Goal: Task Accomplishment & Management: Manage account settings

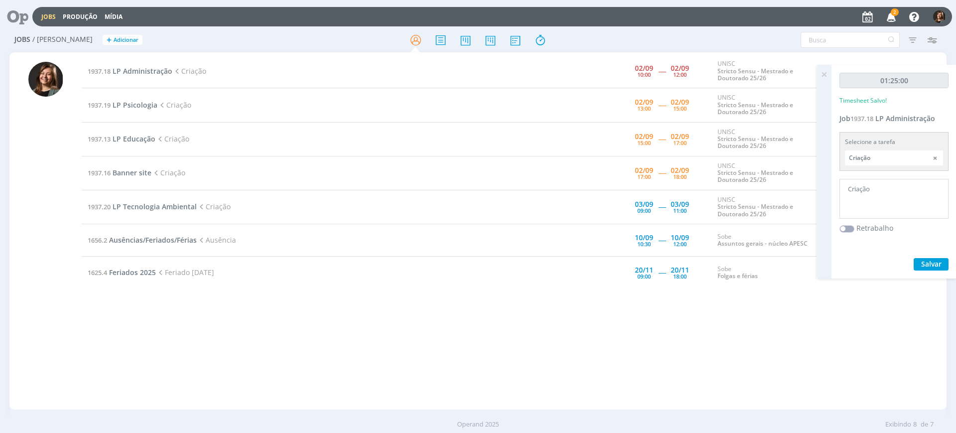
click at [131, 77] on td "1937.18 LP Administração Criação" at bounding box center [317, 71] width 471 height 34
click at [131, 75] on span "LP Administração" at bounding box center [143, 70] width 60 height 9
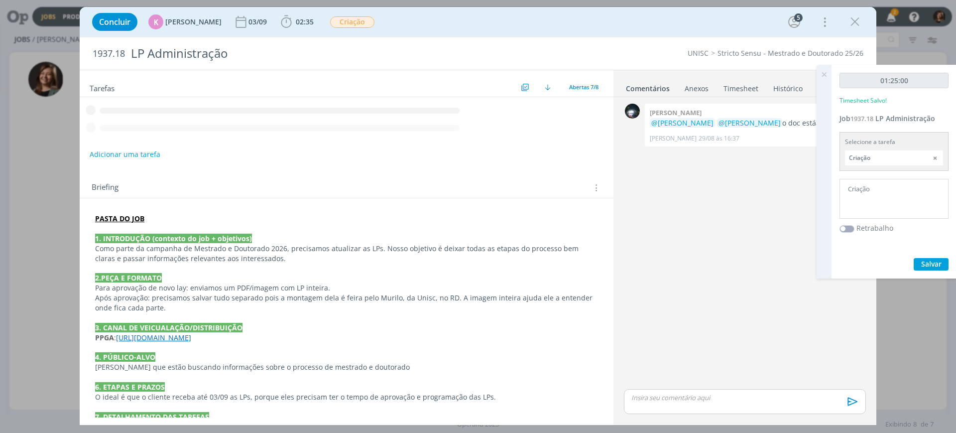
click at [823, 75] on icon at bounding box center [824, 74] width 18 height 19
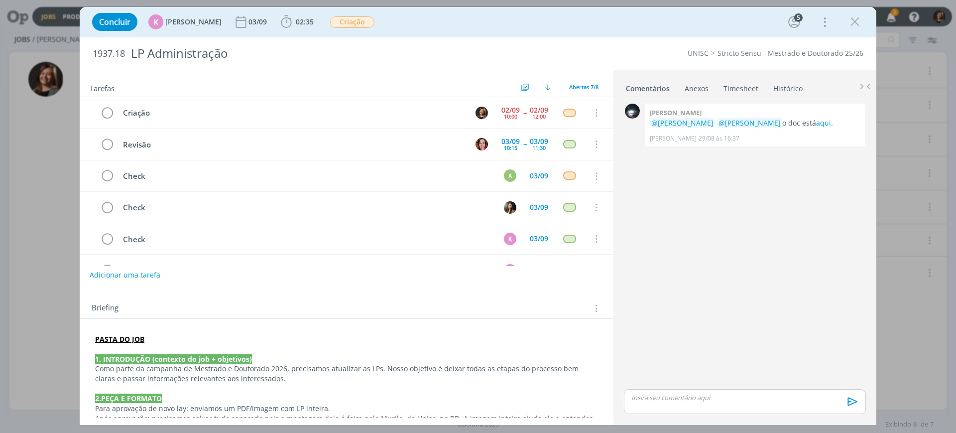
click at [118, 336] on strong "PASTA DO JOB" at bounding box center [119, 338] width 49 height 9
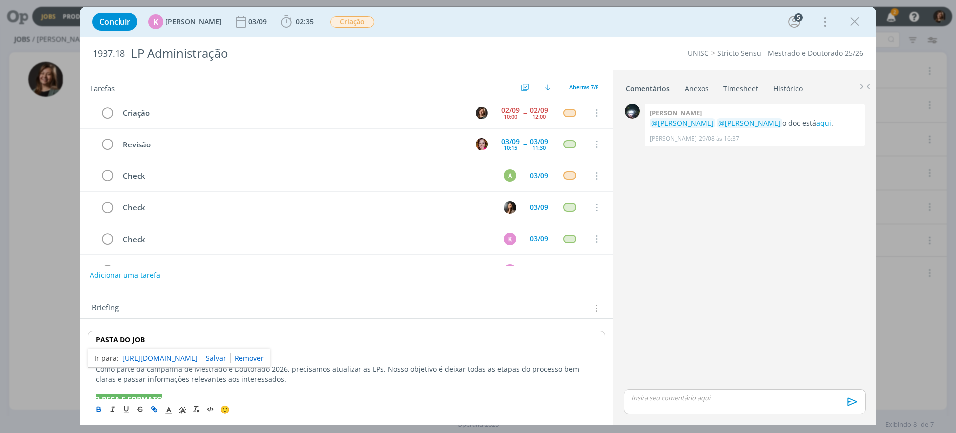
click at [139, 364] on link "https://sobeae.sharepoint.com/:f:/s/SOBEAE/EnVL4l5JM5BNgfZEDBuK9eoBYl8D7R9gZzjQ…" at bounding box center [160, 358] width 75 height 13
click at [681, 381] on div "0 Giovanni zacchini @Karoline Arend @Letícia Frantz o doc está aqui . Giovanni …" at bounding box center [745, 243] width 250 height 285
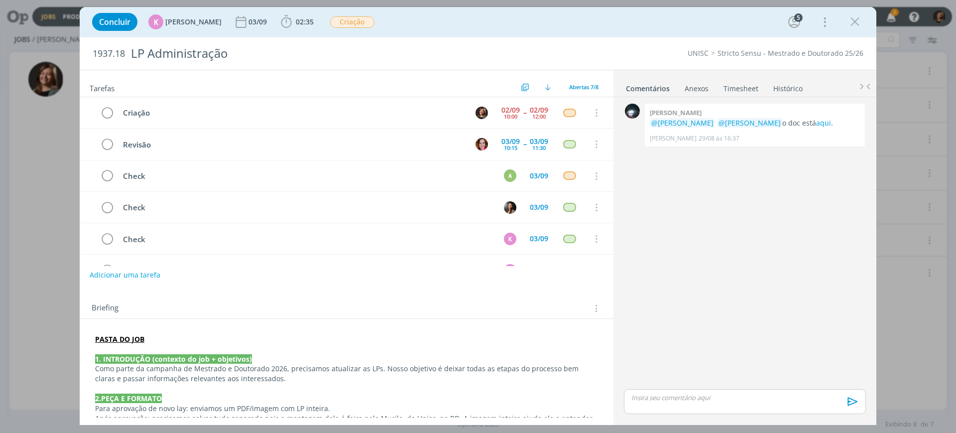
click at [692, 389] on div "dialog" at bounding box center [745, 401] width 242 height 25
click at [678, 398] on span "[PERSON_NAME]" at bounding box center [686, 393] width 62 height 12
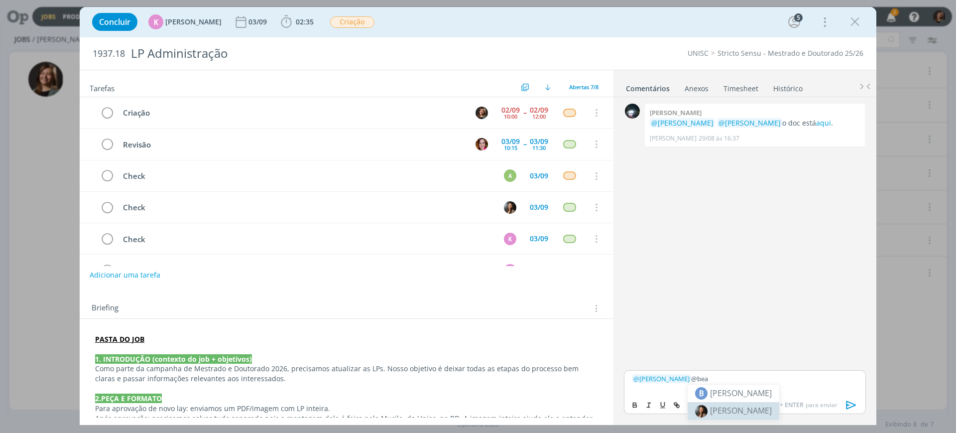
click at [771, 408] on li "[PERSON_NAME]" at bounding box center [734, 411] width 92 height 18
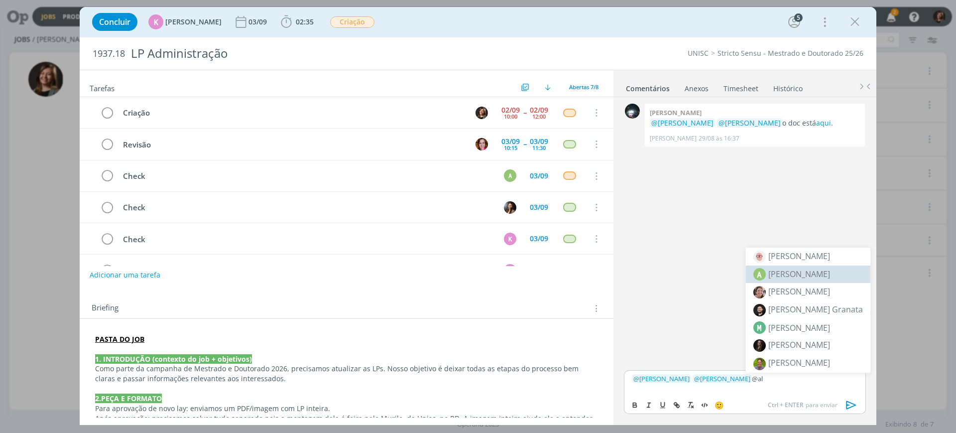
click at [797, 281] on li "A Alexandre Assumpção" at bounding box center [808, 273] width 124 height 17
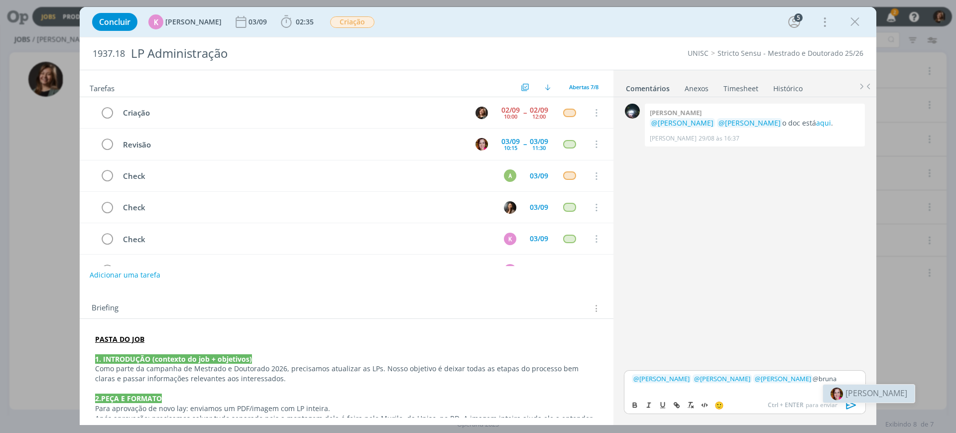
click at [858, 390] on span "[PERSON_NAME]" at bounding box center [877, 392] width 62 height 11
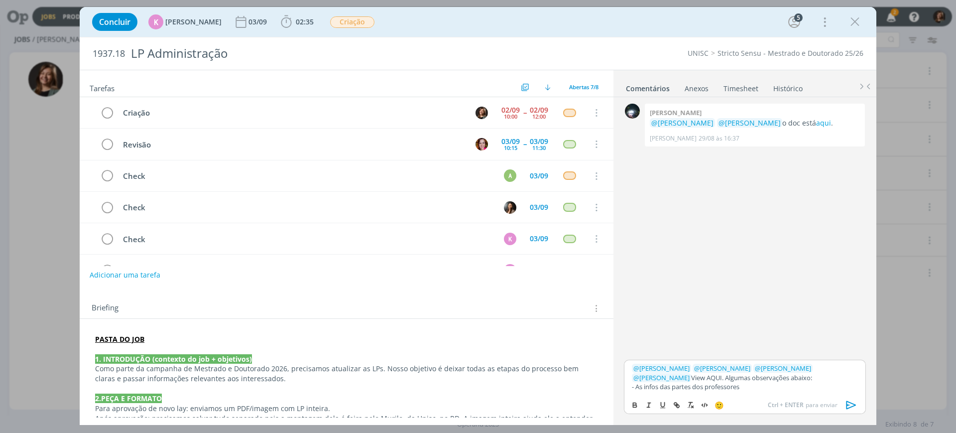
click at [755, 389] on p "- As infos das partes dos professores" at bounding box center [745, 386] width 226 height 9
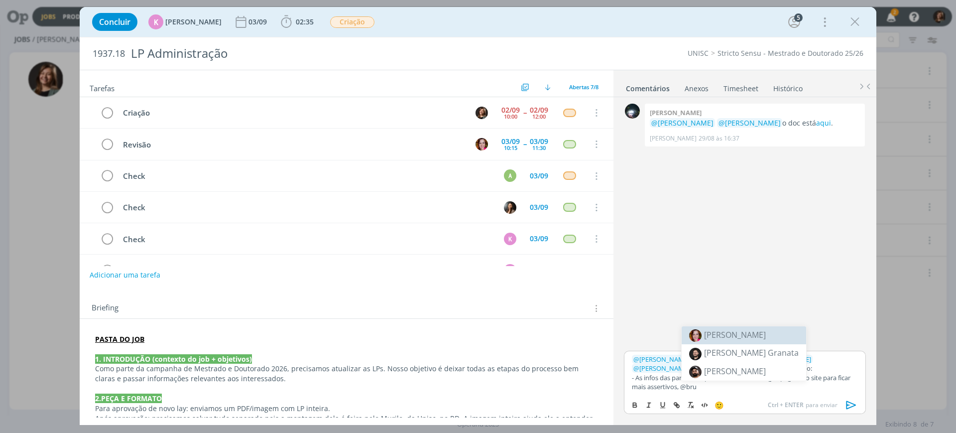
click at [760, 331] on li "[PERSON_NAME]" at bounding box center [744, 335] width 124 height 18
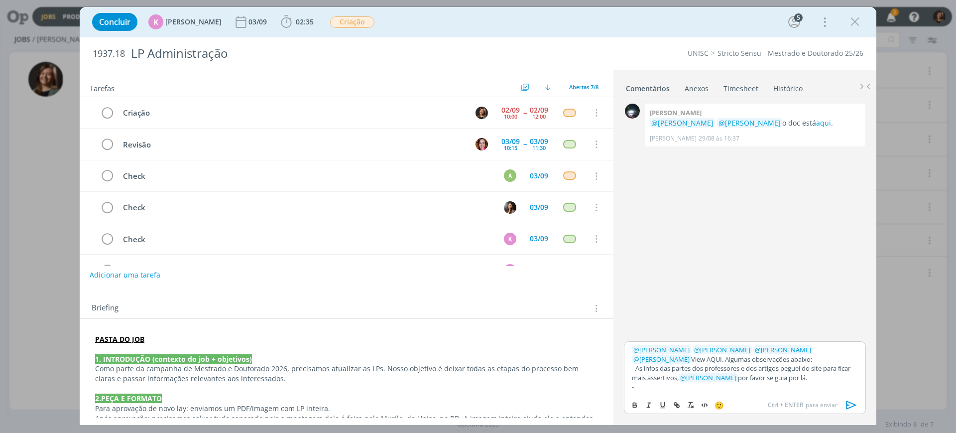
click at [775, 356] on p "﻿ @ Karoline Arend ﻿ ﻿ @ Beatriz Luchese ﻿ ﻿ @ Alexandre Assumpção ﻿ ﻿ @ Bruna …" at bounding box center [745, 354] width 226 height 18
click at [690, 360] on p "﻿ @ Karoline Arend ﻿ ﻿ @ Beatriz Luchese ﻿ ﻿ @ Alexandre Assumpção ﻿ ﻿ @ Bruna …" at bounding box center [745, 354] width 226 height 18
click at [682, 406] on button "dialog" at bounding box center [677, 405] width 14 height 12
paste input "https://sobeae.sharepoint.com/:f:/s/SOBEAE/Eof026lZ2WRJnfqS2funZWABBRNfVDKtAXYv…"
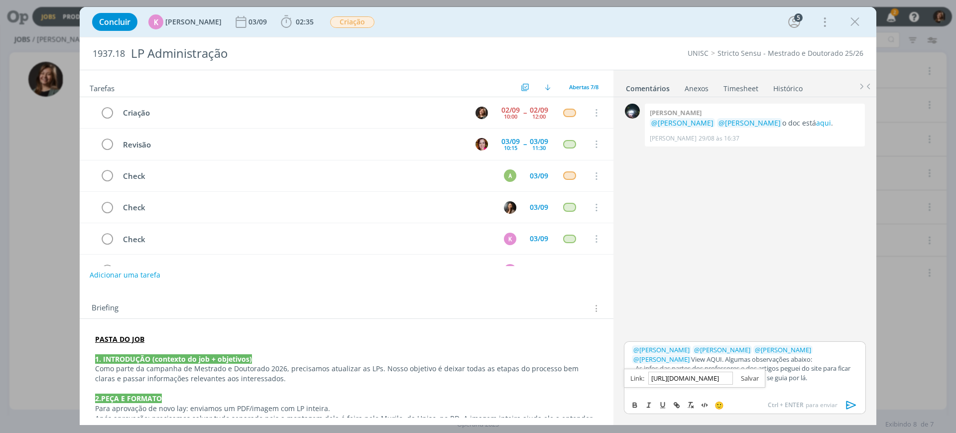
type input "https://sobeae.sharepoint.com/:f:/s/SOBEAE/Eof026lZ2WRJnfqS2funZWABBRNfVDKtAXYv…"
click at [747, 375] on link "dialog" at bounding box center [746, 377] width 26 height 9
click at [816, 372] on p "- As infos das partes dos professores e dos artigos peguei do site para ficar m…" at bounding box center [745, 373] width 226 height 18
click at [824, 375] on p "- As infos das partes dos professores e dos artigos peguei do site para ficar m…" at bounding box center [745, 373] width 226 height 18
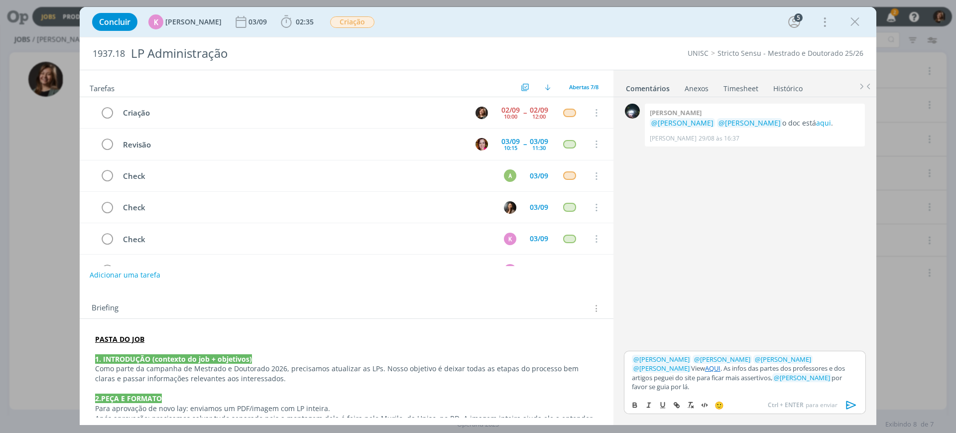
click at [853, 402] on icon "dialog" at bounding box center [852, 404] width 10 height 8
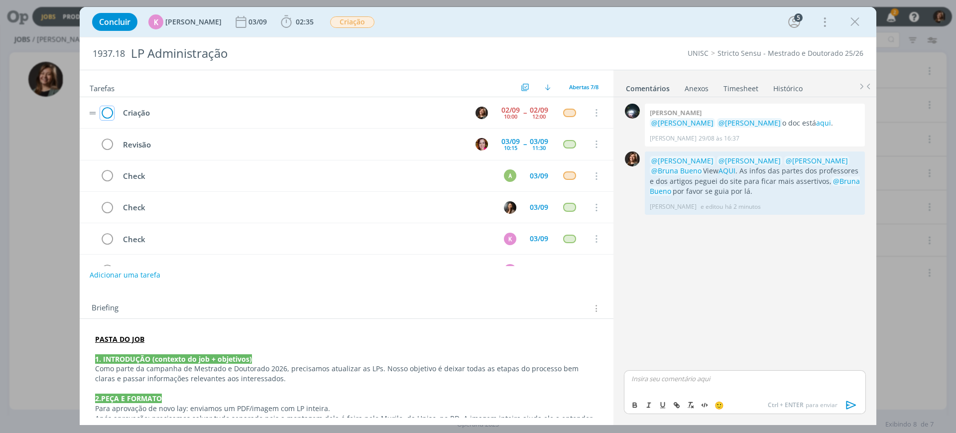
click at [105, 108] on icon "dialog" at bounding box center [107, 113] width 14 height 15
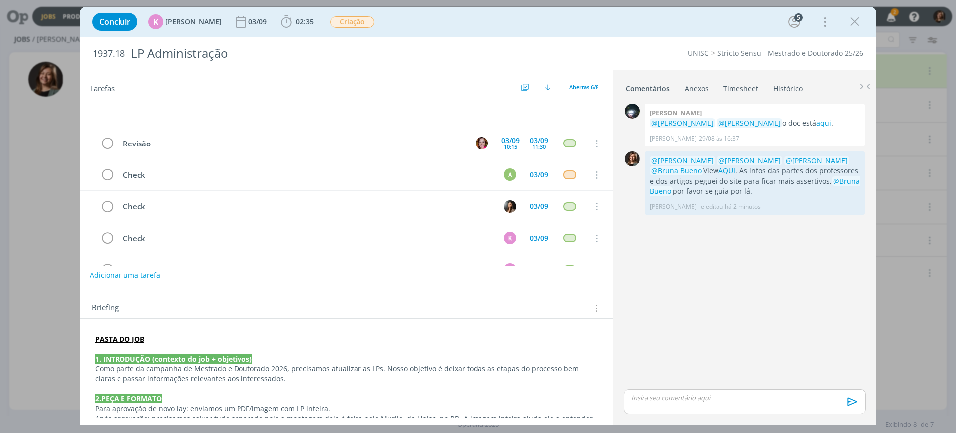
click at [852, 10] on div "Concluir K Karoline Arend 03/09 02:35 Iniciar Apontar Data * 02/09/2025 Horas *…" at bounding box center [478, 22] width 782 height 24
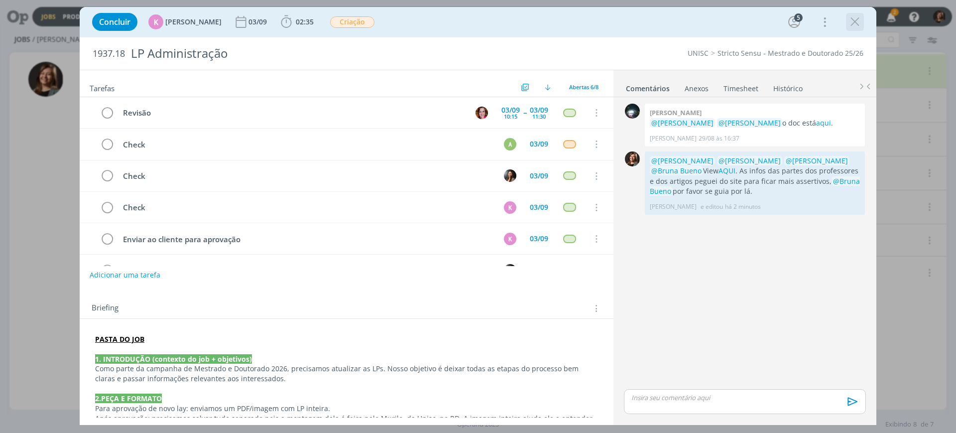
click at [852, 19] on icon "dialog" at bounding box center [855, 21] width 15 height 15
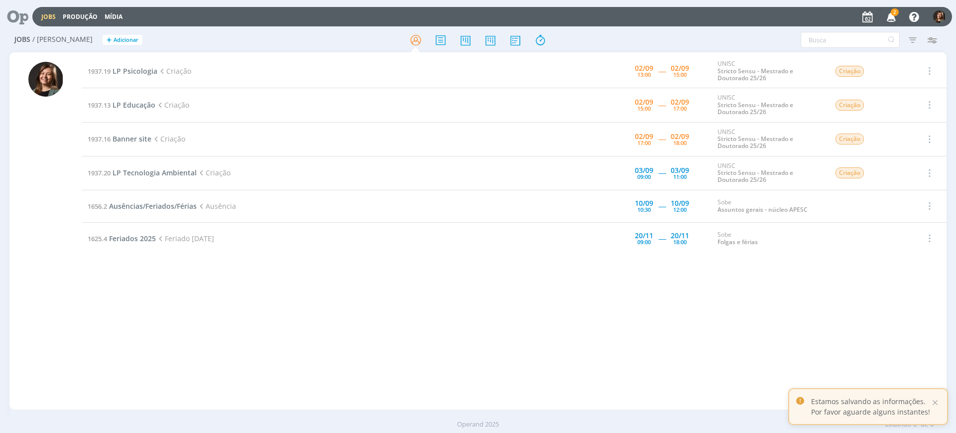
click at [888, 17] on icon "button" at bounding box center [891, 16] width 17 height 17
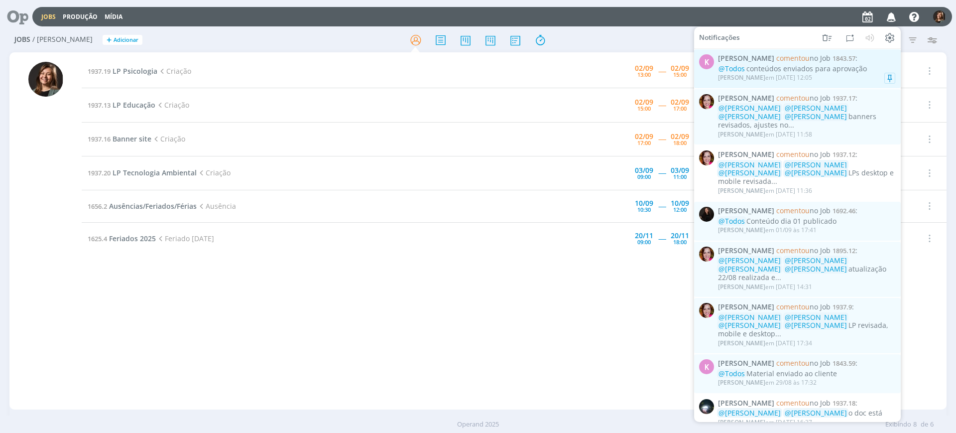
click at [861, 79] on div "Karoline Arend em 02/09 às 12:05" at bounding box center [806, 78] width 177 height 10
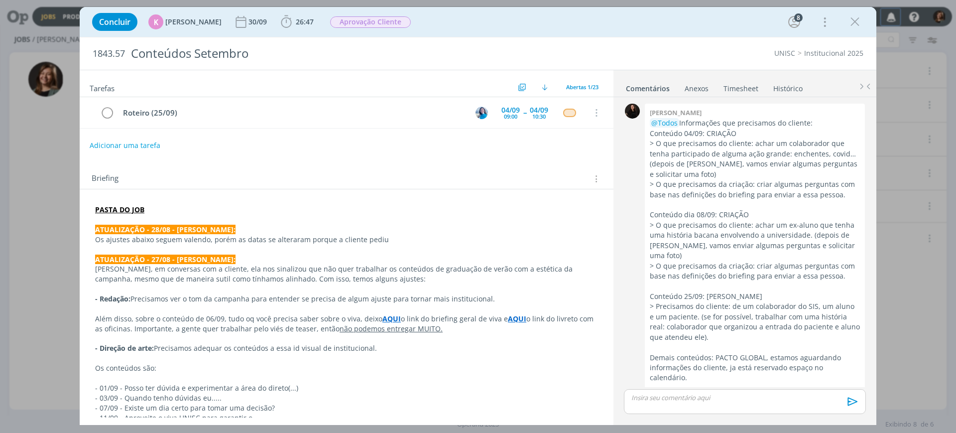
scroll to position [1662, 0]
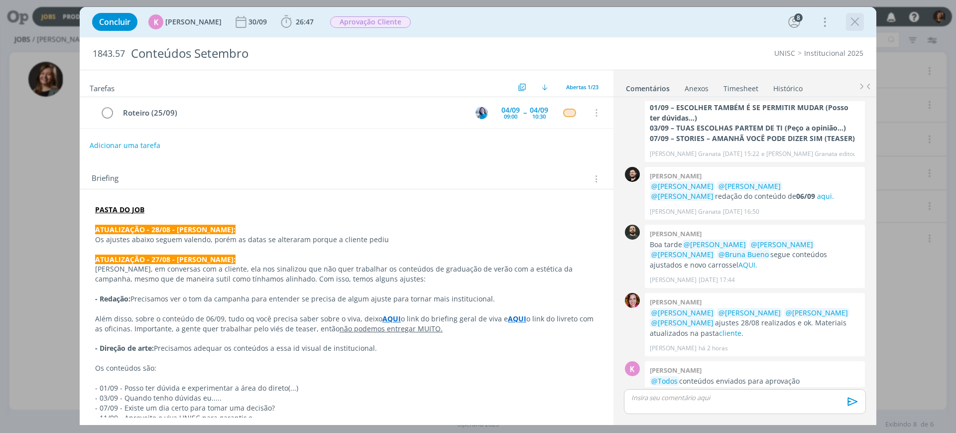
click at [853, 25] on icon "dialog" at bounding box center [855, 21] width 15 height 15
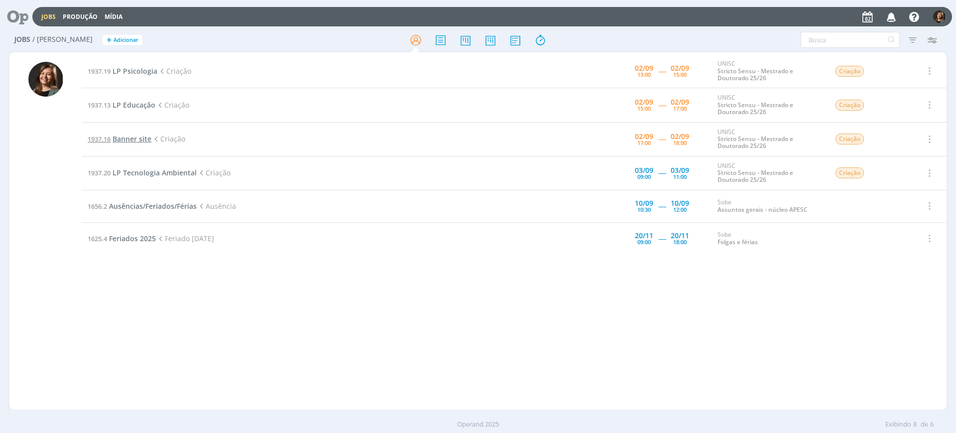
click at [140, 138] on span "Banner site" at bounding box center [132, 138] width 39 height 9
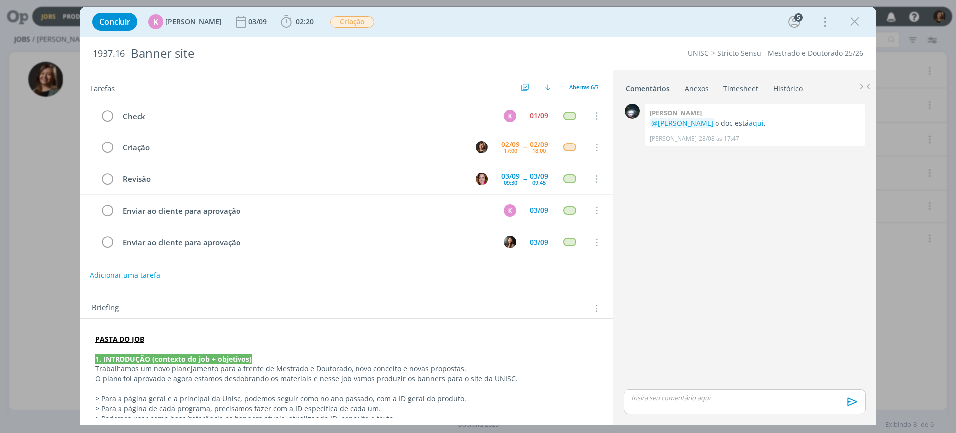
click at [858, 33] on div "Concluir K [PERSON_NAME] [DATE] 02:20 Iniciar Apontar Data * [DATE] Horas * 00:…" at bounding box center [478, 22] width 782 height 24
click at [858, 27] on icon "dialog" at bounding box center [855, 21] width 15 height 15
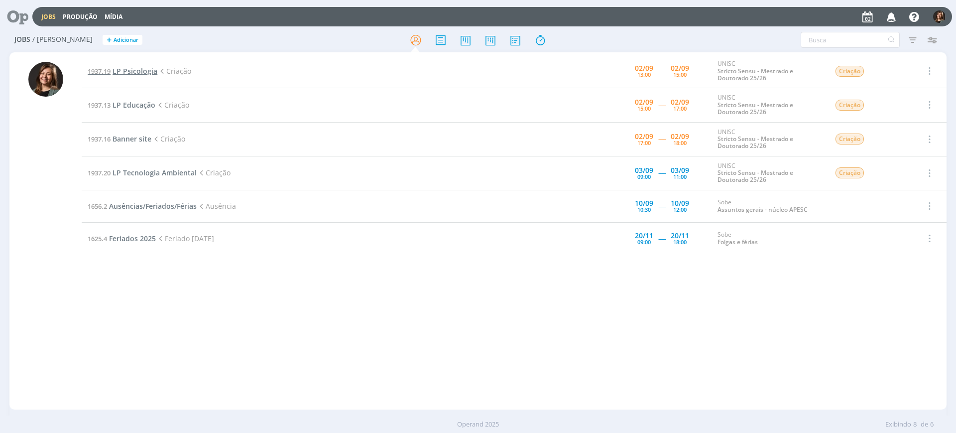
click at [141, 73] on span "LP Psicologia" at bounding box center [135, 70] width 45 height 9
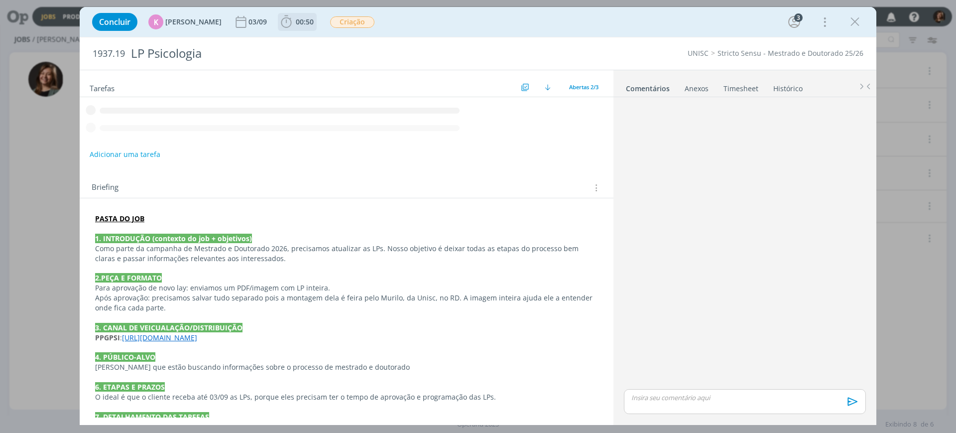
click at [298, 15] on span "00:50" at bounding box center [297, 21] width 37 height 15
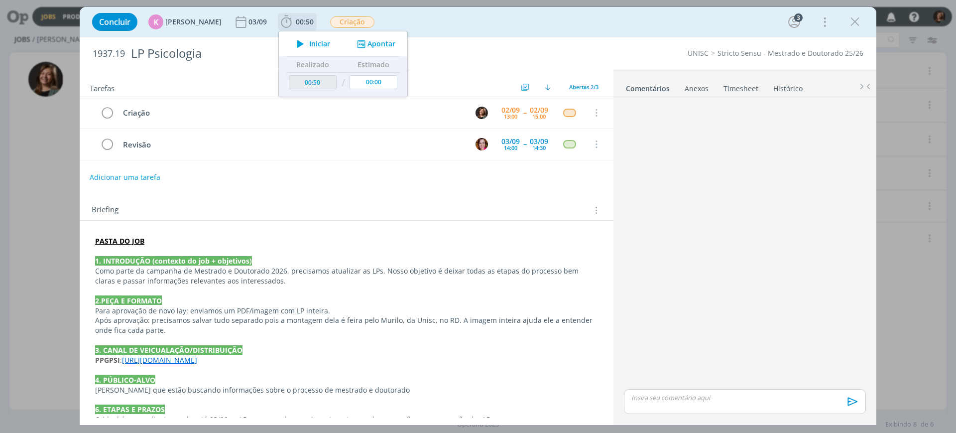
click at [307, 36] on div "Iniciar Apontar" at bounding box center [343, 43] width 128 height 25
click at [309, 38] on button "Iniciar" at bounding box center [310, 44] width 39 height 14
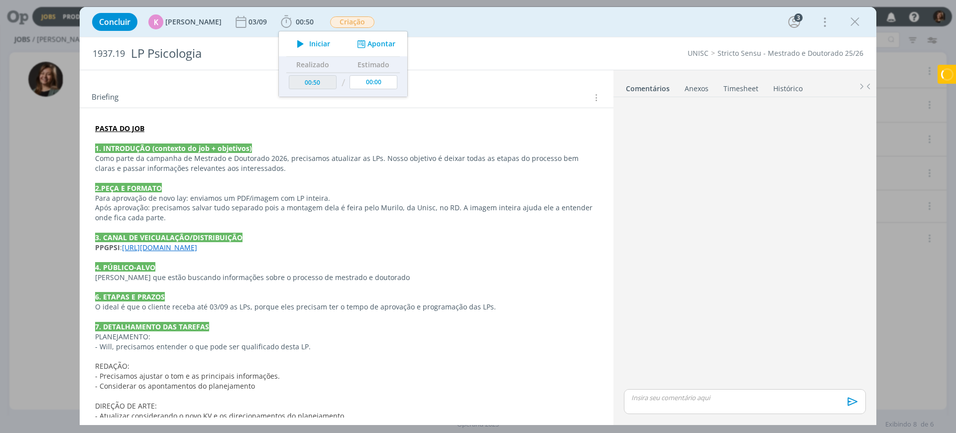
scroll to position [222, 0]
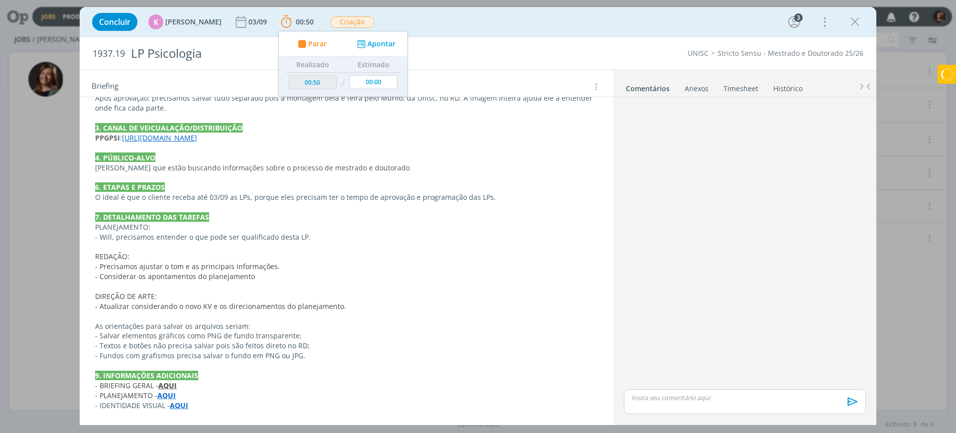
click at [197, 138] on link "https://pg.unisc.br/ppg_psicologia" at bounding box center [159, 137] width 75 height 9
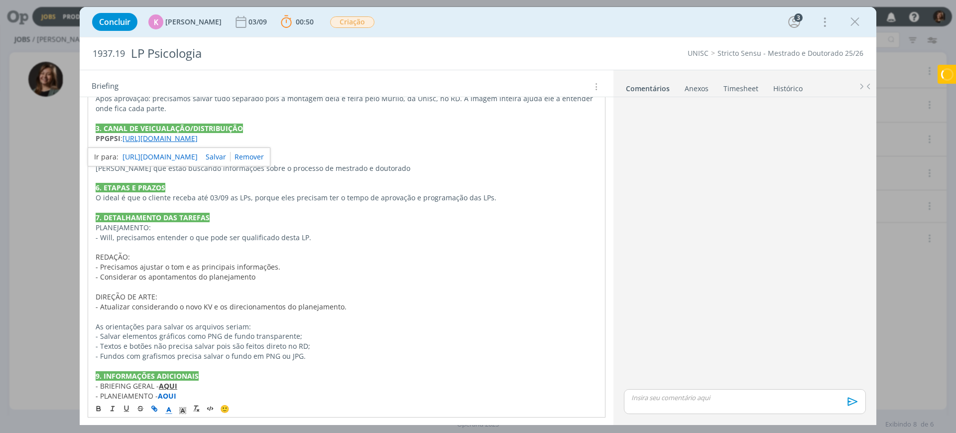
click at [198, 150] on link "https://pg.unisc.br/ppg_psicologia" at bounding box center [160, 156] width 75 height 13
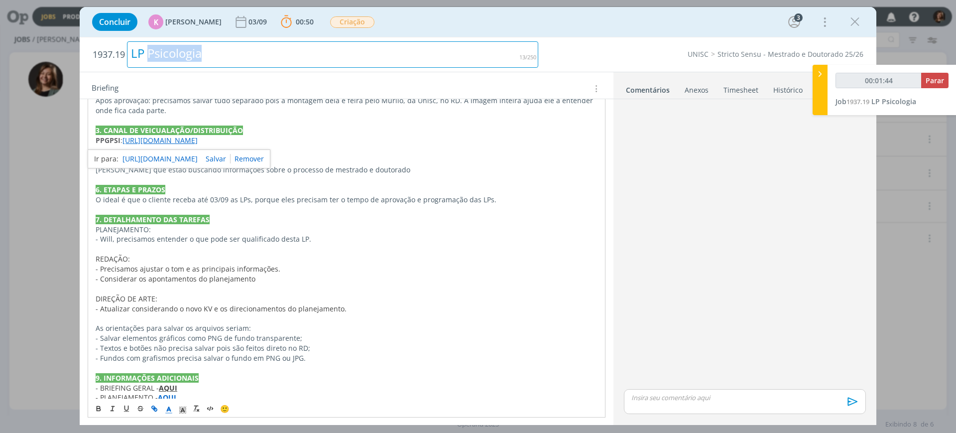
drag, startPoint x: 235, startPoint y: 58, endPoint x: 150, endPoint y: 53, distance: 84.8
click at [150, 53] on div "LP Psicologia" at bounding box center [332, 54] width 411 height 26
copy div "Psicologia"
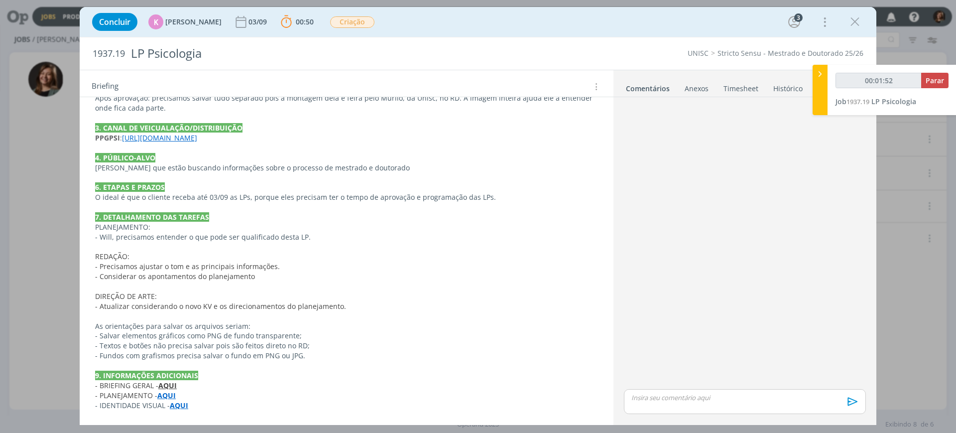
click at [119, 54] on span "1937.19" at bounding box center [109, 53] width 32 height 11
copy span "1937.19"
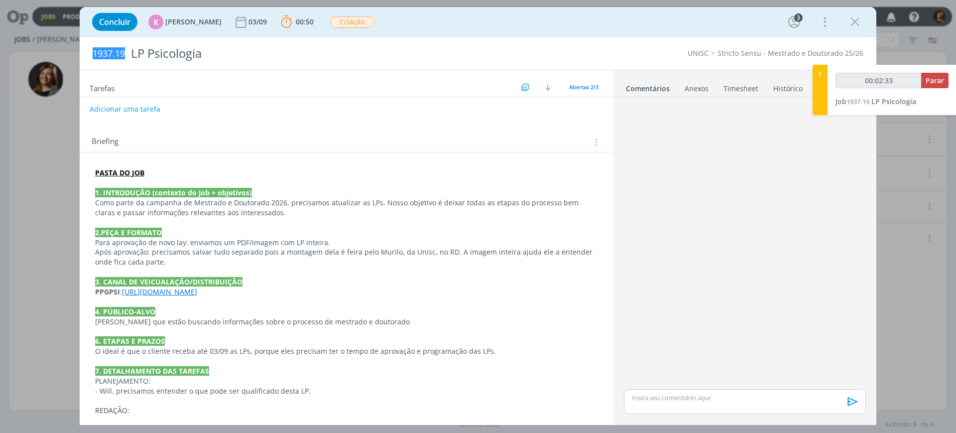
scroll to position [0, 0]
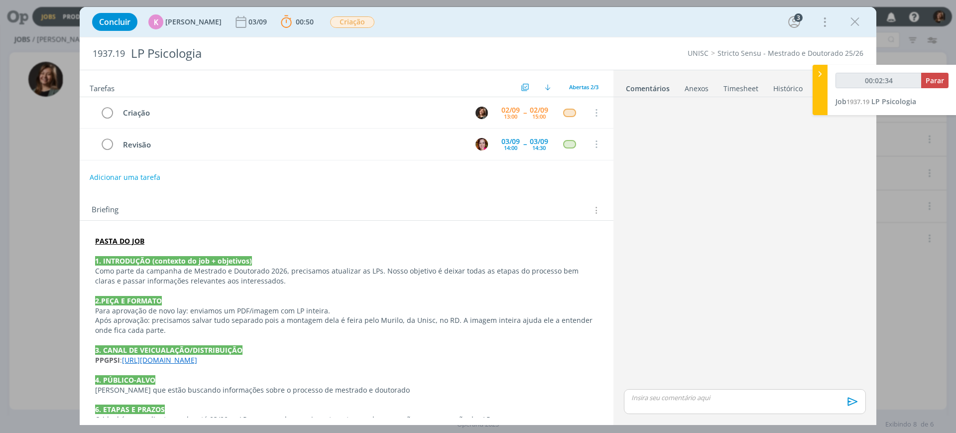
click at [738, 97] on div "🙂 Ctrl + ENTER para enviar" at bounding box center [745, 259] width 250 height 325
click at [739, 97] on div "🙂 Ctrl + ENTER para enviar" at bounding box center [745, 259] width 250 height 325
click at [749, 86] on link "Timesheet" at bounding box center [741, 86] width 36 height 14
click at [772, 89] on link "Histórico" at bounding box center [787, 86] width 30 height 14
click at [649, 96] on ul "Comentários Anexos 0 Timesheet Histórico" at bounding box center [745, 83] width 263 height 27
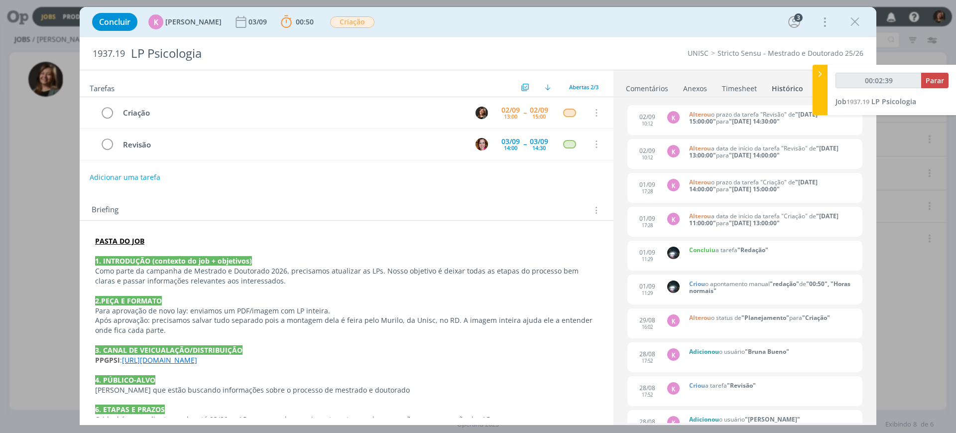
click at [659, 85] on link "Comentários" at bounding box center [646, 86] width 43 height 14
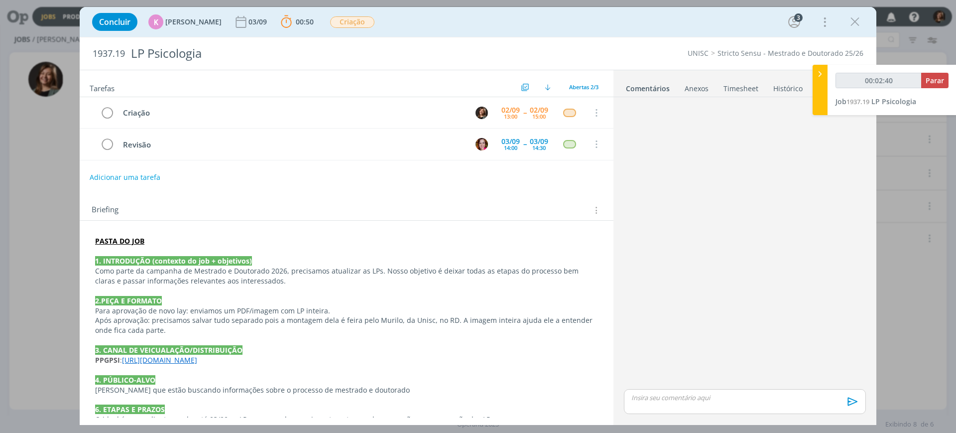
click at [124, 239] on strong "PASTA DO JOB" at bounding box center [119, 240] width 49 height 9
click at [125, 256] on link "https://sobeae.sharepoint.com/:f:/s/SOBEAE/EiCGpyz4PCtMrJiqG2Oz5koBboWP1e5pGsLP…" at bounding box center [160, 259] width 75 height 13
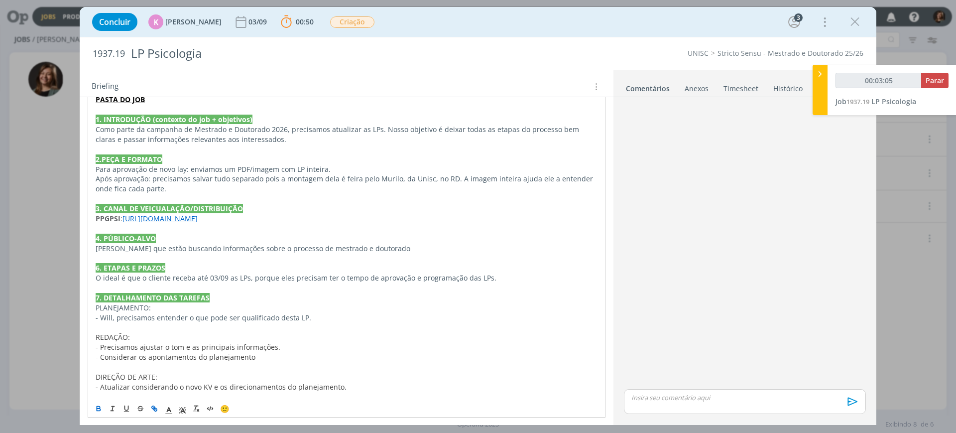
scroll to position [187, 0]
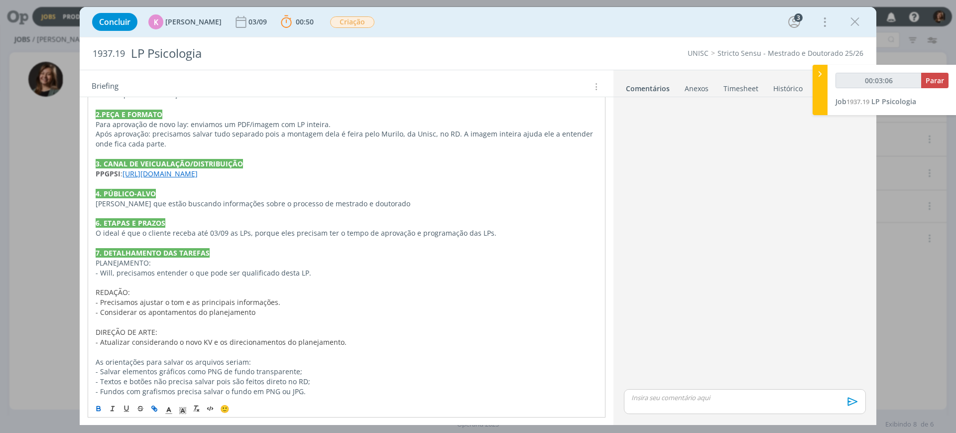
click at [169, 168] on strong "3. CANAL DE VEICUALAÇÃO/DISTRIBUIÇÃO" at bounding box center [169, 163] width 147 height 9
click at [178, 176] on link "https://pg.unisc.br/ppg_psicologia" at bounding box center [160, 173] width 75 height 9
click at [175, 198] on link "https://pg.unisc.br/ppg_psicologia" at bounding box center [160, 192] width 75 height 13
click at [858, 23] on icon "dialog" at bounding box center [855, 21] width 15 height 15
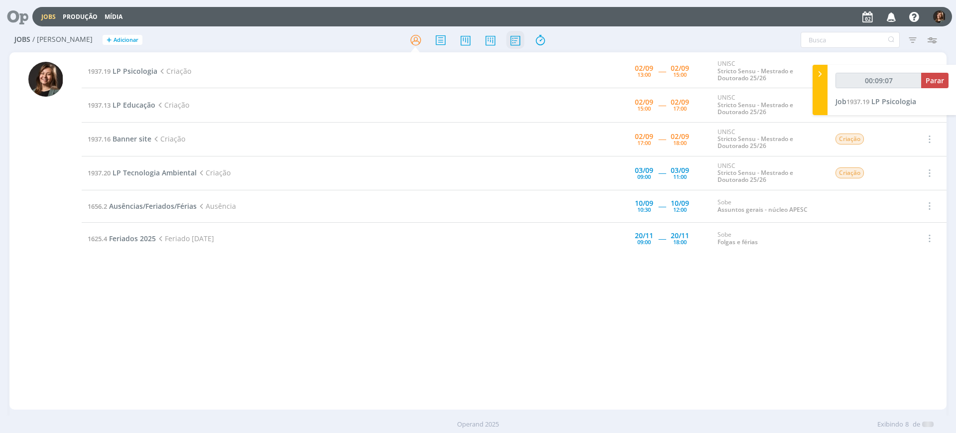
click at [508, 43] on icon at bounding box center [515, 39] width 18 height 19
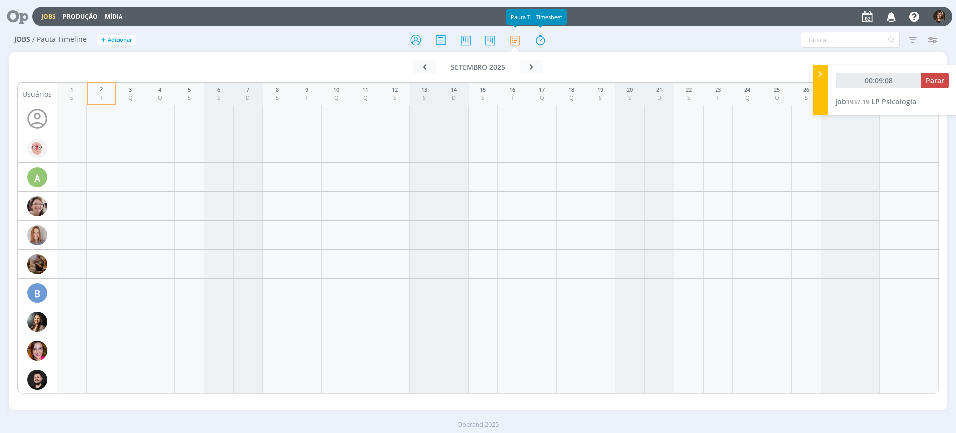
click at [501, 39] on div at bounding box center [478, 40] width 312 height 18
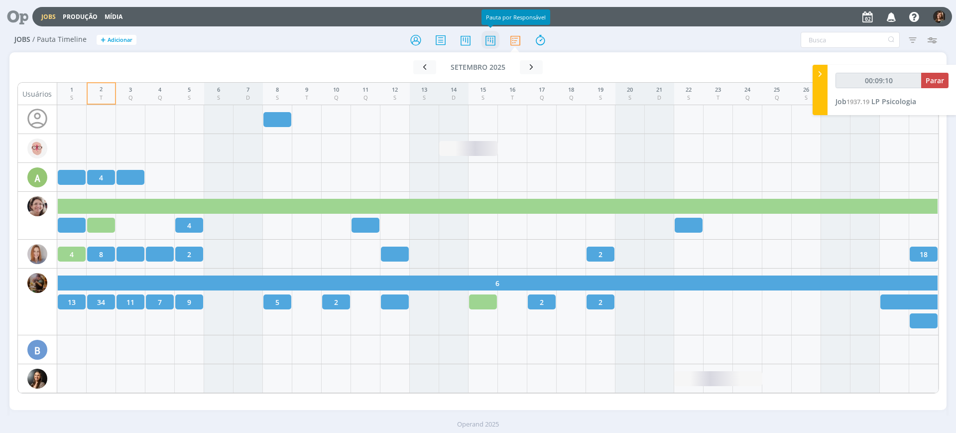
click at [493, 42] on icon at bounding box center [491, 39] width 18 height 19
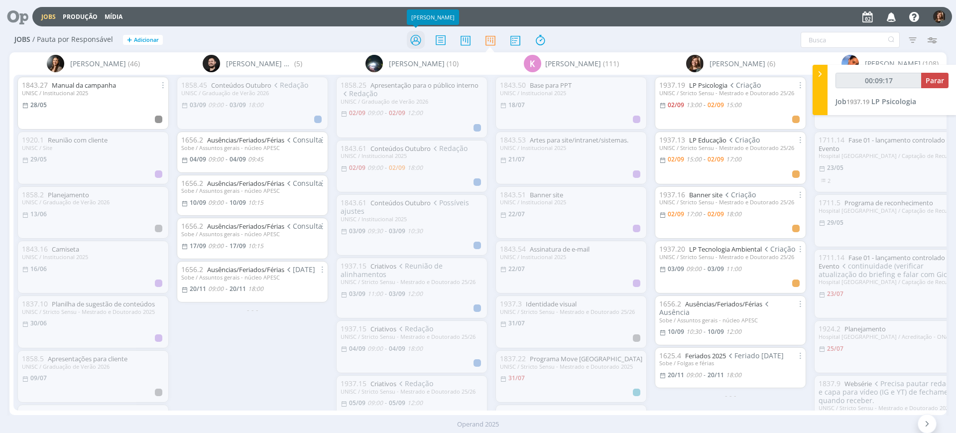
click at [424, 43] on icon at bounding box center [416, 39] width 18 height 19
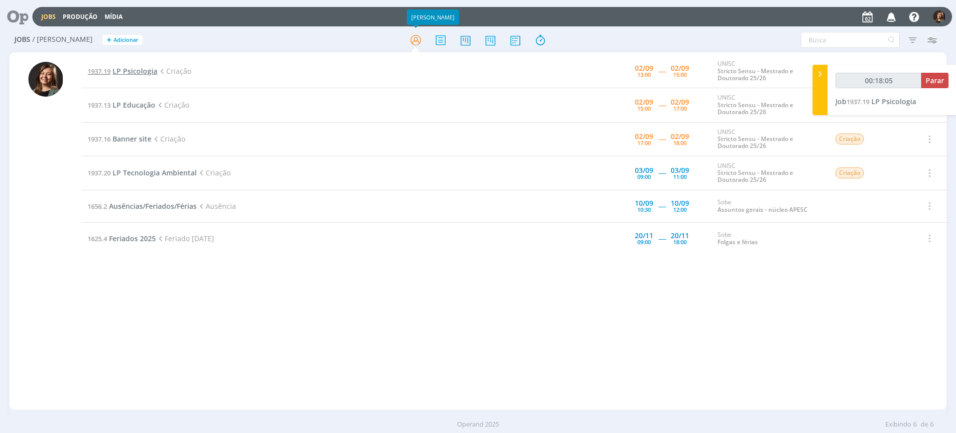
click at [135, 68] on span "LP Psicologia" at bounding box center [135, 70] width 45 height 9
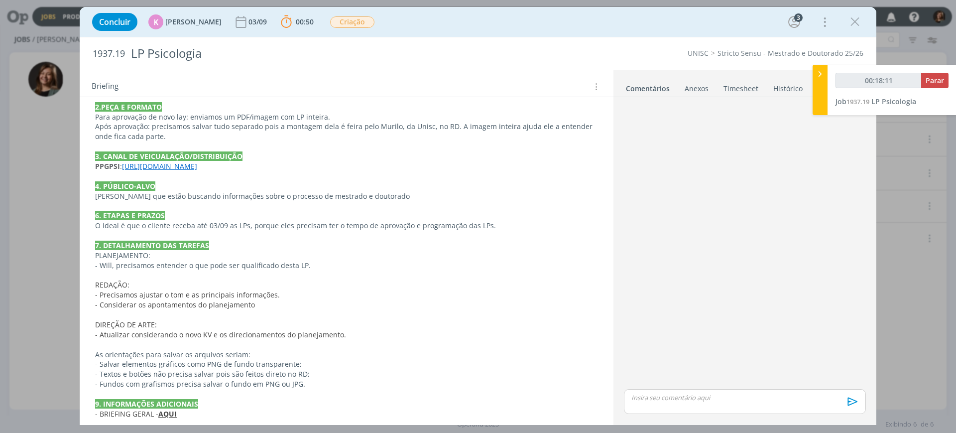
scroll to position [222, 0]
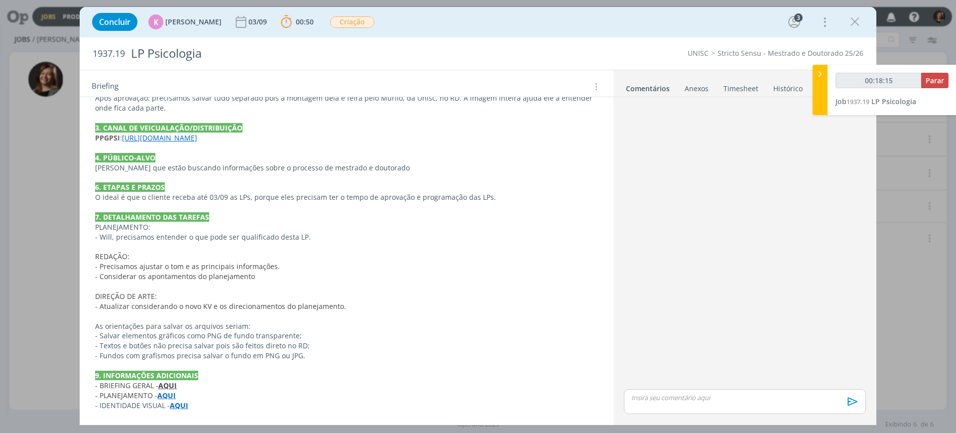
click at [767, 86] on li "Timesheet" at bounding box center [748, 86] width 50 height 14
click at [790, 88] on link "Histórico" at bounding box center [788, 86] width 30 height 14
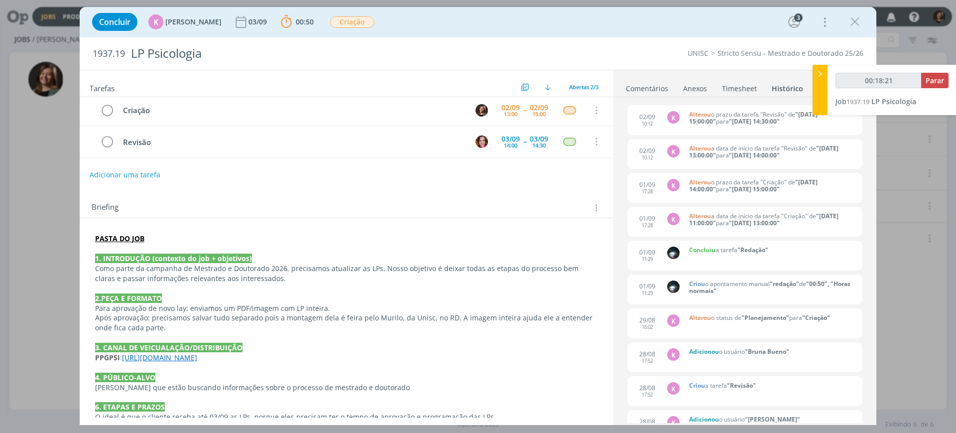
scroll to position [0, 0]
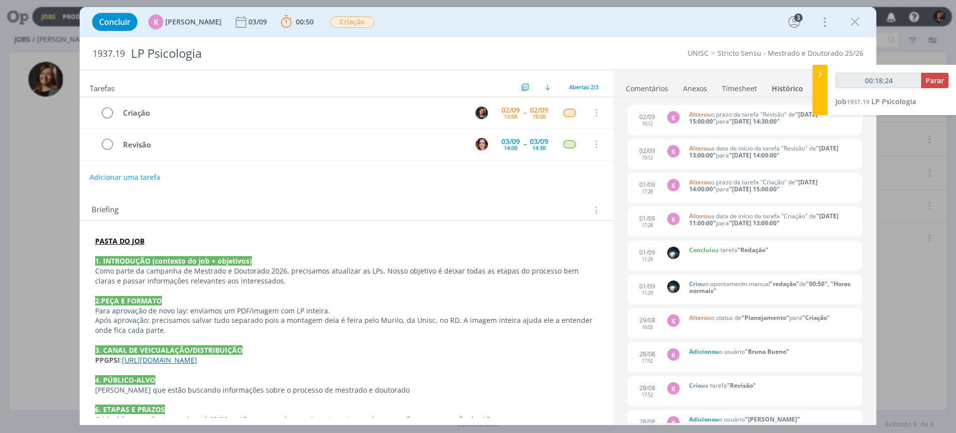
click at [656, 89] on link "Comentários" at bounding box center [646, 86] width 43 height 14
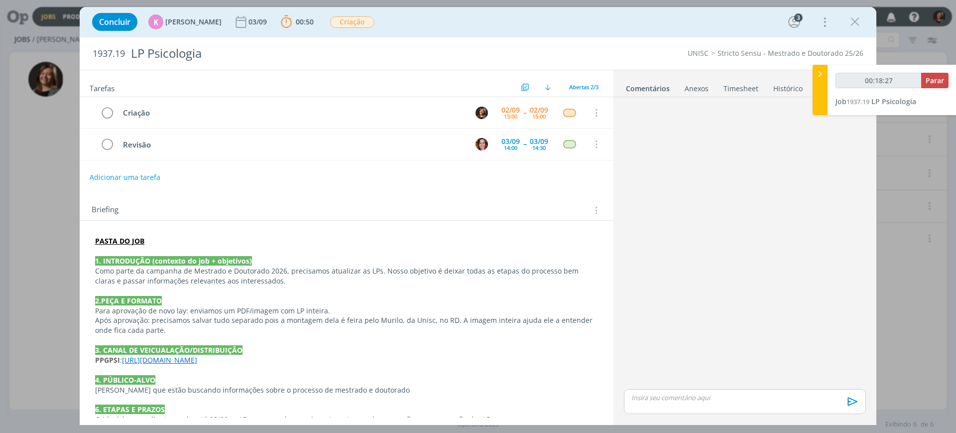
click at [857, 23] on icon "dialog" at bounding box center [855, 21] width 15 height 15
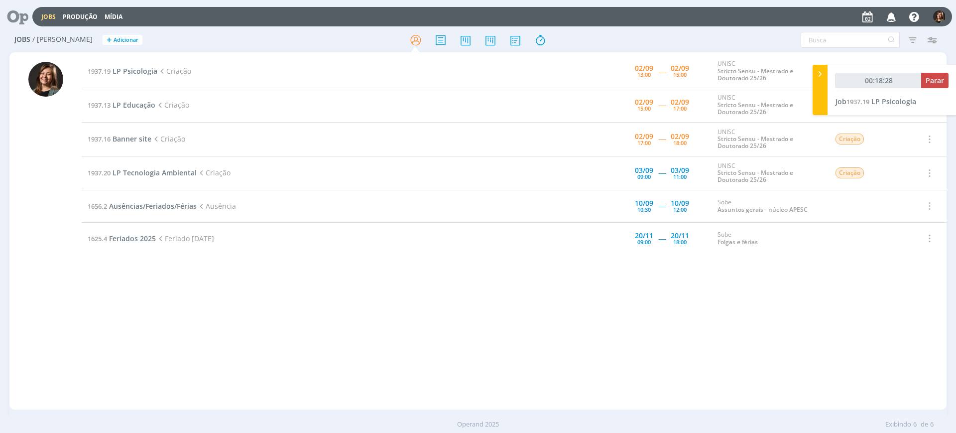
click at [130, 97] on td "1937.13 LP Educação Criação" at bounding box center [317, 105] width 471 height 34
click at [130, 100] on span "LP Educação" at bounding box center [134, 104] width 43 height 9
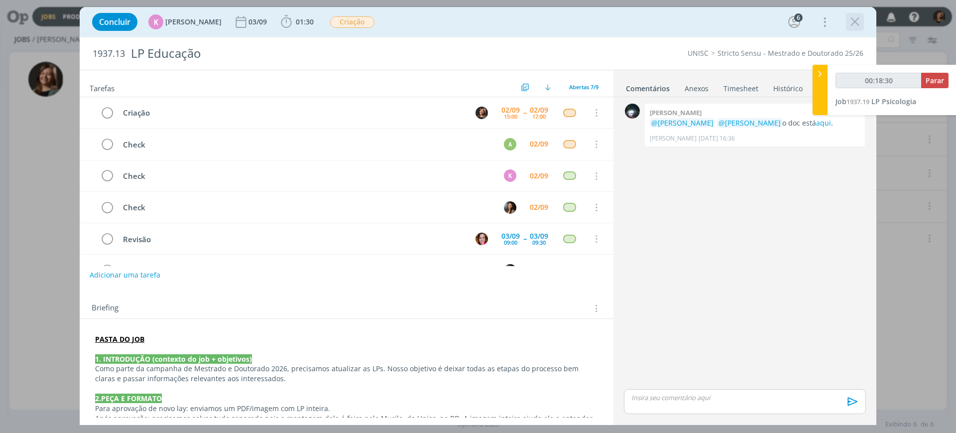
click at [860, 24] on icon "dialog" at bounding box center [855, 21] width 15 height 15
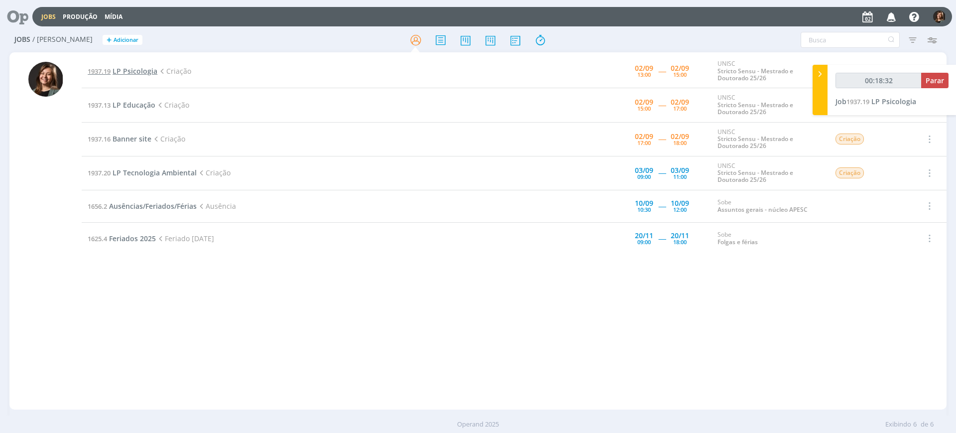
click at [132, 73] on span "LP Psicologia" at bounding box center [135, 70] width 45 height 9
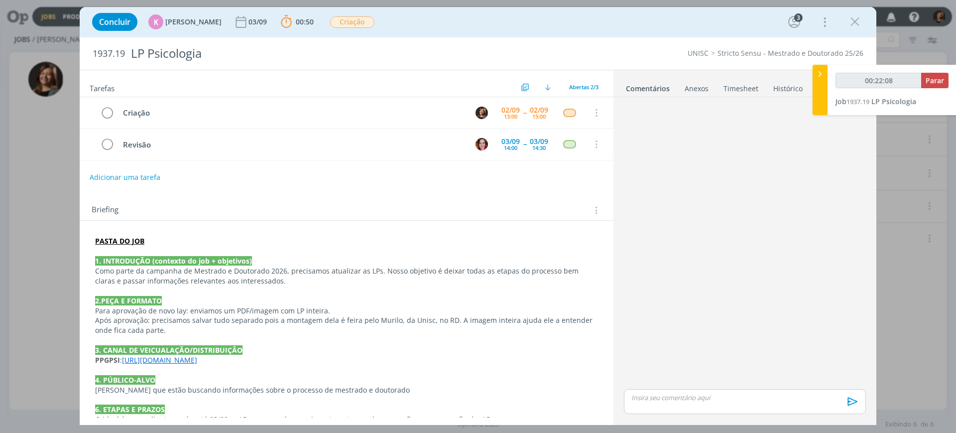
click at [122, 244] on strong "PASTA DO JOB" at bounding box center [119, 240] width 49 height 9
click at [132, 247] on p "dialog" at bounding box center [347, 252] width 502 height 10
click at [151, 259] on strong "1. INTRODUÇÃO (contexto do job + objetivos)" at bounding box center [174, 260] width 157 height 9
click at [118, 241] on strong "PASTA DO JOB" at bounding box center [120, 241] width 49 height 9
drag, startPoint x: 128, startPoint y: 250, endPoint x: 139, endPoint y: 259, distance: 14.5
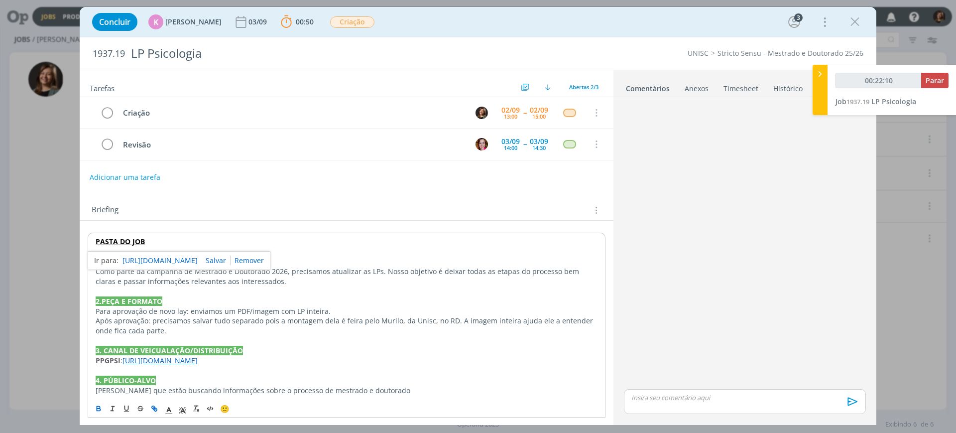
click at [132, 252] on div "PASTA DO JOB 1. INTRODUÇÃO (contexto do job + objetivos) Como parte da campanha…" at bounding box center [347, 434] width 518 height 403
click at [122, 237] on strong "PASTA DO JOB" at bounding box center [120, 241] width 49 height 9
click at [125, 239] on strong "PASTA DO JOB" at bounding box center [120, 241] width 49 height 9
click at [160, 262] on link "https://sobeae.sharepoint.com/:f:/s/SOBEAE/EiCGpyz4PCtMrJiqG2Oz5koBboWP1e5pGsLP…" at bounding box center [160, 260] width 75 height 13
click at [183, 360] on link "https://pg.unisc.br/ppg_psicologia" at bounding box center [160, 360] width 75 height 9
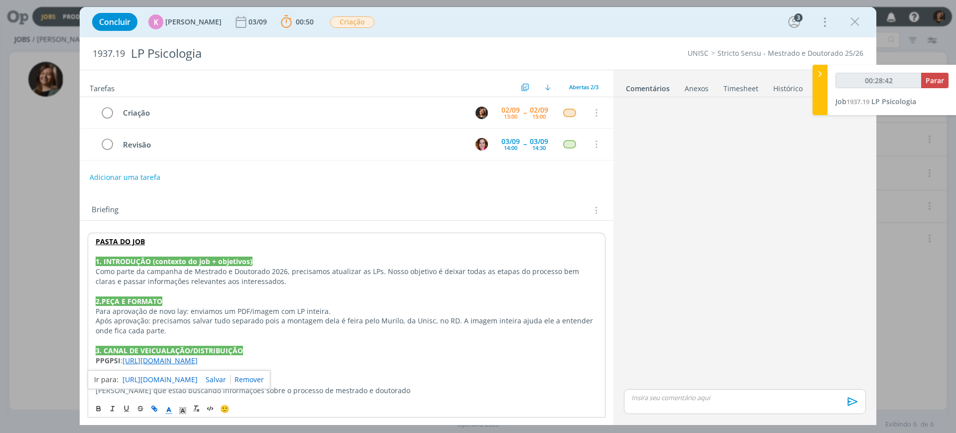
click at [181, 385] on link "https://pg.unisc.br/ppg_psicologia" at bounding box center [160, 379] width 75 height 13
click at [853, 26] on icon "dialog" at bounding box center [855, 21] width 15 height 15
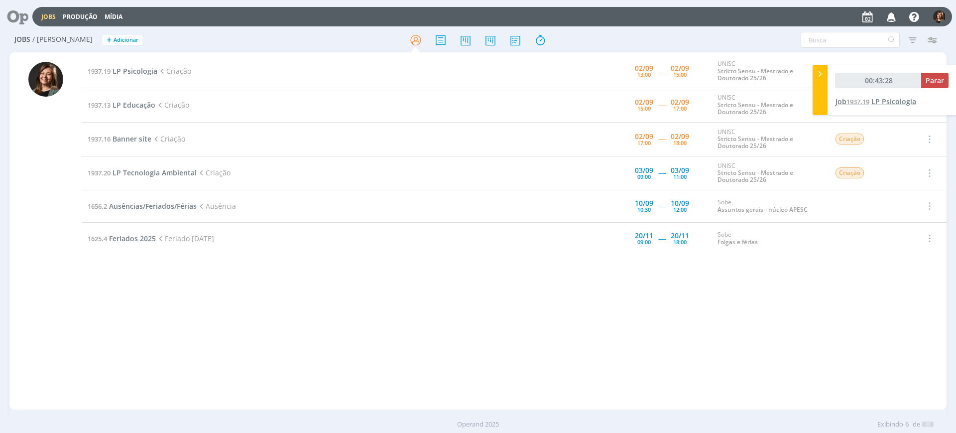
click at [855, 105] on span "1937.19" at bounding box center [858, 101] width 23 height 9
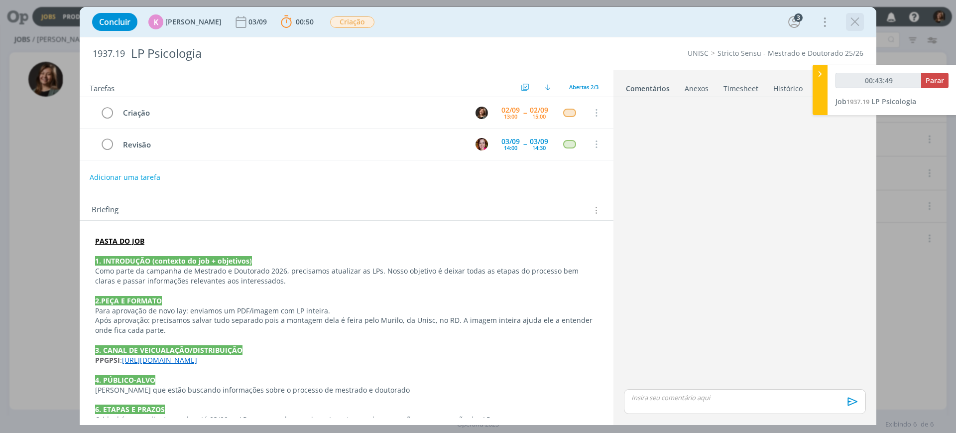
click at [864, 19] on div "dialog" at bounding box center [855, 22] width 18 height 18
click at [849, 22] on icon "dialog" at bounding box center [855, 21] width 15 height 15
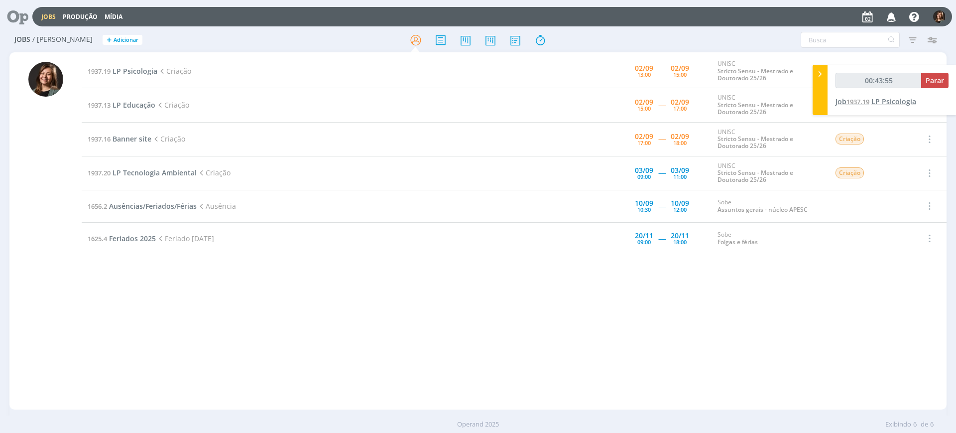
click at [847, 104] on link "Job 1937.19 LP Psicologia" at bounding box center [876, 101] width 81 height 9
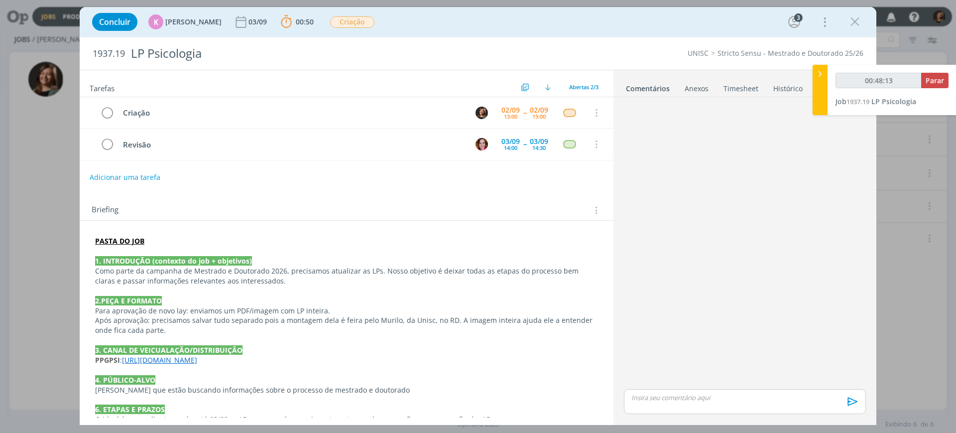
drag, startPoint x: 853, startPoint y: 24, endPoint x: 874, endPoint y: 77, distance: 56.8
click at [853, 24] on icon "dialog" at bounding box center [855, 21] width 15 height 15
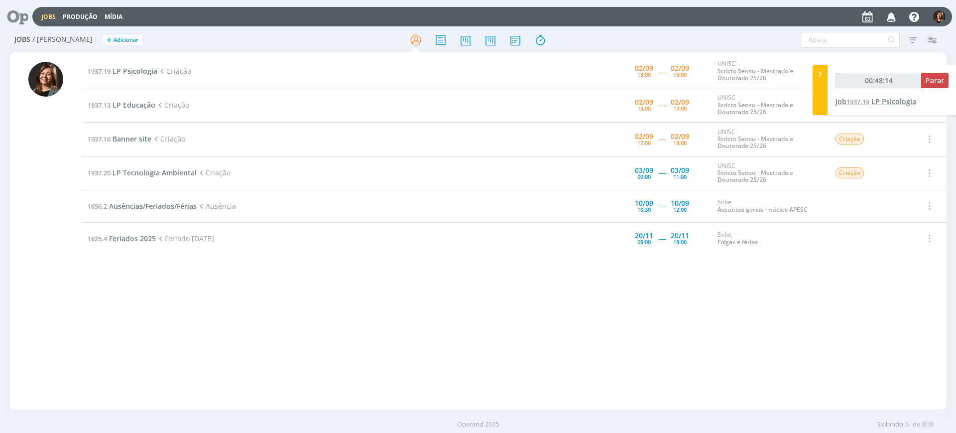
click at [880, 98] on span "LP Psicologia" at bounding box center [893, 101] width 45 height 9
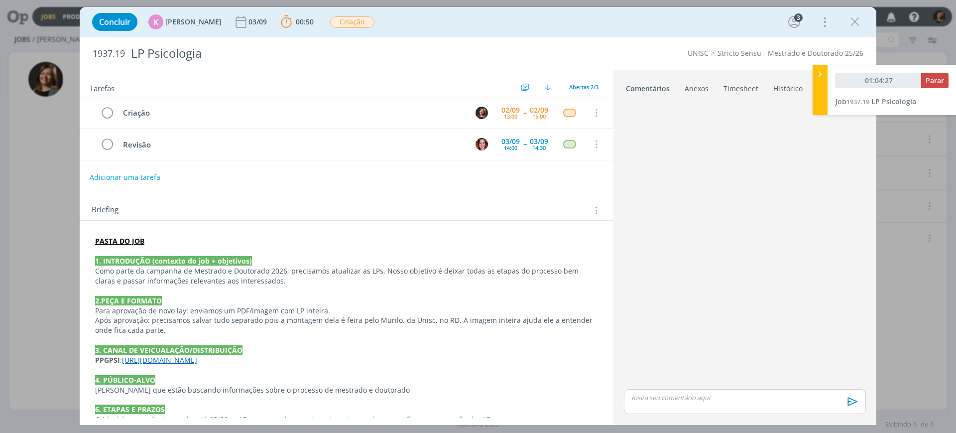
click at [184, 343] on p "dialog" at bounding box center [346, 340] width 503 height 10
click at [191, 366] on p "dialog" at bounding box center [347, 371] width 502 height 10
click at [192, 366] on p "dialog" at bounding box center [347, 371] width 502 height 10
click at [198, 359] on link "https://pg.unisc.br/ppg_psicologia" at bounding box center [160, 360] width 75 height 9
click at [198, 377] on link "https://pg.unisc.br/ppg_psicologia" at bounding box center [160, 379] width 75 height 13
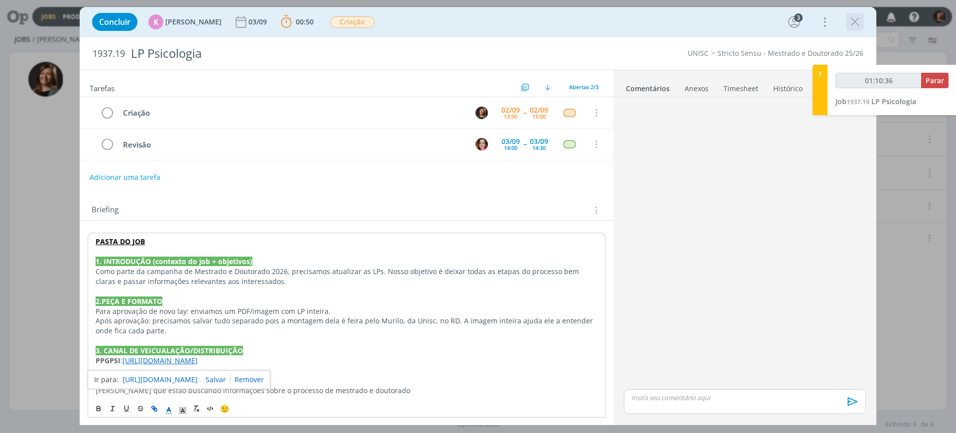
click at [850, 24] on icon "dialog" at bounding box center [855, 21] width 15 height 15
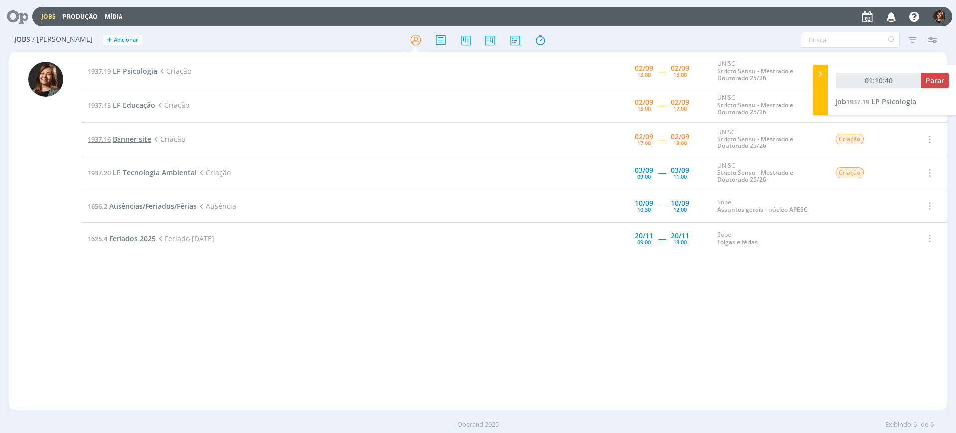
click at [134, 134] on span "Banner site" at bounding box center [132, 138] width 39 height 9
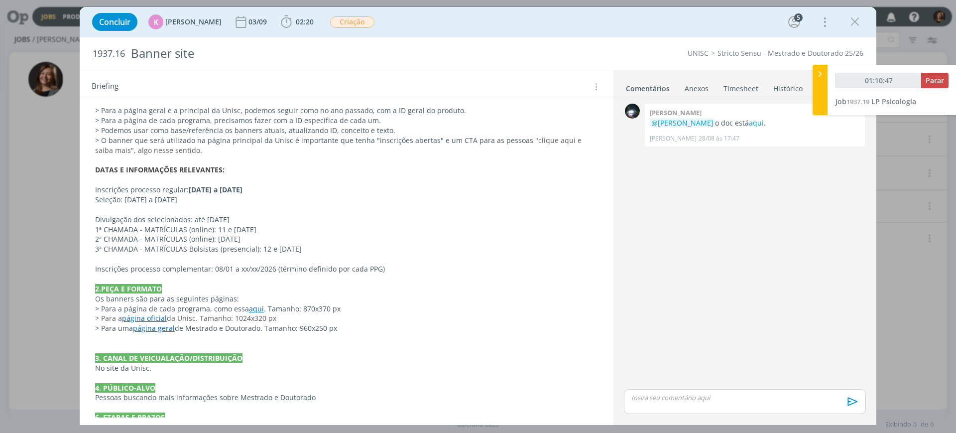
scroll to position [311, 0]
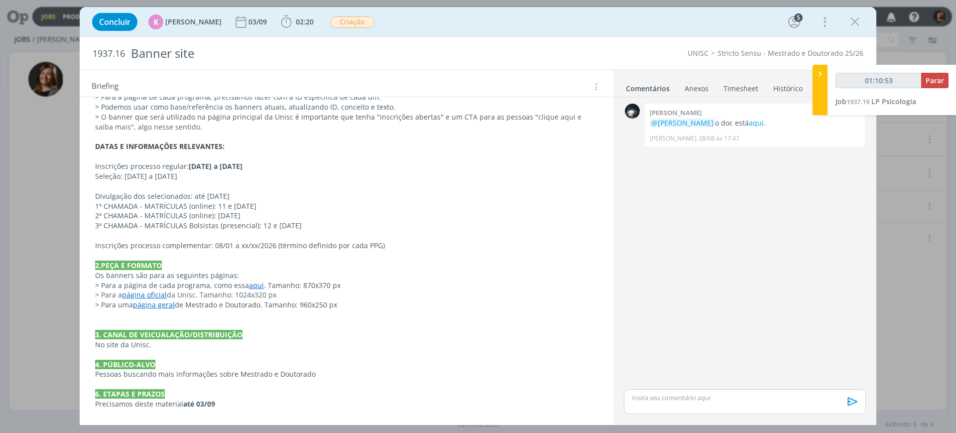
click at [249, 283] on link "aqui" at bounding box center [256, 284] width 15 height 9
click at [239, 299] on link "https://www.unisc.br/pt/cursos/todos-os-cursos/mestrado-doutorado/mestrado/mest…" at bounding box center [222, 304] width 75 height 13
click at [139, 289] on p "> Para a página de cada programa, como essa aqui . Tamanho: 870x370 px" at bounding box center [347, 286] width 502 height 10
click at [138, 298] on link "página oficial" at bounding box center [145, 294] width 45 height 9
click at [144, 315] on link "https://www.unisc.br/pt/" at bounding box center [160, 314] width 75 height 13
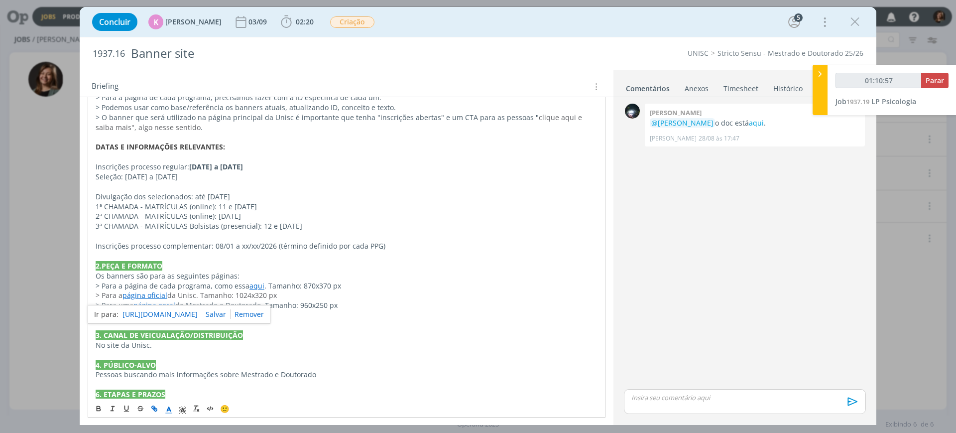
click at [205, 286] on p "> Para a página de cada programa, como essa aqui . Tamanho: 870x370 px" at bounding box center [347, 286] width 502 height 10
click at [154, 308] on link "página geral" at bounding box center [154, 304] width 42 height 9
click at [158, 318] on link "https://www.unisc.br/pg/stricto-sensu.html" at bounding box center [160, 324] width 75 height 13
click at [409, 305] on p "> Para uma página geral de Mestrado e Doutorado. Tamanho: 960x250 px" at bounding box center [347, 305] width 502 height 10
click at [848, 19] on icon "dialog" at bounding box center [855, 21] width 15 height 15
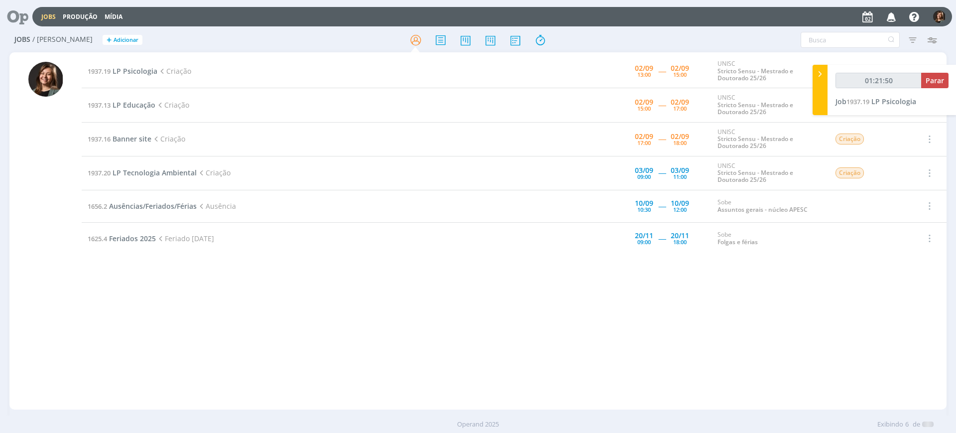
type input "01:21:51"
click at [818, 77] on icon at bounding box center [820, 74] width 10 height 10
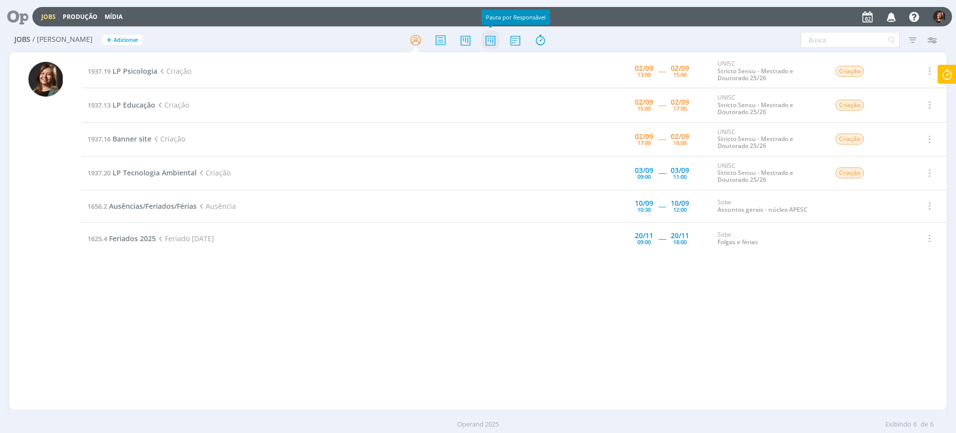
click at [494, 39] on icon at bounding box center [491, 39] width 18 height 19
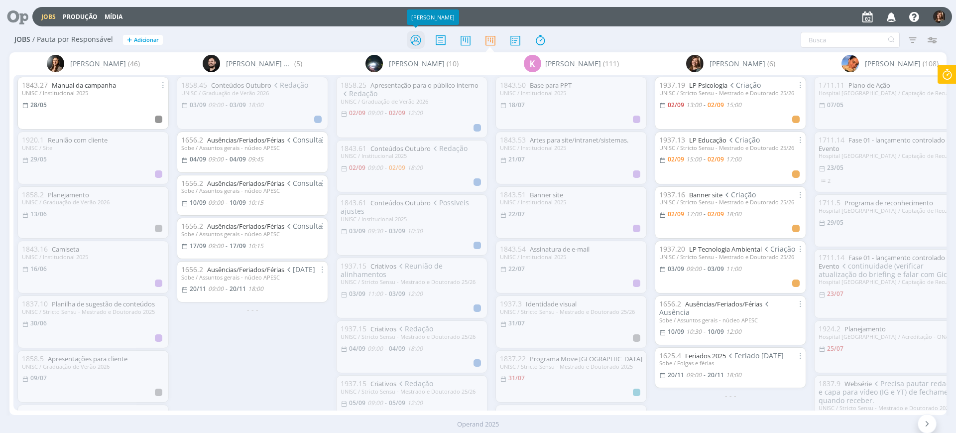
click at [410, 37] on icon at bounding box center [416, 39] width 18 height 19
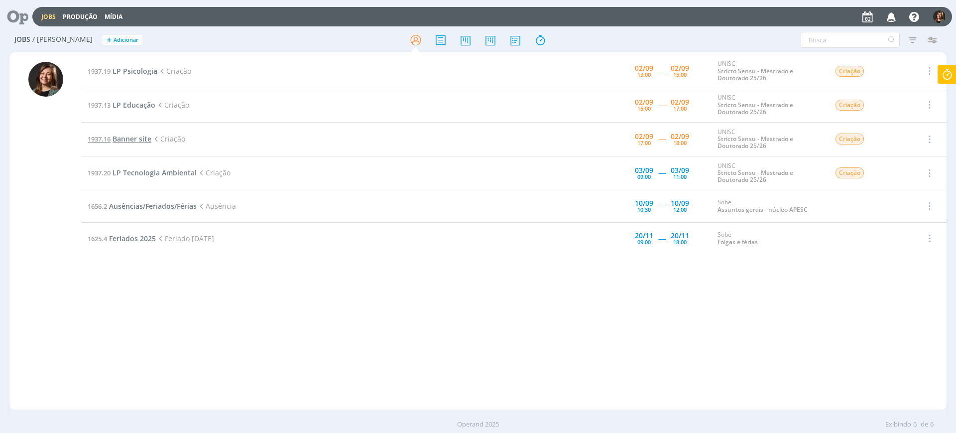
click at [151, 137] on span "Banner site" at bounding box center [132, 138] width 39 height 9
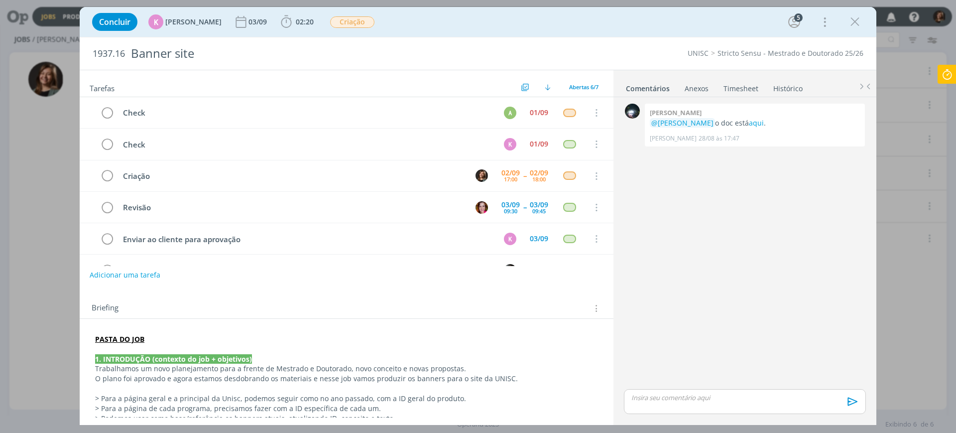
scroll to position [28, 0]
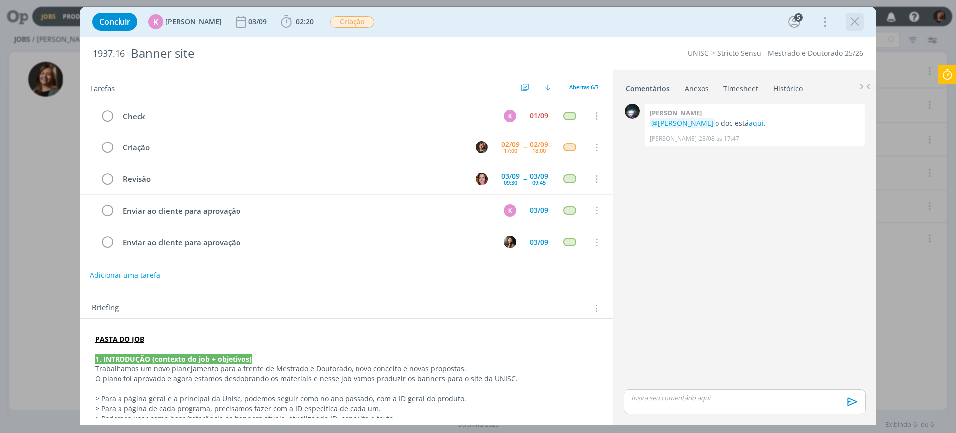
click at [854, 22] on icon "dialog" at bounding box center [855, 21] width 15 height 15
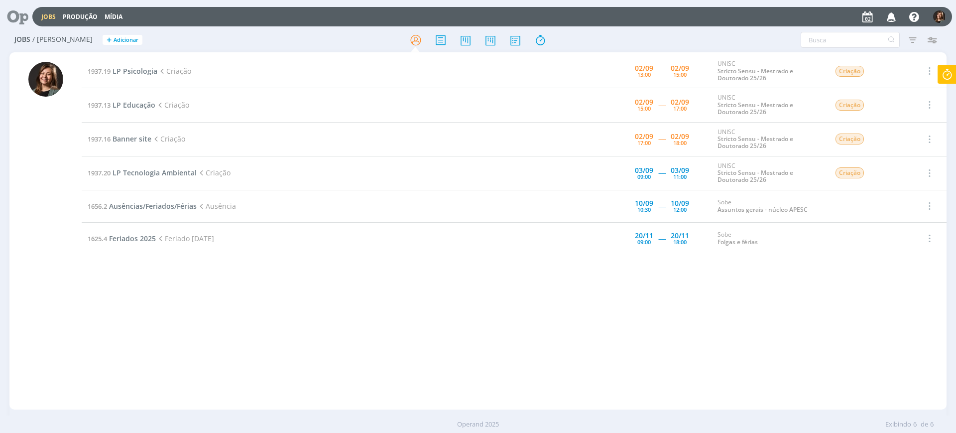
click at [941, 79] on icon at bounding box center [947, 74] width 18 height 19
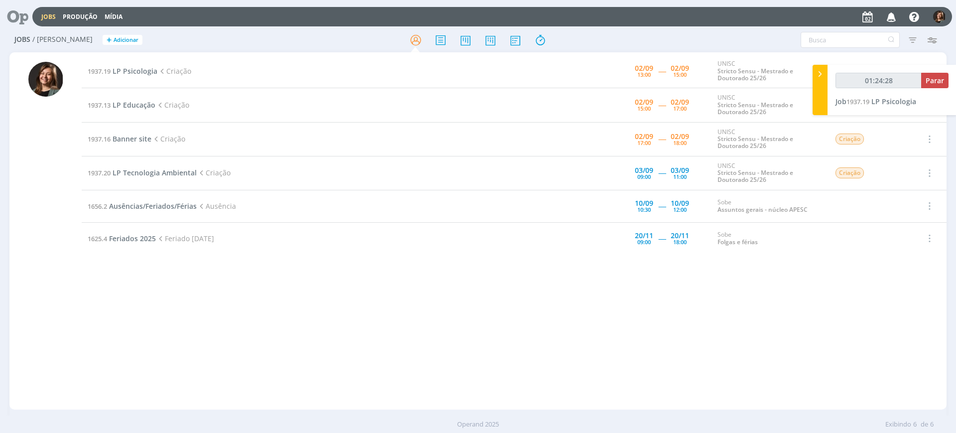
type input "01:24:29"
click at [937, 77] on span "Parar" at bounding box center [935, 80] width 18 height 9
click at [107, 68] on span "1937.19" at bounding box center [99, 71] width 23 height 9
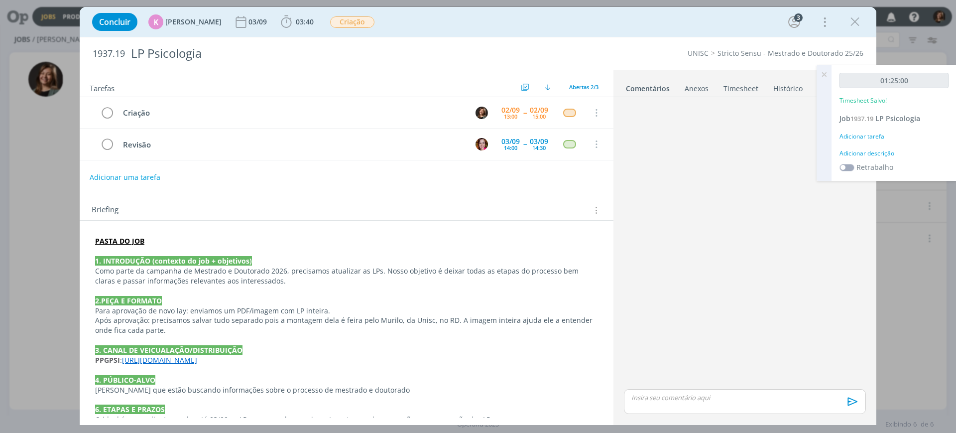
click at [879, 135] on div "Adicionar tarefa" at bounding box center [894, 136] width 109 height 9
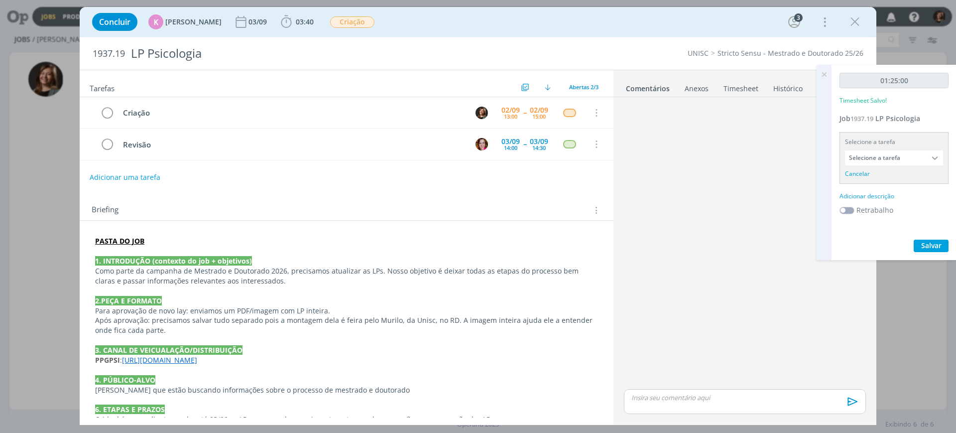
click at [875, 160] on input "Selecione a tarefa" at bounding box center [894, 157] width 98 height 15
drag, startPoint x: 884, startPoint y: 206, endPoint x: 882, endPoint y: 198, distance: 7.9
click at [885, 206] on div "Criação - [PERSON_NAME]" at bounding box center [894, 213] width 97 height 17
type input "Criação"
click at [857, 183] on div "Adicionar descrição" at bounding box center [894, 183] width 109 height 9
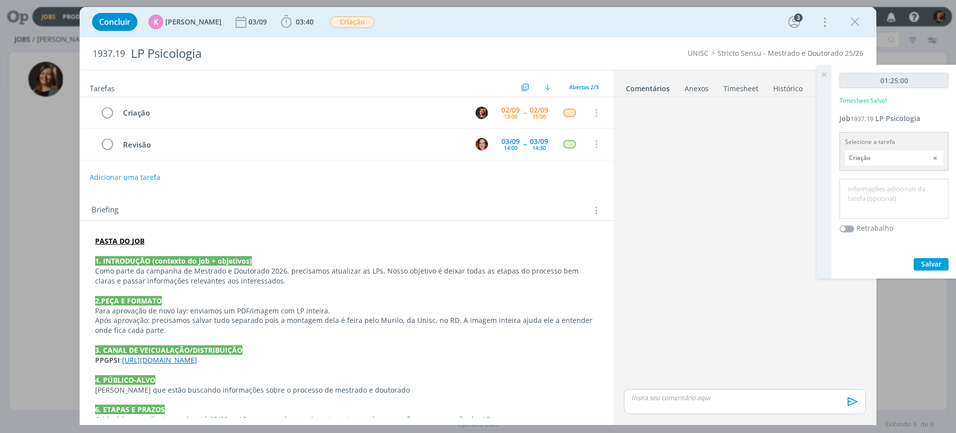
click at [857, 183] on textarea at bounding box center [894, 198] width 104 height 35
type textarea "Criação"
click at [916, 272] on div "01:25:00 Timesheet Salvo! Job 1937.19 LP Psicologia Selecione a tarefa Criação …" at bounding box center [894, 172] width 125 height 214
click at [920, 270] on div "01:25:00 Timesheet Salvo! Job 1937.19 LP Psicologia Selecione a tarefa Criação …" at bounding box center [894, 172] width 125 height 214
click at [920, 266] on button "Salvar" at bounding box center [931, 264] width 35 height 12
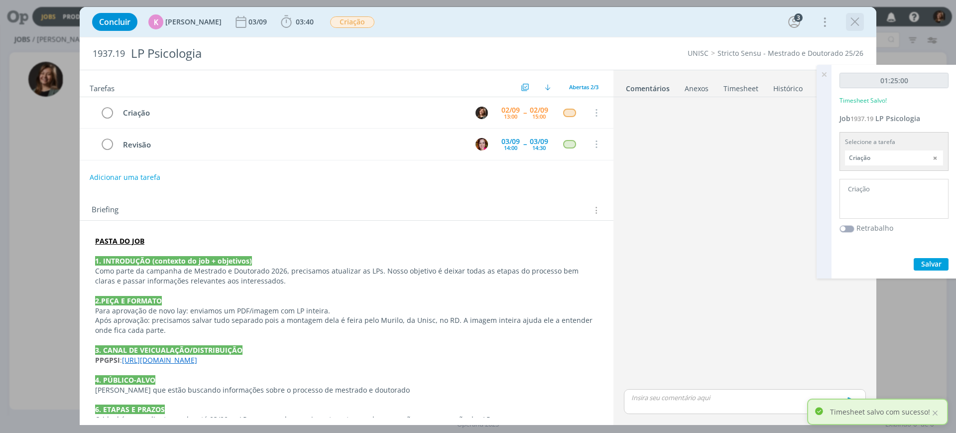
click at [852, 24] on icon "dialog" at bounding box center [855, 21] width 15 height 15
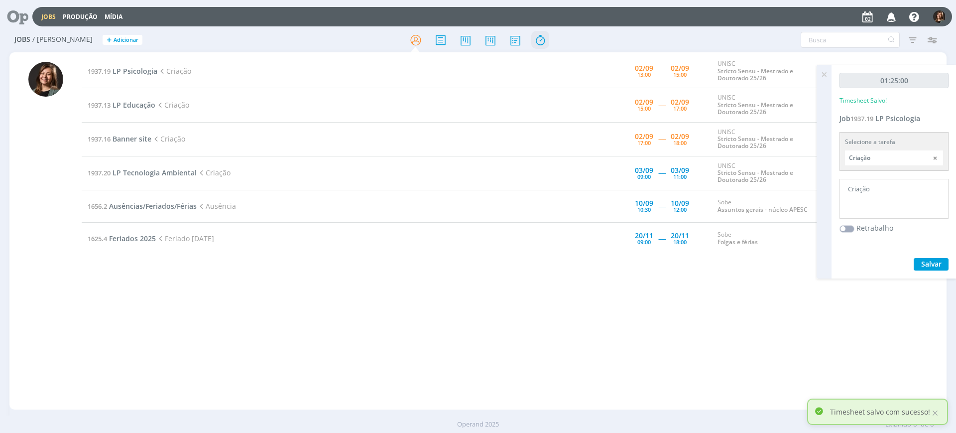
click at [533, 44] on icon at bounding box center [540, 39] width 18 height 19
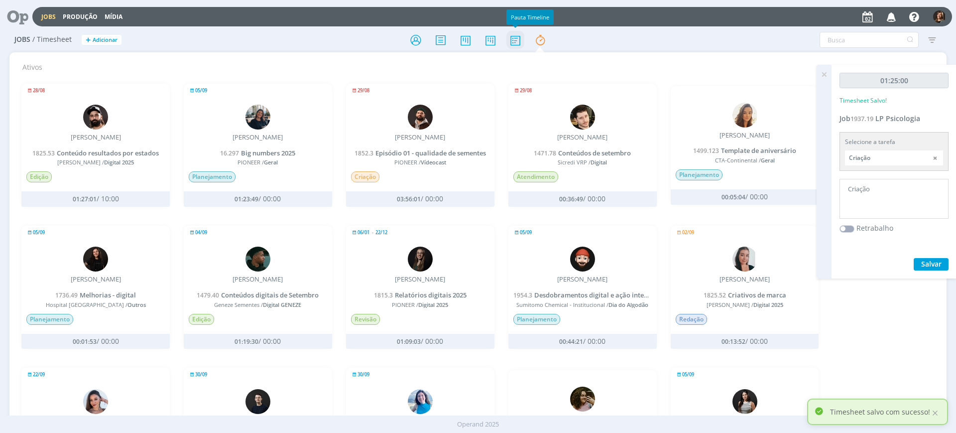
click at [523, 41] on icon at bounding box center [515, 39] width 18 height 19
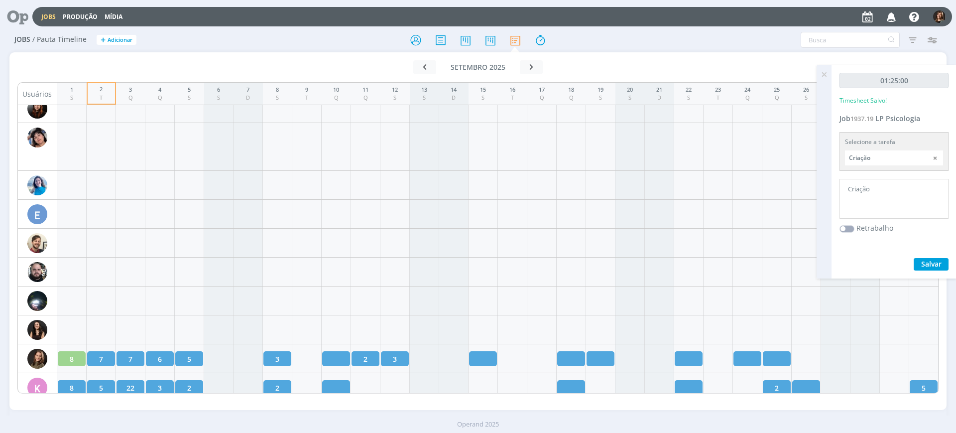
scroll to position [871, 0]
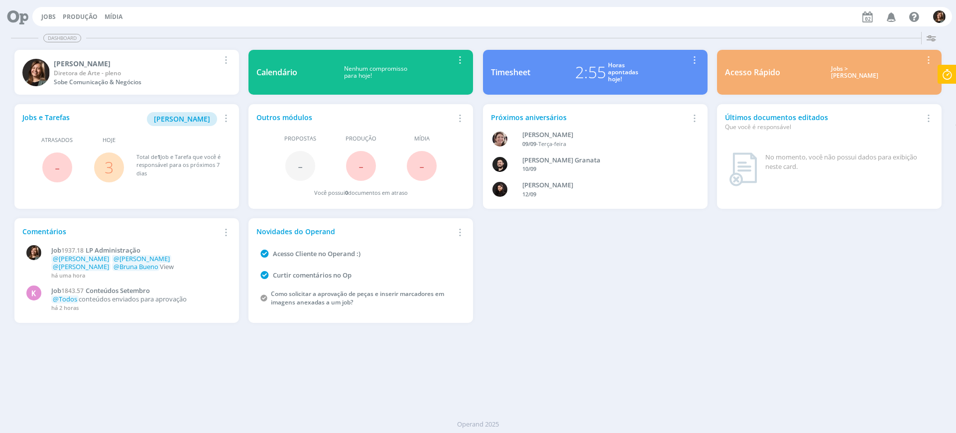
click at [824, 76] on div "Jobs > [PERSON_NAME]" at bounding box center [855, 72] width 134 height 14
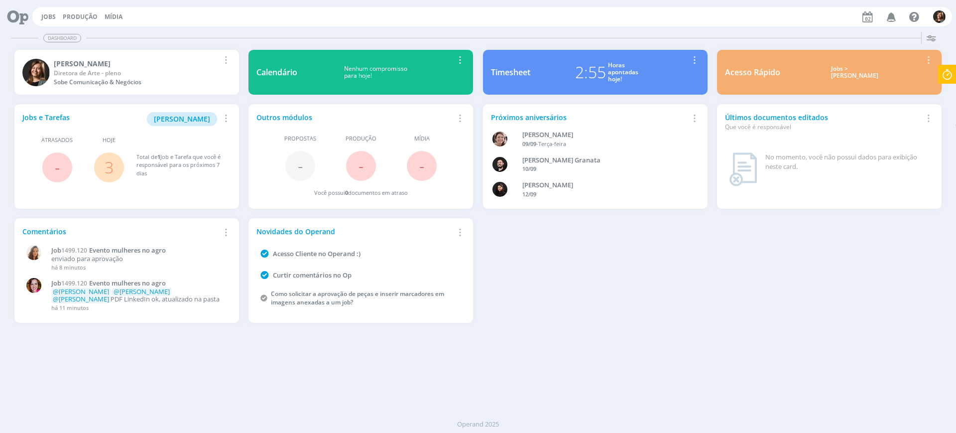
click at [852, 76] on div "Jobs > [PERSON_NAME]" at bounding box center [855, 72] width 134 height 14
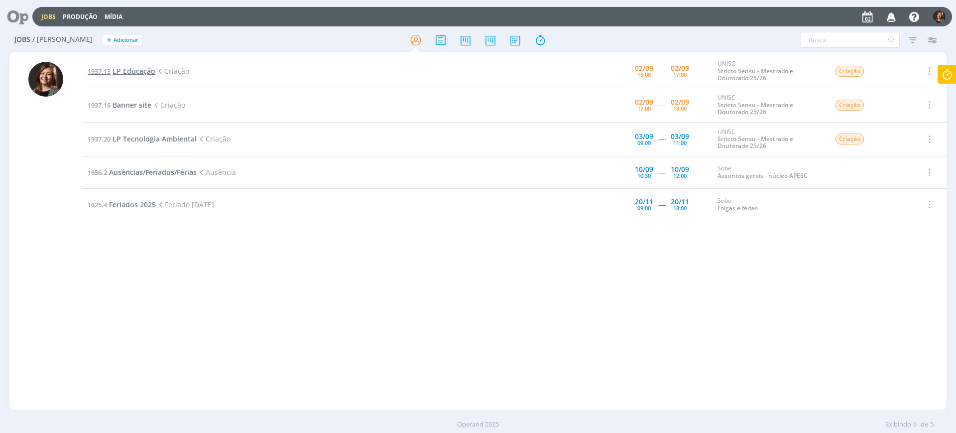
click at [145, 69] on span "LP Educação" at bounding box center [134, 70] width 43 height 9
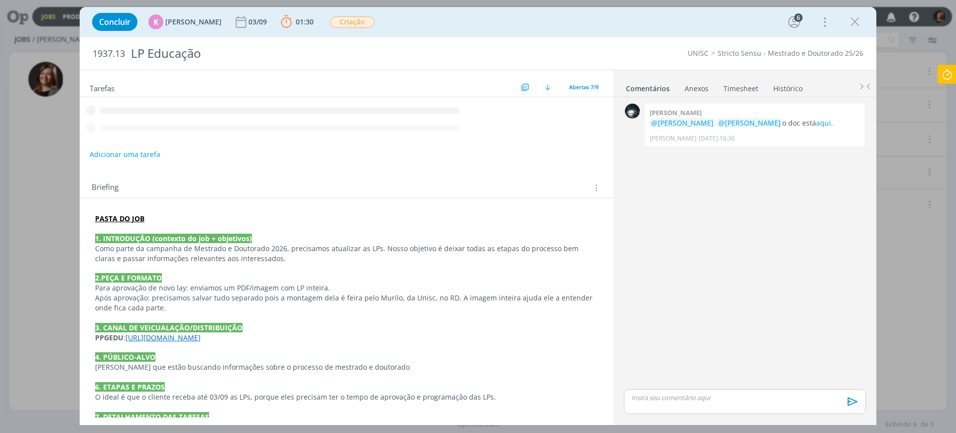
click at [170, 338] on div "PASTA DO JOB 1. INTRODUÇÃO (contexto do job + objetivos) Como parte da campanha…" at bounding box center [347, 411] width 518 height 403
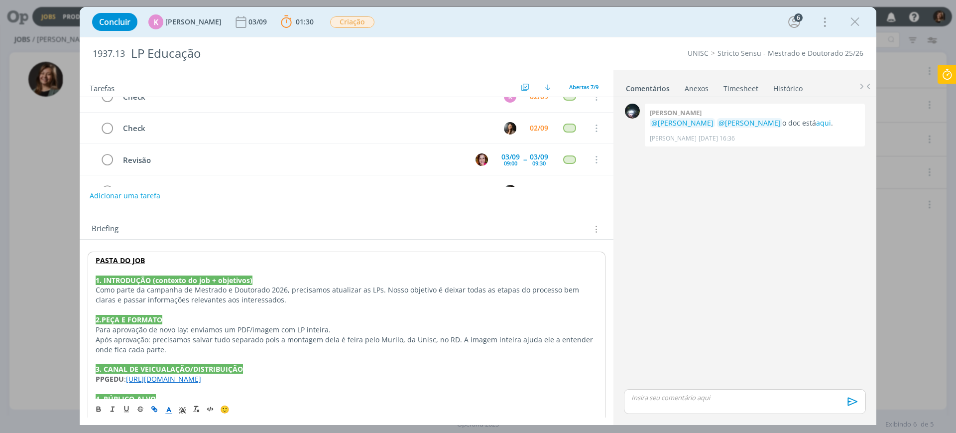
scroll to position [187, 0]
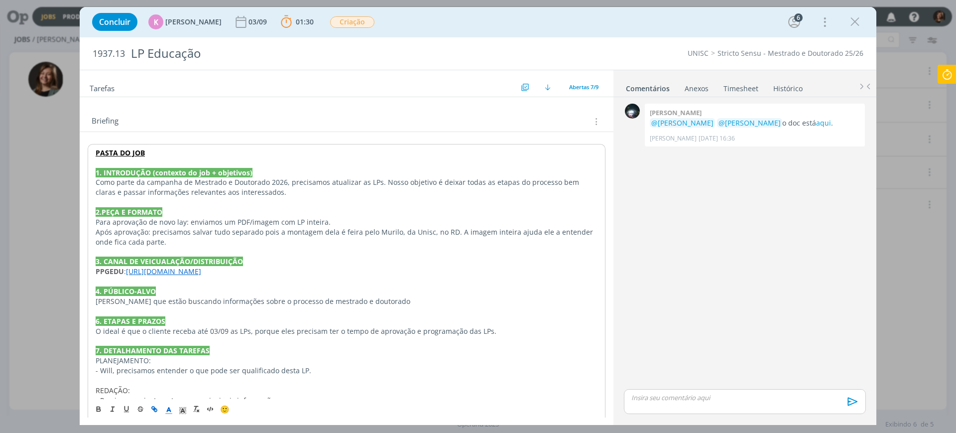
click at [201, 270] on link "[URL][DOMAIN_NAME]" at bounding box center [163, 270] width 75 height 9
click at [198, 289] on link "[URL][DOMAIN_NAME]" at bounding box center [160, 290] width 75 height 13
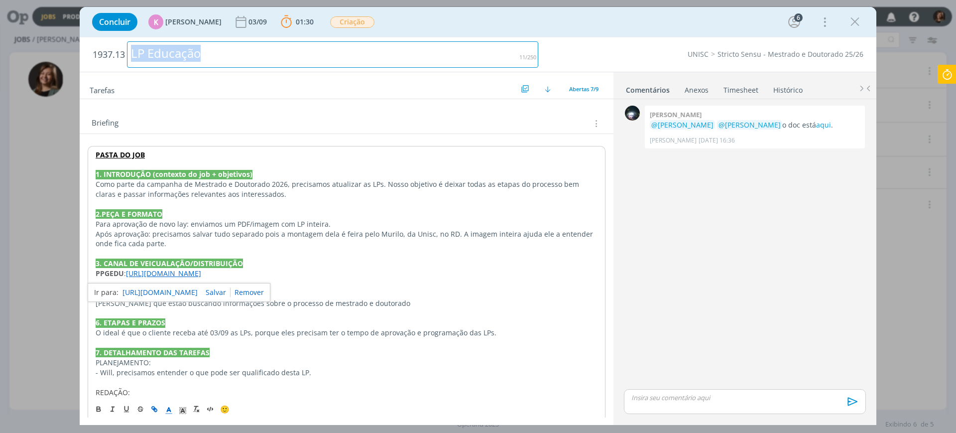
drag, startPoint x: 203, startPoint y: 52, endPoint x: 58, endPoint y: 50, distance: 144.4
click at [49, 46] on div "Concluir K Karoline Arend 03/09 01:30 Parar Apontar Data * 02/09/2025 Horas * 0…" at bounding box center [478, 216] width 956 height 433
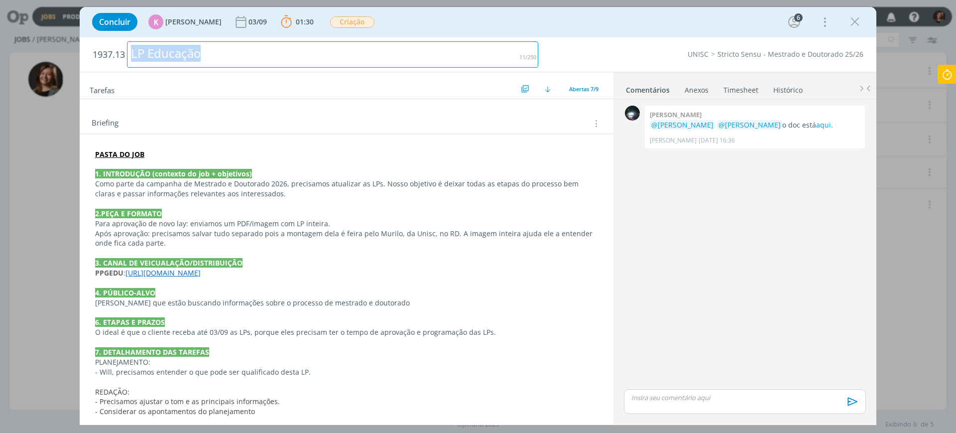
copy div "LP Educação"
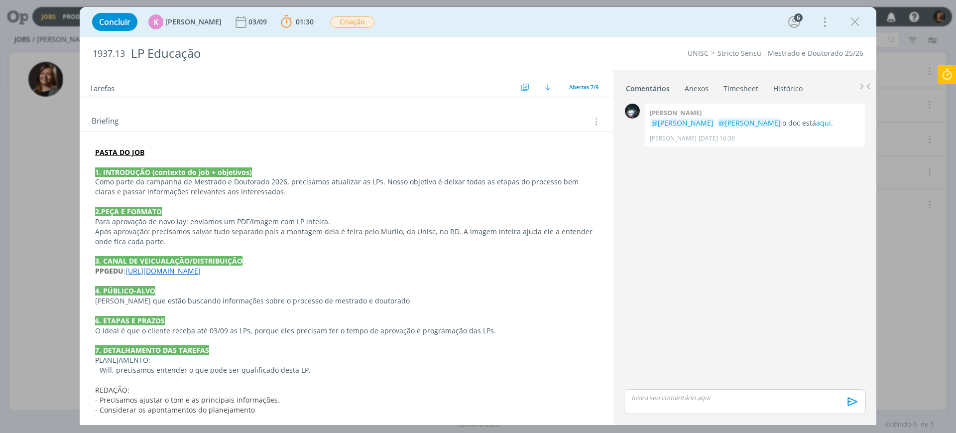
click at [105, 57] on span "1937.13" at bounding box center [109, 53] width 32 height 11
copy span "1937.13"
click at [853, 28] on icon "dialog" at bounding box center [855, 21] width 15 height 15
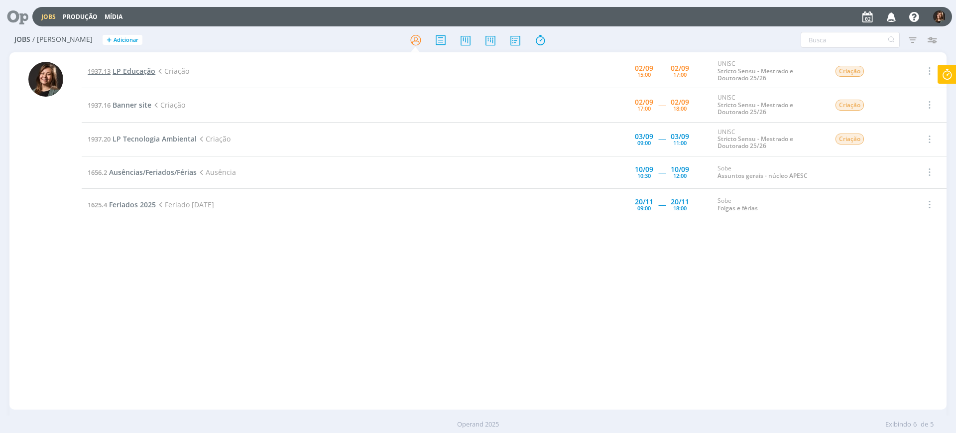
click at [101, 67] on span "1937.13" at bounding box center [99, 71] width 23 height 9
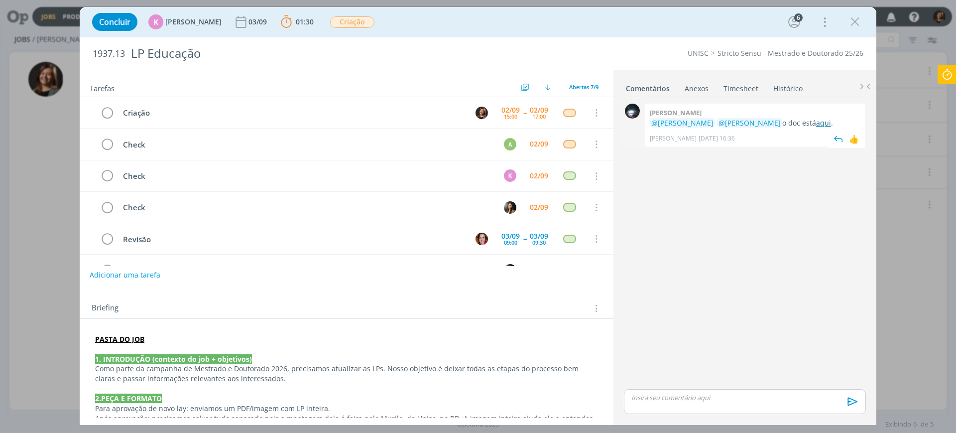
click at [816, 122] on link "aqui" at bounding box center [823, 122] width 15 height 9
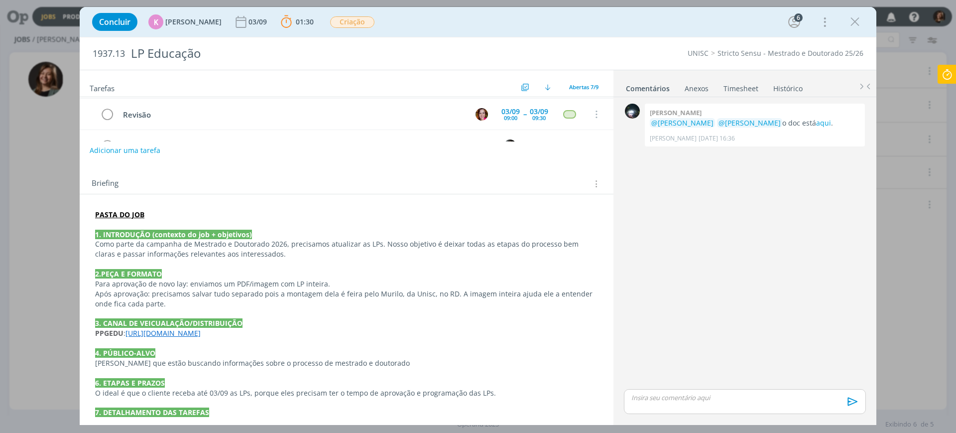
scroll to position [249, 0]
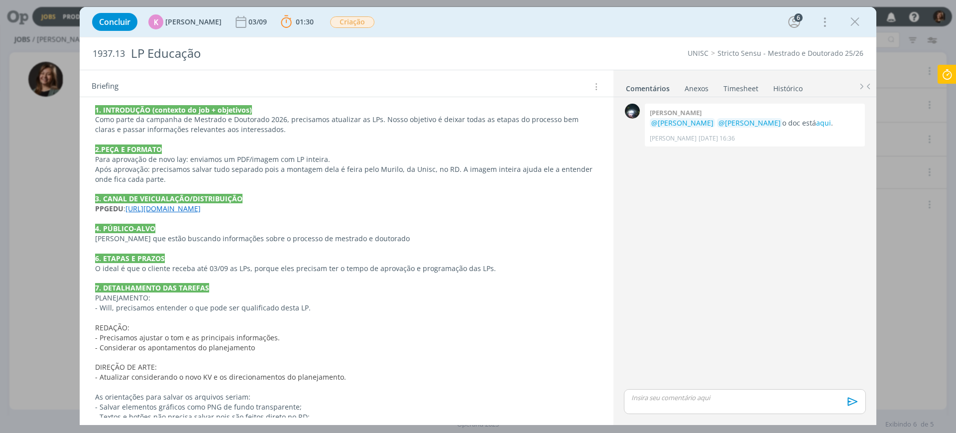
click at [218, 200] on strong "3. CANAL DE VEICUALAÇÃO/DISTRIBUIÇÃO" at bounding box center [168, 198] width 147 height 9
click at [201, 205] on link "https://pg.unisc.br/ppg_educacao" at bounding box center [163, 208] width 75 height 9
click at [186, 232] on link "https://pg.unisc.br/ppg_educacao" at bounding box center [160, 228] width 75 height 13
click at [856, 12] on div "Concluir K Karoline Arend 03/09 01:30 Parar Apontar Data * 02/09/2025 Horas * 0…" at bounding box center [478, 22] width 782 height 24
click at [854, 18] on icon "dialog" at bounding box center [855, 21] width 15 height 15
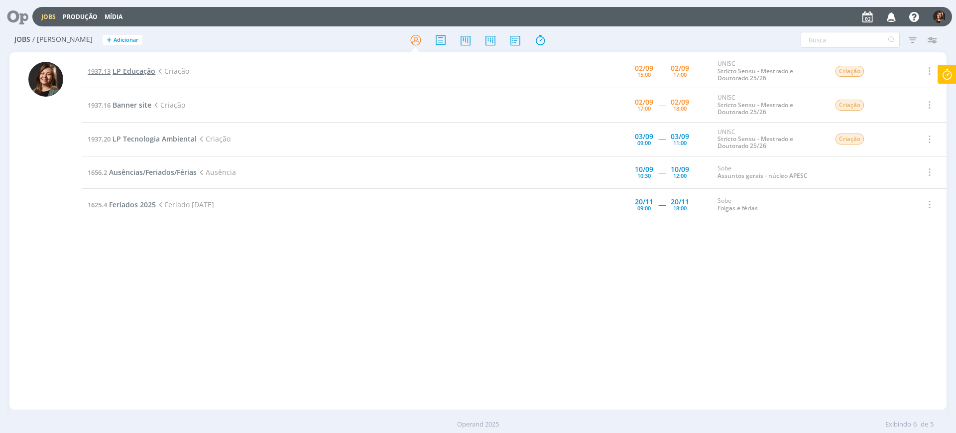
click at [131, 71] on span "LP Educação" at bounding box center [134, 70] width 43 height 9
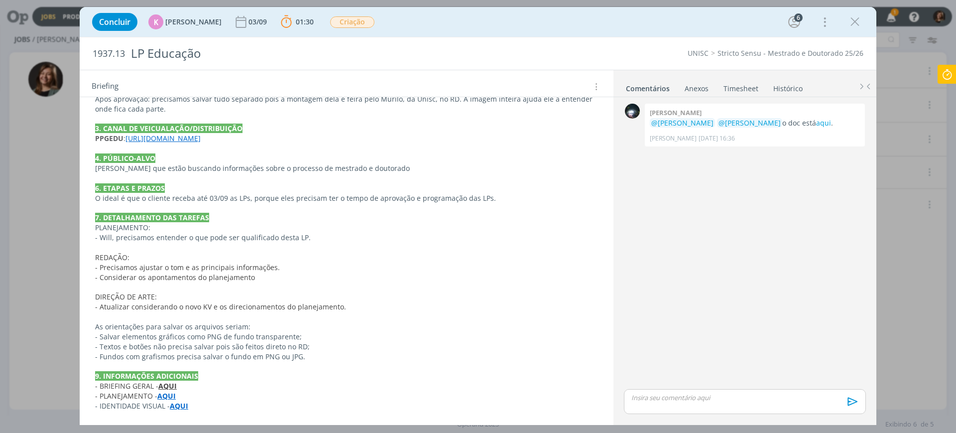
scroll to position [320, 0]
click at [188, 137] on link "https://pg.unisc.br/ppg_educacao" at bounding box center [162, 136] width 75 height 9
click at [149, 163] on div "https://pg.unisc.br/ppg_educacao" at bounding box center [179, 156] width 183 height 19
click at [159, 156] on link "https://pg.unisc.br/ppg_educacao" at bounding box center [160, 156] width 75 height 13
click at [816, 119] on link "aqui" at bounding box center [823, 122] width 15 height 9
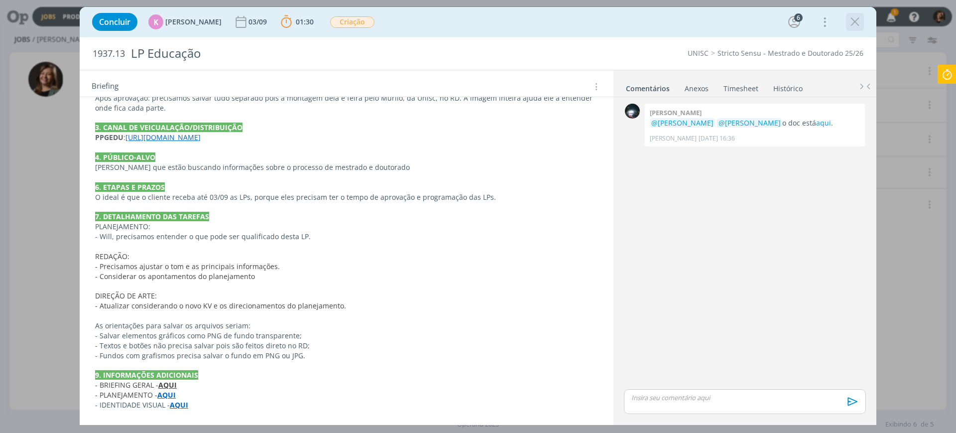
click at [862, 17] on button "dialog" at bounding box center [855, 21] width 15 height 15
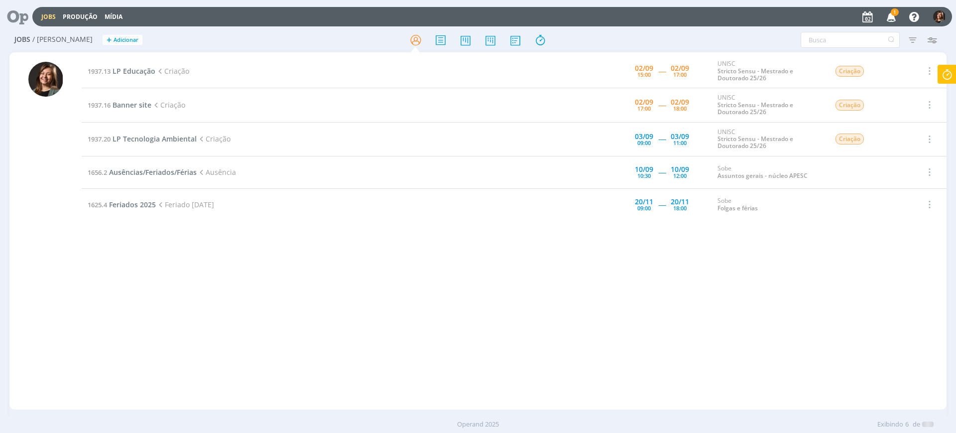
click at [896, 14] on span "1" at bounding box center [895, 11] width 8 height 7
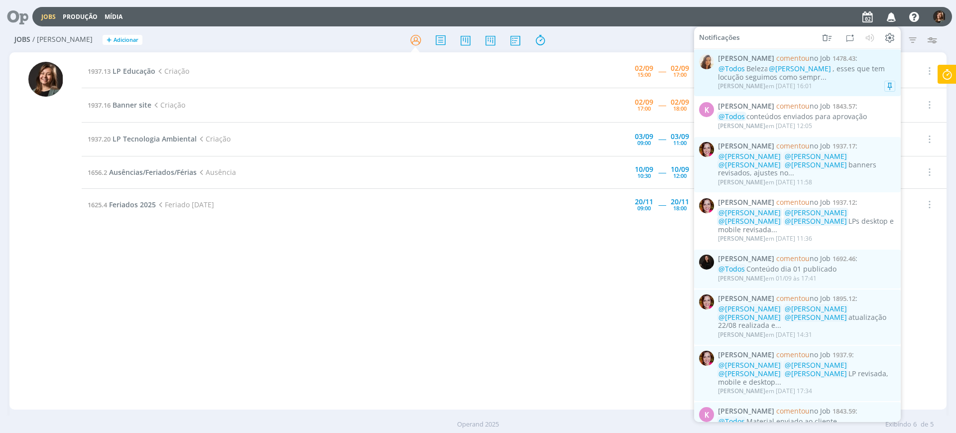
click at [846, 78] on div "@Todos Beleza @Cristieli Crizel , esses que tem locução seguimos como sempr..." at bounding box center [806, 73] width 177 height 17
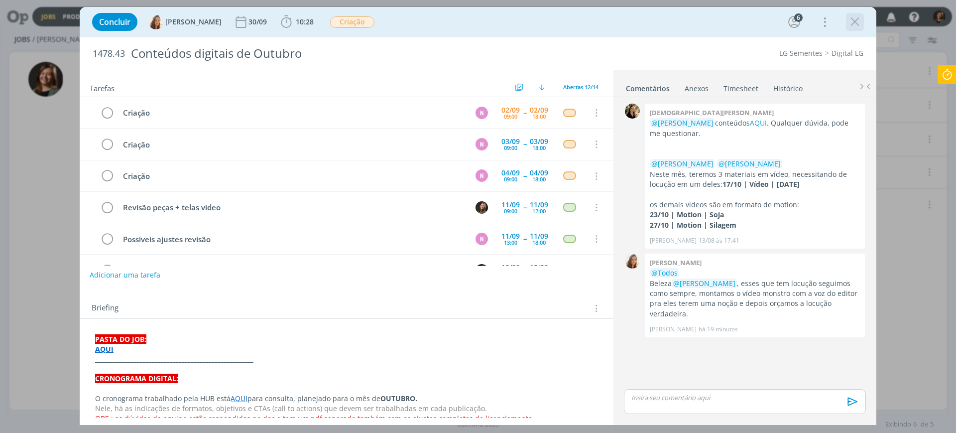
click at [853, 26] on icon "dialog" at bounding box center [855, 21] width 15 height 15
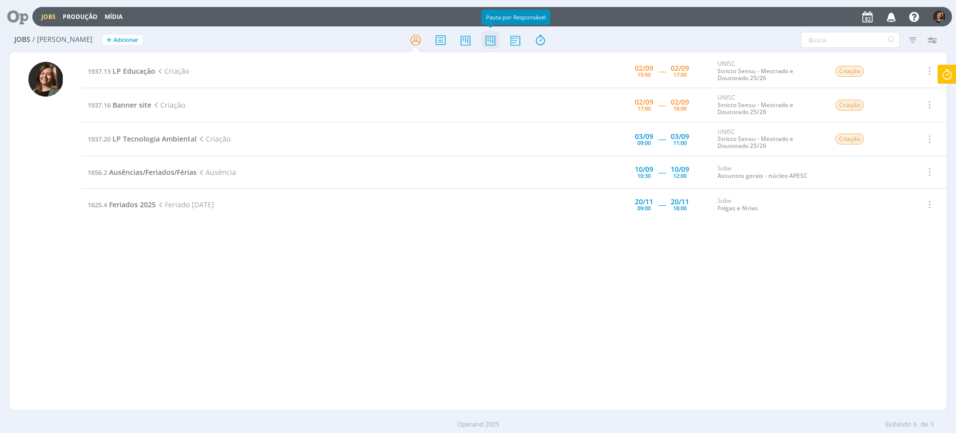
click at [485, 43] on icon at bounding box center [491, 39] width 18 height 19
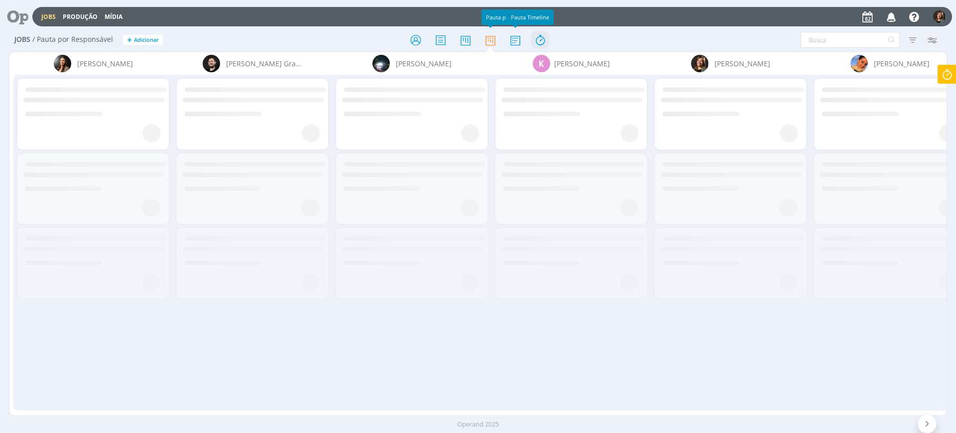
click at [533, 39] on icon at bounding box center [540, 39] width 18 height 19
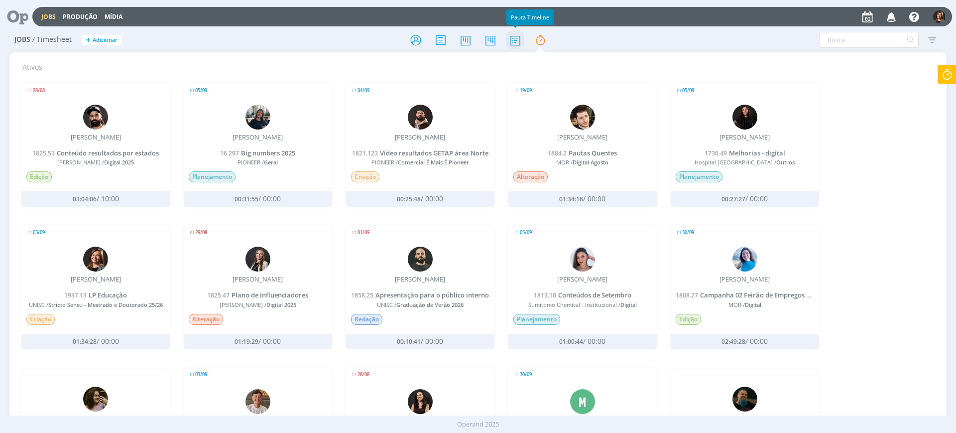
click at [512, 42] on icon at bounding box center [515, 39] width 18 height 19
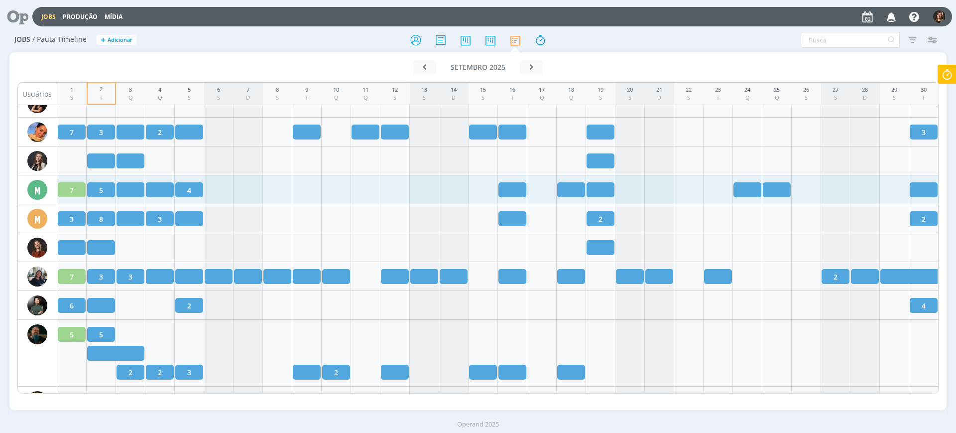
scroll to position [996, 0]
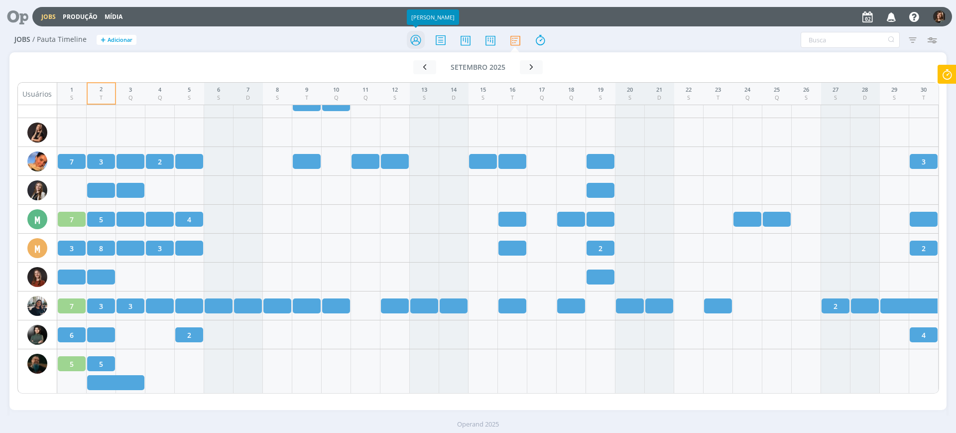
click at [411, 43] on icon at bounding box center [416, 39] width 18 height 19
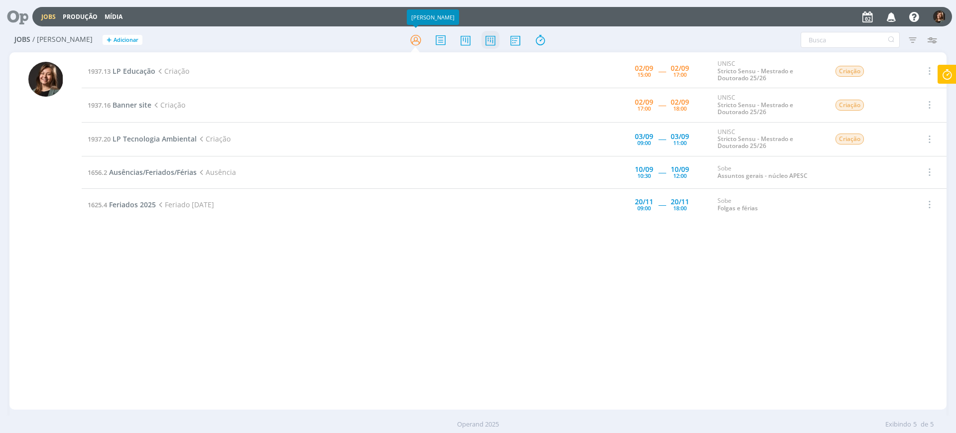
click at [512, 43] on icon at bounding box center [515, 39] width 18 height 19
click at [487, 40] on icon at bounding box center [491, 39] width 18 height 19
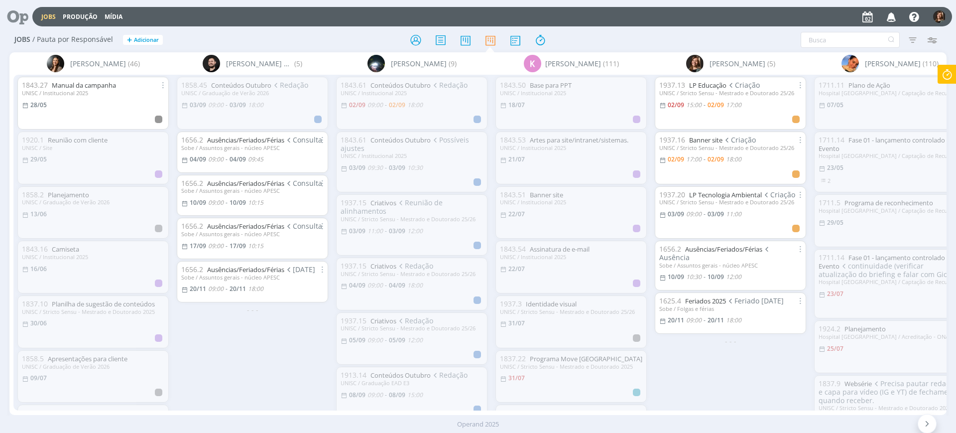
click at [947, 73] on icon at bounding box center [947, 74] width 18 height 19
click at [926, 79] on span "Parar" at bounding box center [935, 80] width 18 height 9
type input "01:40:00"
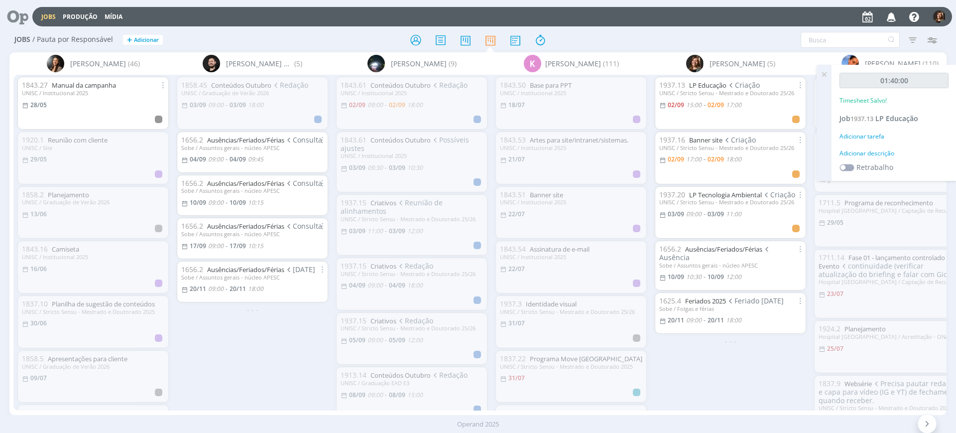
click at [870, 132] on div "Adicionar tarefa" at bounding box center [894, 136] width 109 height 9
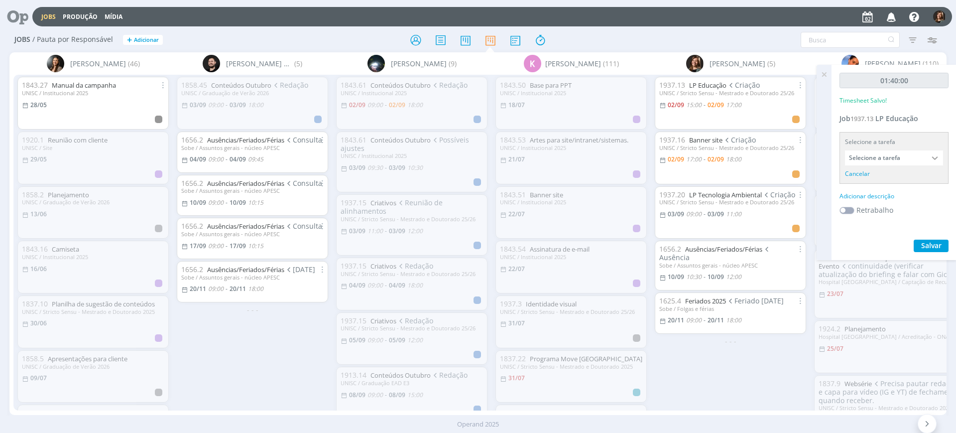
click at [864, 156] on input "Selecione a tarefa" at bounding box center [894, 157] width 98 height 15
click at [893, 210] on div "Criação - [PERSON_NAME]" at bounding box center [890, 213] width 77 height 8
type input "Criação"
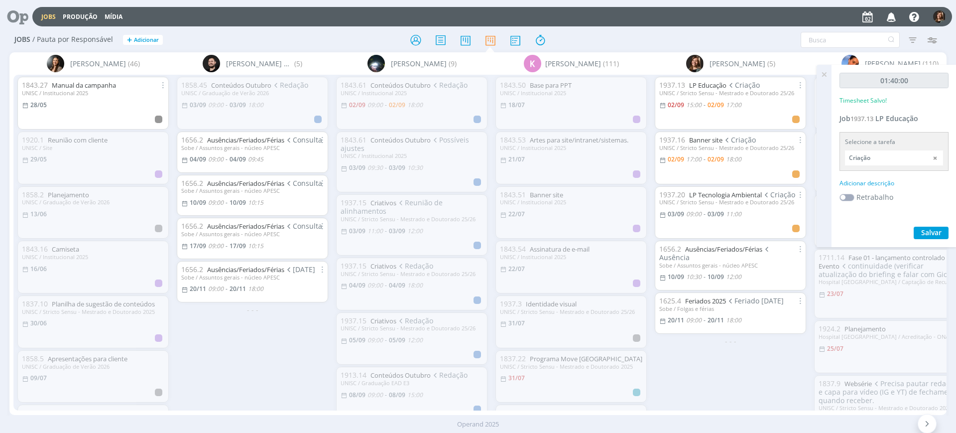
click at [866, 174] on div "01:40:00 Timesheet Salvo! Job 1937.13 LP Educação Selecione a tarefa Criação Ab…" at bounding box center [894, 156] width 125 height 182
click at [864, 187] on div "Adicionar descrição" at bounding box center [894, 183] width 109 height 9
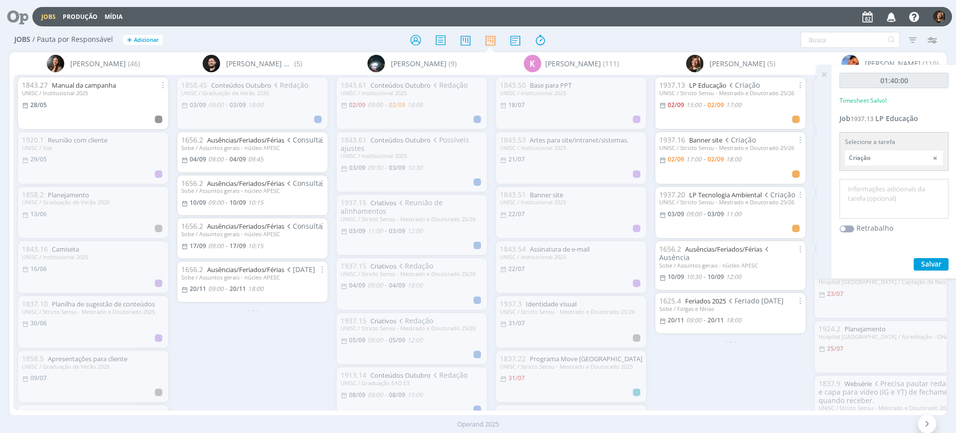
click at [864, 187] on textarea at bounding box center [894, 198] width 104 height 35
type textarea "Criação"
click at [923, 245] on div "01:40:00 Timesheet Salvo! Job 1937.13 LP Educação Selecione a tarefa Criação Ab…" at bounding box center [894, 172] width 125 height 214
click at [943, 262] on button "Salvar" at bounding box center [931, 264] width 35 height 12
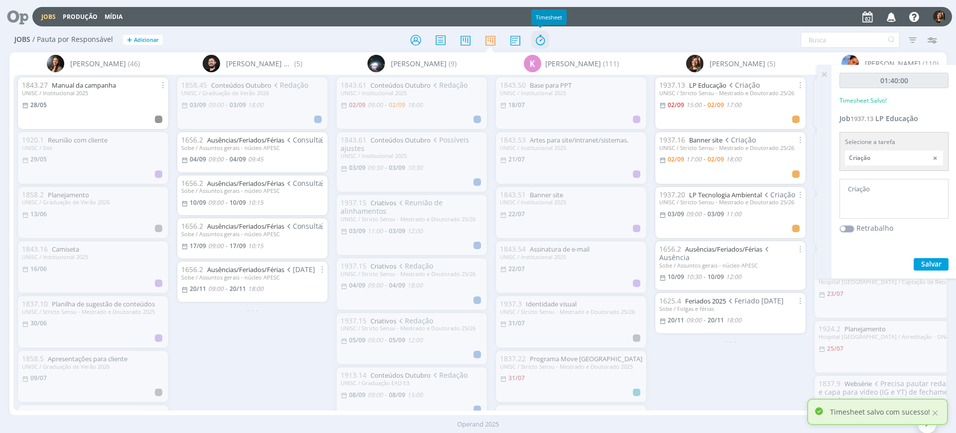
click at [547, 38] on icon at bounding box center [540, 39] width 18 height 19
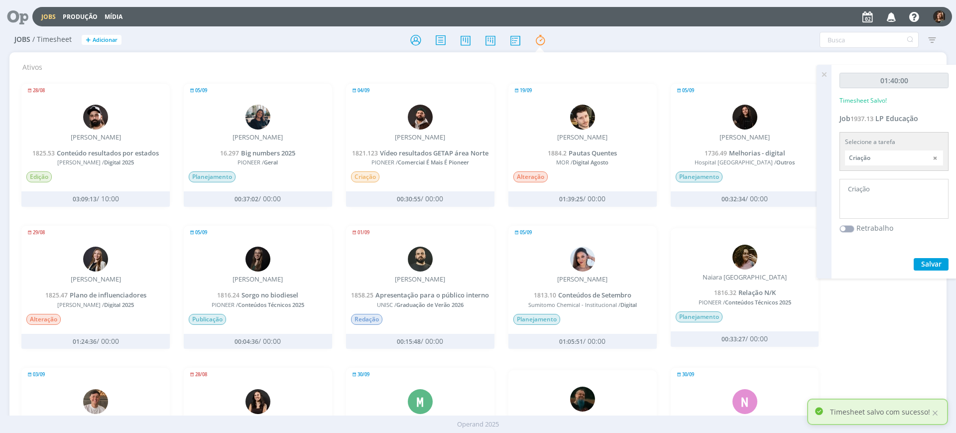
scroll to position [187, 0]
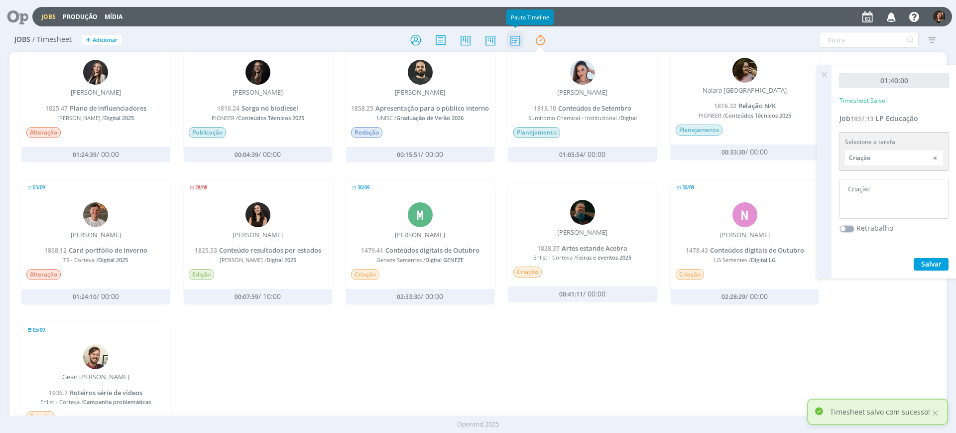
click at [514, 39] on icon at bounding box center [515, 39] width 18 height 19
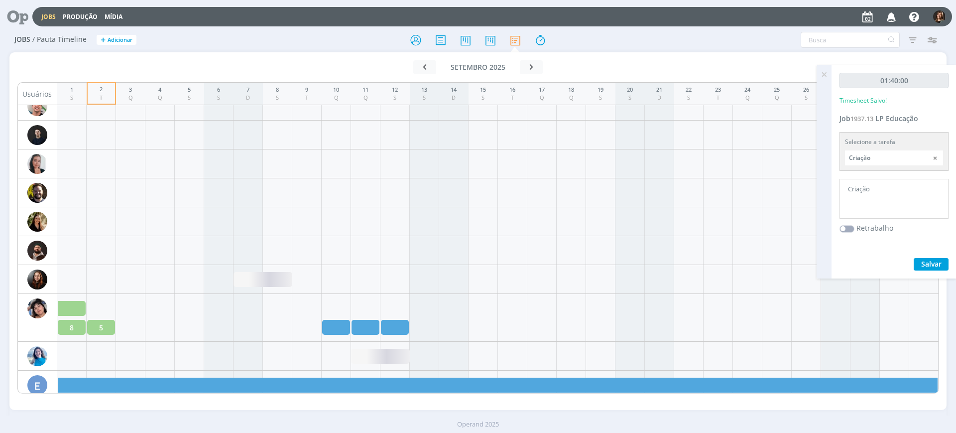
scroll to position [685, 0]
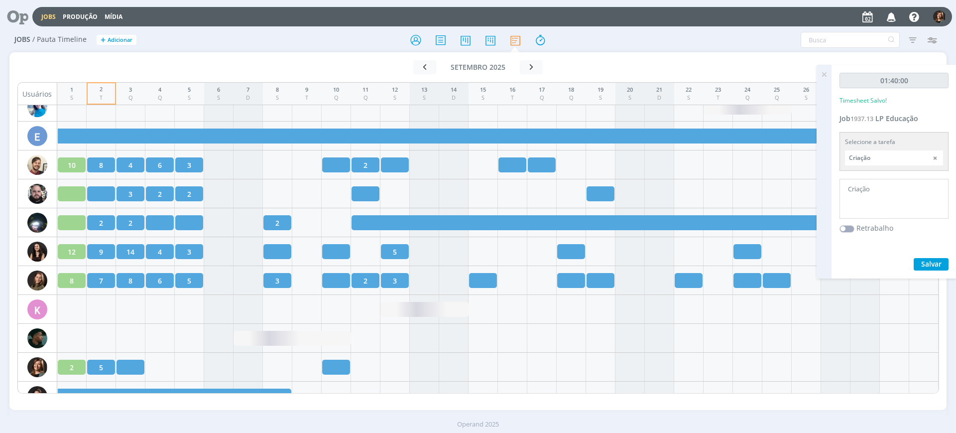
click at [824, 73] on icon at bounding box center [824, 74] width 18 height 19
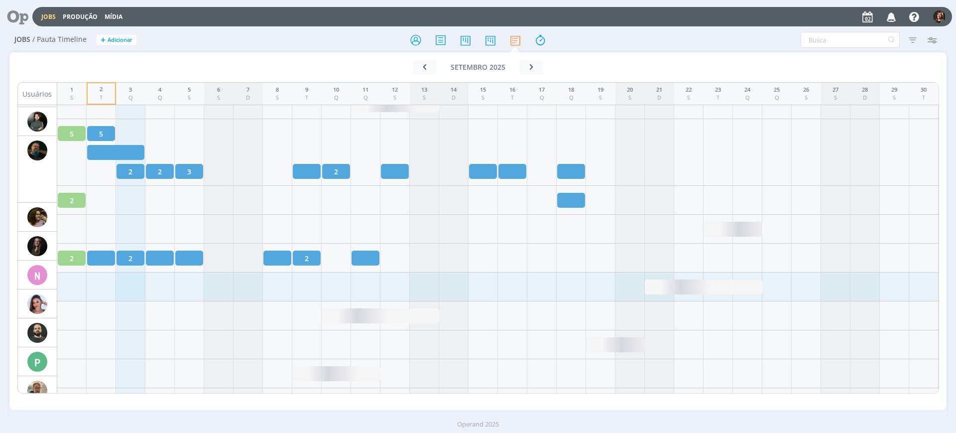
scroll to position [0, 0]
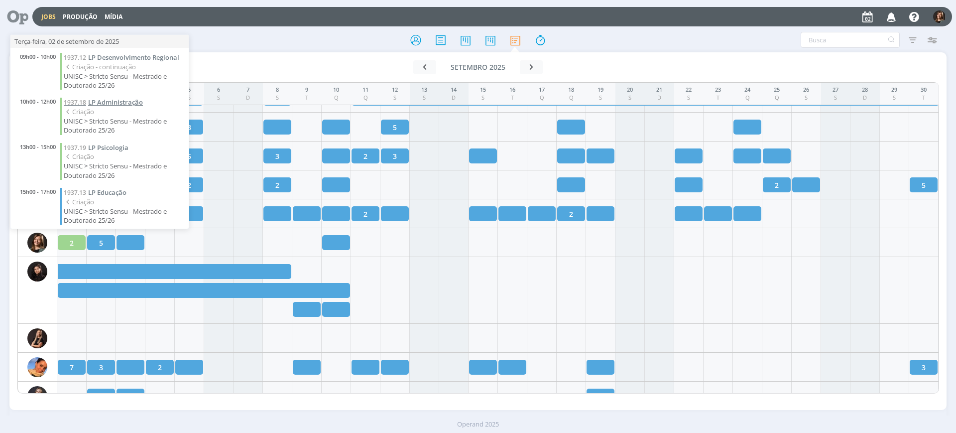
click at [127, 107] on span "LP Administração" at bounding box center [115, 102] width 55 height 9
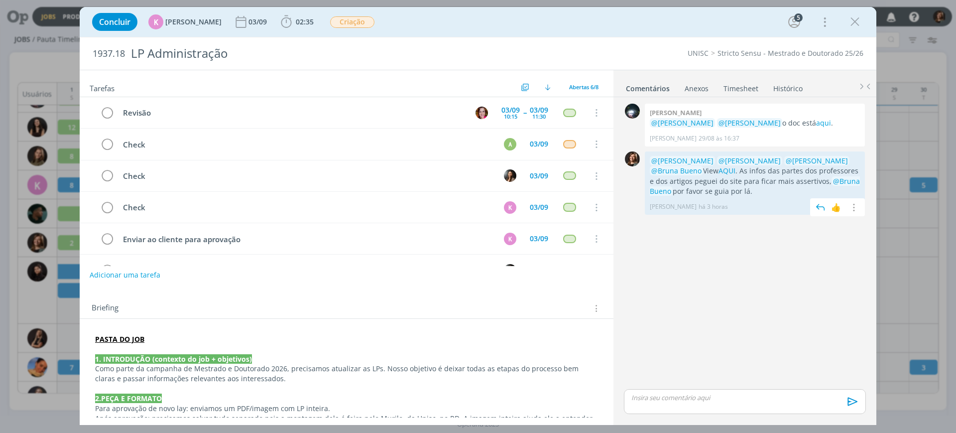
drag, startPoint x: 771, startPoint y: 190, endPoint x: 651, endPoint y: 158, distance: 124.5
click at [651, 158] on p "@Karoline Arend @Beatriz Luchese @Alexandre Assumpção @Bruna Bueno View AQUI . …" at bounding box center [755, 176] width 210 height 41
copy p "@Karoline Arend @Beatriz Luchese @Alexandre Assumpção @Bruna Bueno View AQUI . …"
click at [855, 17] on icon "dialog" at bounding box center [855, 21] width 15 height 15
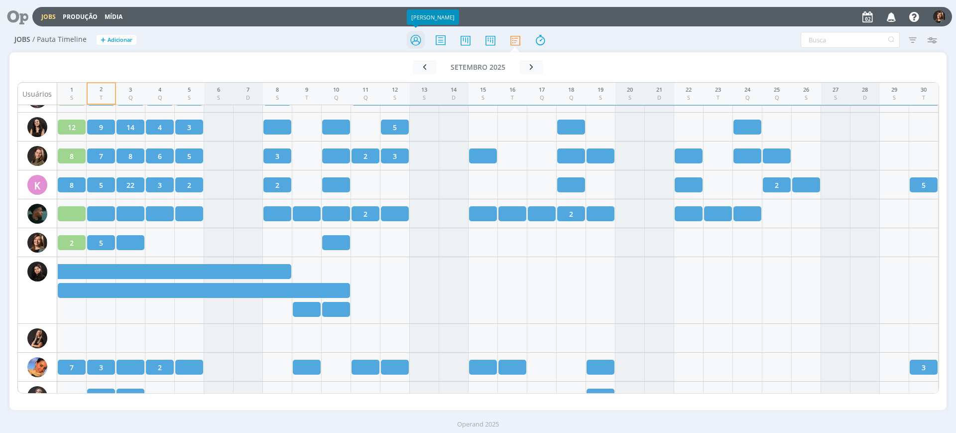
click at [415, 31] on icon at bounding box center [416, 39] width 18 height 19
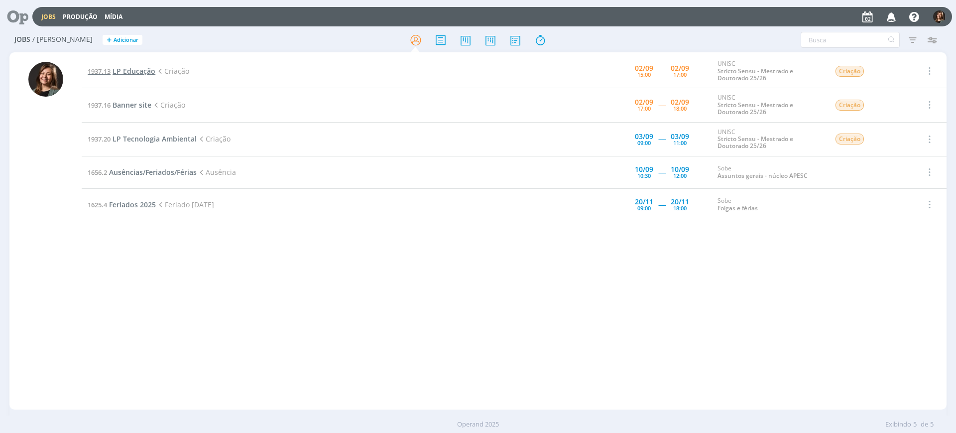
click at [145, 68] on span "LP Educação" at bounding box center [134, 70] width 43 height 9
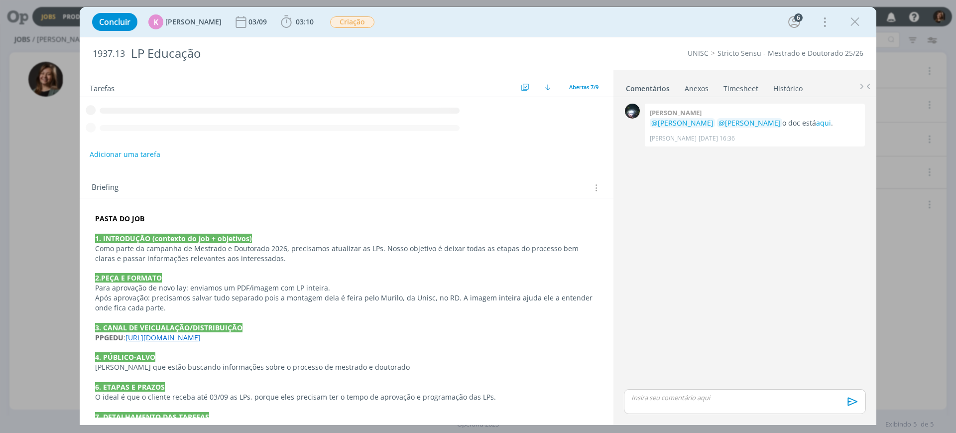
click at [739, 396] on p "dialog" at bounding box center [745, 397] width 226 height 9
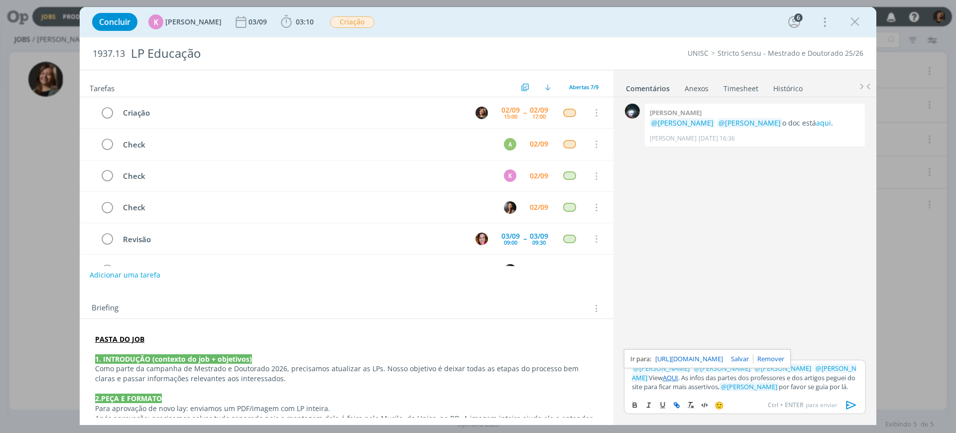
drag, startPoint x: 684, startPoint y: 367, endPoint x: 675, endPoint y: 374, distance: 11.0
click at [672, 376] on p "﻿ @ Karoline Arend ﻿ ﻿ @ Beatriz Luchese ﻿ ﻿ @ Alexandre Assumpção ﻿ ﻿ @ Bruna …" at bounding box center [745, 377] width 226 height 27
click at [678, 373] on link "AQUI" at bounding box center [670, 377] width 15 height 9
click at [784, 354] on link "dialog" at bounding box center [768, 358] width 31 height 9
click at [690, 367] on p "﻿ @ Karoline Arend ﻿ ﻿ @ Beatriz Luchese ﻿ ﻿ @ Alexandre Assumpção ﻿ ﻿ @ Bruna …" at bounding box center [745, 377] width 226 height 27
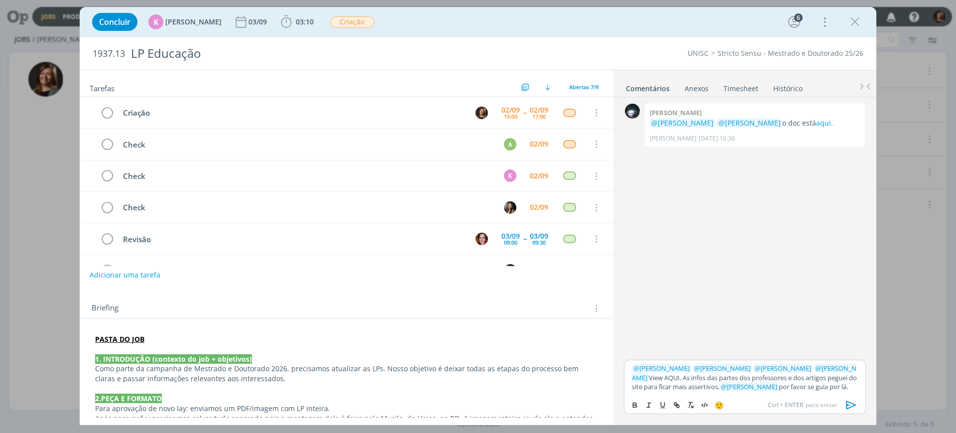
click at [112, 336] on strong "PASTA DO JOB" at bounding box center [119, 338] width 49 height 9
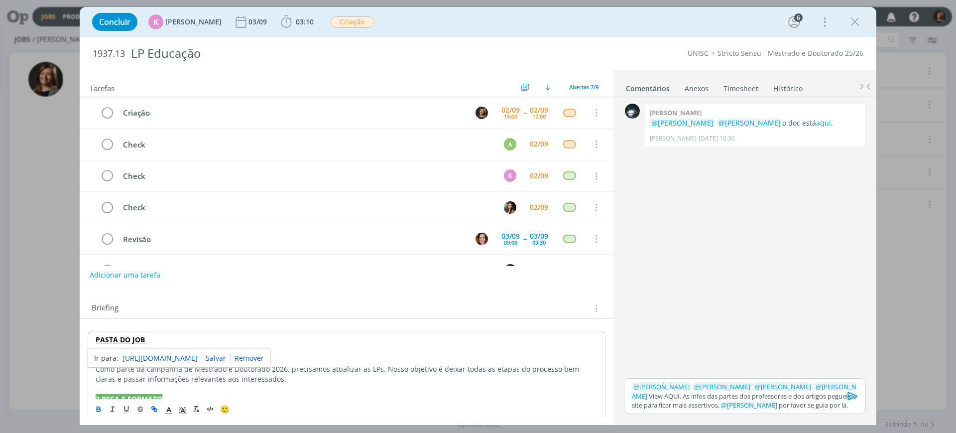
click at [139, 356] on link "https://sobeae.sharepoint.com/:f:/s/SOBEAE/EgdUQxGilpFEmbyzGykhUaEBvfmsUJq9wJa5…" at bounding box center [160, 358] width 75 height 13
click at [685, 389] on p "﻿ @ Karoline Arend ﻿ ﻿ @ Beatriz Luchese ﻿ ﻿ @ Alexandre Assumpção ﻿ ﻿ @ Bruna …" at bounding box center [745, 395] width 226 height 27
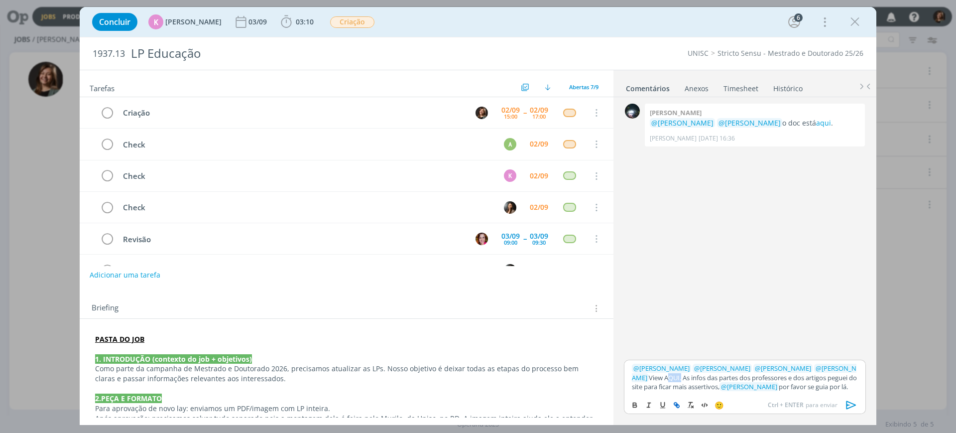
click at [680, 404] on icon "dialog" at bounding box center [677, 405] width 8 height 8
paste input "https://sobeae.sharepoint.com/:f:/s/SOBEAE/Eqvjd6FFVbNCmfj3dGEVbC8BZtnfuJRvcTeI…"
type input "https://sobeae.sharepoint.com/:f:/s/SOBEAE/Eqvjd6FFVbNCmfj3dGEVbC8BZtnfuJRvcTeI…"
click at [753, 354] on link "dialog" at bounding box center [746, 358] width 26 height 9
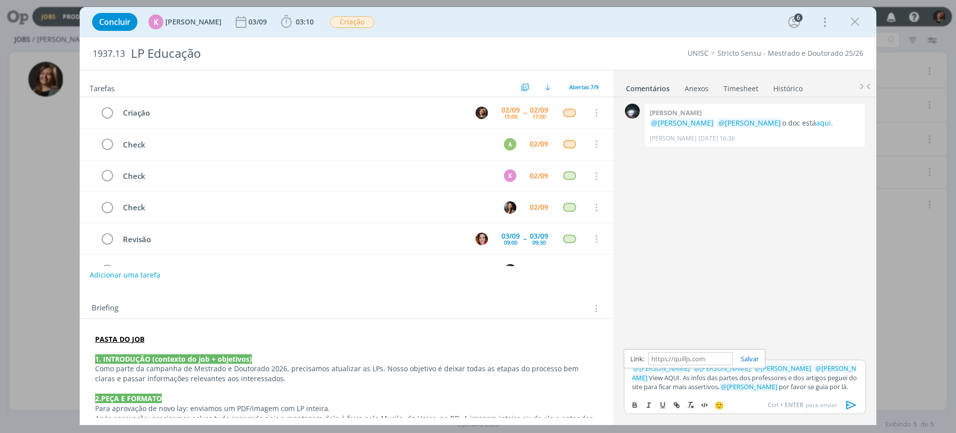
scroll to position [0, 0]
click at [853, 407] on icon "dialog" at bounding box center [851, 404] width 15 height 15
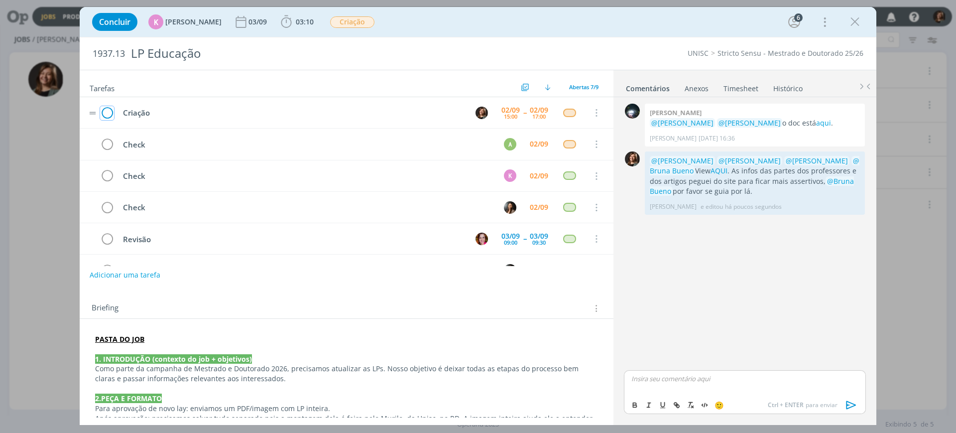
click at [113, 115] on icon "dialog" at bounding box center [107, 113] width 14 height 15
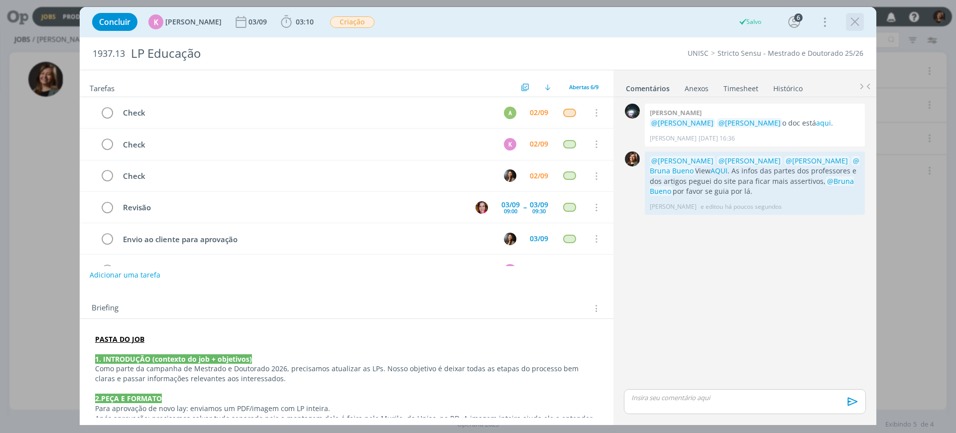
click at [861, 19] on icon "dialog" at bounding box center [855, 21] width 15 height 15
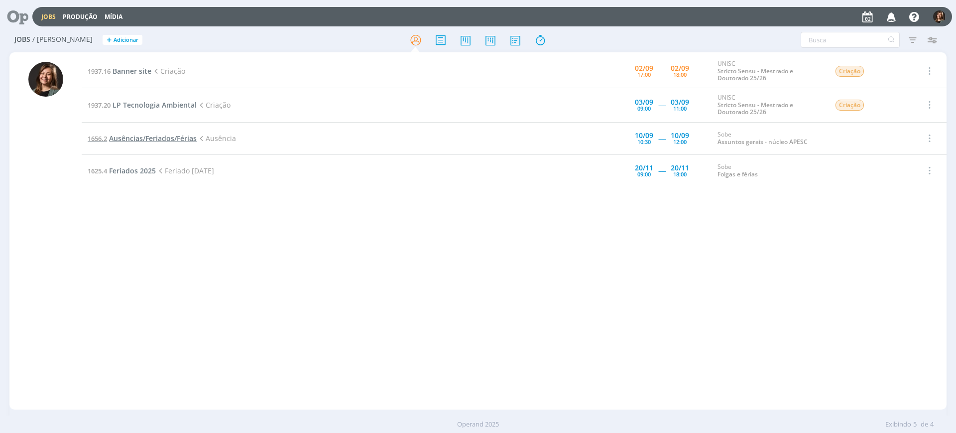
click at [152, 138] on span "Ausências/Feriados/Férias" at bounding box center [153, 137] width 88 height 9
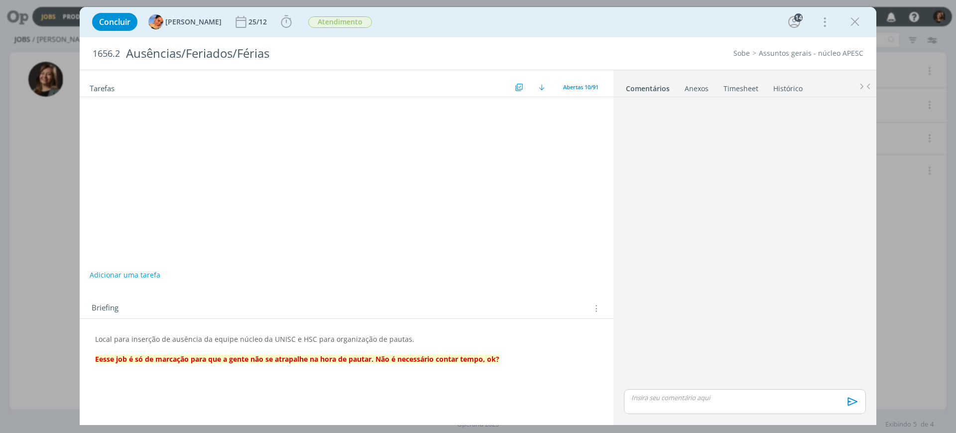
scroll to position [63, 0]
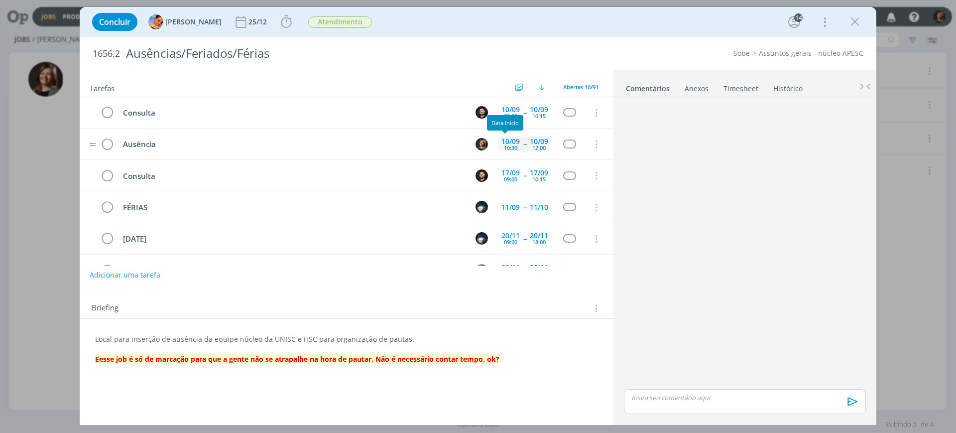
click at [517, 139] on div "10/09" at bounding box center [510, 141] width 18 height 7
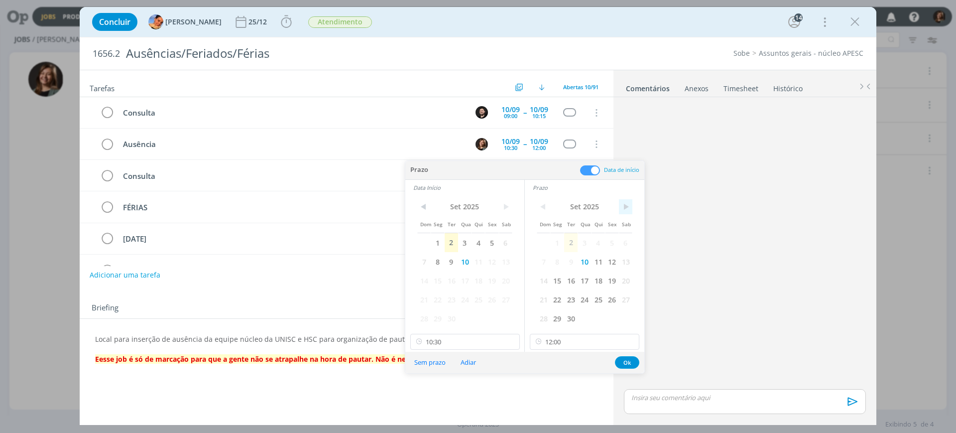
click at [622, 210] on span ">" at bounding box center [625, 206] width 13 height 15
click at [504, 201] on span ">" at bounding box center [505, 206] width 13 height 15
click at [500, 207] on span ">" at bounding box center [505, 206] width 13 height 15
click at [582, 243] on span "1" at bounding box center [584, 242] width 13 height 19
click at [504, 207] on span ">" at bounding box center [505, 206] width 13 height 15
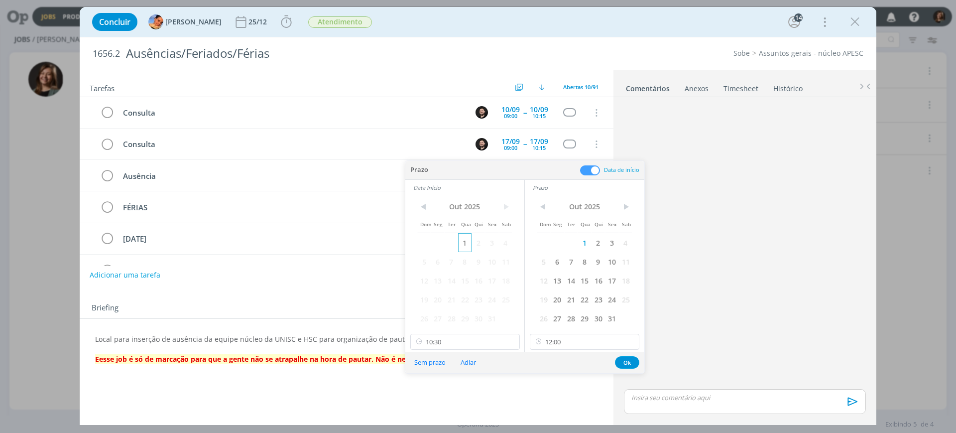
click at [466, 240] on span "1" at bounding box center [464, 242] width 13 height 19
click at [630, 363] on button "Ok" at bounding box center [627, 362] width 24 height 12
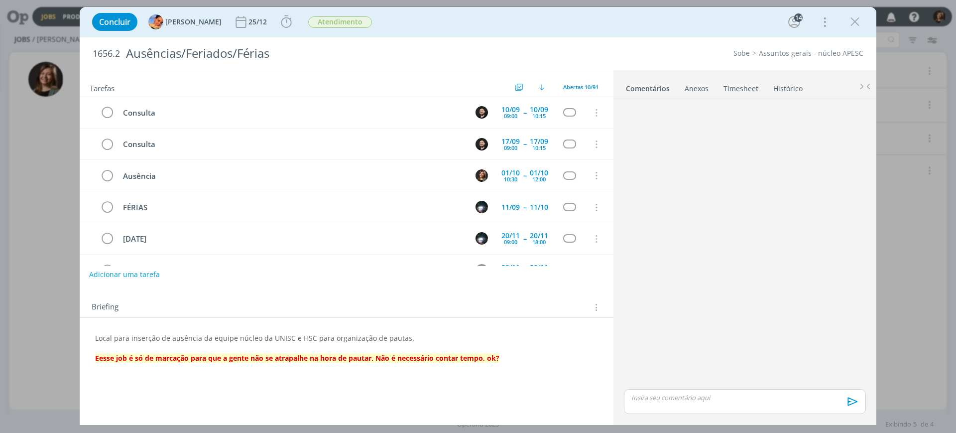
click at [144, 271] on button "Adicionar uma tarefa" at bounding box center [124, 274] width 71 height 17
click at [496, 278] on icon "dialog" at bounding box center [493, 273] width 15 height 15
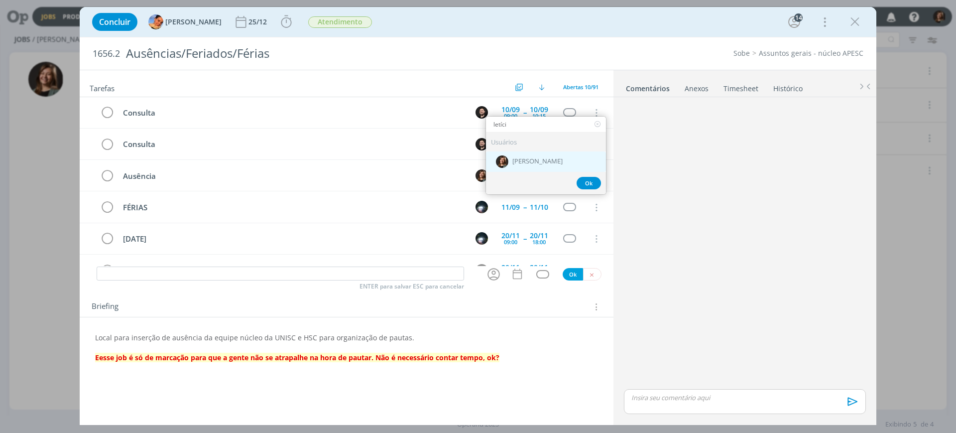
type input "letíci"
click at [579, 157] on div "[PERSON_NAME]" at bounding box center [546, 161] width 120 height 20
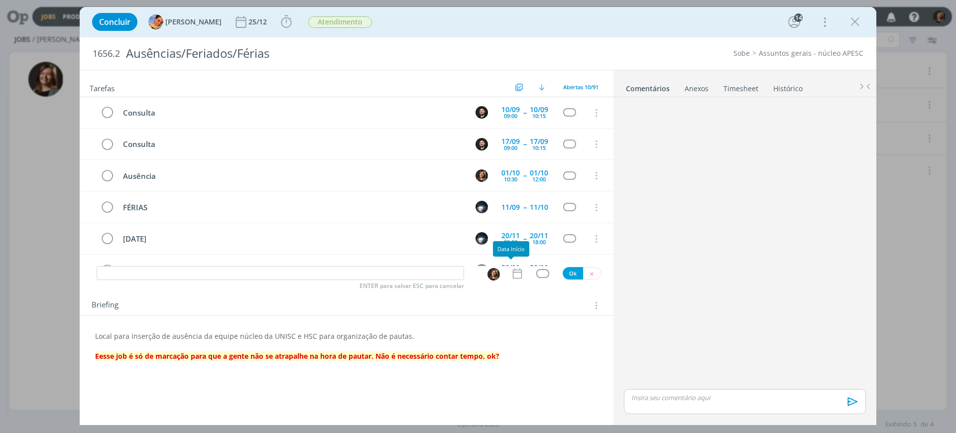
click at [518, 283] on div "Tarefas Usar Job de template Ordenar por: Prazo crescente Prazo decrescente Ord…" at bounding box center [347, 243] width 534 height 347
click at [517, 276] on icon "dialog" at bounding box center [517, 273] width 13 height 13
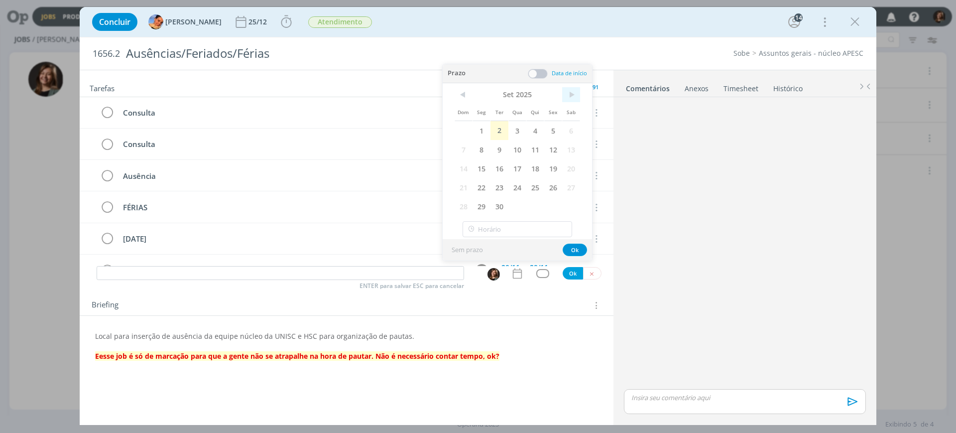
click at [573, 99] on span ">" at bounding box center [571, 94] width 18 height 15
click at [462, 94] on span "<" at bounding box center [464, 94] width 18 height 15
click at [474, 207] on span "29" at bounding box center [482, 206] width 18 height 19
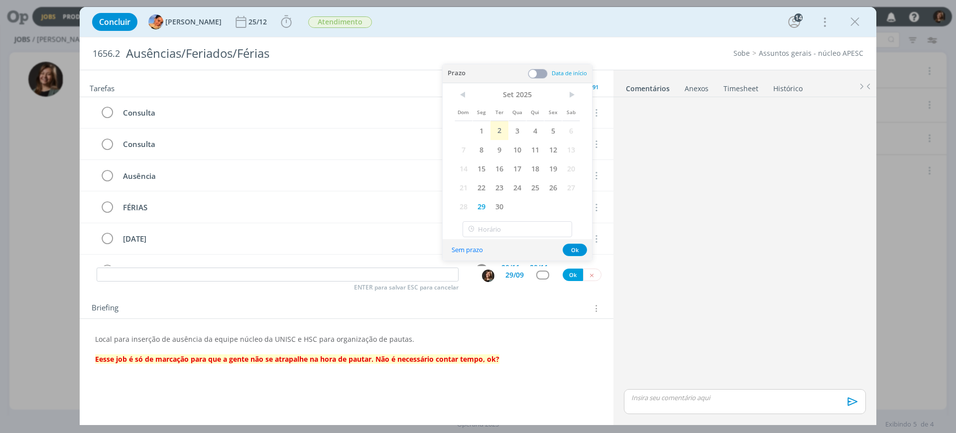
click at [539, 76] on span at bounding box center [538, 74] width 20 height 10
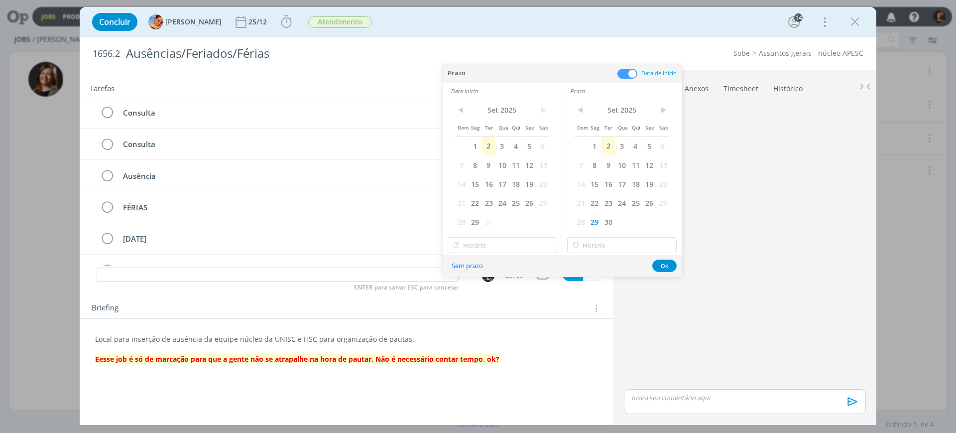
click at [484, 221] on span "30" at bounding box center [488, 221] width 13 height 19
click at [482, 221] on span "30" at bounding box center [488, 221] width 13 height 19
click at [481, 222] on span "29" at bounding box center [474, 221] width 13 height 19
click at [494, 246] on input "17:00" at bounding box center [503, 245] width 110 height 16
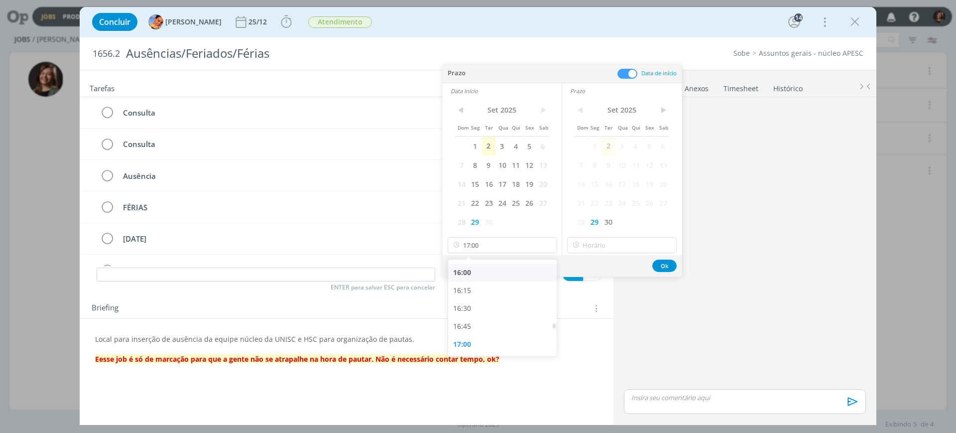
click at [477, 269] on div "16:00" at bounding box center [504, 272] width 112 height 18
type input "16:00"
click at [579, 254] on div "< [DATE] > Dom Seg Ter Qua Qui Sex Sab 1 2 3 4 5 6 7 8 9 10 11 12 13 14 15 16 1…" at bounding box center [622, 177] width 120 height 156
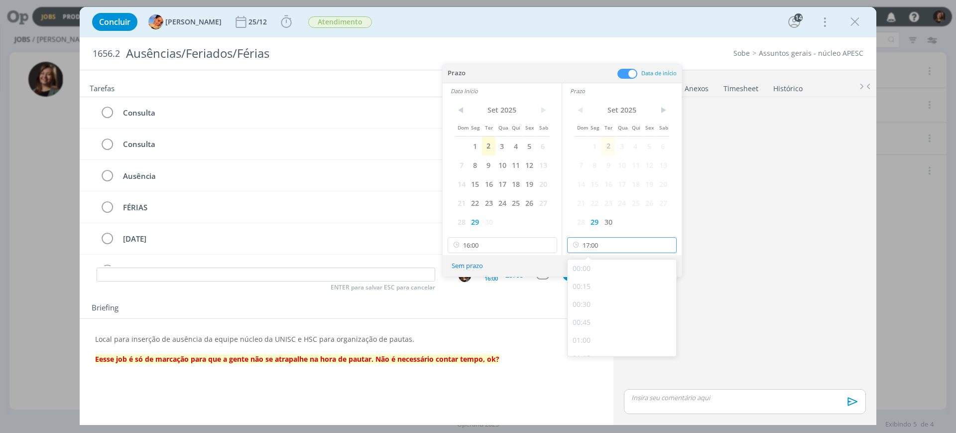
click at [583, 252] on input "17:00" at bounding box center [622, 245] width 110 height 16
click at [601, 292] on div "18:00" at bounding box center [624, 291] width 112 height 18
type input "18:00"
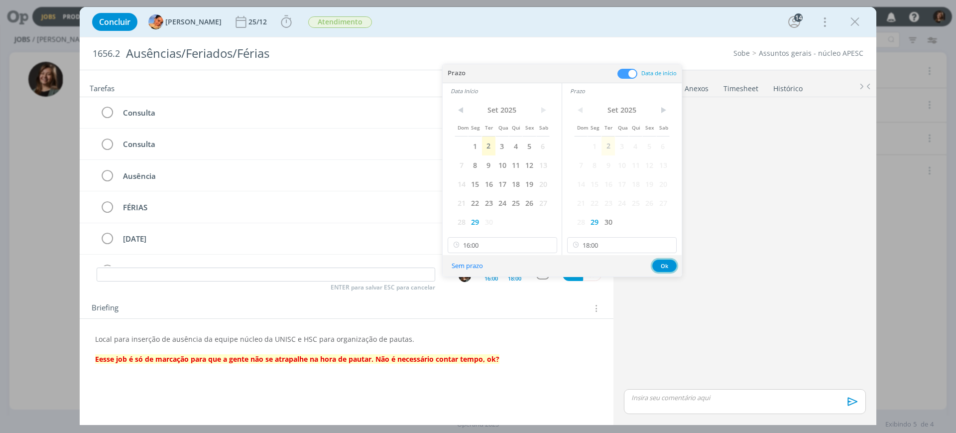
click at [660, 261] on button "Ok" at bounding box center [664, 265] width 24 height 12
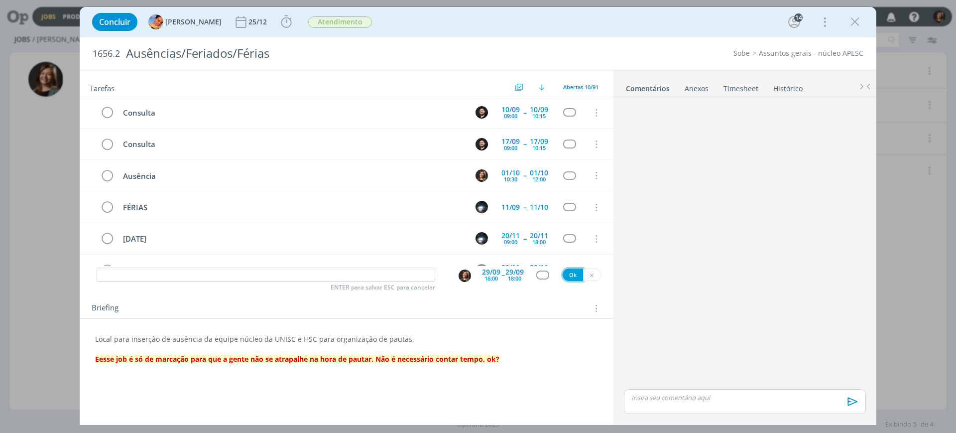
click at [571, 271] on button "Ok" at bounding box center [573, 274] width 20 height 12
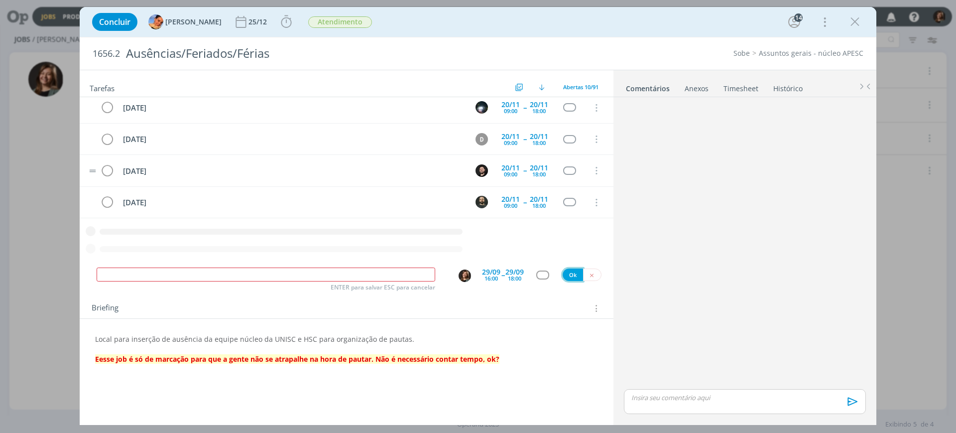
scroll to position [154, 0]
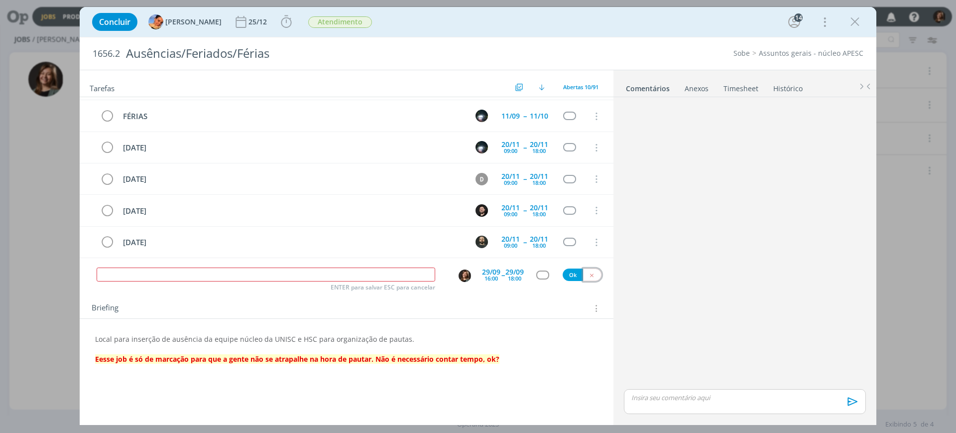
click at [587, 275] on button "dialog" at bounding box center [592, 274] width 18 height 12
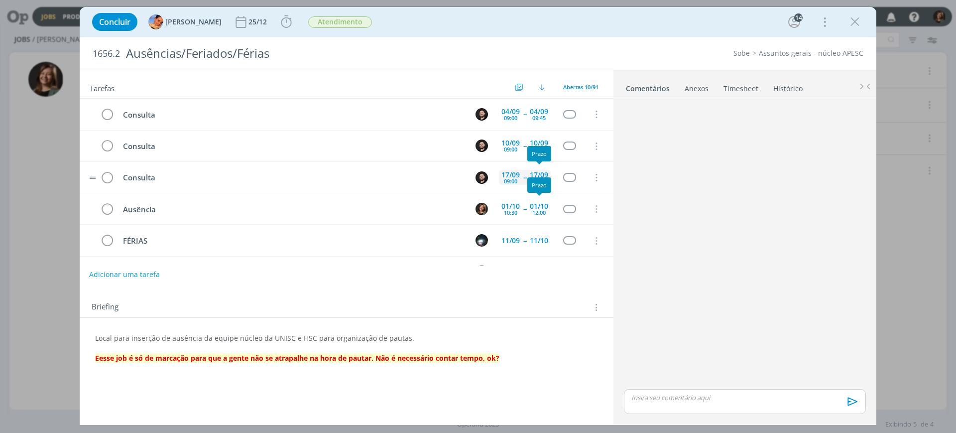
scroll to position [0, 0]
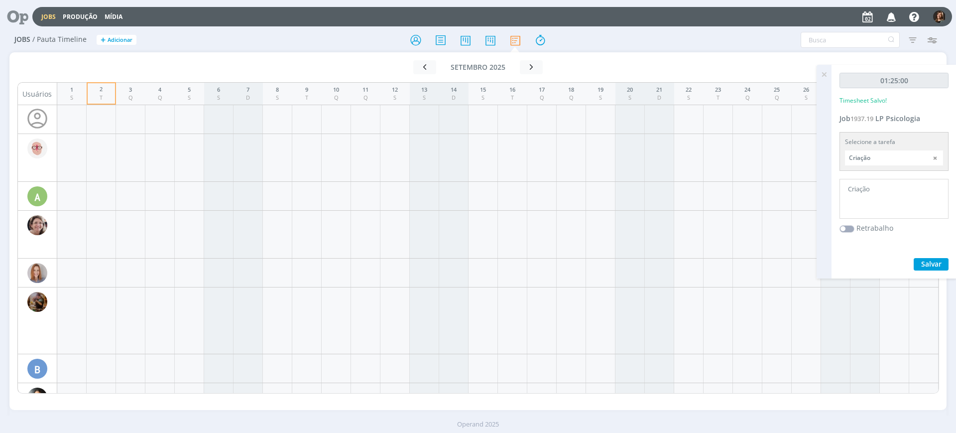
scroll to position [871, 0]
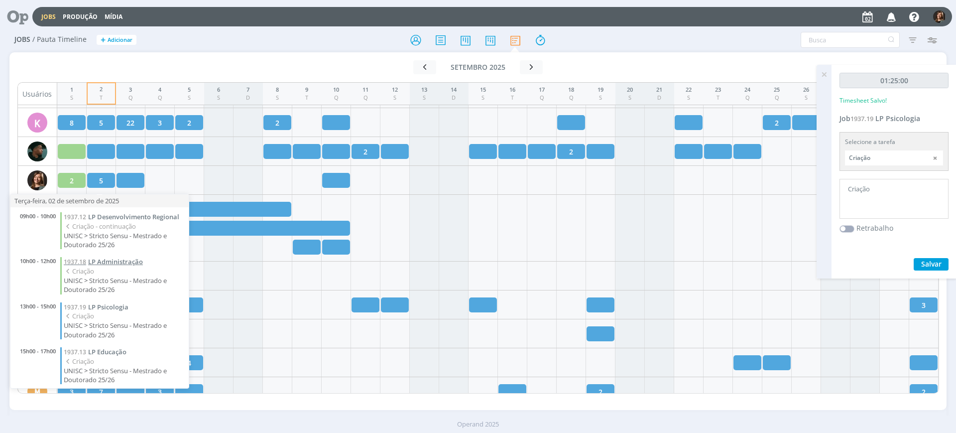
click at [96, 266] on span "LP Administração" at bounding box center [115, 261] width 55 height 9
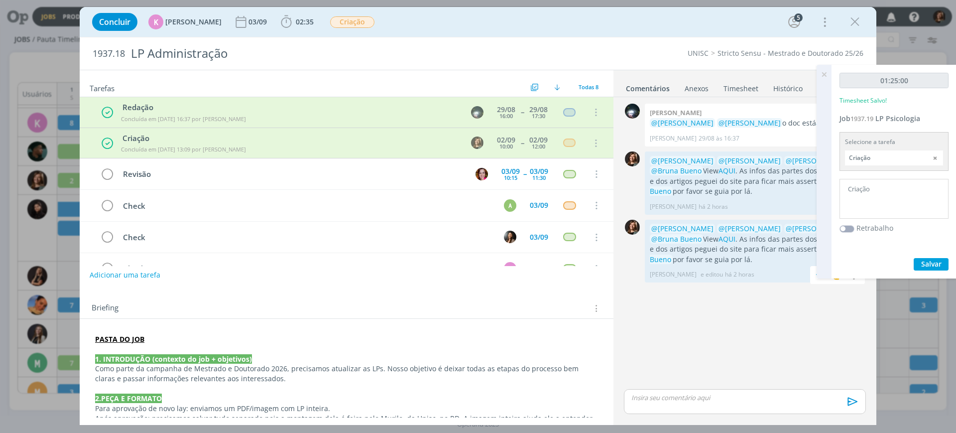
drag, startPoint x: 762, startPoint y: 261, endPoint x: 652, endPoint y: 222, distance: 116.9
click at [652, 222] on div "@Karoline Arend @Beatriz Luchese @Alexandre Assumpção @Bruna Bueno View AQUI . …" at bounding box center [755, 251] width 220 height 63
copy p "@Karoline Arend @Beatriz Luchese @Alexandre Assumpção @Bruna Bueno View AQUI . …"
click at [860, 19] on icon "dialog" at bounding box center [855, 21] width 15 height 15
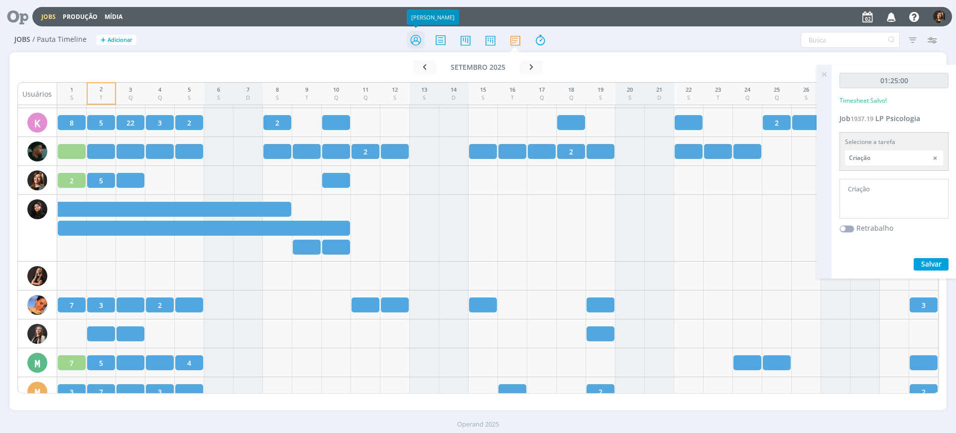
click at [417, 40] on icon at bounding box center [416, 39] width 18 height 19
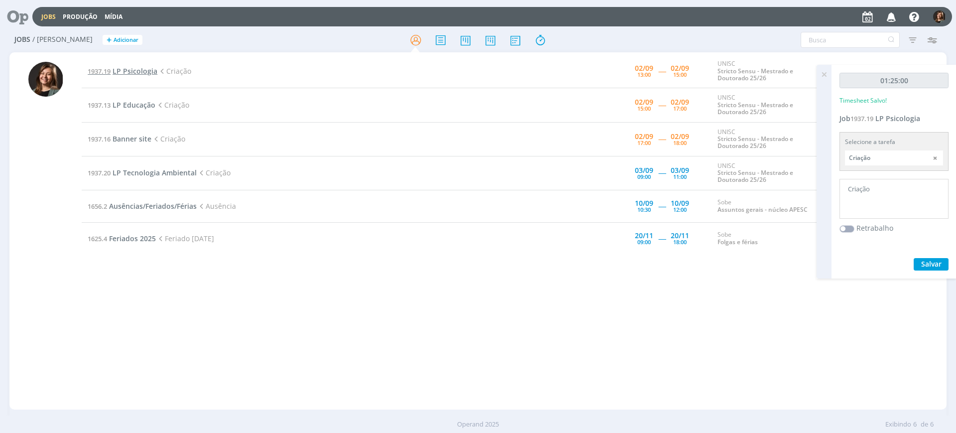
click at [133, 69] on span "LP Psicologia" at bounding box center [135, 70] width 45 height 9
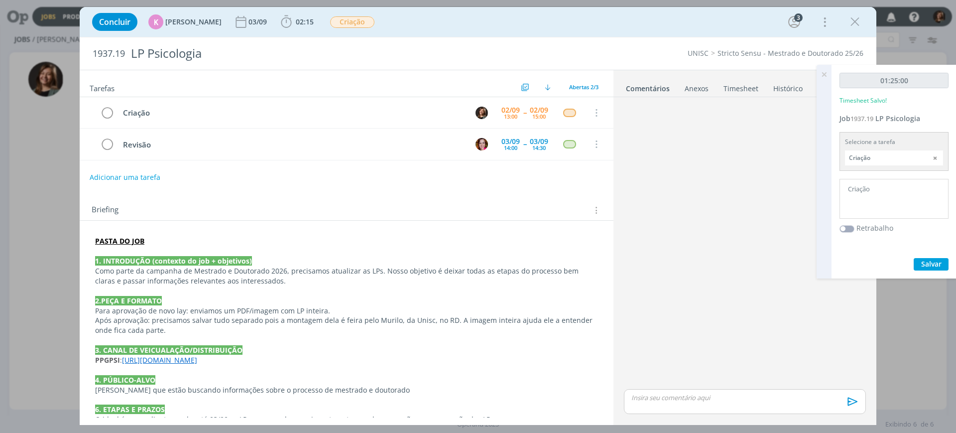
click at [713, 398] on p "dialog" at bounding box center [745, 397] width 226 height 9
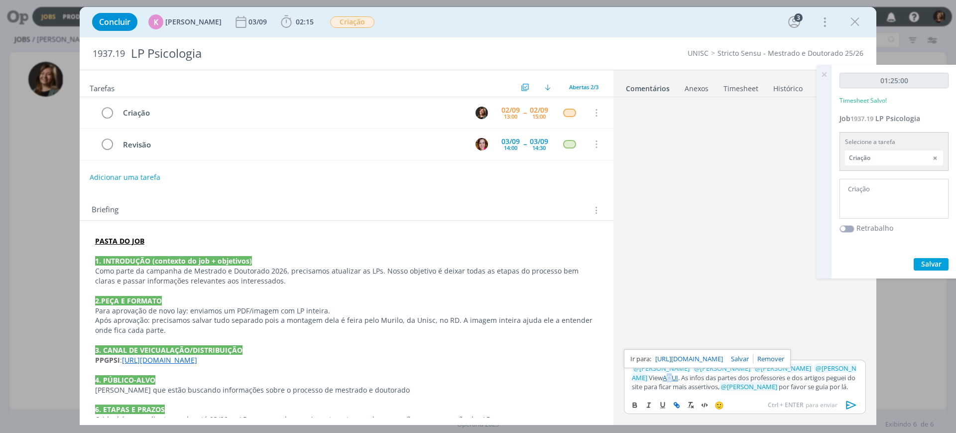
click at [677, 373] on link "AQUI" at bounding box center [670, 377] width 15 height 9
click at [678, 373] on link "AQUI" at bounding box center [670, 377] width 15 height 9
click at [784, 354] on link "dialog" at bounding box center [768, 358] width 31 height 9
click at [685, 396] on div "🙂 Ctrl + ENTER para enviar" at bounding box center [744, 404] width 241 height 18
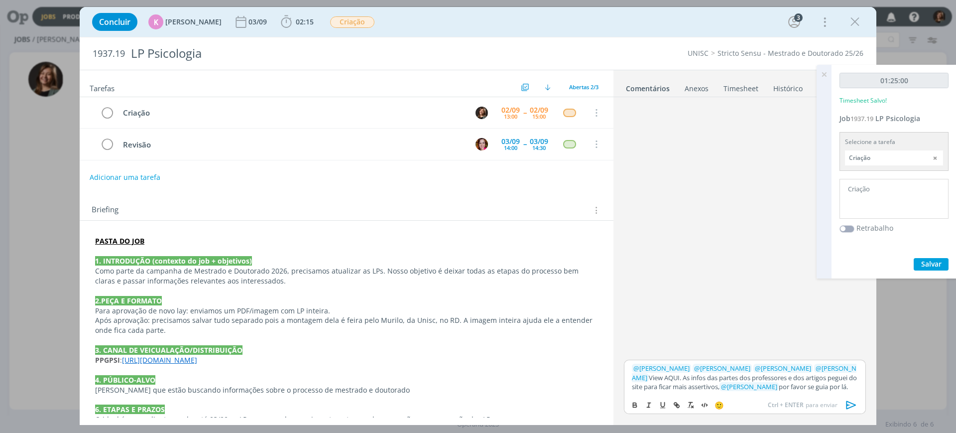
click at [682, 364] on span "@ Karoline Arend" at bounding box center [661, 368] width 56 height 9
click at [678, 401] on icon "dialog" at bounding box center [677, 405] width 8 height 8
paste input "https://sobeae.sharepoint.com/:f:/s/SOBEAE/EgQgRCfmxaNNhS0wH-Gebs4BXr3_-abYcM_b…"
type input "https://sobeae.sharepoint.com/:f:/s/SOBEAE/EgQgRCfmxaNNhS0wH-Gebs4BXr3_-abYcM_b…"
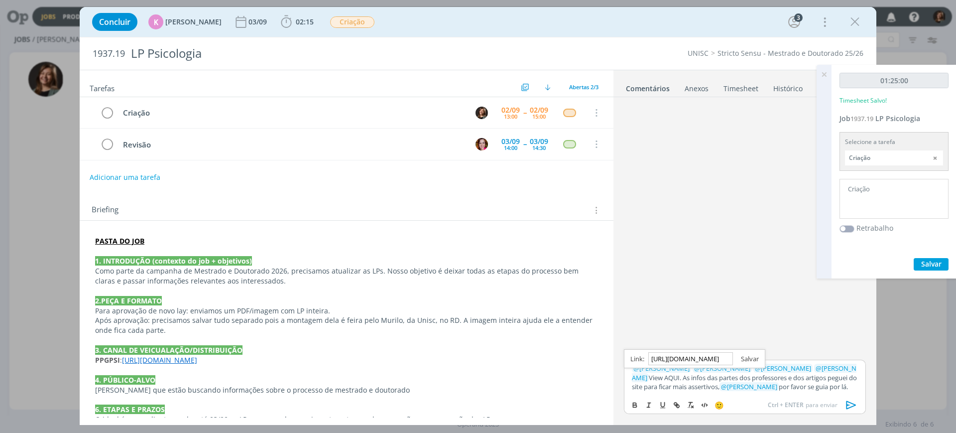
click at [757, 354] on link "dialog" at bounding box center [746, 358] width 26 height 9
click at [700, 372] on p "﻿ @ Karoline Arend ﻿ ﻿ @ Beatriz Luchese ﻿ ﻿ @ Alexandre Assumpção ﻿ ﻿ @ Bruna …" at bounding box center [745, 377] width 226 height 27
click at [678, 373] on link "AQUI" at bounding box center [670, 377] width 15 height 9
click at [647, 338] on div "dialog" at bounding box center [745, 229] width 250 height 256
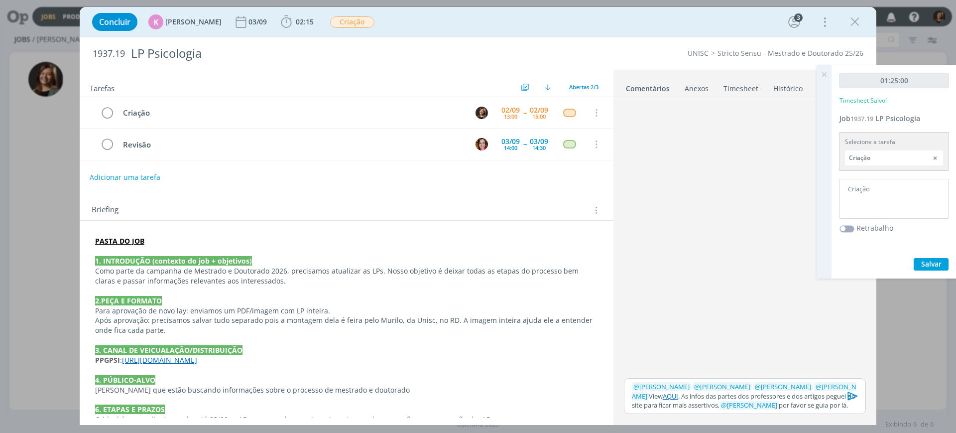
click at [676, 391] on link "AQUI" at bounding box center [670, 395] width 15 height 9
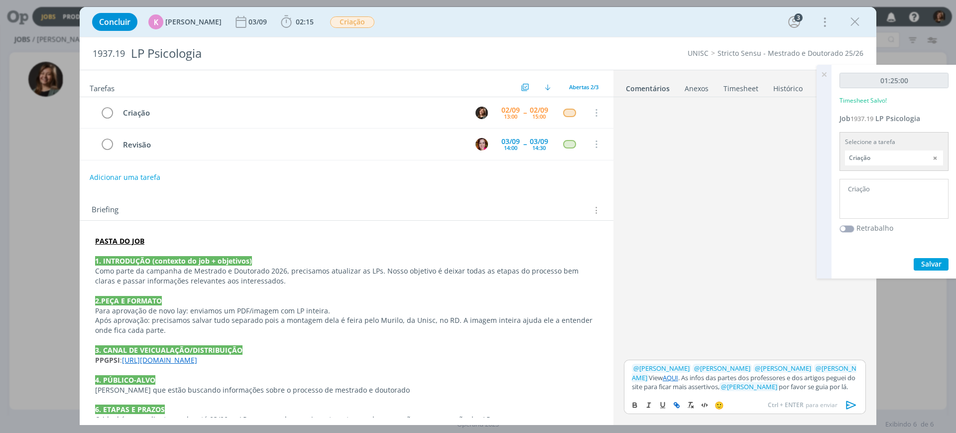
click at [681, 373] on p "﻿ @ Karoline Arend ﻿ ﻿ @ Beatriz Luchese ﻿ ﻿ @ Alexandre Assumpção ﻿ ﻿ @ Bruna …" at bounding box center [745, 377] width 226 height 27
click at [678, 373] on link "AQUI" at bounding box center [670, 377] width 15 height 9
click at [689, 352] on link "https://sobeae.sharepoint.com/:f:/s/SOBEAE/EgQgRCfmxaNNhS0wH-Gebs4BXr3_-abYcM_b…" at bounding box center [689, 358] width 68 height 13
click at [845, 408] on icon "dialog" at bounding box center [851, 404] width 15 height 15
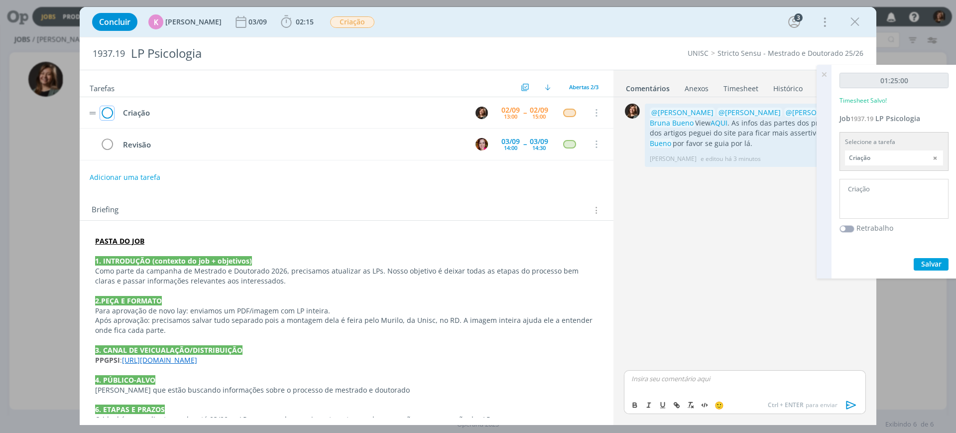
click at [101, 111] on icon "dialog" at bounding box center [107, 113] width 14 height 15
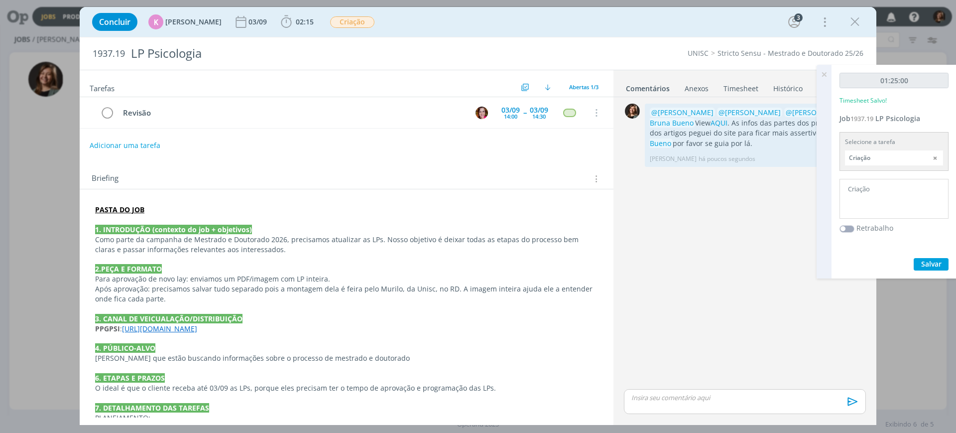
drag, startPoint x: 852, startPoint y: 16, endPoint x: 803, endPoint y: 107, distance: 102.7
click at [852, 16] on icon "dialog" at bounding box center [855, 21] width 15 height 15
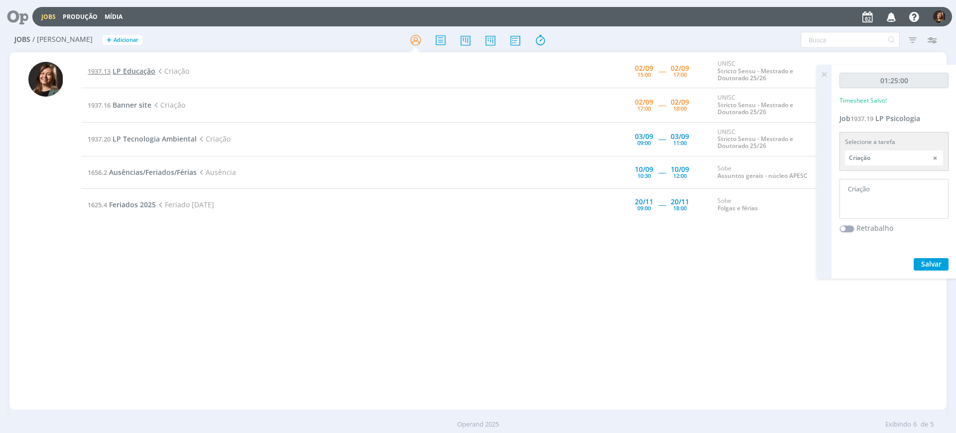
click at [155, 70] on span "LP Educação" at bounding box center [134, 70] width 43 height 9
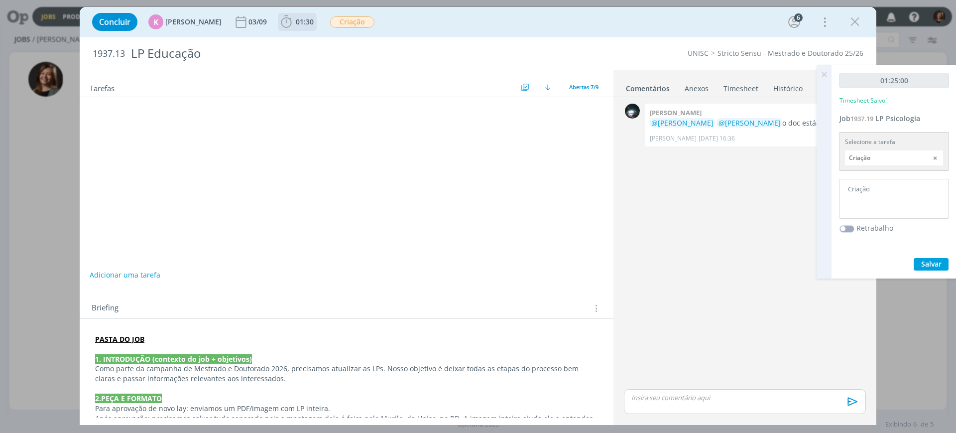
click at [287, 26] on icon "dialog" at bounding box center [286, 21] width 15 height 15
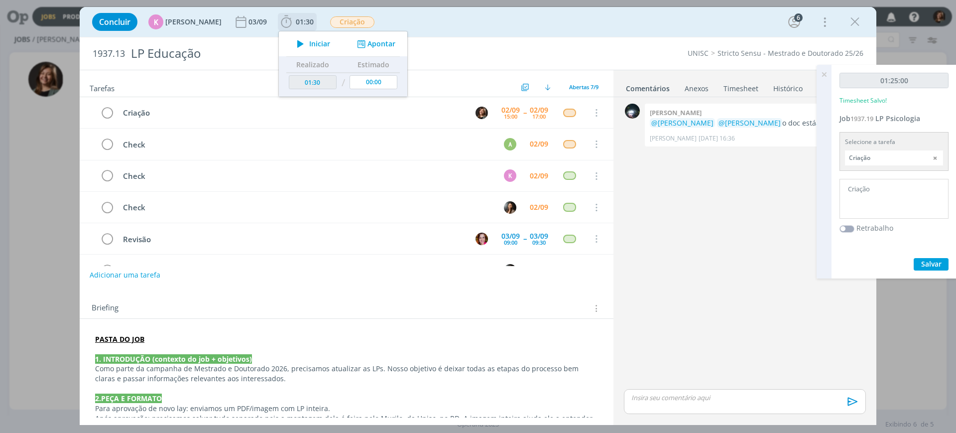
click at [304, 50] on button "Iniciar" at bounding box center [310, 44] width 39 height 14
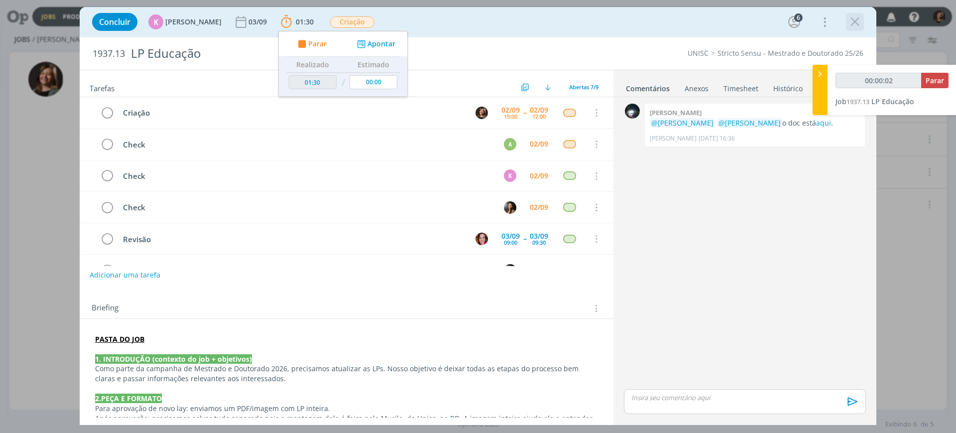
click at [853, 23] on icon "dialog" at bounding box center [855, 21] width 15 height 15
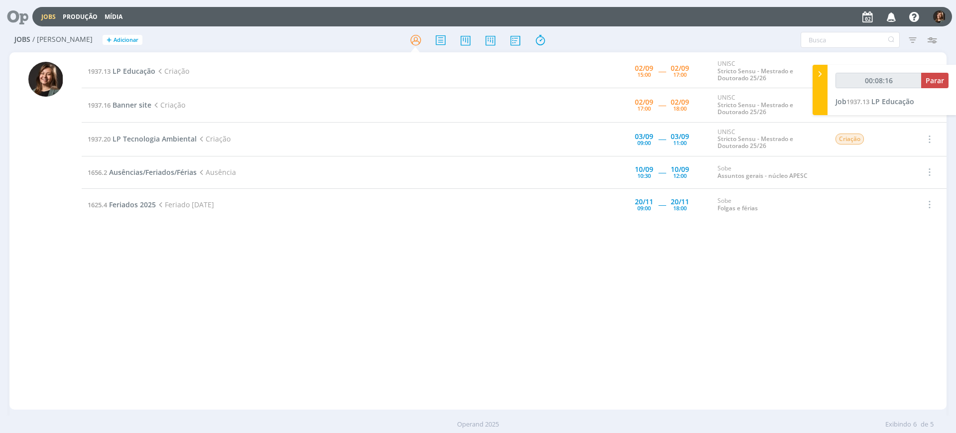
type input "00:08:17"
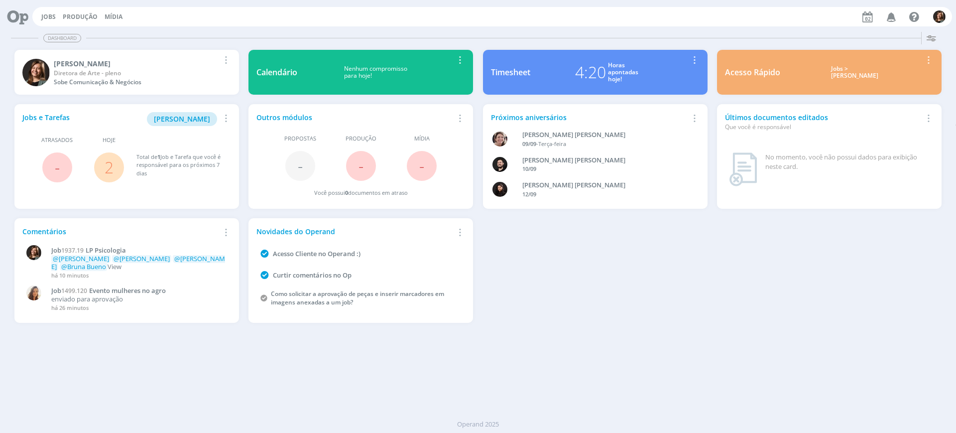
click at [836, 65] on div "Jobs > [PERSON_NAME]" at bounding box center [855, 72] width 134 height 14
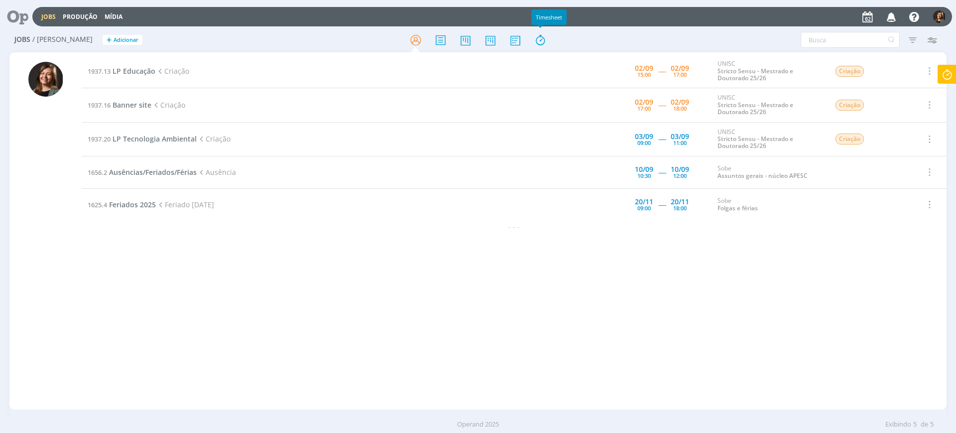
click at [525, 40] on div at bounding box center [478, 40] width 312 height 18
click at [514, 42] on icon at bounding box center [515, 39] width 18 height 19
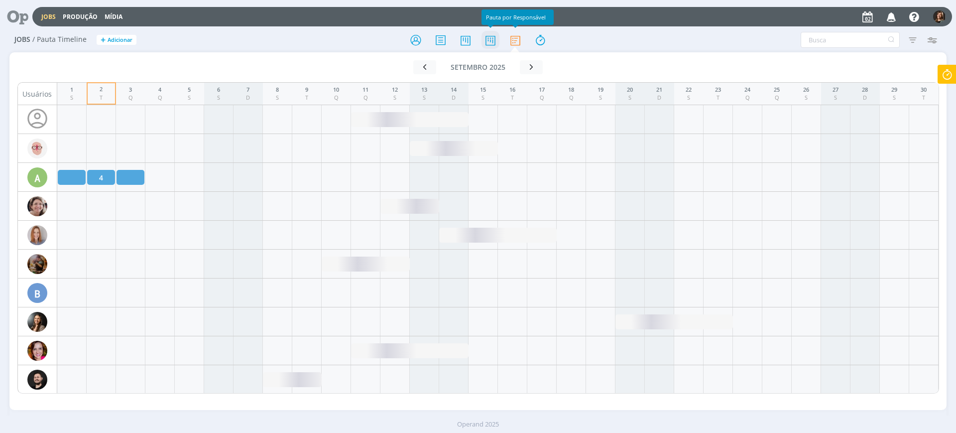
click at [487, 37] on icon at bounding box center [491, 39] width 18 height 19
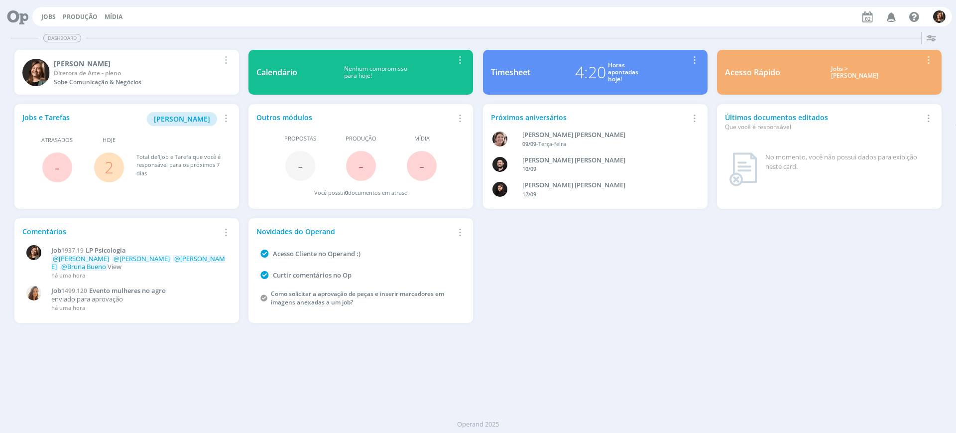
drag, startPoint x: 818, startPoint y: 89, endPoint x: 824, endPoint y: 79, distance: 11.6
click at [818, 89] on div "Acesso Rápido Jobs > Minha pauta Editar Remover Card" at bounding box center [829, 72] width 225 height 45
click at [840, 65] on div "Jobs > [PERSON_NAME]" at bounding box center [855, 72] width 134 height 14
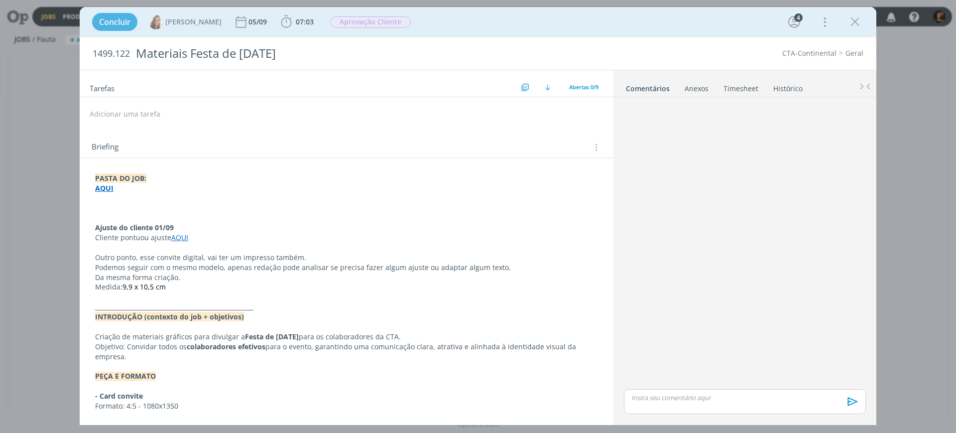
scroll to position [169, 0]
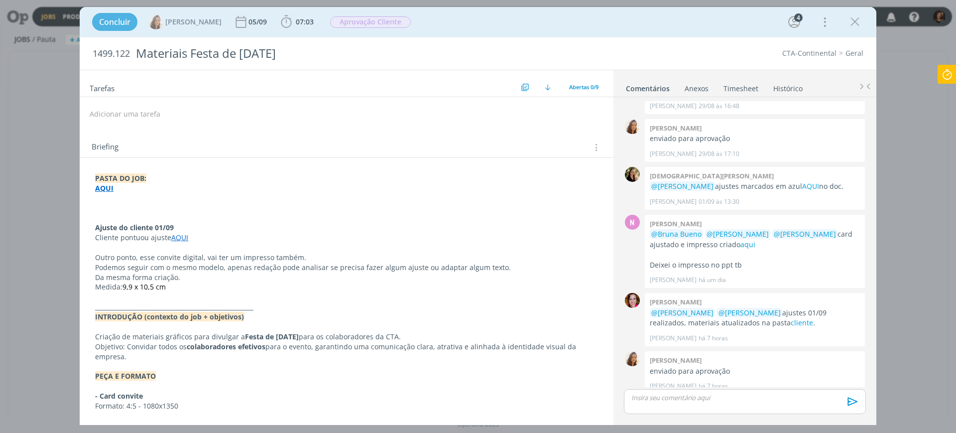
click at [111, 188] on strong "AQUI" at bounding box center [104, 187] width 18 height 9
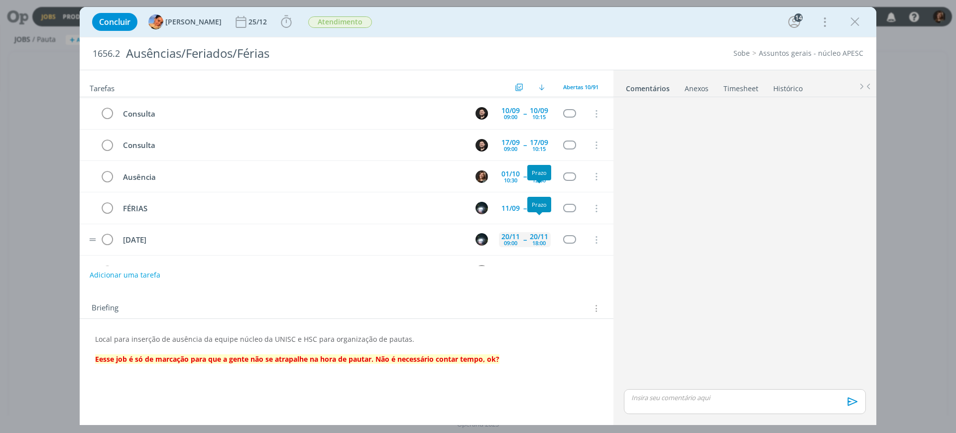
scroll to position [154, 0]
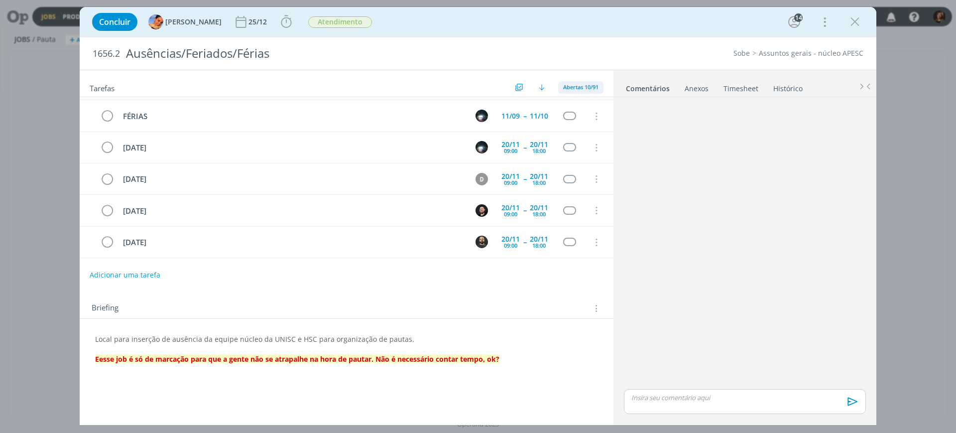
click at [576, 89] on span "Abertas 10/91" at bounding box center [580, 86] width 35 height 7
click at [770, 81] on li "Timesheet" at bounding box center [748, 86] width 50 height 14
click at [783, 84] on link "Histórico" at bounding box center [788, 86] width 30 height 14
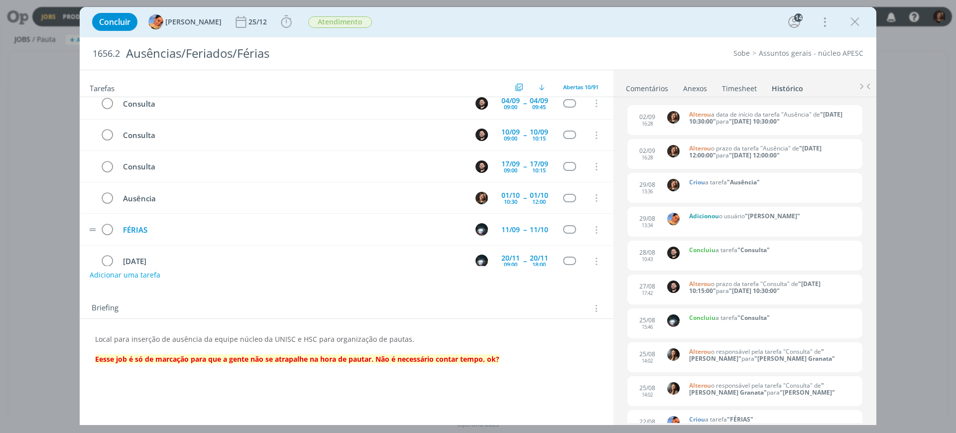
scroll to position [62, 0]
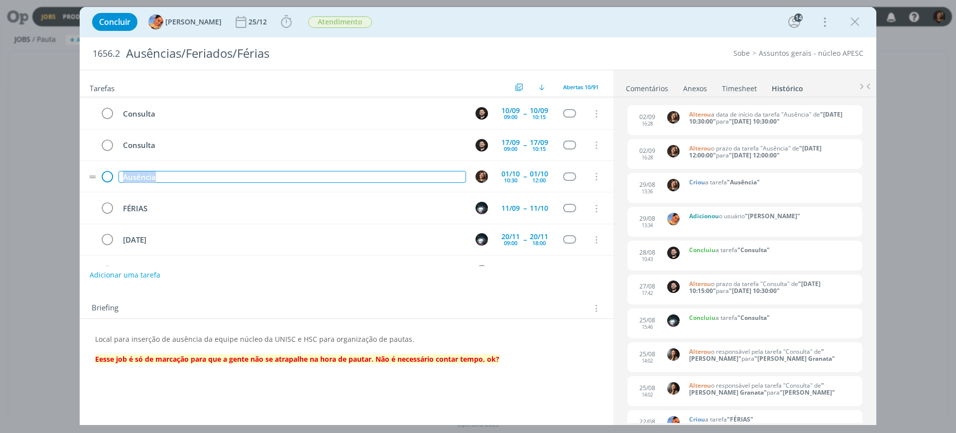
drag, startPoint x: 167, startPoint y: 180, endPoint x: 113, endPoint y: 176, distance: 54.9
click at [113, 176] on tr "Ausência [DATE] 10:30 -- [DATE] 12:00 Cancelar" at bounding box center [347, 176] width 534 height 31
copy div "Ausência"
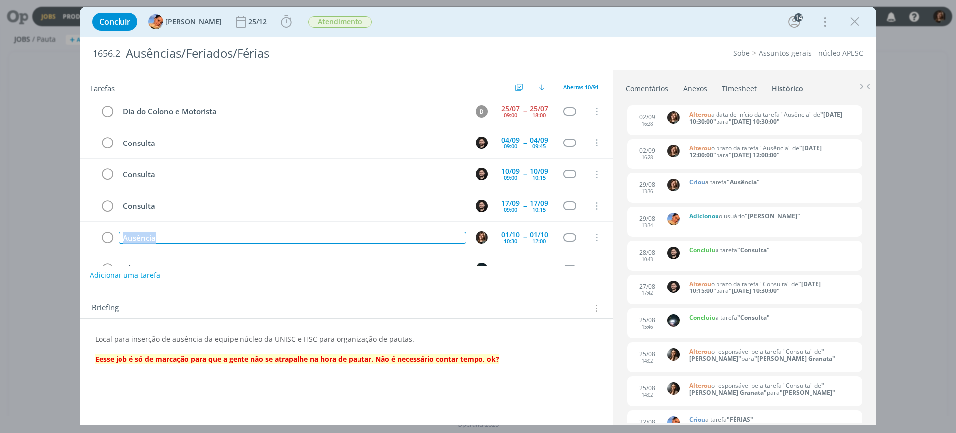
scroll to position [0, 0]
click at [138, 277] on button "Adicionar uma tarefa" at bounding box center [124, 274] width 71 height 17
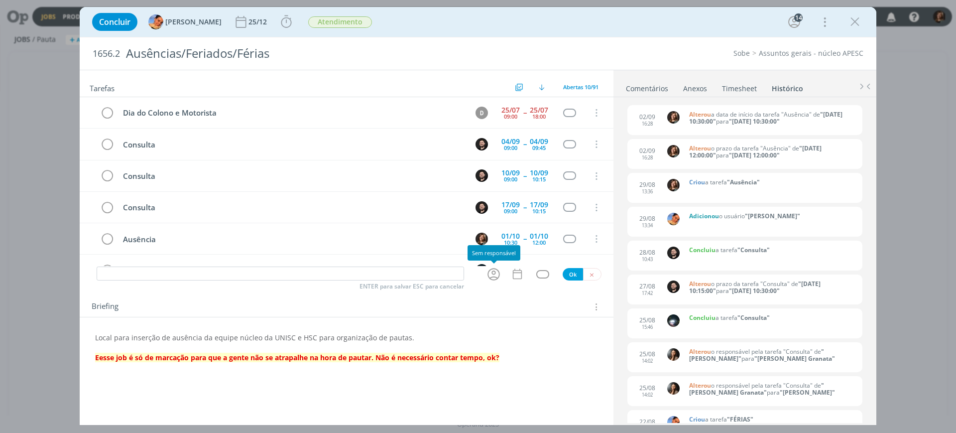
drag, startPoint x: 507, startPoint y: 278, endPoint x: 501, endPoint y: 277, distance: 5.5
click at [505, 278] on div "dialog" at bounding box center [495, 274] width 32 height 16
click at [490, 272] on icon "dialog" at bounding box center [493, 273] width 15 height 15
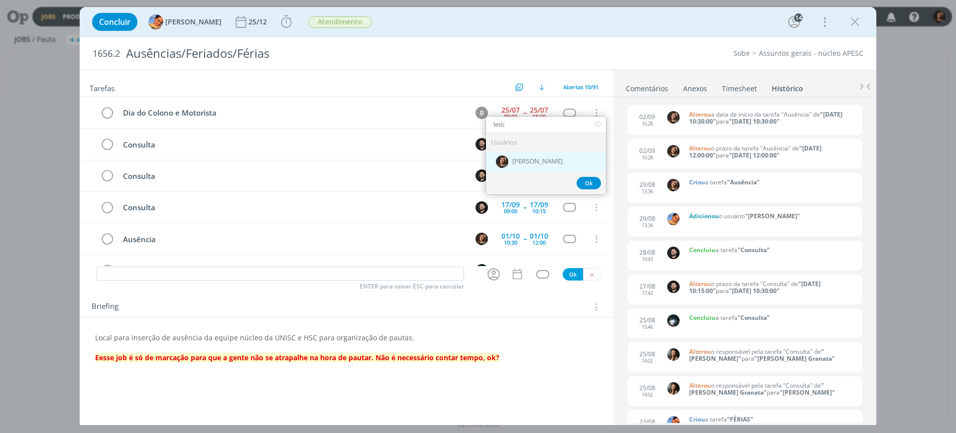
type input "letíc"
click at [565, 156] on div "[PERSON_NAME]" at bounding box center [546, 161] width 120 height 20
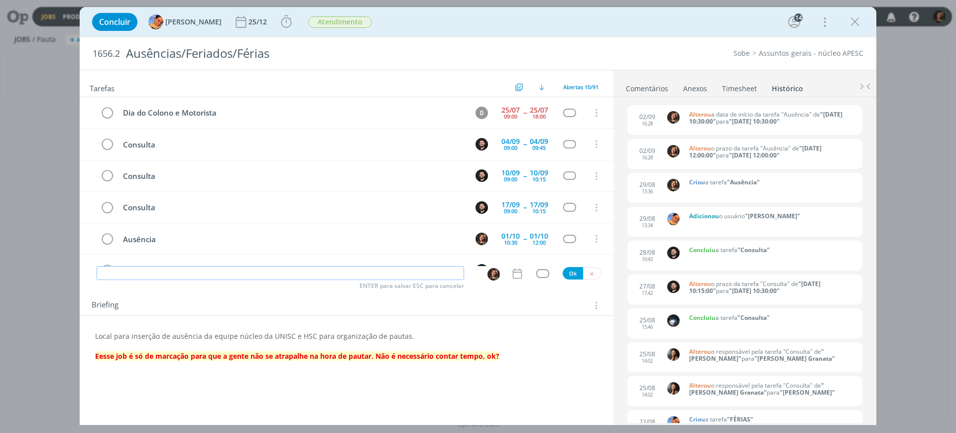
click at [343, 274] on input "dialog" at bounding box center [281, 273] width 368 height 14
paste input "Ausência"
type input "Ausência"
click at [519, 271] on icon "dialog" at bounding box center [517, 273] width 13 height 13
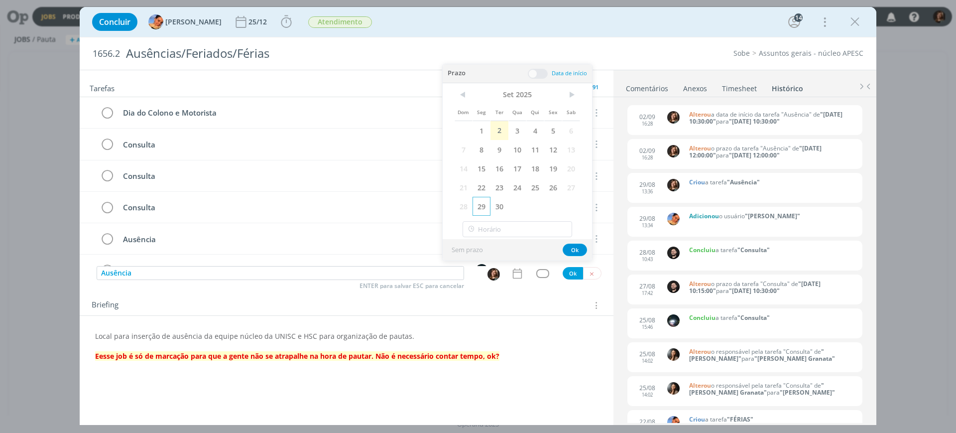
click at [482, 204] on span "29" at bounding box center [482, 206] width 18 height 19
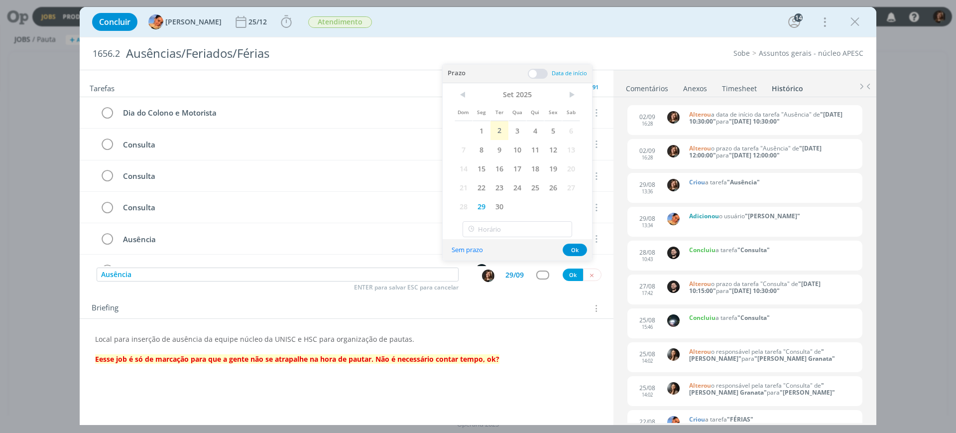
click at [537, 72] on span at bounding box center [538, 74] width 20 height 10
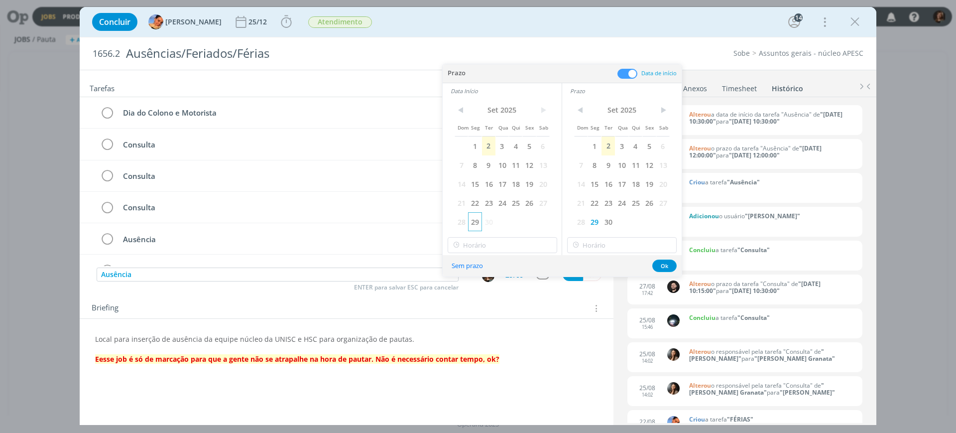
click at [478, 214] on span "29" at bounding box center [474, 221] width 13 height 19
click at [485, 253] on div "< [DATE] > Dom Seg Ter Qua Qui Sex Sab 1 2 3 4 5 6 7 8 9 10 11 12 13 14 15 16 1…" at bounding box center [502, 177] width 119 height 156
click at [485, 242] on input "17:00" at bounding box center [503, 245] width 110 height 16
click at [478, 276] on div "16:00" at bounding box center [504, 272] width 112 height 18
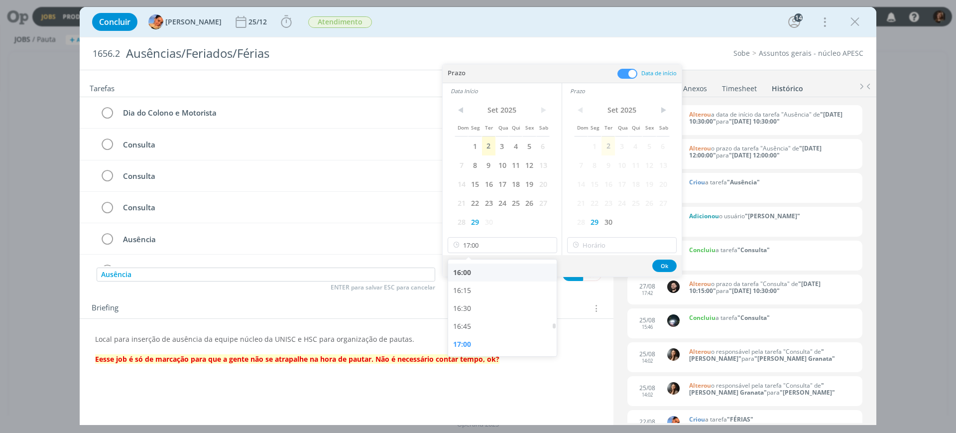
type input "16:00"
click at [597, 247] on input "17:00" at bounding box center [622, 245] width 110 height 16
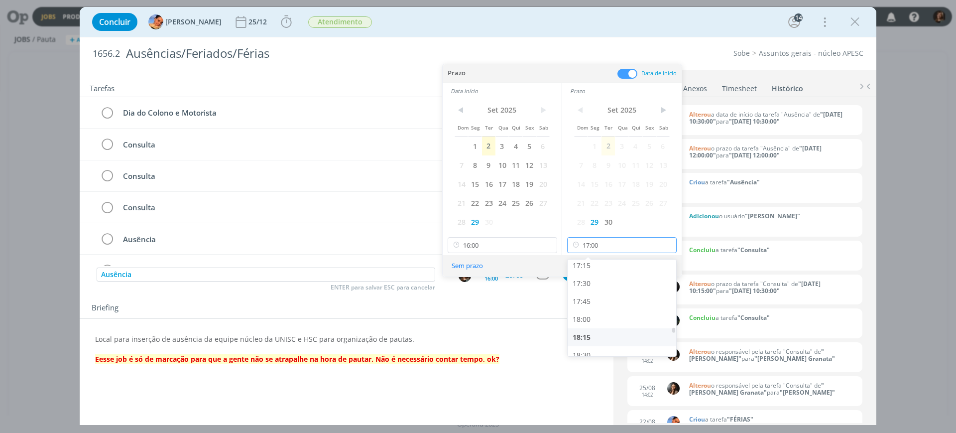
scroll to position [1268, 0]
click at [590, 292] on div "18:00" at bounding box center [624, 291] width 112 height 18
type input "18:00"
click at [665, 268] on button "Ok" at bounding box center [664, 265] width 24 height 12
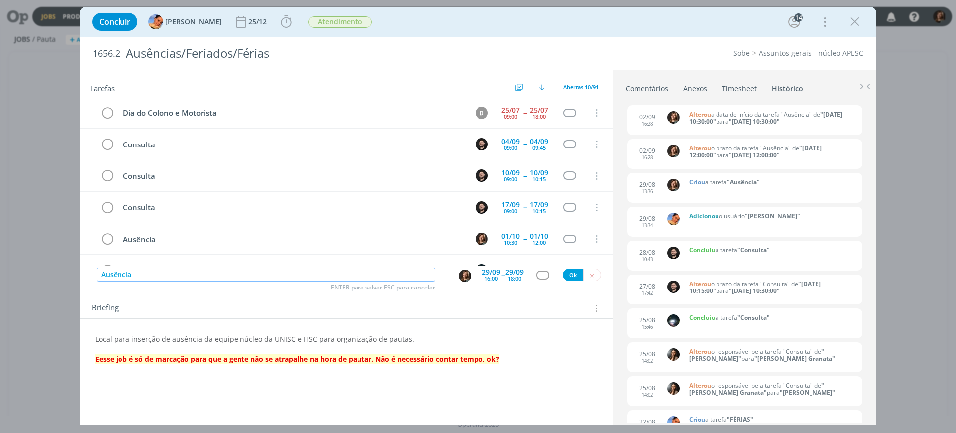
click at [233, 277] on input "Ausência" at bounding box center [266, 274] width 339 height 14
click at [573, 271] on button "Ok" at bounding box center [573, 274] width 20 height 12
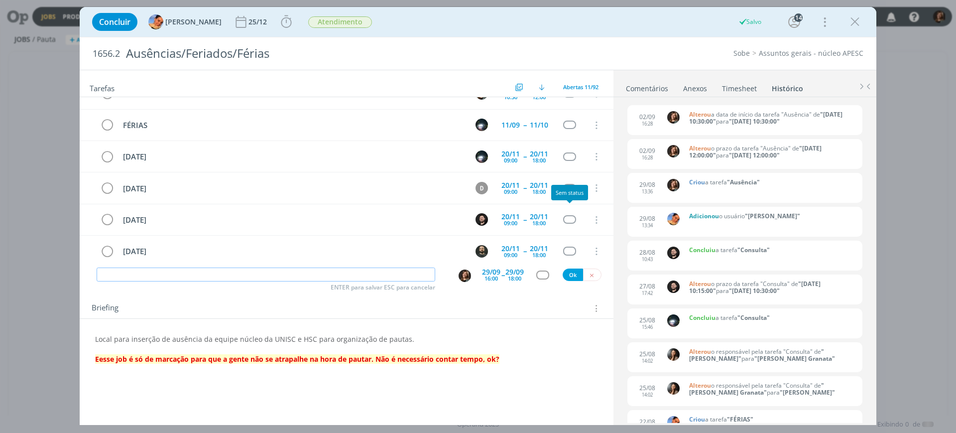
scroll to position [186, 0]
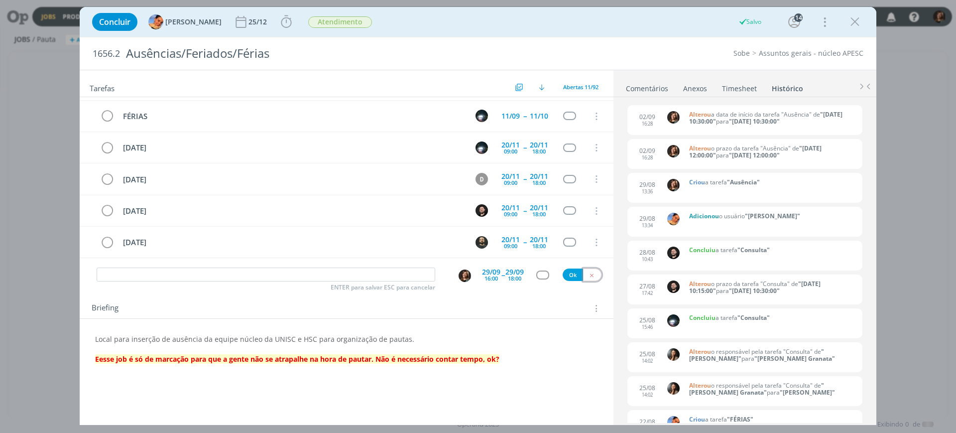
click at [588, 274] on button "dialog" at bounding box center [592, 274] width 18 height 12
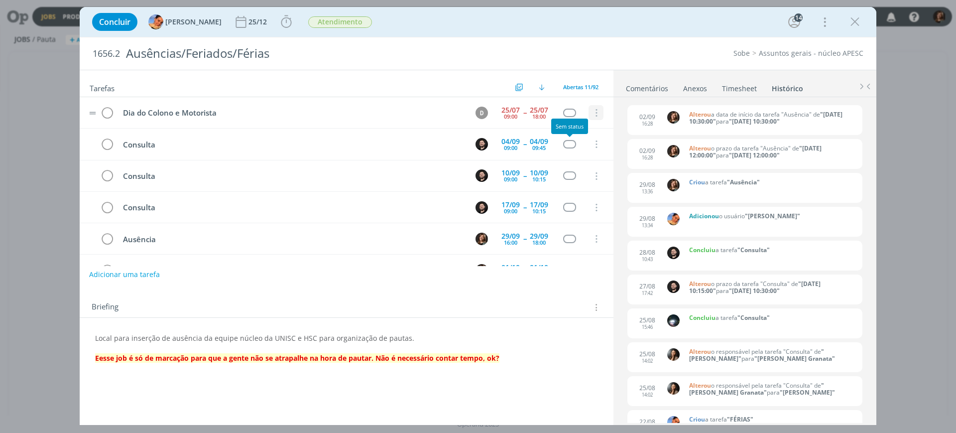
click at [597, 114] on icon "dialog" at bounding box center [595, 113] width 11 height 9
click at [583, 126] on link "Cancelar" at bounding box center [563, 130] width 79 height 16
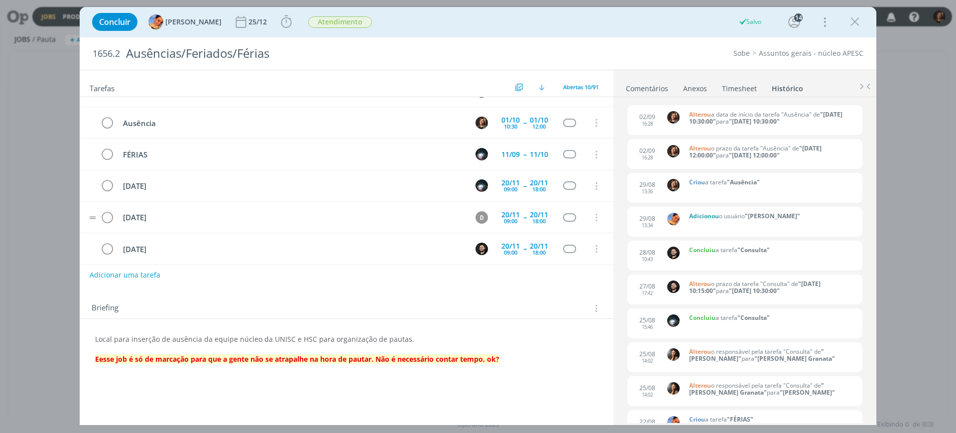
scroll to position [154, 0]
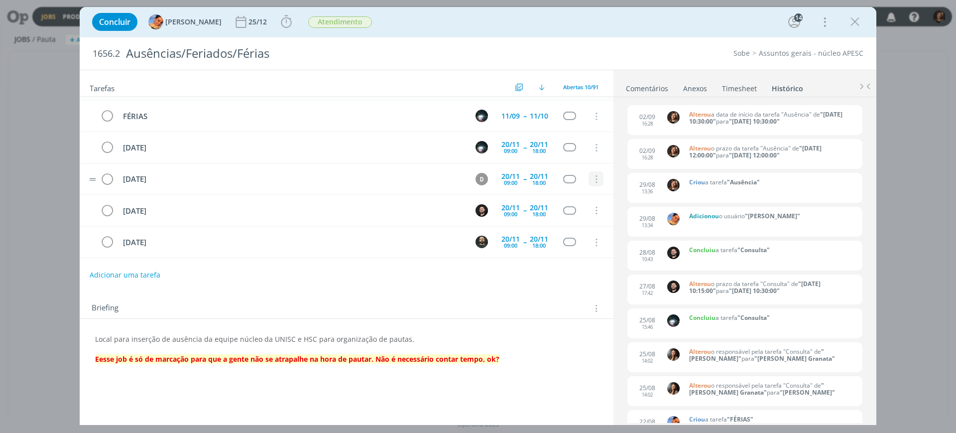
click at [597, 178] on icon "dialog" at bounding box center [595, 179] width 11 height 9
click at [589, 197] on link "Cancelar" at bounding box center [563, 196] width 79 height 16
click at [852, 22] on icon "dialog" at bounding box center [855, 21] width 15 height 15
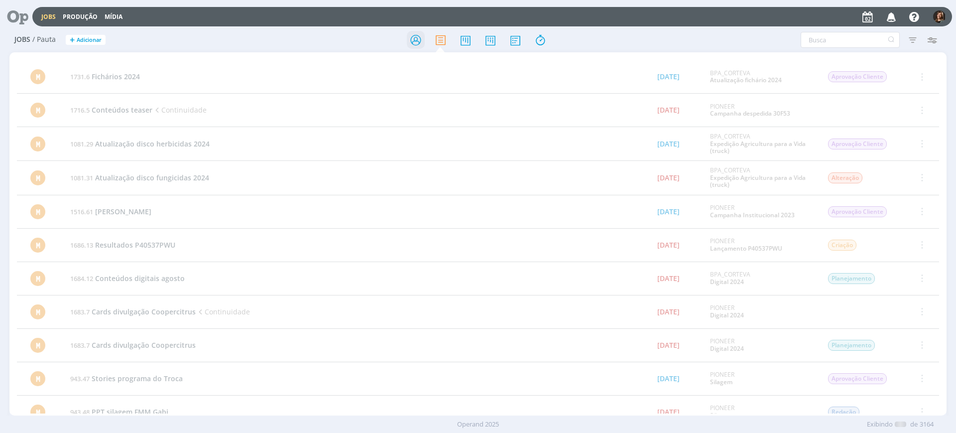
click at [411, 36] on icon at bounding box center [416, 39] width 18 height 19
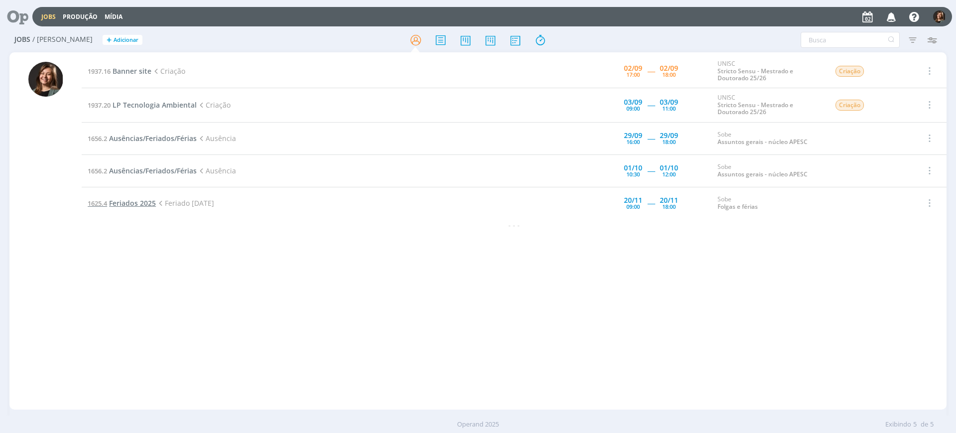
click at [140, 202] on span "Feriados 2025" at bounding box center [132, 202] width 47 height 9
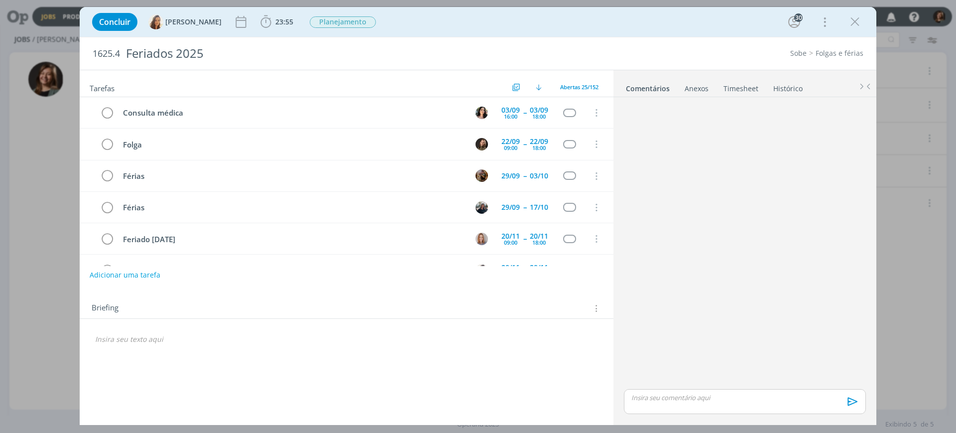
scroll to position [158, 0]
click at [852, 22] on icon "dialog" at bounding box center [855, 21] width 15 height 15
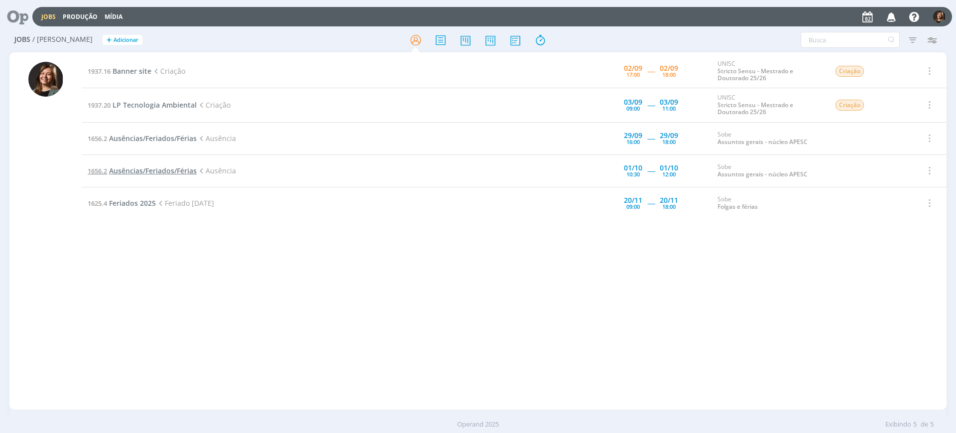
click at [172, 168] on span "Ausências/Feriados/Férias" at bounding box center [153, 170] width 88 height 9
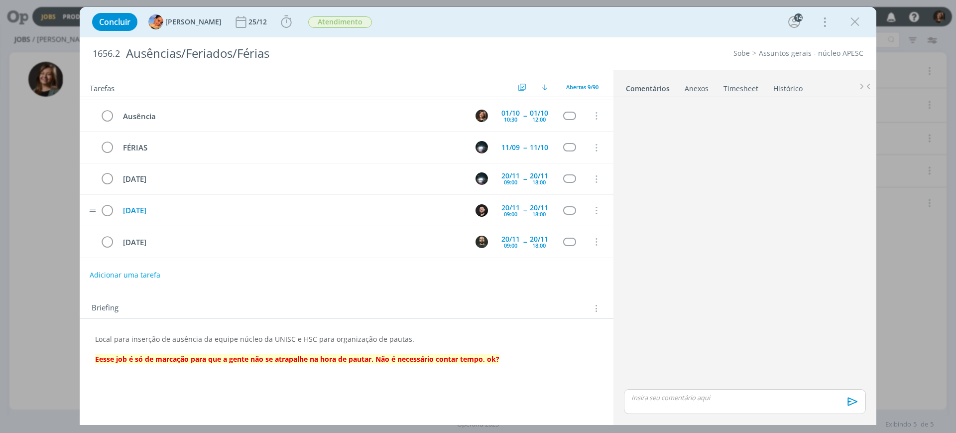
scroll to position [123, 0]
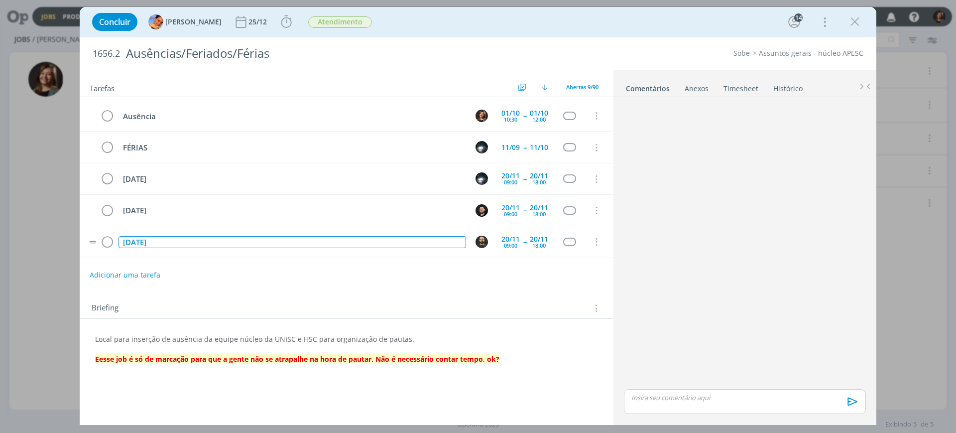
drag, startPoint x: 217, startPoint y: 246, endPoint x: 95, endPoint y: 244, distance: 122.0
click at [95, 244] on tr "Dia da consciência negra 20/11 09:00 -- 20/11 18:00 Cancelar" at bounding box center [347, 241] width 534 height 31
copy div "[DATE]"
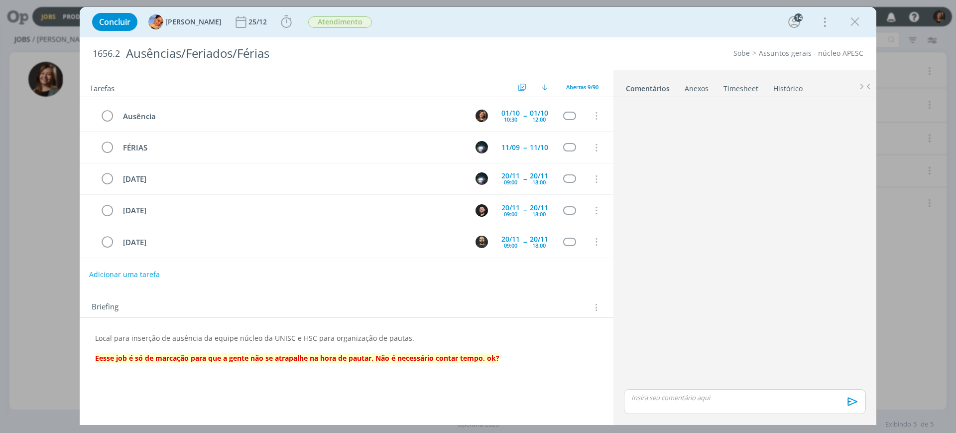
click at [144, 273] on button "Adicionar uma tarefa" at bounding box center [124, 274] width 71 height 17
click at [145, 273] on input "dialog" at bounding box center [281, 273] width 368 height 14
paste input "[DATE]"
click at [488, 269] on icon "dialog" at bounding box center [493, 273] width 15 height 15
type input "[DATE]"
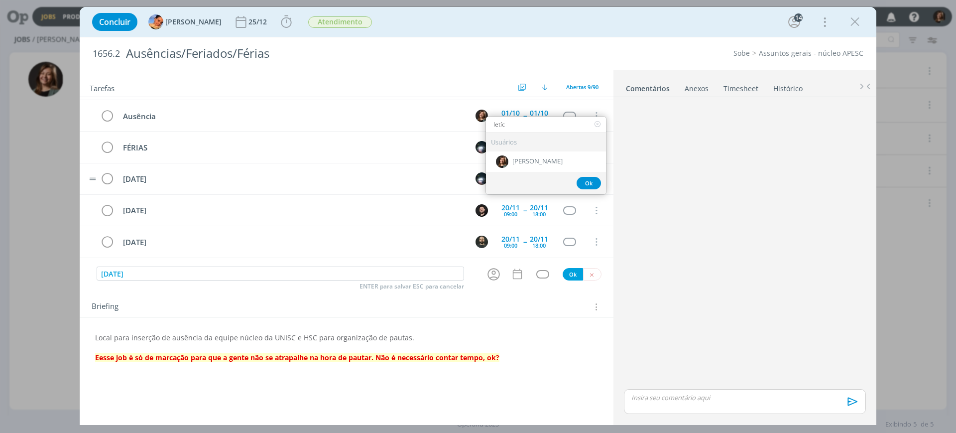
type input "letíc"
click at [534, 158] on span "[PERSON_NAME]" at bounding box center [537, 161] width 50 height 8
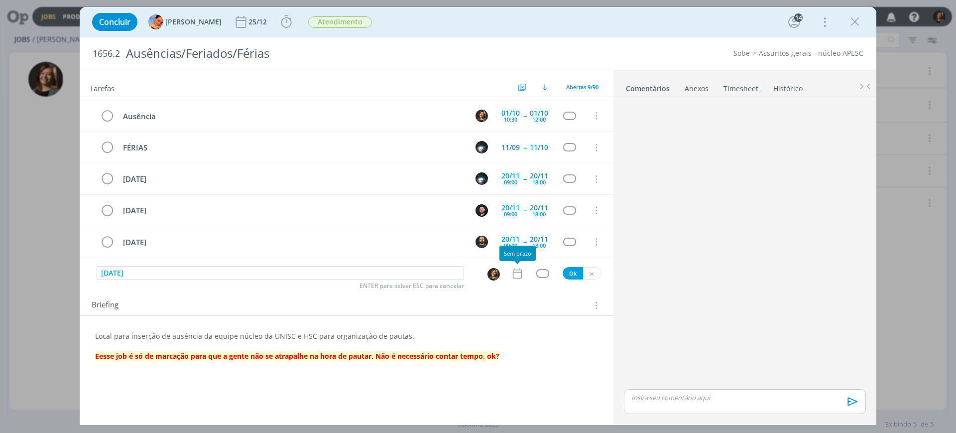
click at [517, 271] on icon "dialog" at bounding box center [517, 273] width 9 height 10
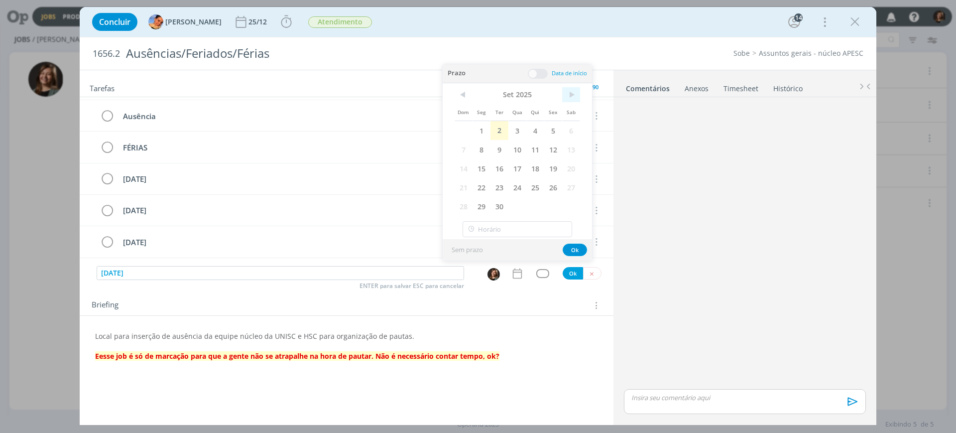
click at [579, 89] on span ">" at bounding box center [571, 94] width 18 height 15
click at [576, 92] on span ">" at bounding box center [571, 94] width 18 height 15
click at [531, 186] on span "20" at bounding box center [535, 187] width 18 height 19
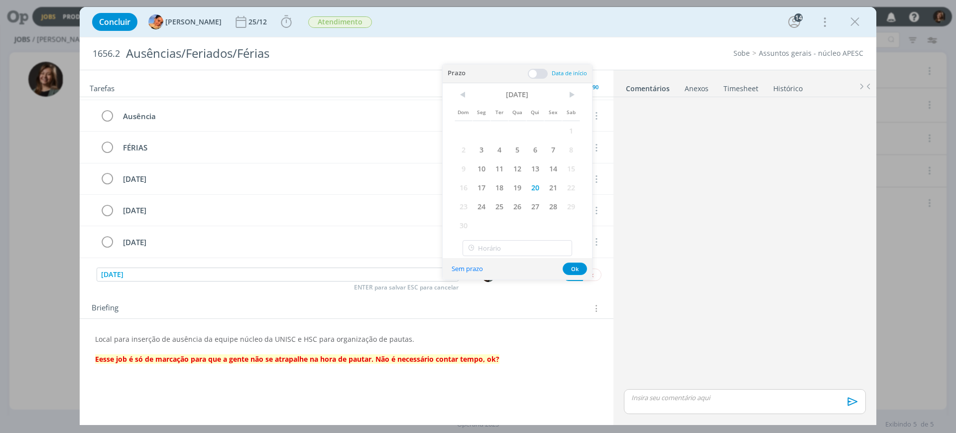
click at [525, 238] on div "< Nov 2025 > Dom Seg Ter Qua Qui Sex Sab 1 2 3 4 5 6 7 8 9 10 11 12 13 14 15 16…" at bounding box center [517, 170] width 149 height 175
click at [524, 245] on input "17:00" at bounding box center [518, 248] width 110 height 16
click at [494, 273] on div "09:00" at bounding box center [519, 271] width 112 height 18
click at [511, 241] on input "09:00" at bounding box center [518, 248] width 110 height 16
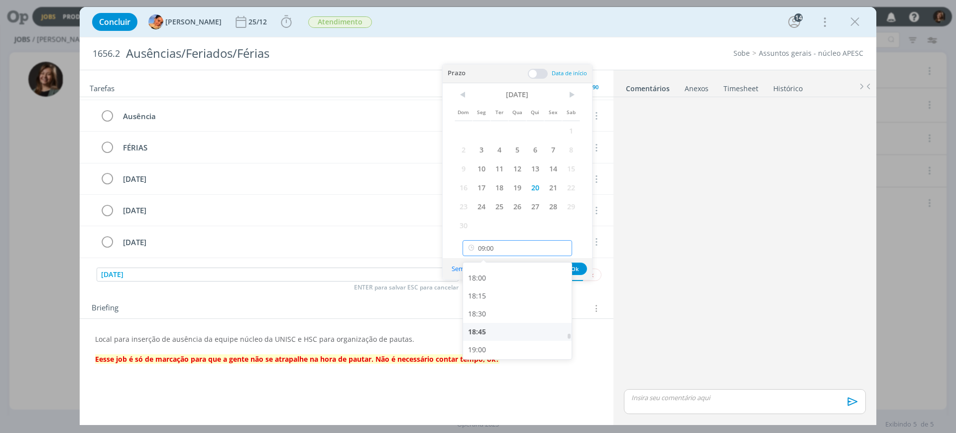
scroll to position [1254, 0]
click at [487, 314] on div "18:00" at bounding box center [519, 308] width 112 height 18
type input "18:00"
click at [535, 73] on span at bounding box center [538, 74] width 20 height 10
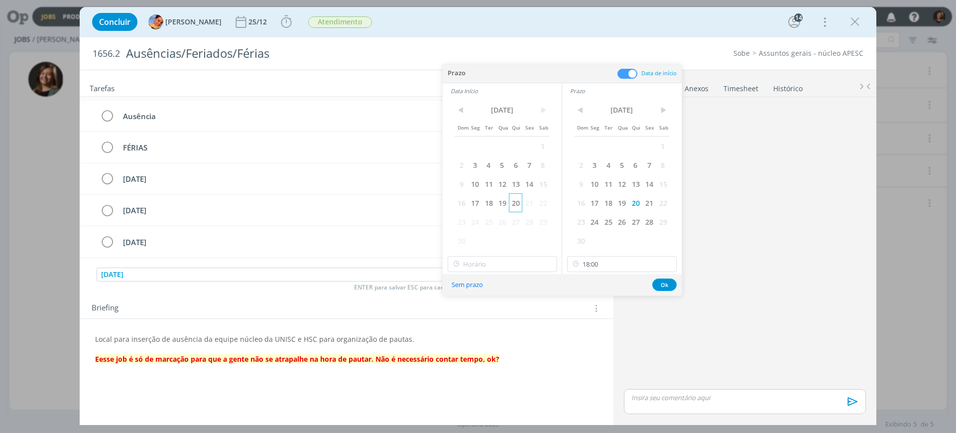
click at [516, 200] on span "20" at bounding box center [515, 202] width 13 height 19
click at [509, 261] on input "17:00" at bounding box center [503, 264] width 110 height 16
click at [463, 283] on div "09:00" at bounding box center [504, 287] width 112 height 18
type input "09:00"
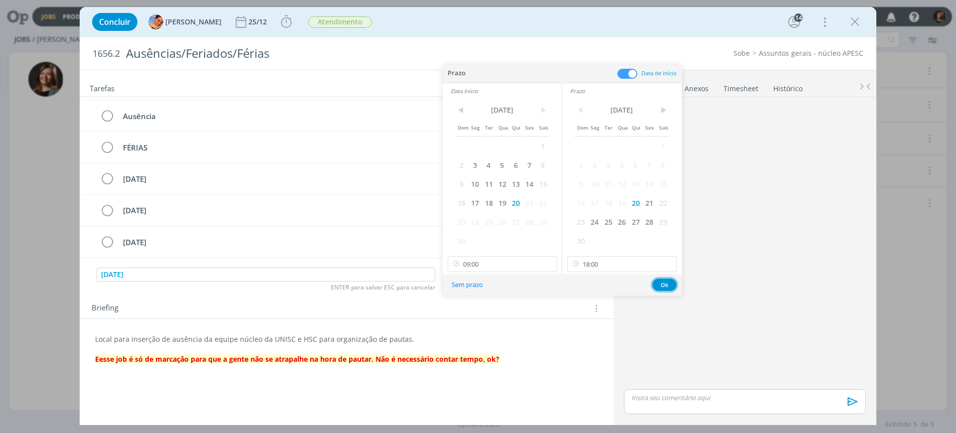
click at [659, 286] on button "Ok" at bounding box center [664, 284] width 24 height 12
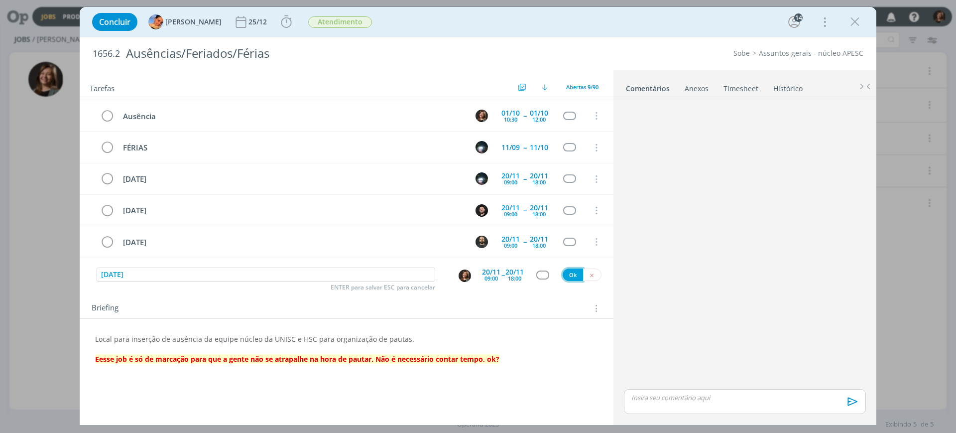
click at [568, 277] on button "Ok" at bounding box center [573, 274] width 20 height 12
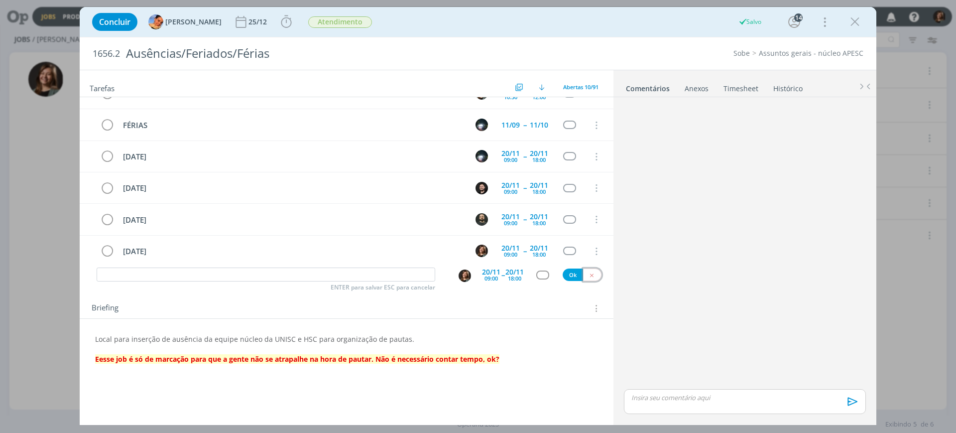
click at [589, 276] on icon "dialog" at bounding box center [592, 275] width 6 height 6
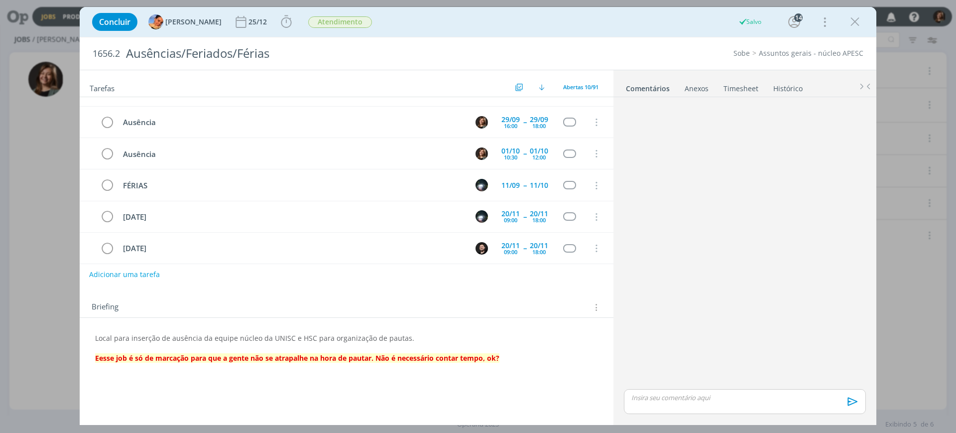
scroll to position [21, 0]
click at [849, 19] on icon "dialog" at bounding box center [855, 21] width 15 height 15
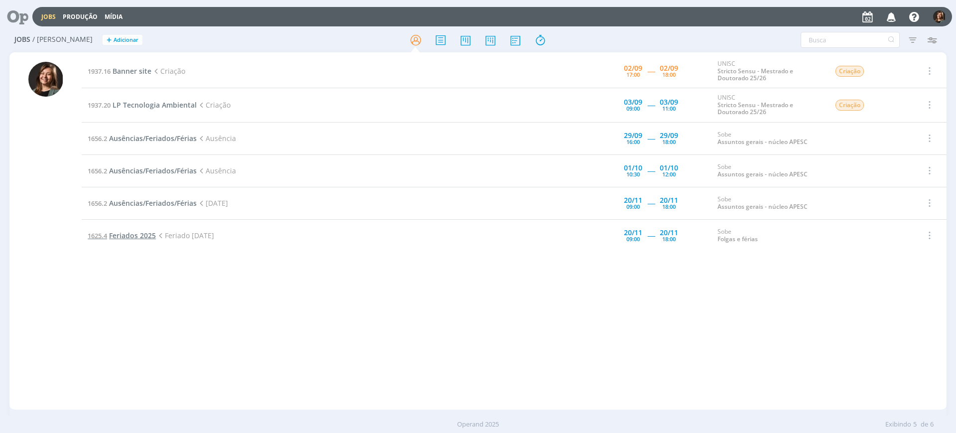
click at [129, 231] on span "Feriados 2025" at bounding box center [132, 235] width 47 height 9
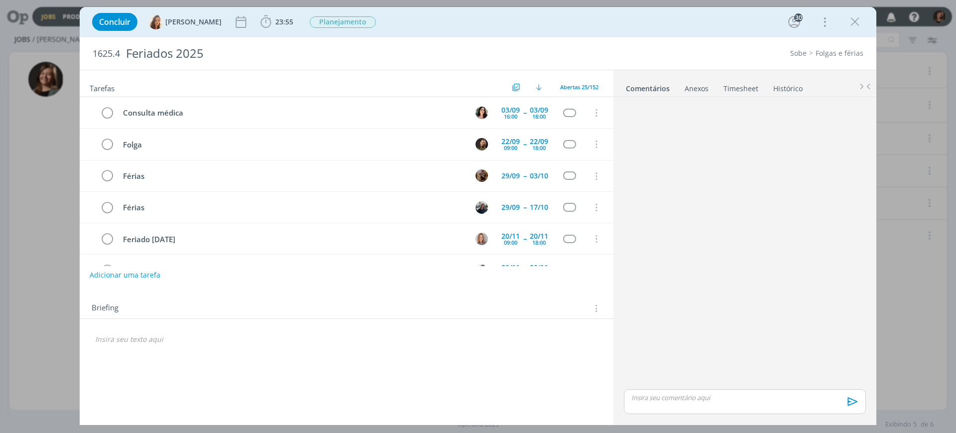
scroll to position [158, 0]
click at [594, 143] on icon "dialog" at bounding box center [595, 144] width 11 height 9
click at [591, 159] on link "Cancelar" at bounding box center [563, 161] width 79 height 16
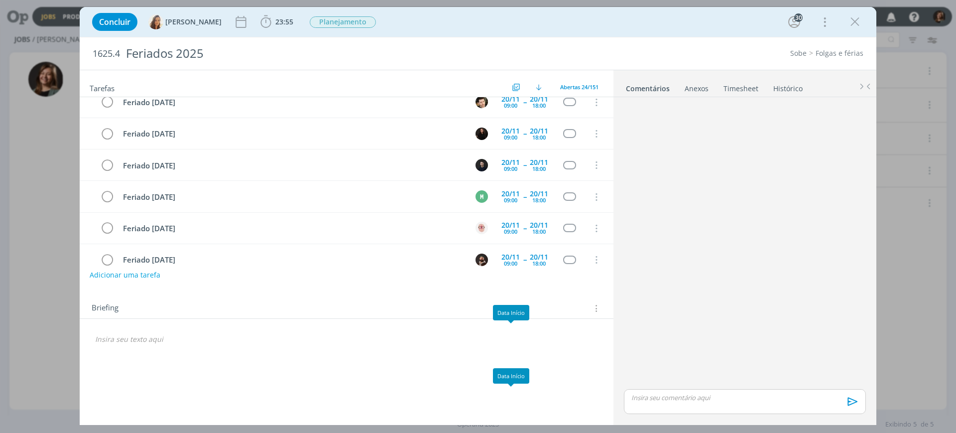
scroll to position [220, 0]
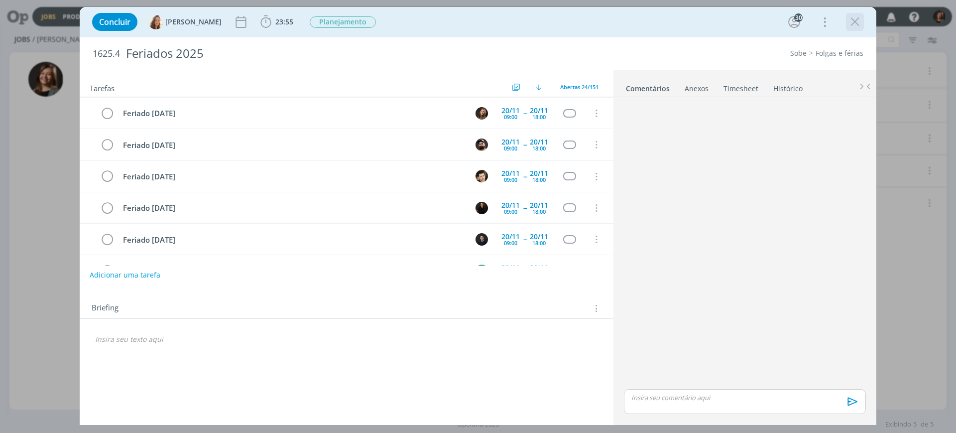
click at [854, 26] on icon "dialog" at bounding box center [855, 21] width 15 height 15
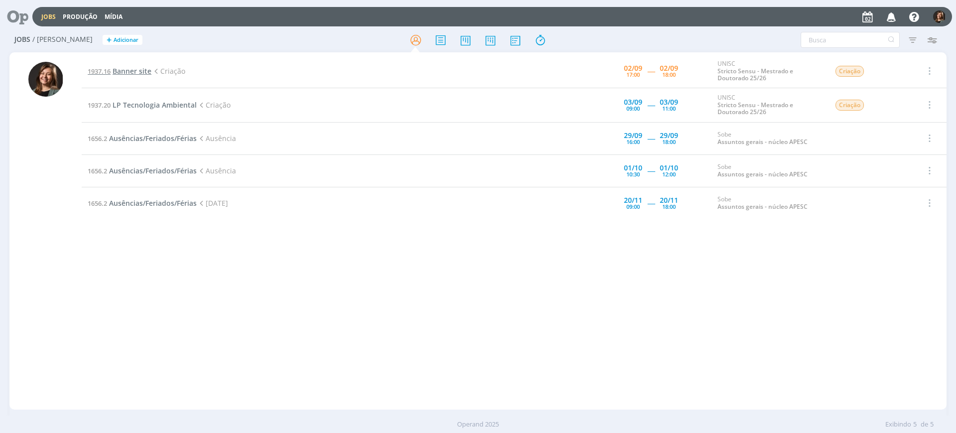
click at [135, 74] on span "Banner site" at bounding box center [132, 70] width 39 height 9
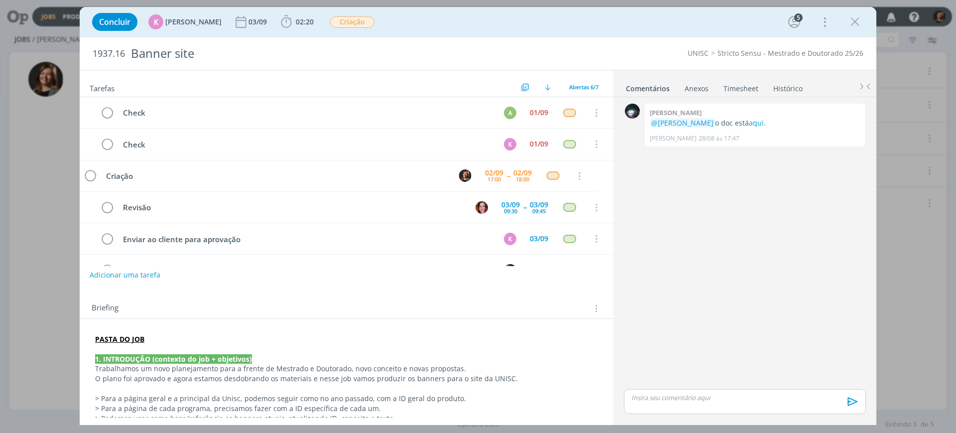
scroll to position [28, 0]
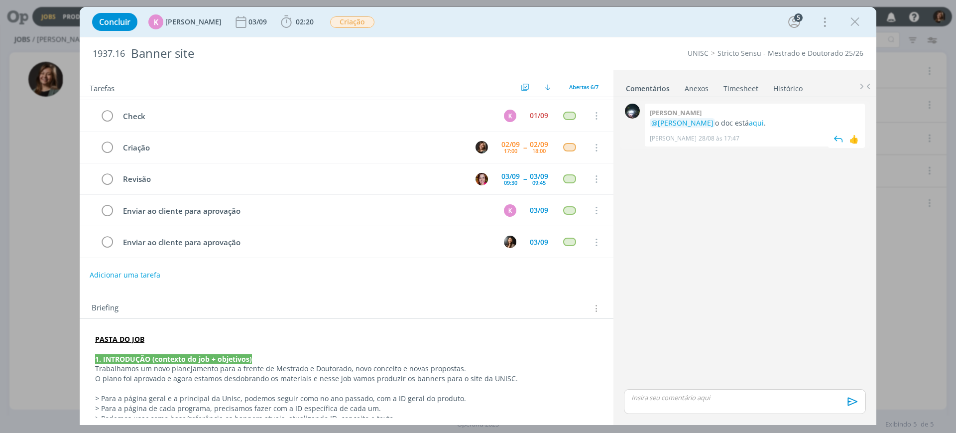
click at [751, 117] on div "Giovanni zacchini @Karoline Arend o doc está aqui . Giovanni Zacchini 28/08 às …" at bounding box center [755, 125] width 220 height 43
click at [750, 125] on link "aqui" at bounding box center [756, 122] width 15 height 9
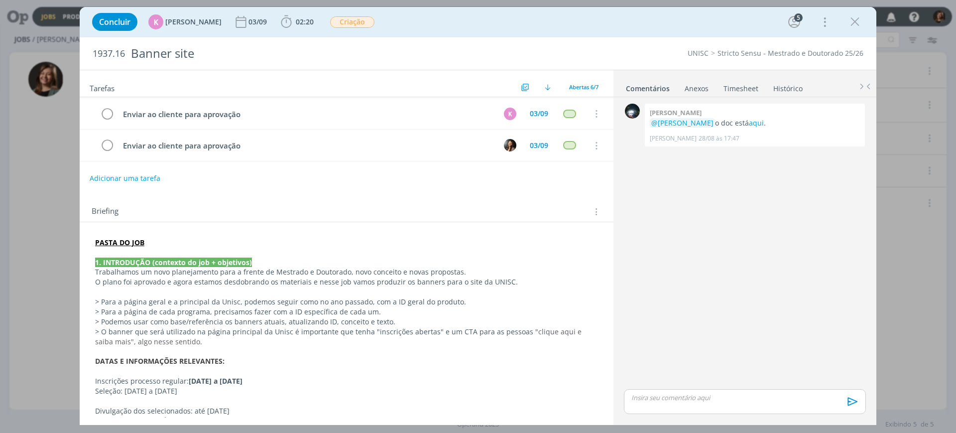
scroll to position [249, 0]
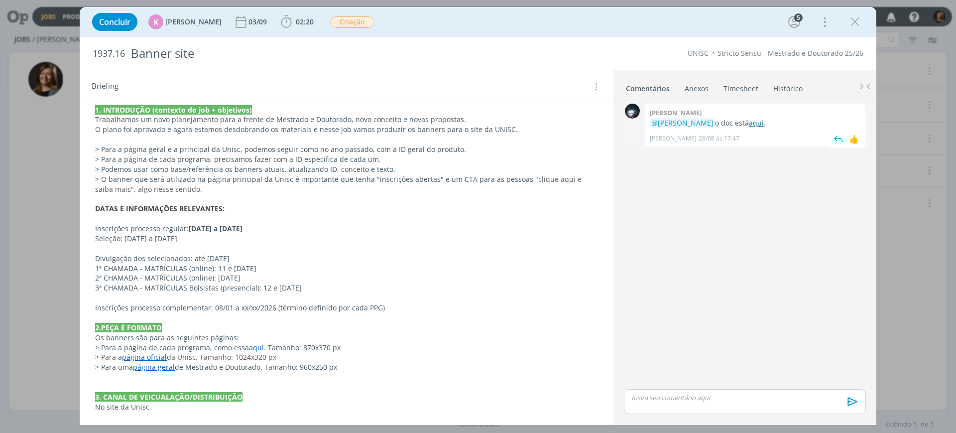
drag, startPoint x: 736, startPoint y: 129, endPoint x: 750, endPoint y: 124, distance: 15.6
click at [743, 125] on div "Giovanni zacchini @Karoline Arend o doc está aqui . Giovanni Zacchini 28/08 às …" at bounding box center [755, 125] width 220 height 43
click at [750, 124] on link "aqui" at bounding box center [756, 122] width 15 height 9
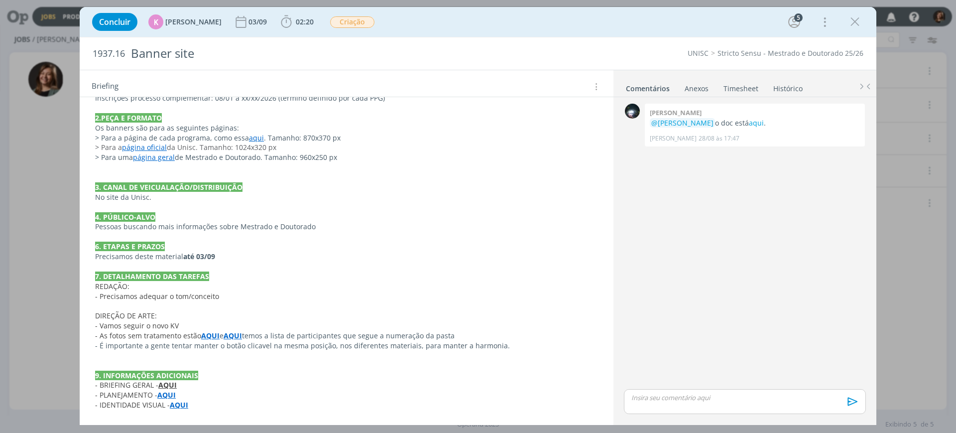
scroll to position [396, 0]
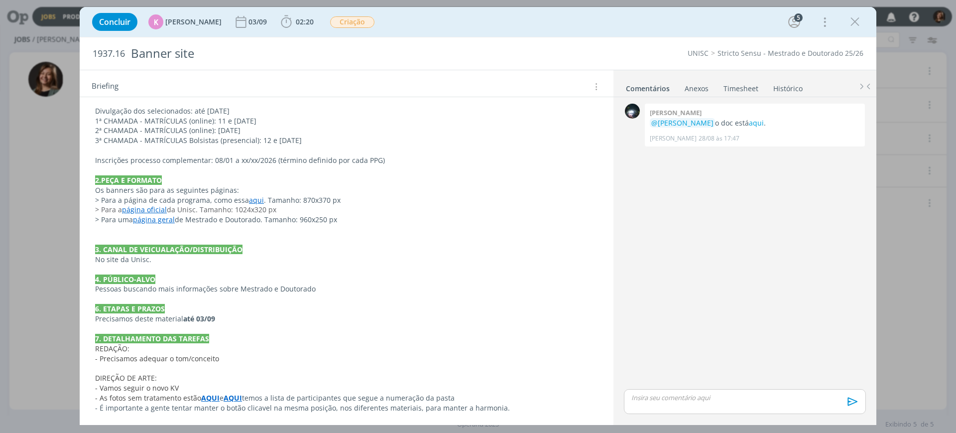
click at [689, 182] on div "0 Giovanni zacchini @Karoline Arend o doc está aqui . Giovanni Zacchini 28/08 à…" at bounding box center [745, 243] width 250 height 285
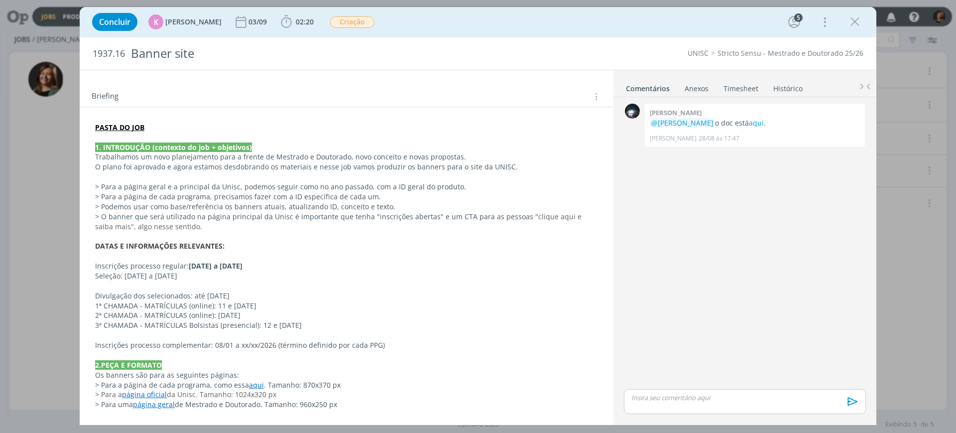
scroll to position [210, 0]
click at [843, 26] on div "Concluir K Karoline Arend 03/09 02:20 Iniciar Apontar Data * 02/09/2025 Horas *…" at bounding box center [478, 22] width 782 height 24
click at [850, 24] on icon "dialog" at bounding box center [855, 21] width 15 height 15
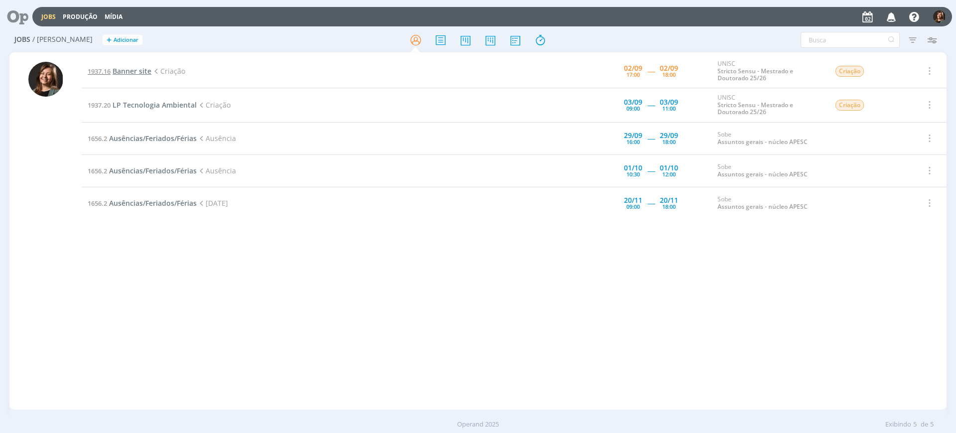
click at [124, 70] on span "Banner site" at bounding box center [132, 70] width 39 height 9
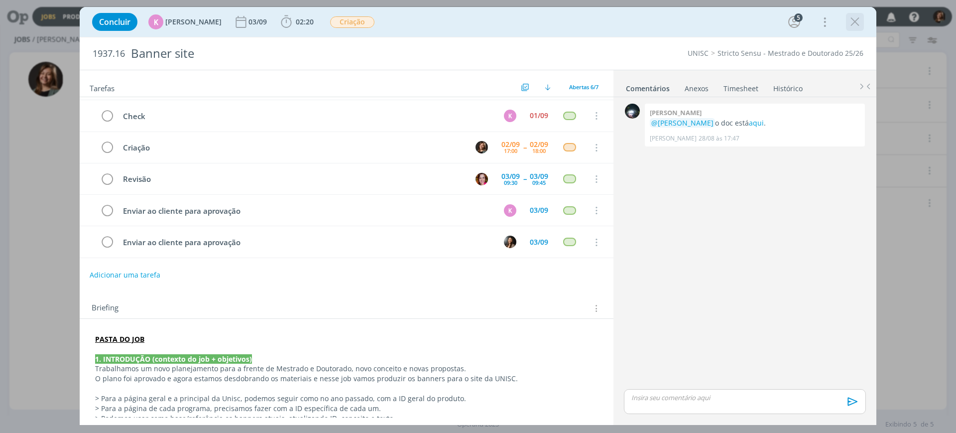
click at [860, 17] on icon "dialog" at bounding box center [855, 21] width 15 height 15
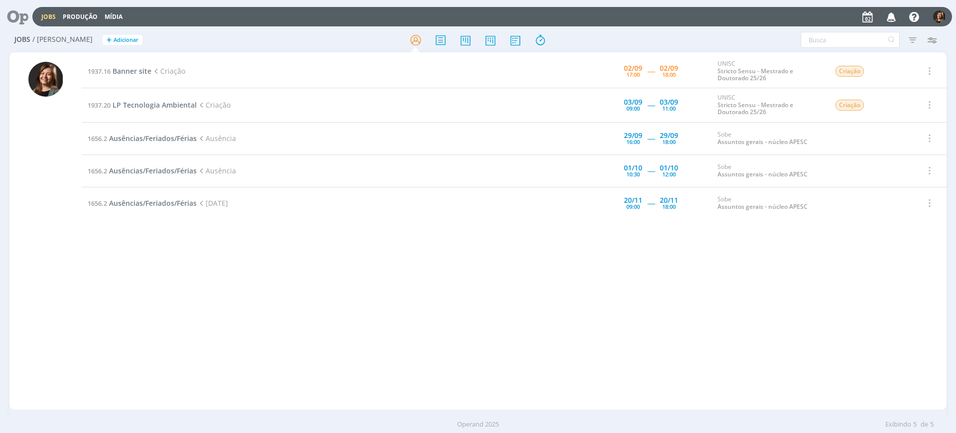
click at [151, 67] on span "Banner site" at bounding box center [132, 70] width 39 height 9
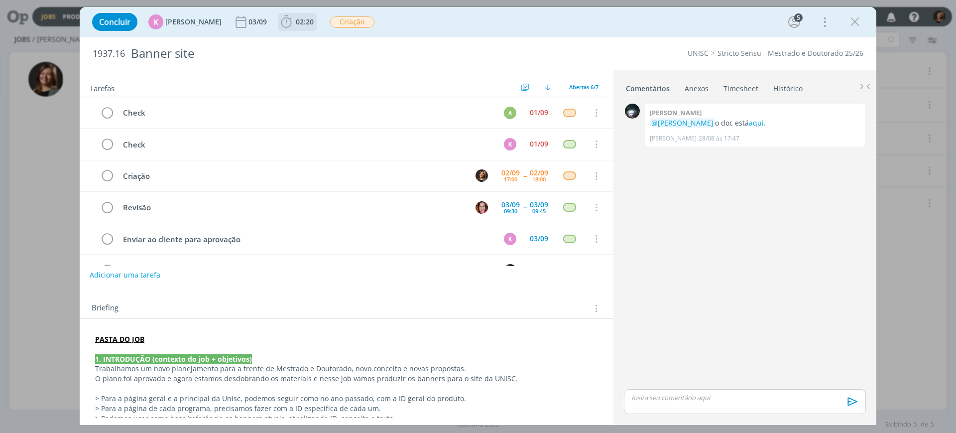
scroll to position [28, 0]
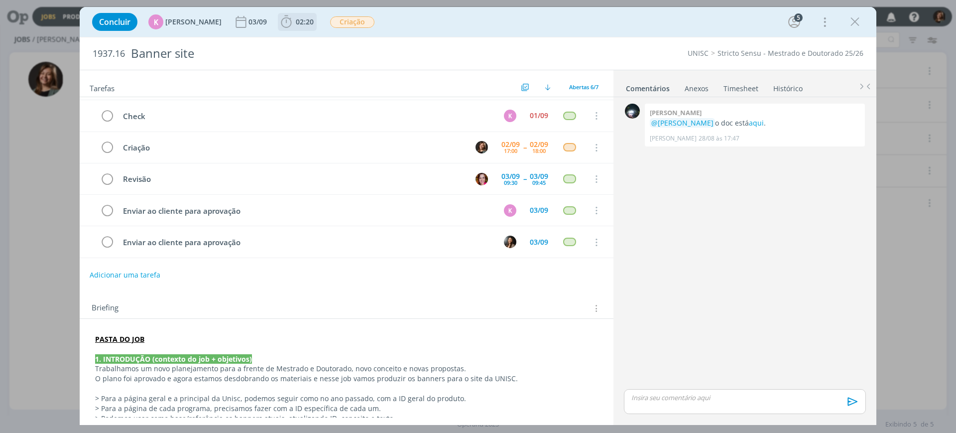
click at [278, 29] on button "02:20" at bounding box center [297, 22] width 38 height 16
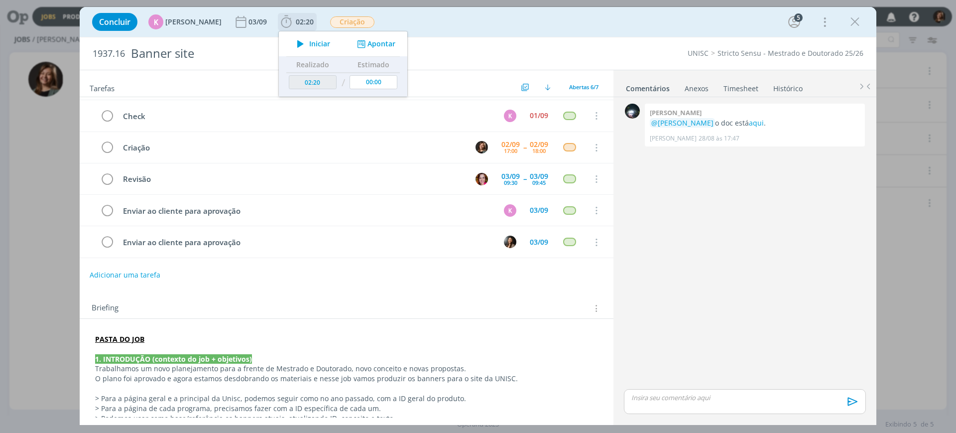
click at [322, 44] on span "Iniciar" at bounding box center [319, 43] width 21 height 7
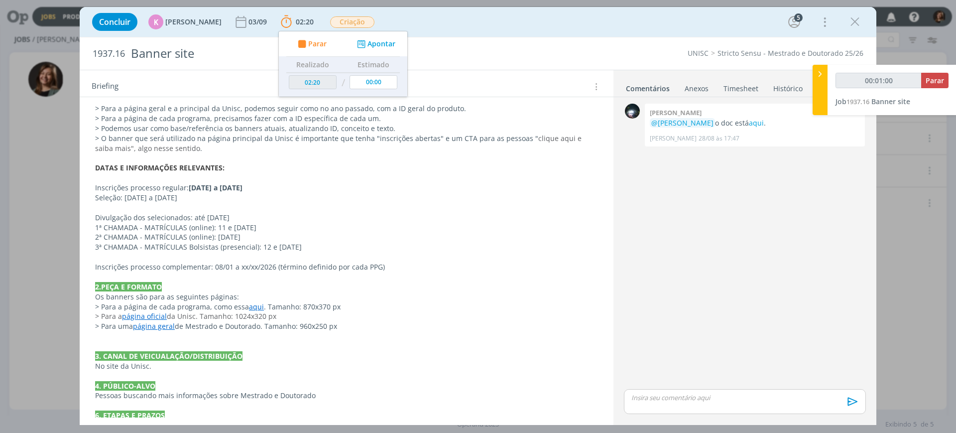
scroll to position [311, 0]
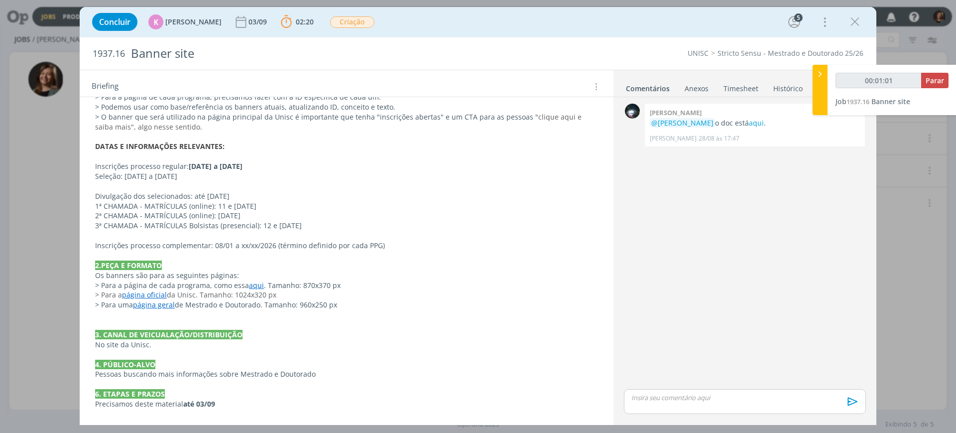
click at [245, 283] on p "> Para a página de cada programa, como essa aqui . Tamanho: 870x370 px" at bounding box center [346, 285] width 503 height 10
click at [251, 285] on link "aqui" at bounding box center [256, 285] width 15 height 9
click at [851, 22] on icon "dialog" at bounding box center [855, 21] width 15 height 15
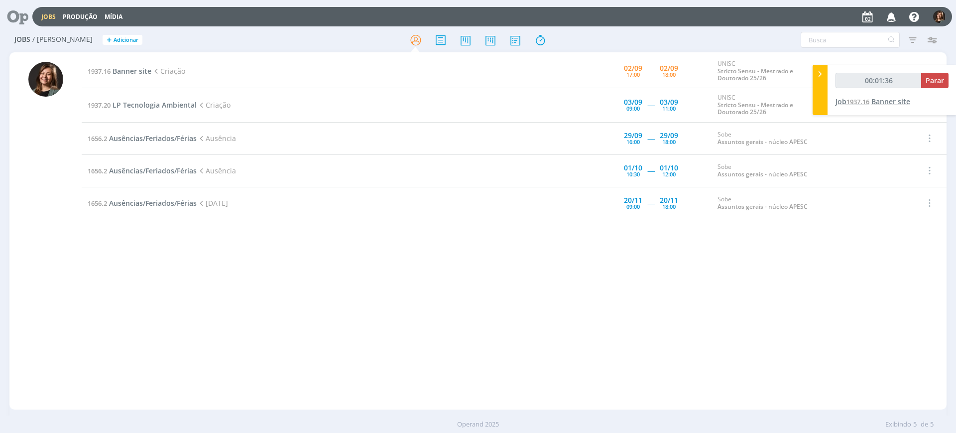
click at [862, 101] on span "1937.16" at bounding box center [858, 101] width 23 height 9
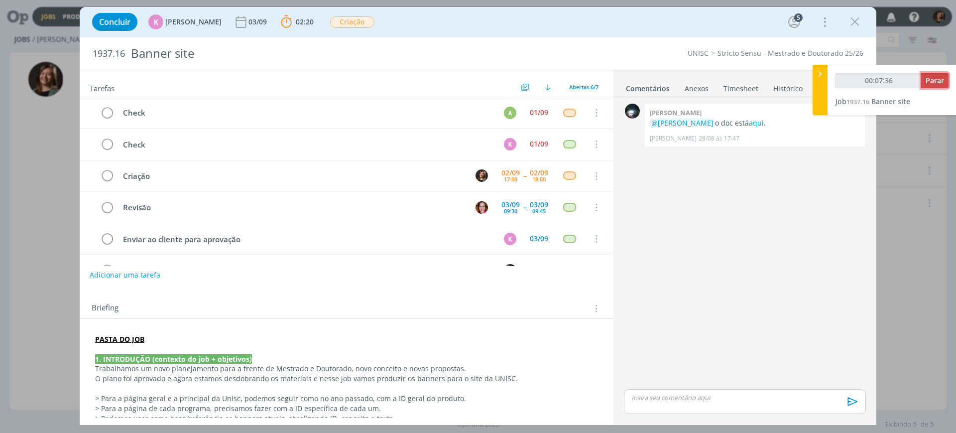
type input "00:07:37"
click at [932, 81] on span "Parar" at bounding box center [935, 80] width 18 height 9
click at [731, 89] on link "Timesheet" at bounding box center [741, 86] width 36 height 14
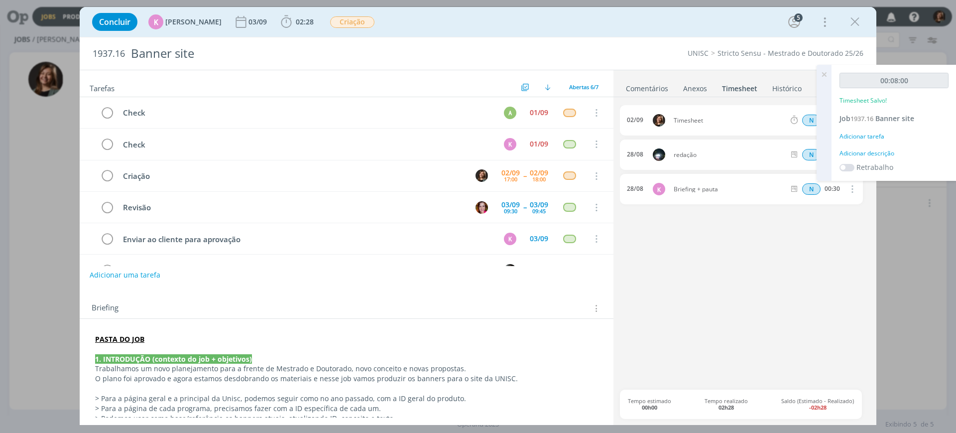
click at [821, 79] on icon at bounding box center [824, 74] width 18 height 19
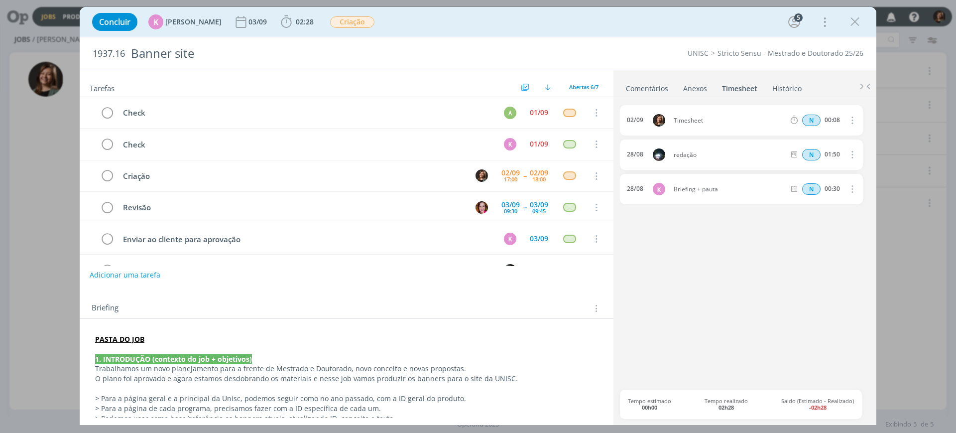
click at [853, 117] on icon "dialog" at bounding box center [851, 120] width 11 height 12
click at [830, 153] on link "Editar" at bounding box center [823, 154] width 79 height 16
click at [702, 120] on div "Timesheet" at bounding box center [701, 120] width 54 height 11
drag, startPoint x: 712, startPoint y: 120, endPoint x: 599, endPoint y: 108, distance: 114.1
click at [606, 110] on div "Tarefas Usar Job de template Ordenar por: Prazo crescente Prazo decrescente Ord…" at bounding box center [478, 247] width 797 height 355
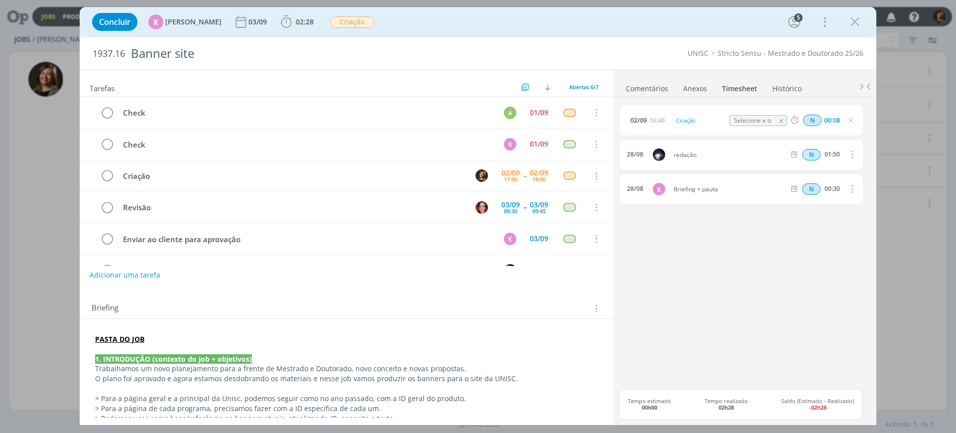
click at [755, 116] on input "Selecione a tarefa" at bounding box center [758, 120] width 57 height 11
click at [768, 160] on div "Criação - [PERSON_NAME]" at bounding box center [767, 160] width 60 height 8
type input "Criação"
click at [861, 24] on icon "dialog" at bounding box center [855, 21] width 15 height 15
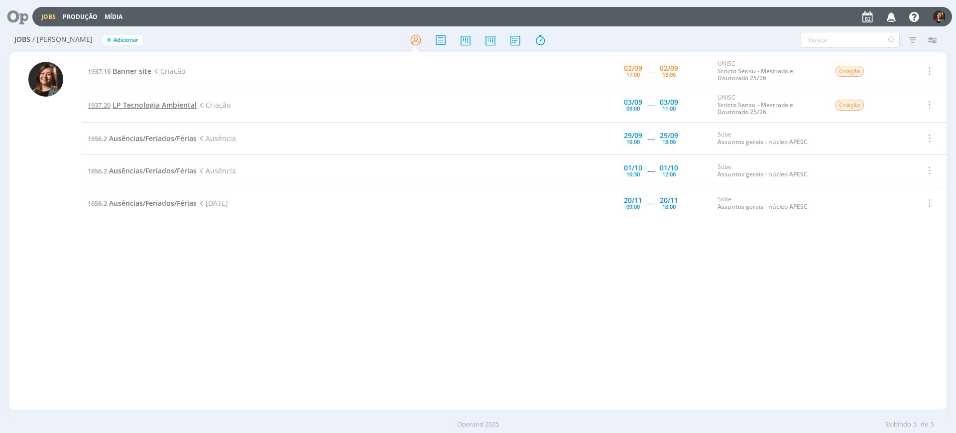
click at [165, 103] on span "LP Tecnologia Ambiental" at bounding box center [155, 104] width 84 height 9
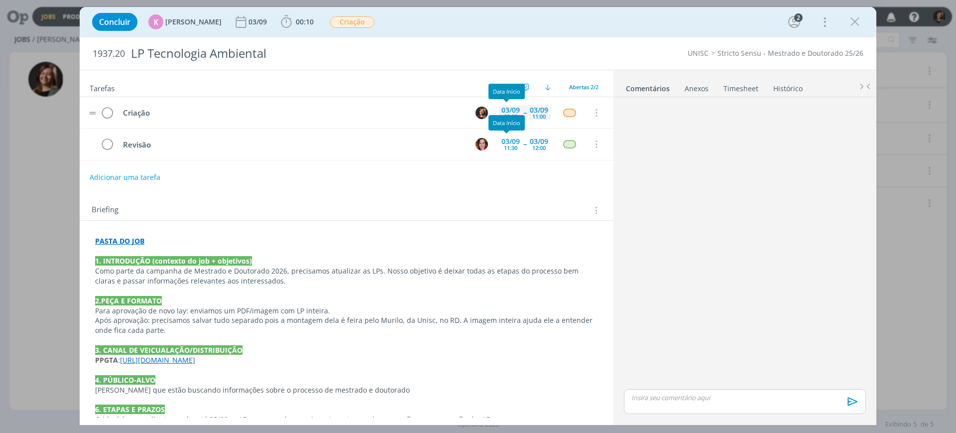
click at [506, 109] on div "03/09" at bounding box center [510, 110] width 18 height 7
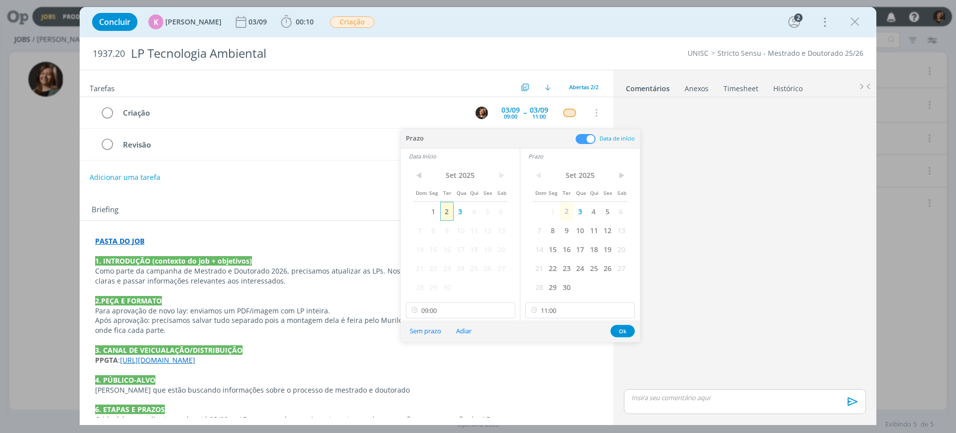
click at [449, 206] on span "2" at bounding box center [446, 211] width 13 height 19
click at [558, 207] on span "1" at bounding box center [552, 211] width 13 height 19
click at [570, 210] on span "2" at bounding box center [566, 211] width 13 height 19
click at [443, 307] on input "09:00" at bounding box center [461, 310] width 110 height 16
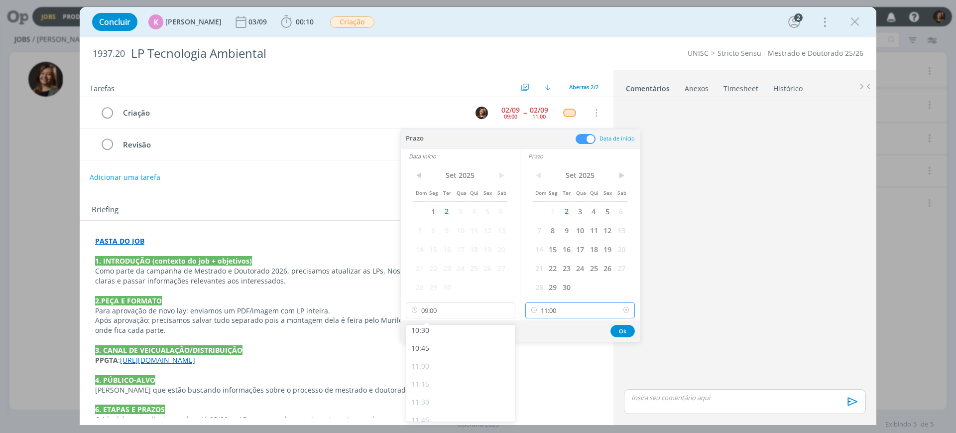
click at [553, 303] on input "11:00" at bounding box center [580, 310] width 110 height 16
click at [552, 357] on div "18:00" at bounding box center [582, 351] width 112 height 18
type input "18:00"
click at [456, 298] on div "< Set 2025 > Dom Seg Ter Qua Qui Sex Sab 1 2 3 4 5 6 7 8 9 10 11 12 13 14 15 16…" at bounding box center [460, 242] width 119 height 156
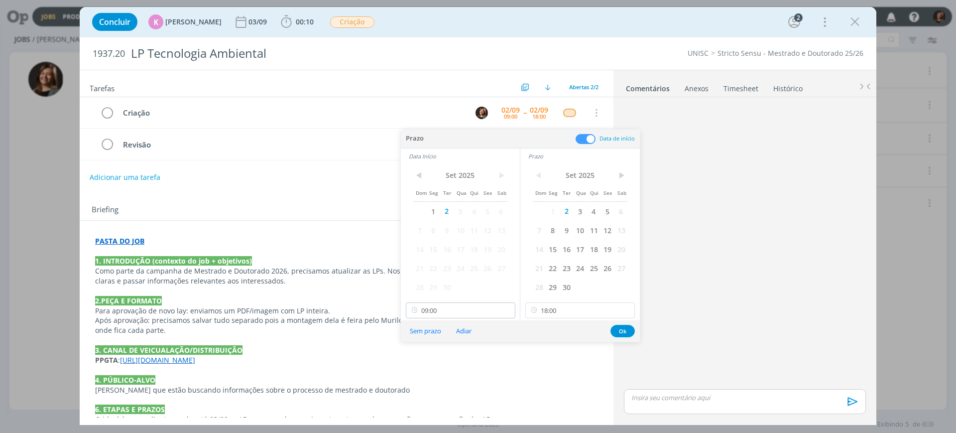
drag, startPoint x: 457, startPoint y: 300, endPoint x: 461, endPoint y: 304, distance: 5.3
click at [459, 302] on div "< Set 2025 > Dom Seg Ter Qua Qui Sex Sab 1 2 3 4 5 6 7 8 9 10 11 12 13 14 15 16…" at bounding box center [460, 242] width 119 height 156
click at [461, 305] on input "09:00" at bounding box center [461, 310] width 110 height 16
click at [435, 399] on div "16:45" at bounding box center [462, 405] width 112 height 18
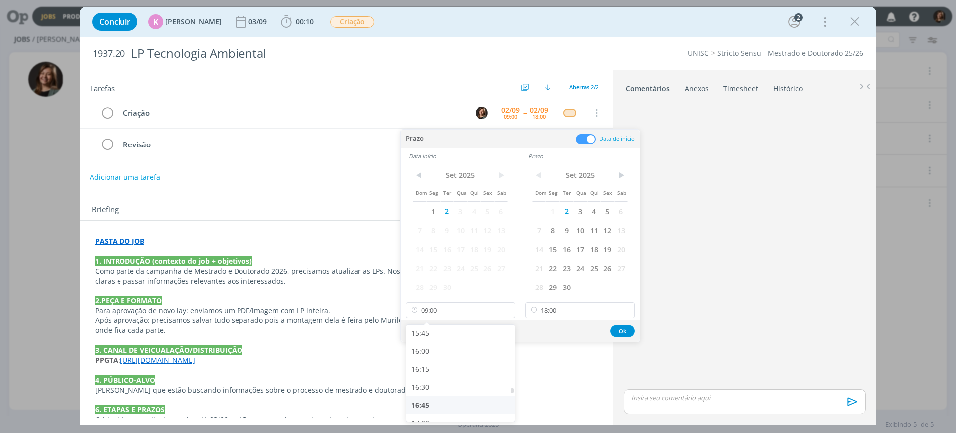
type input "16:45"
click at [615, 324] on div "Sem prazo Adiar Ok" at bounding box center [520, 330] width 239 height 21
click at [620, 331] on button "Ok" at bounding box center [623, 331] width 24 height 12
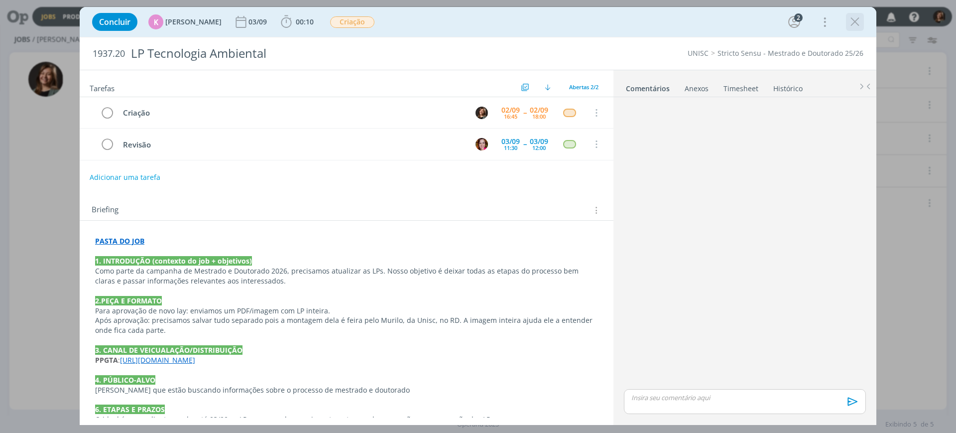
click at [859, 24] on icon "dialog" at bounding box center [855, 21] width 15 height 15
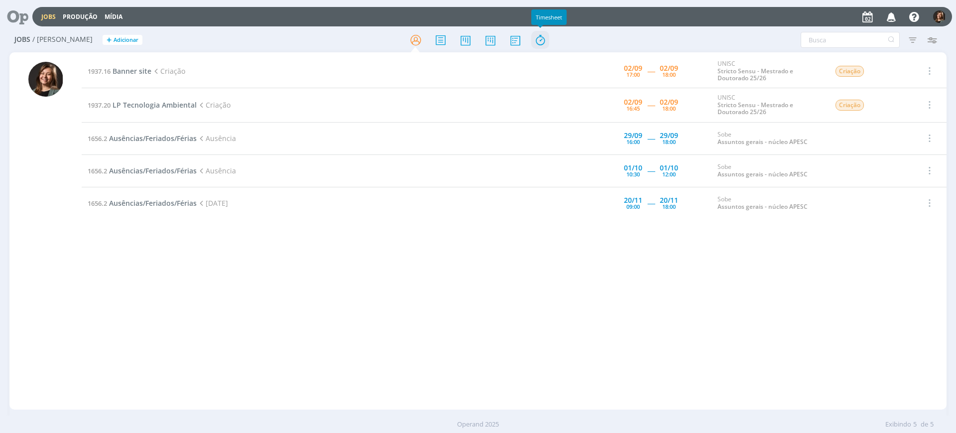
click at [542, 40] on icon at bounding box center [540, 39] width 18 height 19
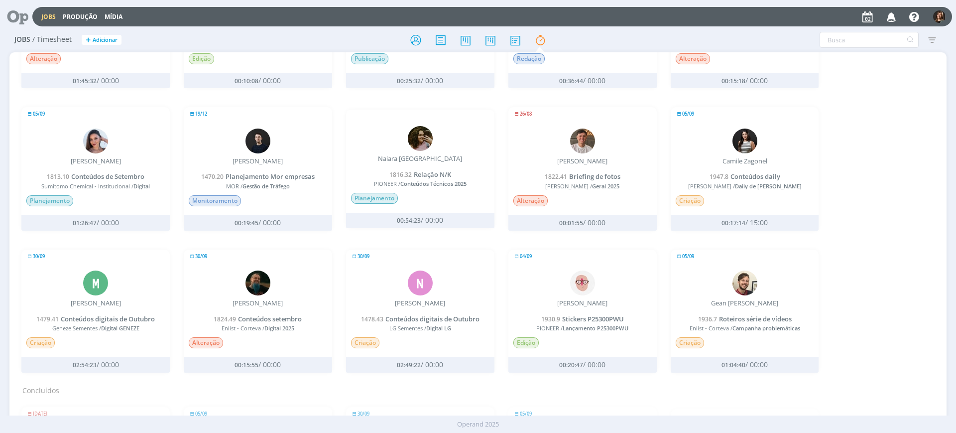
scroll to position [311, 0]
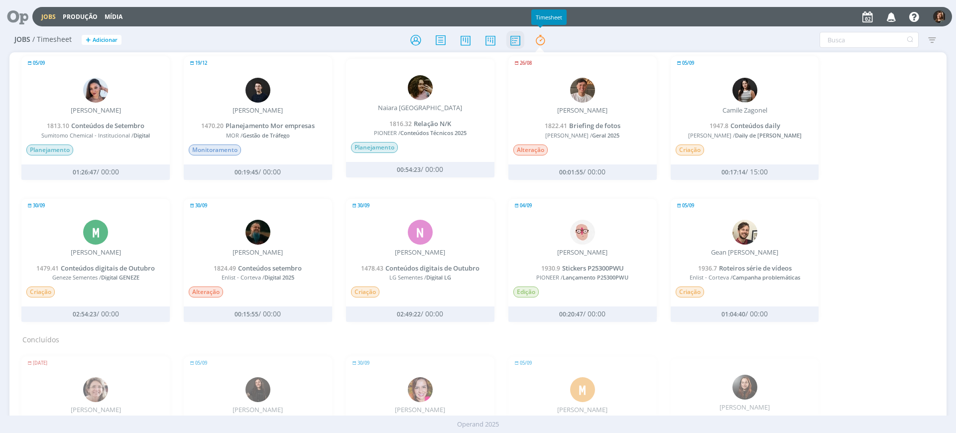
click at [520, 43] on icon at bounding box center [515, 39] width 18 height 19
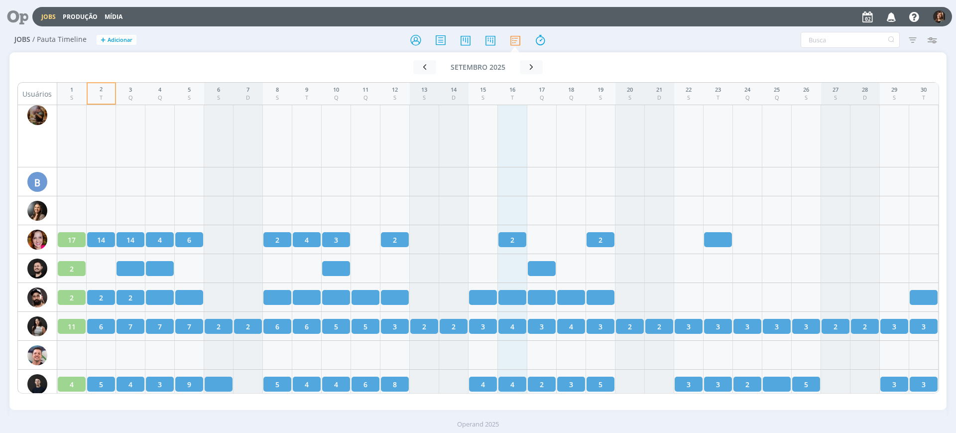
scroll to position [373, 0]
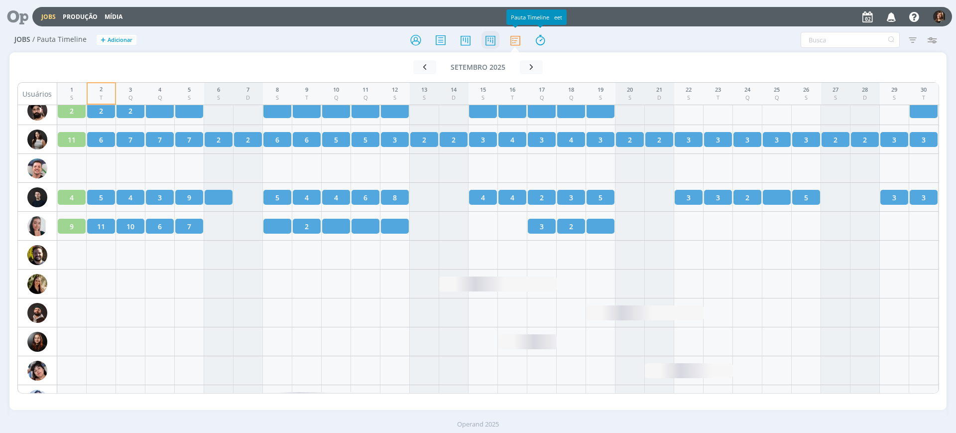
click at [492, 41] on icon at bounding box center [491, 39] width 18 height 19
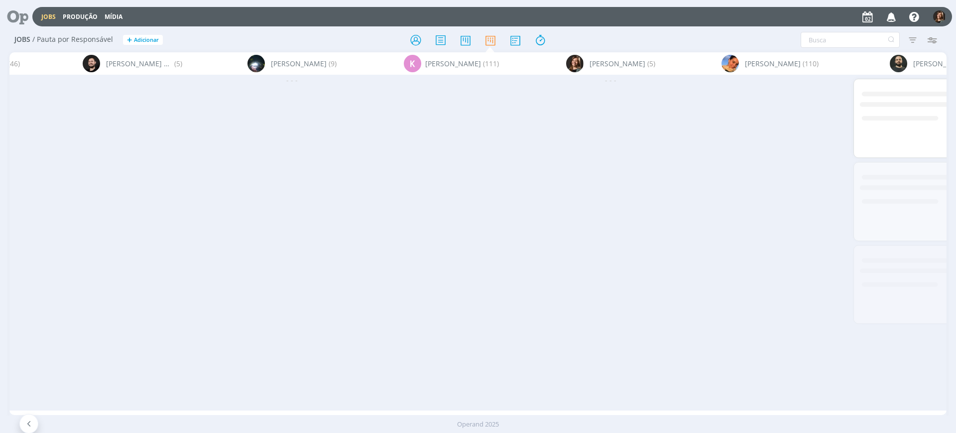
scroll to position [0, 346]
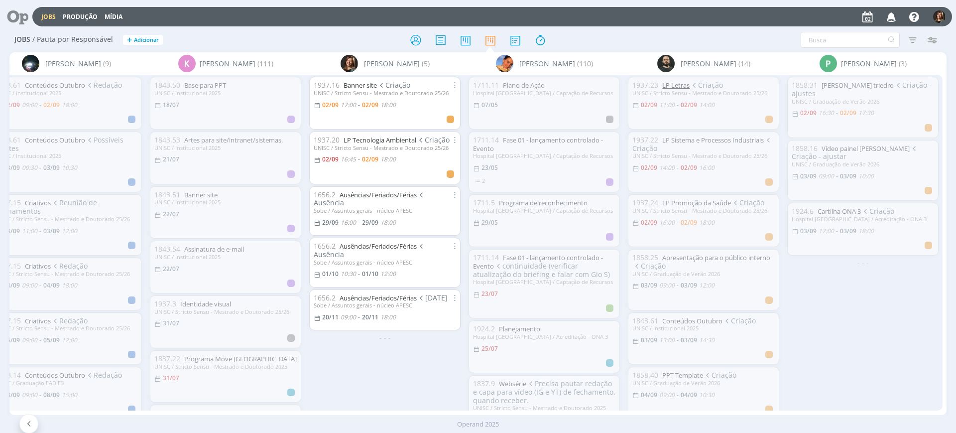
drag, startPoint x: 681, startPoint y: 79, endPoint x: 677, endPoint y: 82, distance: 5.3
click at [681, 79] on div "1937.23 LP Letras Criação UNISC / Stricto Sensu - Mestrado e Doutorado 25/26 02…" at bounding box center [703, 103] width 151 height 53
click at [677, 82] on link "LP Letras" at bounding box center [675, 85] width 27 height 9
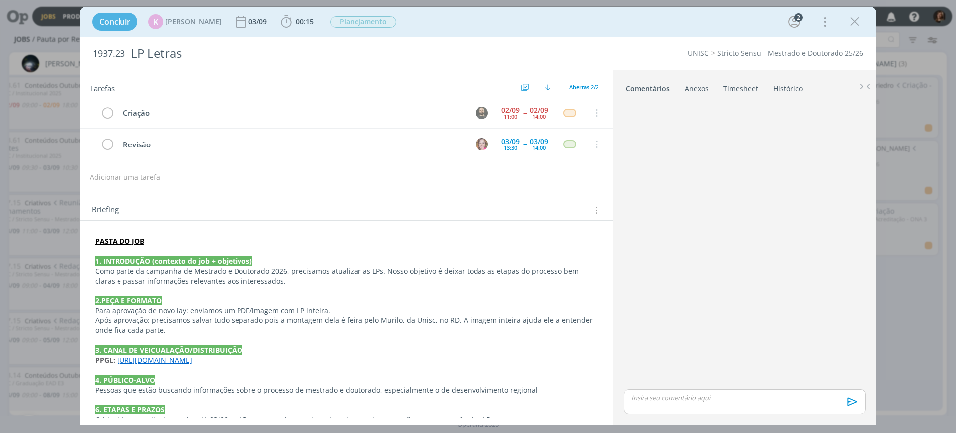
click at [506, 109] on div "02/09" at bounding box center [510, 110] width 18 height 7
click at [797, 19] on div "2" at bounding box center [798, 17] width 8 height 8
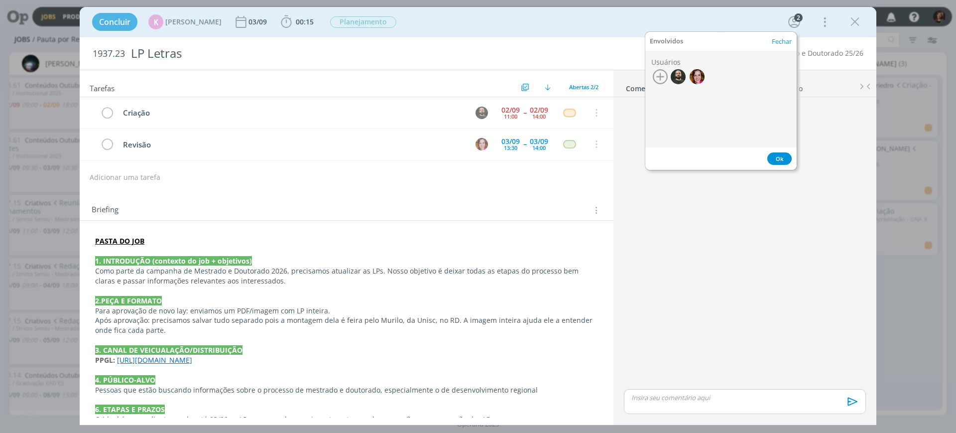
click at [785, 34] on h3 "Envolvidos Fechar" at bounding box center [720, 41] width 151 height 19
click at [782, 38] on button "Fechar" at bounding box center [781, 41] width 21 height 7
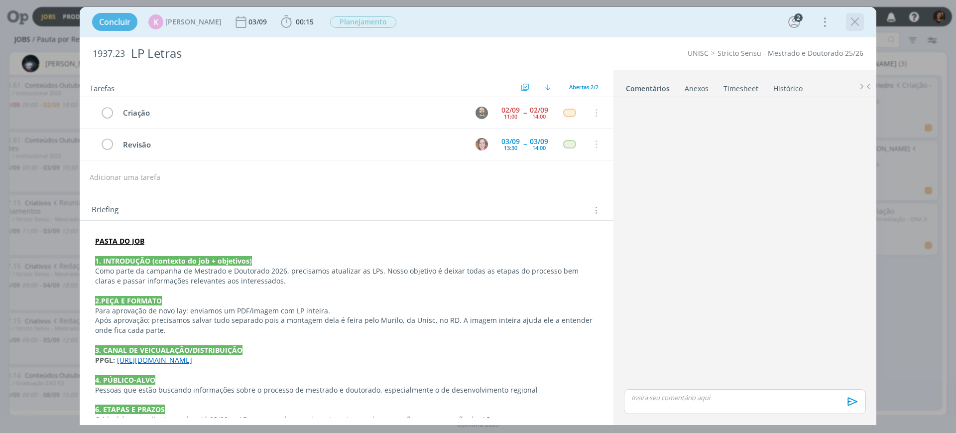
click at [856, 26] on icon "dialog" at bounding box center [855, 21] width 15 height 15
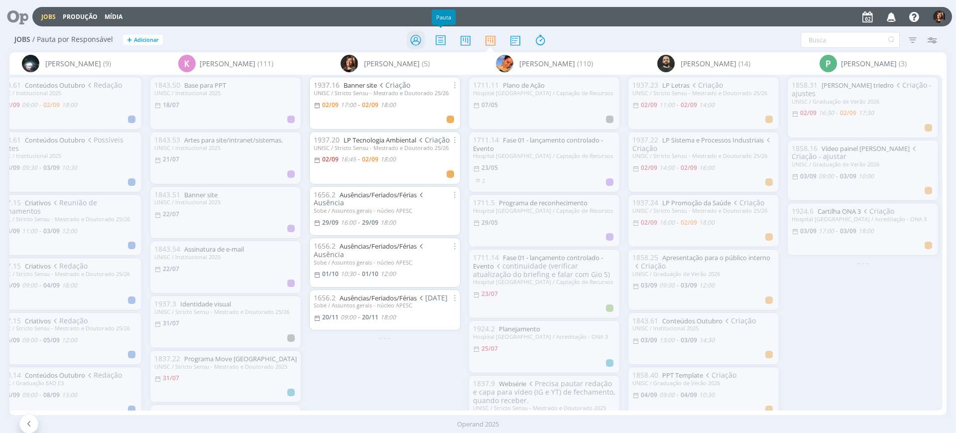
click at [419, 40] on icon at bounding box center [416, 39] width 18 height 19
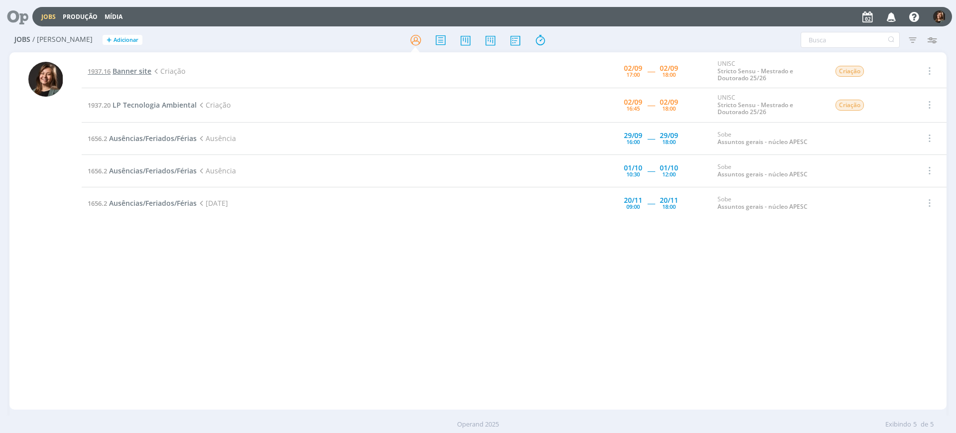
click at [138, 72] on span "Banner site" at bounding box center [132, 70] width 39 height 9
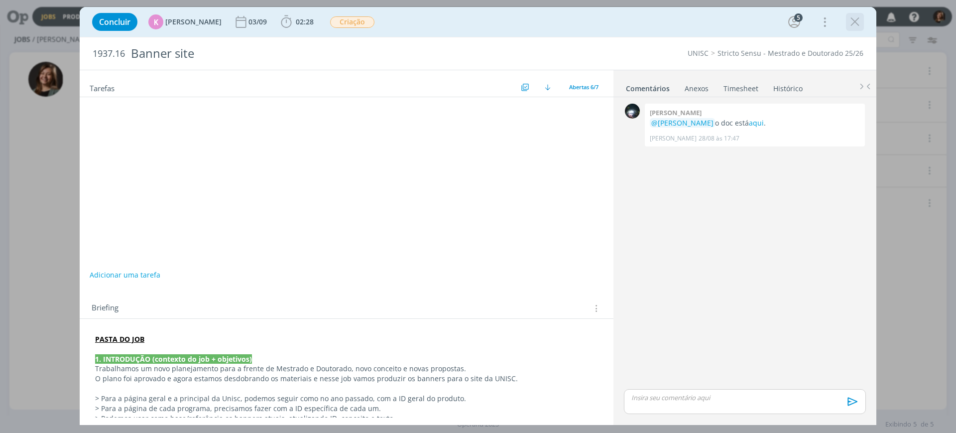
scroll to position [28, 0]
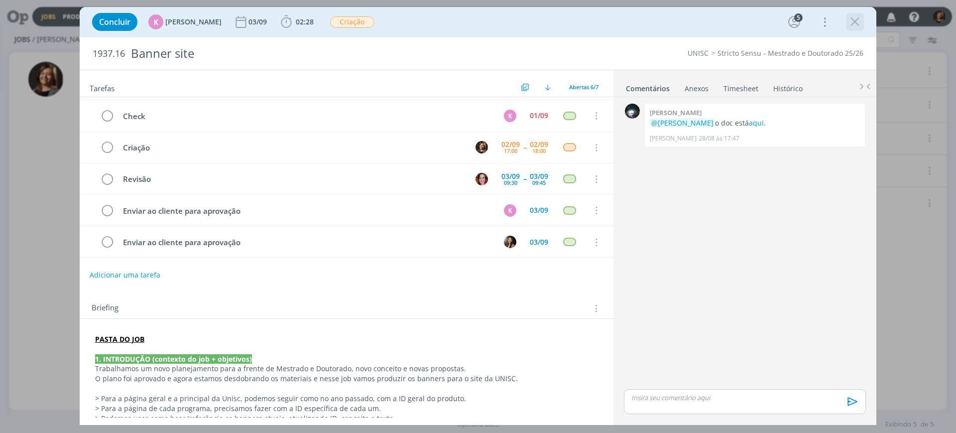
click at [858, 23] on icon "dialog" at bounding box center [855, 21] width 15 height 15
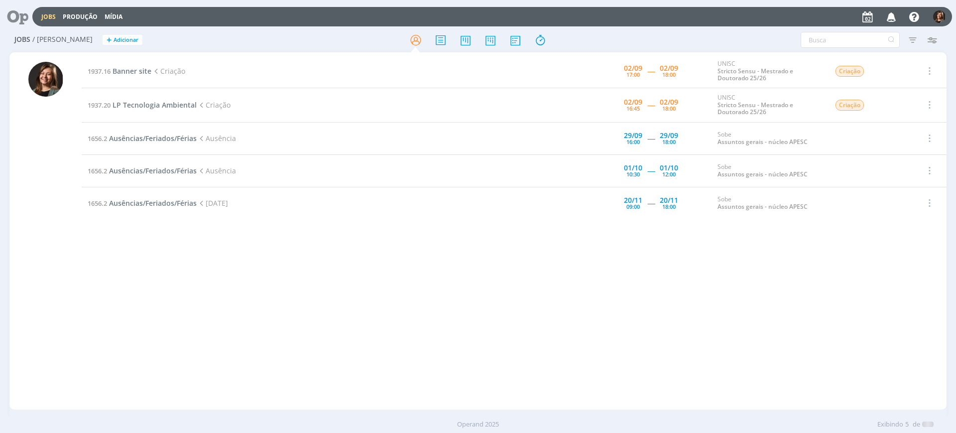
click at [135, 96] on td "1937.20 LP Tecnologia Ambiental Criação" at bounding box center [306, 105] width 449 height 34
click at [144, 107] on span "LP Tecnologia Ambiental" at bounding box center [155, 104] width 84 height 9
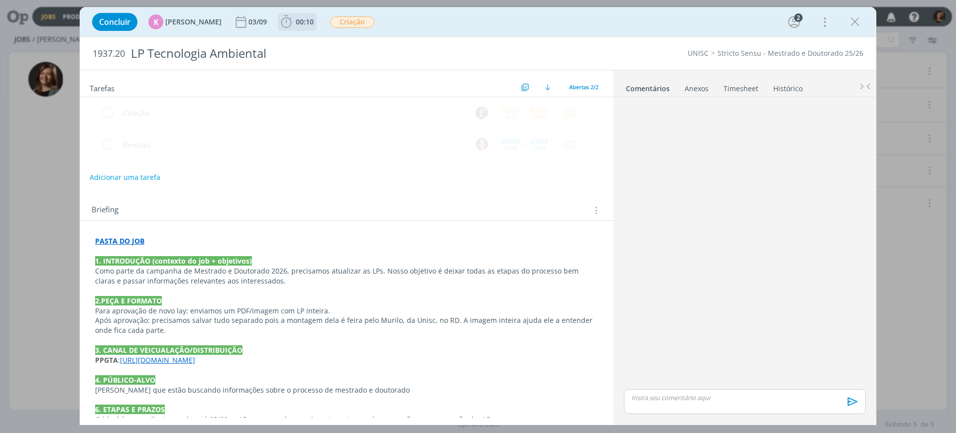
click at [307, 20] on span "00:10" at bounding box center [305, 21] width 18 height 9
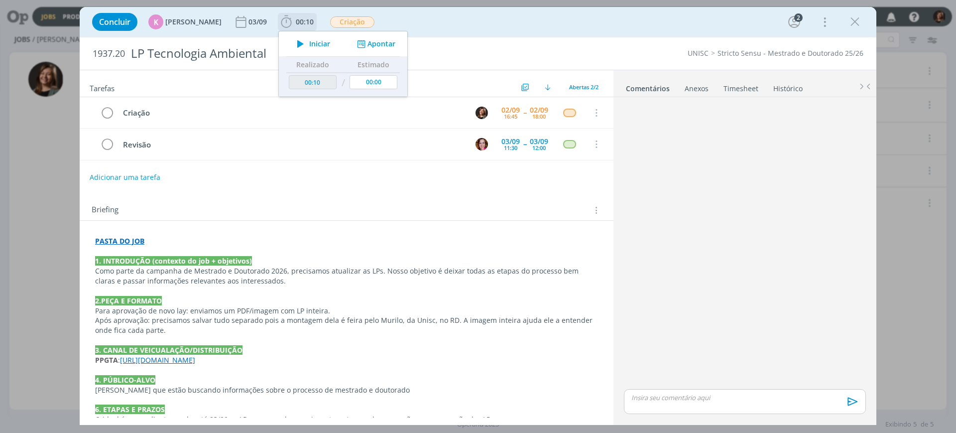
click at [314, 53] on div "Iniciar Apontar" at bounding box center [343, 43] width 128 height 25
click at [309, 46] on span "Iniciar" at bounding box center [319, 43] width 21 height 7
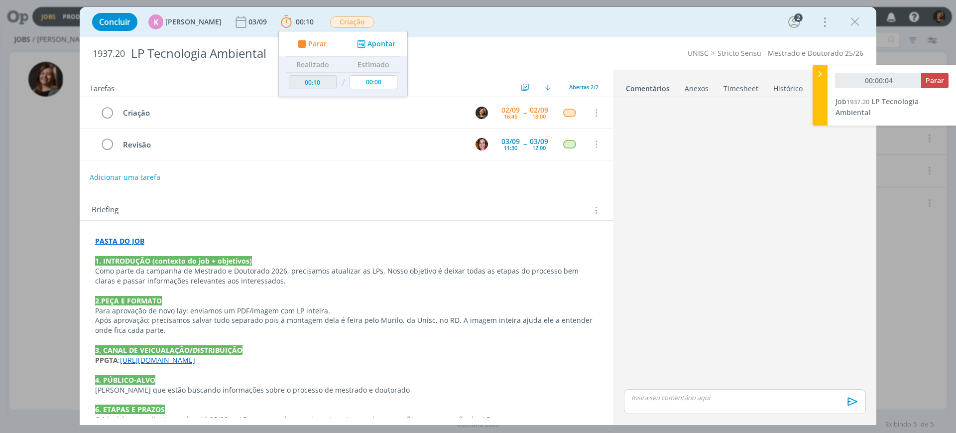
click at [212, 366] on p "dialog" at bounding box center [346, 370] width 503 height 10
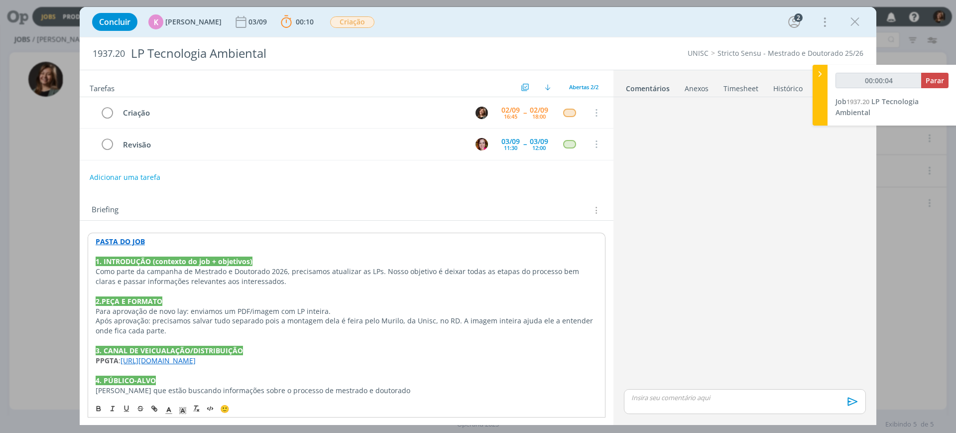
click at [196, 364] on link "[URL][DOMAIN_NAME]" at bounding box center [158, 360] width 75 height 9
click at [203, 382] on link "[URL][DOMAIN_NAME]" at bounding box center [164, 379] width 75 height 13
click at [189, 378] on link "[URL][DOMAIN_NAME]" at bounding box center [164, 379] width 75 height 13
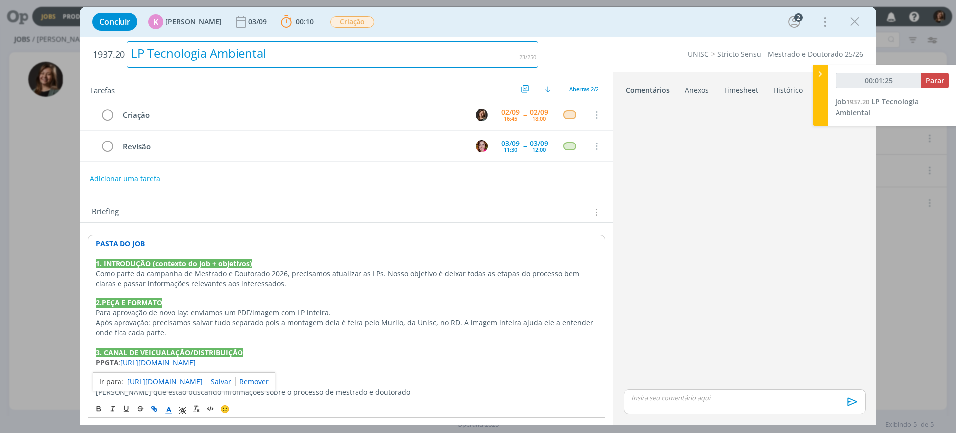
click at [185, 50] on div "LP Tecnologia Ambiental" at bounding box center [332, 54] width 411 height 26
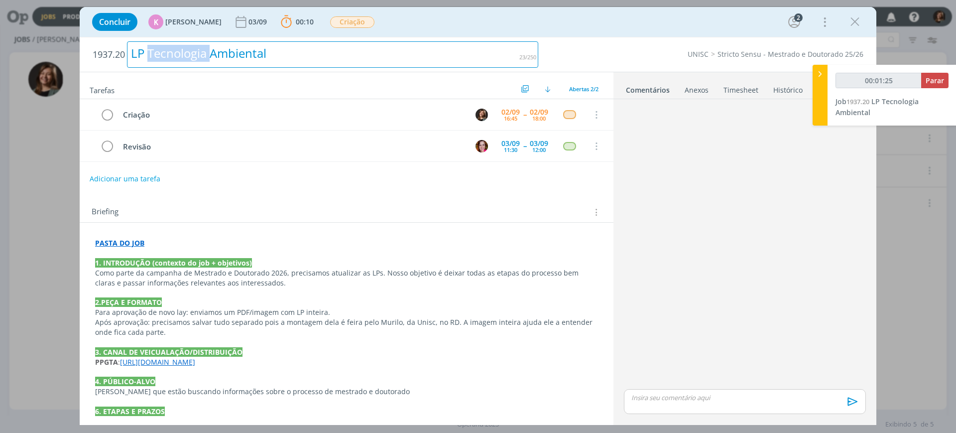
click at [185, 50] on div "LP Tecnologia Ambiental" at bounding box center [332, 54] width 411 height 26
copy div "LP Tecnologia Ambiental"
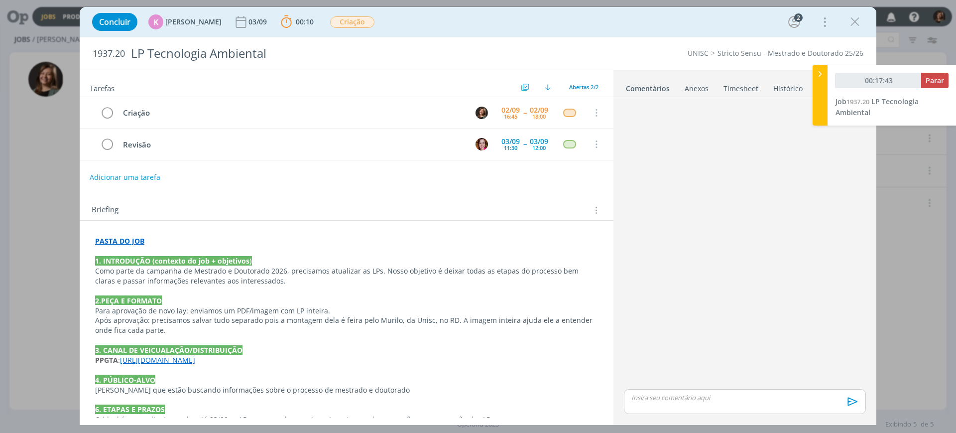
drag, startPoint x: 740, startPoint y: 154, endPoint x: 345, endPoint y: 233, distance: 402.8
click at [740, 155] on div "dialog" at bounding box center [745, 243] width 250 height 285
click at [865, 30] on div "Concluir K Karoline Arend 03/09 00:10 Parar Apontar Data * 02/09/2025 Horas * 0…" at bounding box center [478, 22] width 782 height 24
click at [862, 25] on icon "dialog" at bounding box center [855, 21] width 15 height 15
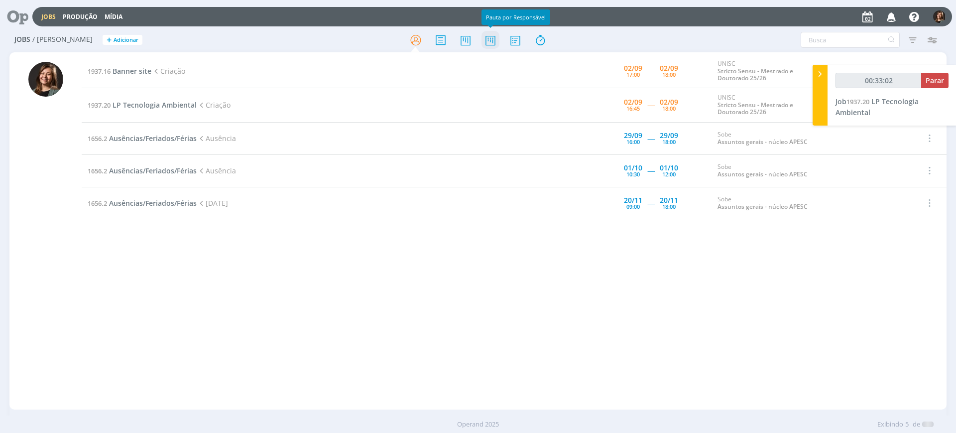
click at [498, 47] on icon at bounding box center [491, 39] width 18 height 19
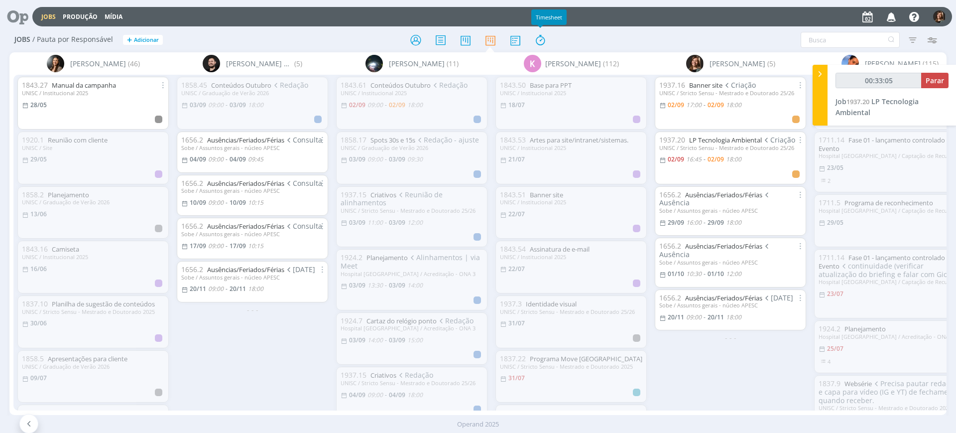
click at [530, 37] on div at bounding box center [478, 40] width 312 height 18
click at [516, 38] on icon at bounding box center [515, 39] width 18 height 19
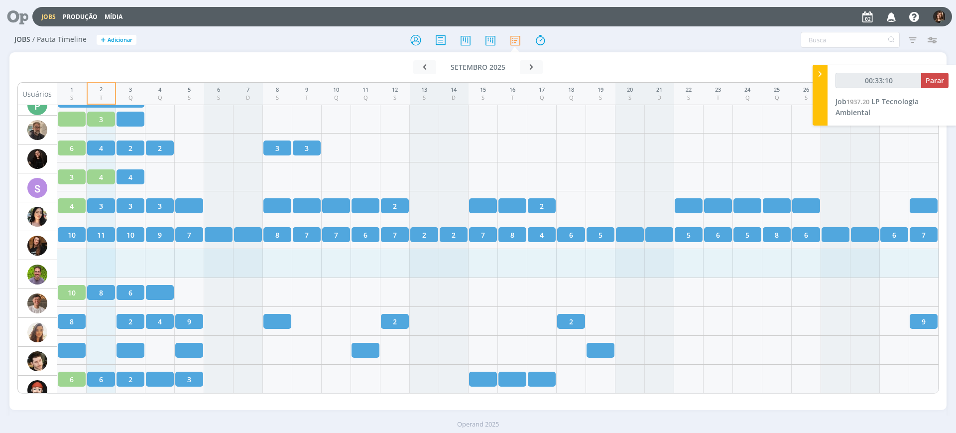
scroll to position [1369, 0]
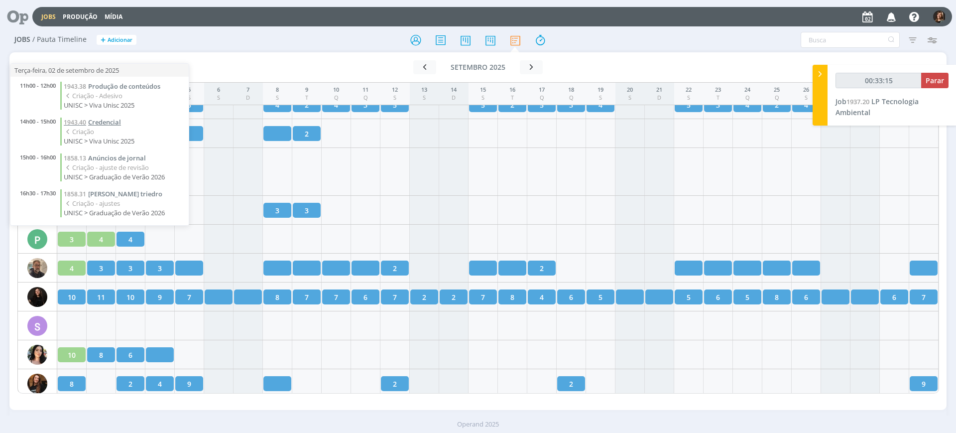
click at [117, 124] on span "Credencial" at bounding box center [104, 122] width 33 height 9
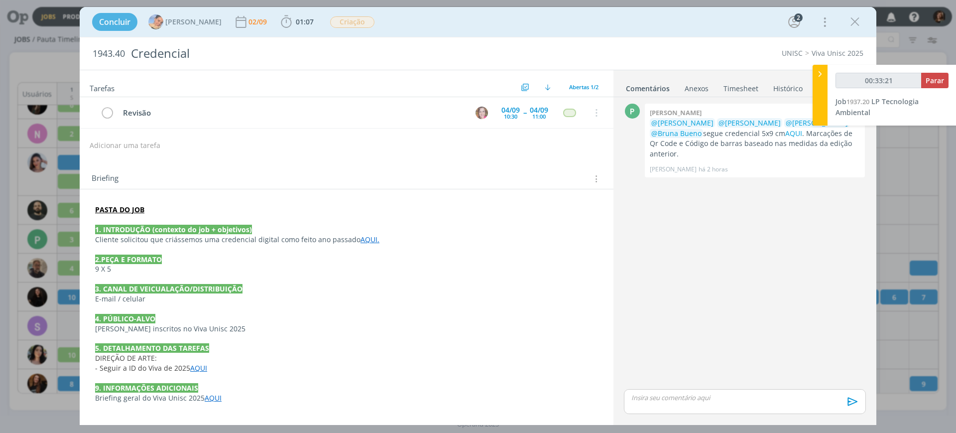
click at [127, 207] on strong "PASTA DO JOB" at bounding box center [119, 209] width 49 height 9
click at [856, 25] on icon "dialog" at bounding box center [855, 21] width 15 height 15
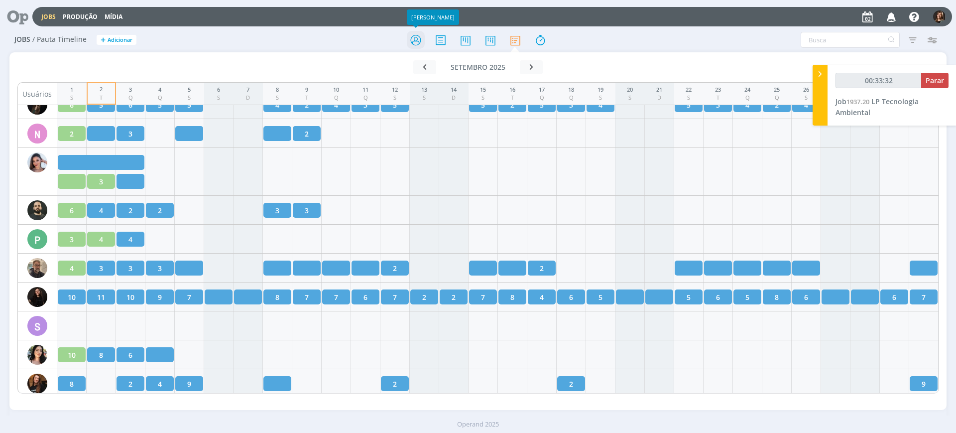
click at [421, 45] on icon at bounding box center [416, 39] width 18 height 19
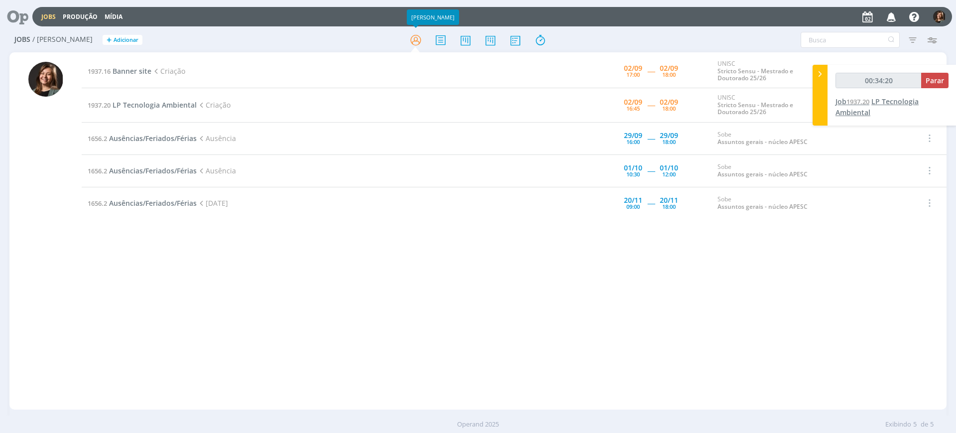
click at [850, 109] on span "LP Tecnologia Ambiental" at bounding box center [877, 107] width 83 height 20
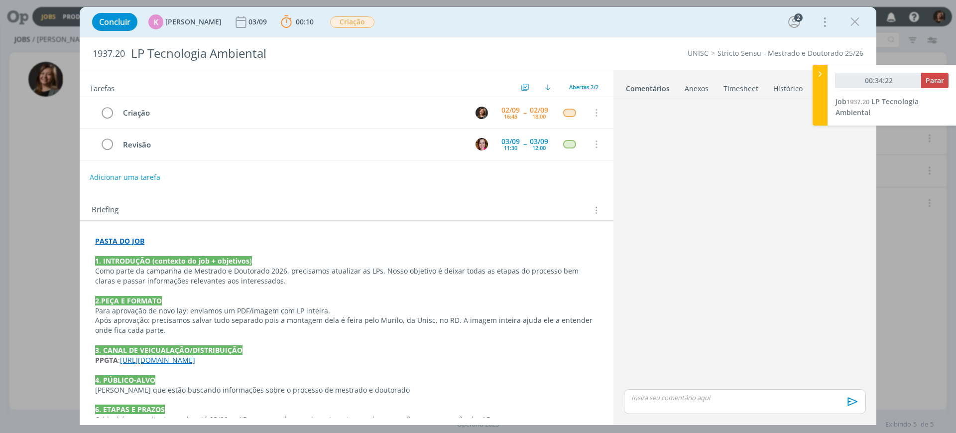
click at [230, 366] on p "dialog" at bounding box center [346, 370] width 503 height 10
click at [196, 364] on link "[URL][DOMAIN_NAME]" at bounding box center [158, 360] width 75 height 9
click at [201, 382] on link "[URL][DOMAIN_NAME]" at bounding box center [164, 379] width 75 height 13
type input "00:38:20"
click at [862, 18] on icon "dialog" at bounding box center [855, 21] width 15 height 15
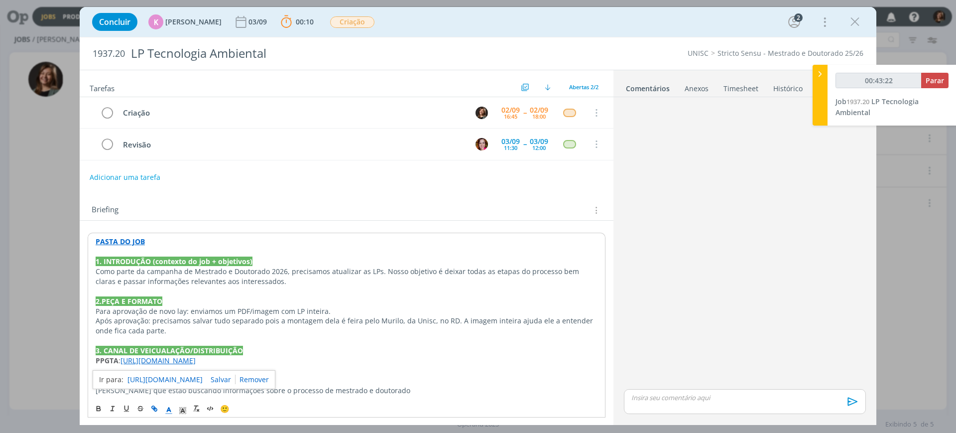
click at [854, 25] on div at bounding box center [478, 216] width 956 height 433
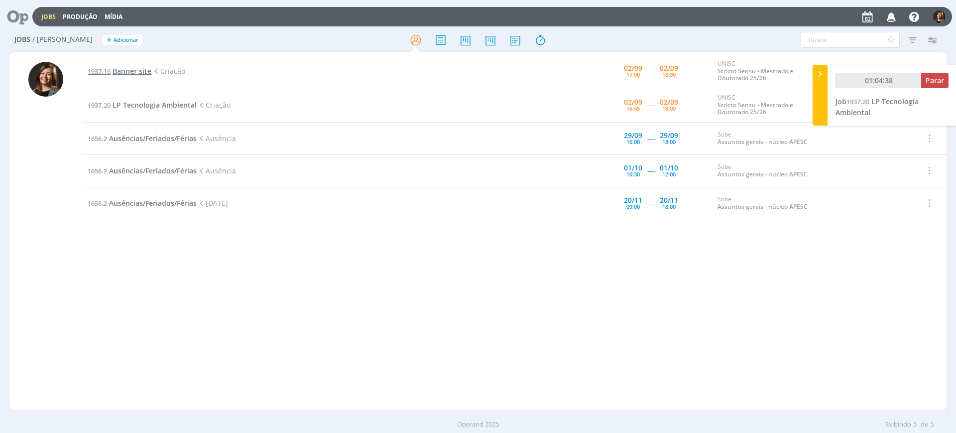
click at [133, 71] on span "Banner site" at bounding box center [132, 70] width 39 height 9
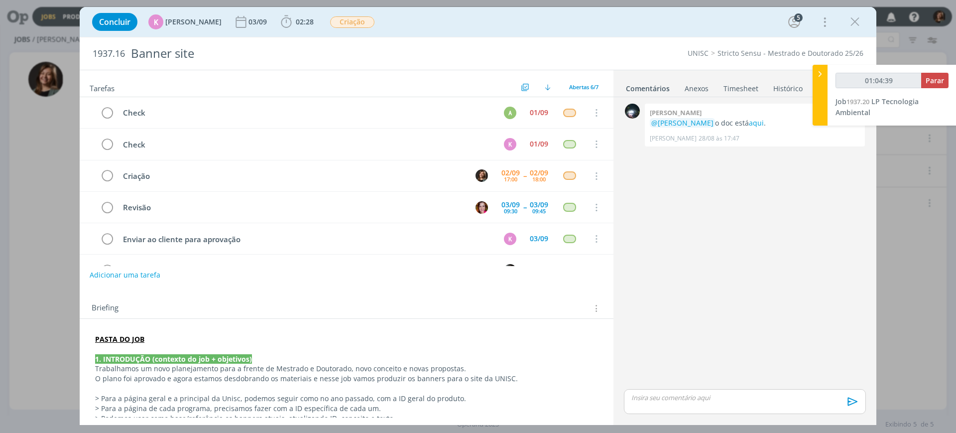
scroll to position [28, 0]
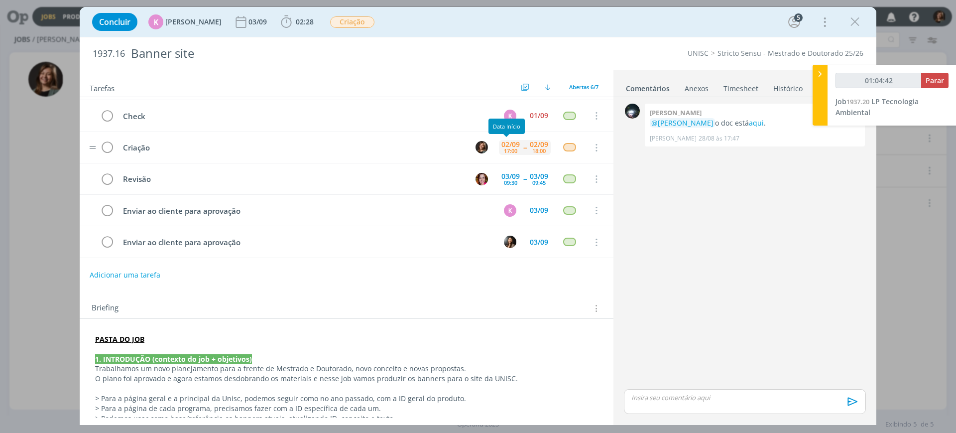
click at [508, 143] on div "02/09" at bounding box center [510, 144] width 18 height 7
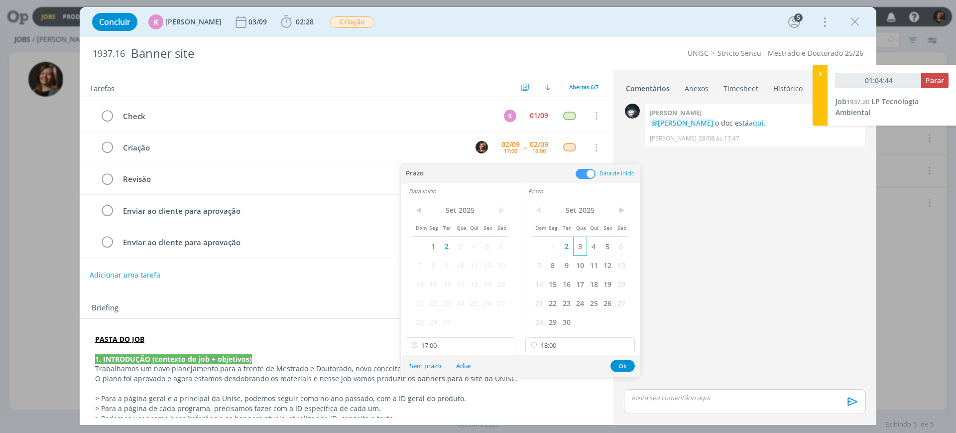
click at [582, 248] on span "3" at bounding box center [579, 246] width 13 height 19
click at [465, 246] on span "3" at bounding box center [460, 246] width 13 height 19
type input "01:04:46"
click at [510, 345] on icon at bounding box center [506, 345] width 12 height 16
type input "17:00"
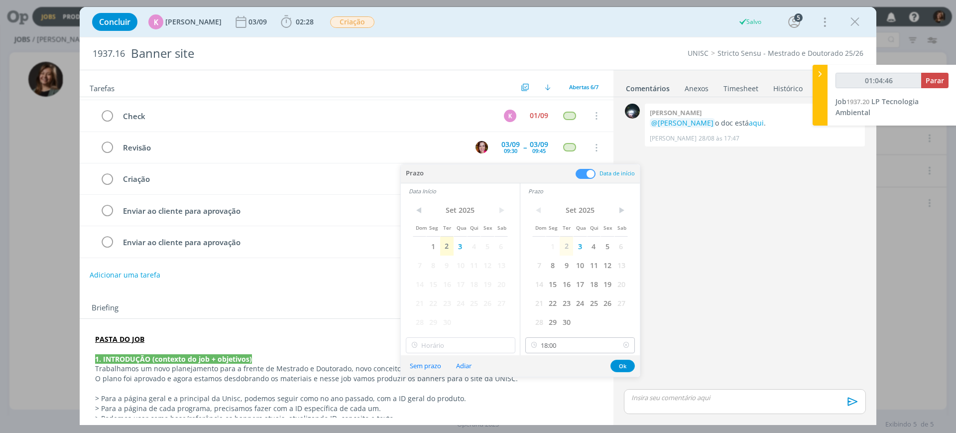
type input "01:04:47"
click at [626, 342] on icon at bounding box center [626, 345] width 12 height 16
click at [630, 367] on button "Ok" at bounding box center [623, 366] width 24 height 12
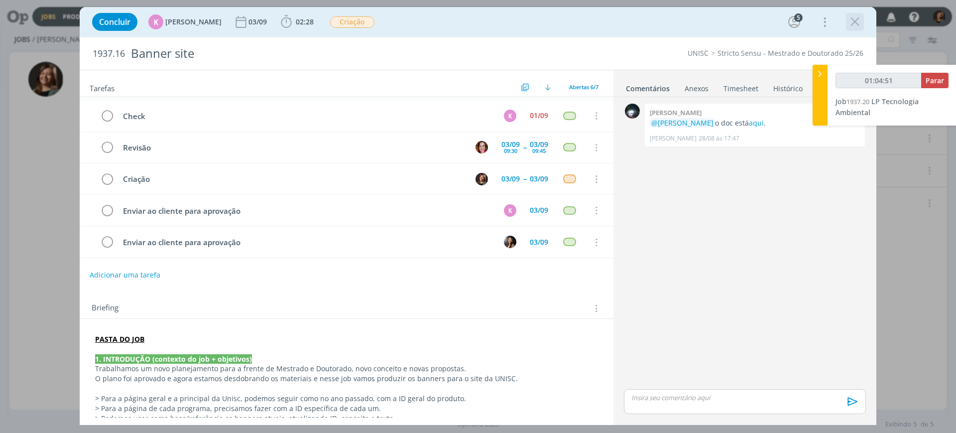
click at [856, 20] on icon "dialog" at bounding box center [855, 21] width 15 height 15
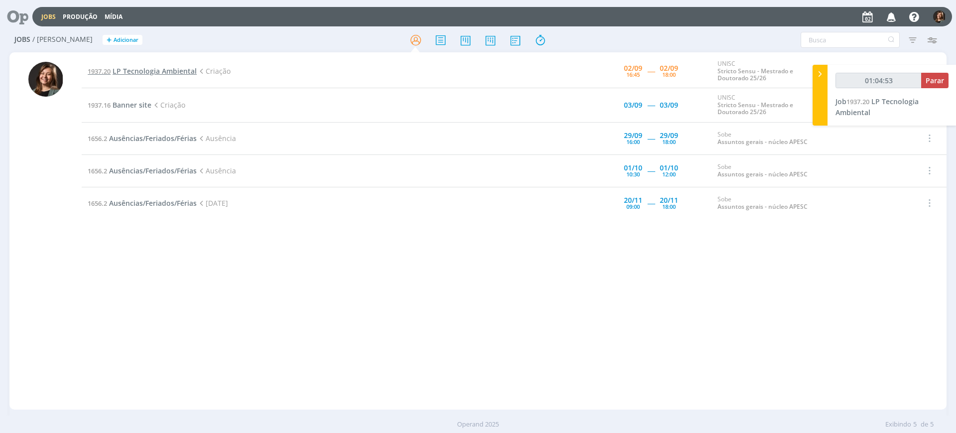
click at [145, 69] on span "LP Tecnologia Ambiental" at bounding box center [155, 70] width 84 height 9
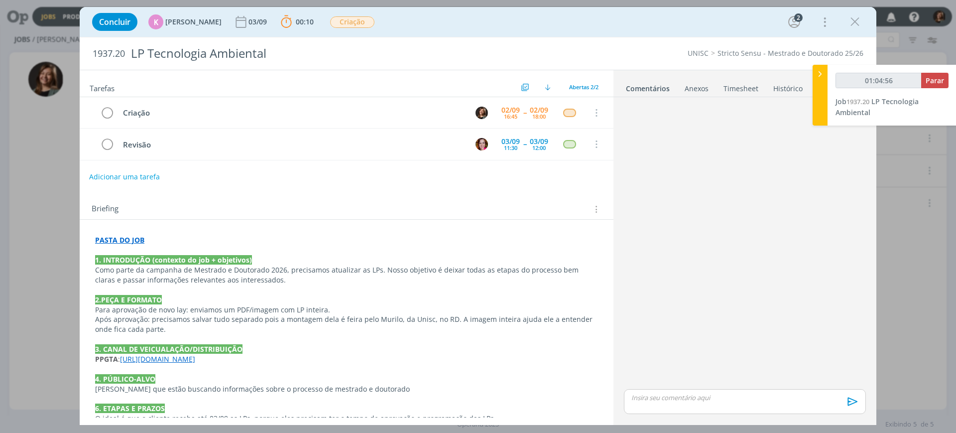
click at [115, 173] on button "Adicionar uma tarefa" at bounding box center [124, 176] width 71 height 17
click at [131, 177] on input "dialog" at bounding box center [281, 176] width 368 height 14
type input "01:04:57"
type input "cONTI"
type input "01:04:58"
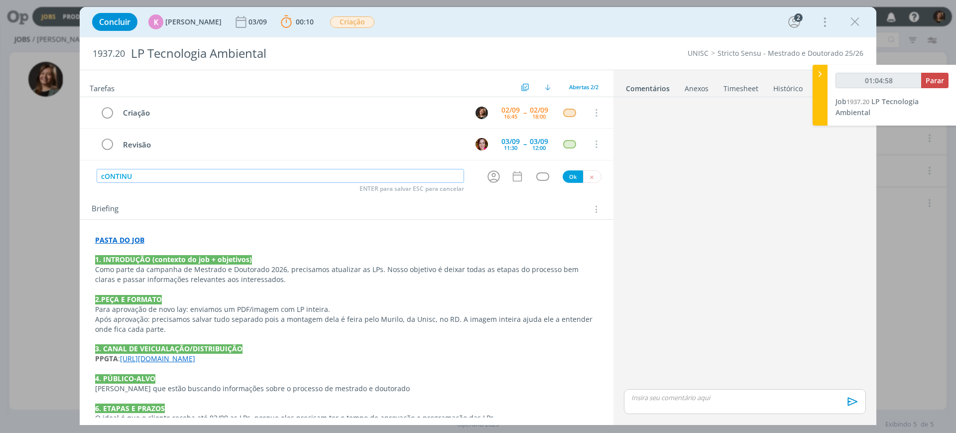
type input "cONTINUI"
type input "01:05:00"
type input "Continu"
type input "01:05:01"
type input "Continuaç"
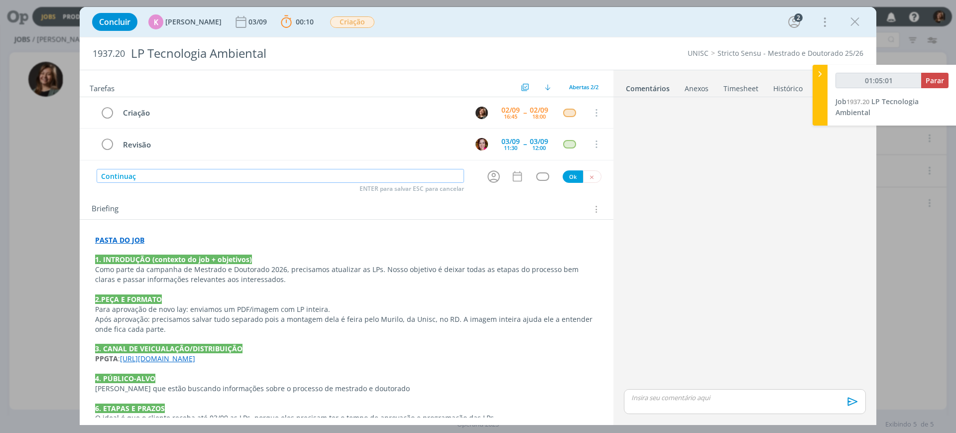
type input "01:05:02"
type input "Continuação Cri"
type input "01:05:03"
type input "Continuação"
type input "01:05:06"
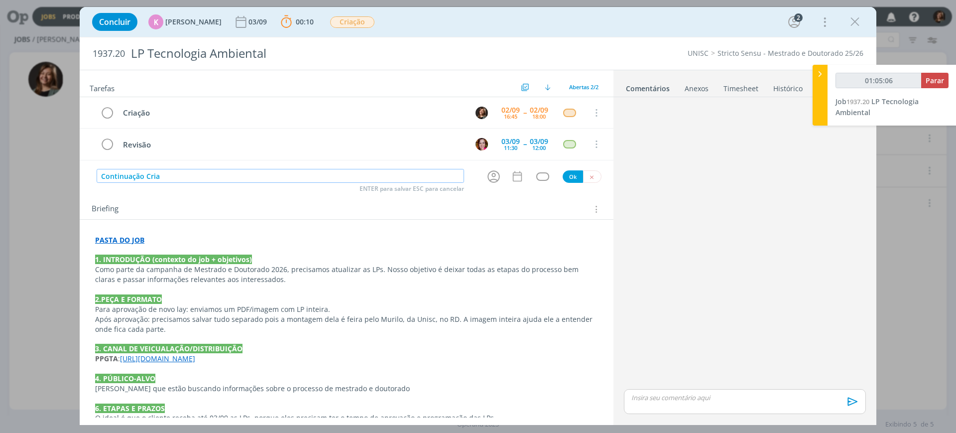
type input "Continuação Criaç"
type input "01:05:07"
type input "Continuação Criação"
type input "01:05:08"
click at [496, 181] on icon "dialog" at bounding box center [493, 176] width 15 height 15
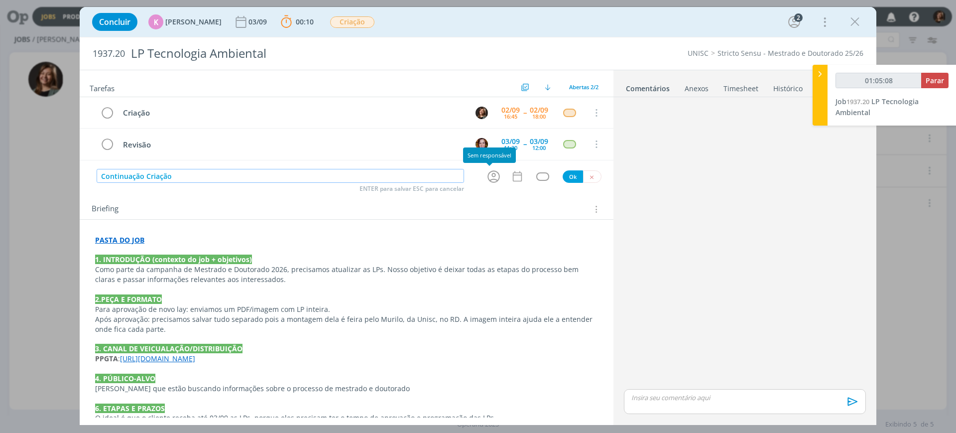
type input "Continuação Criação"
type input "01:05:09"
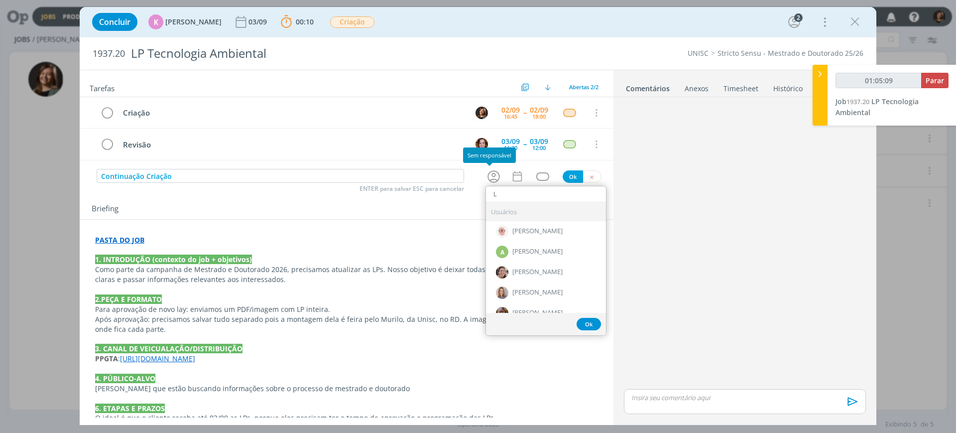
type input "Le"
type input "01:05:10"
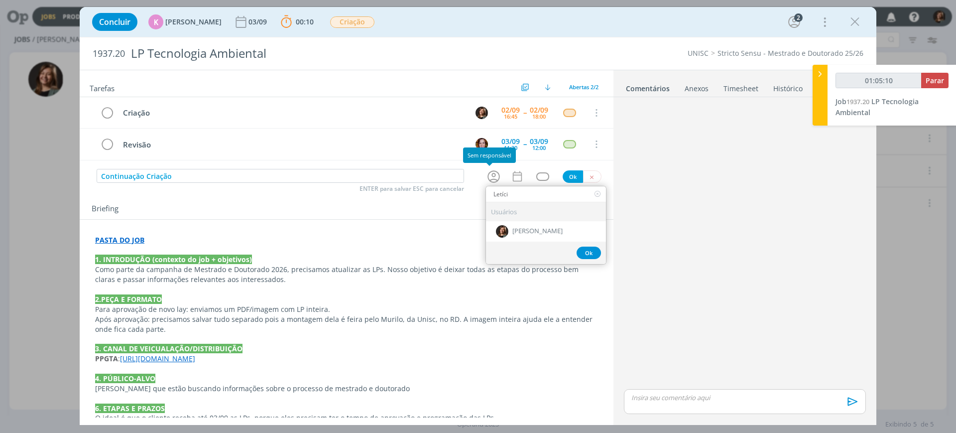
type input "Letícia"
type input "01:05:11"
type input "Letícia"
click at [527, 237] on div "[PERSON_NAME]" at bounding box center [546, 231] width 120 height 20
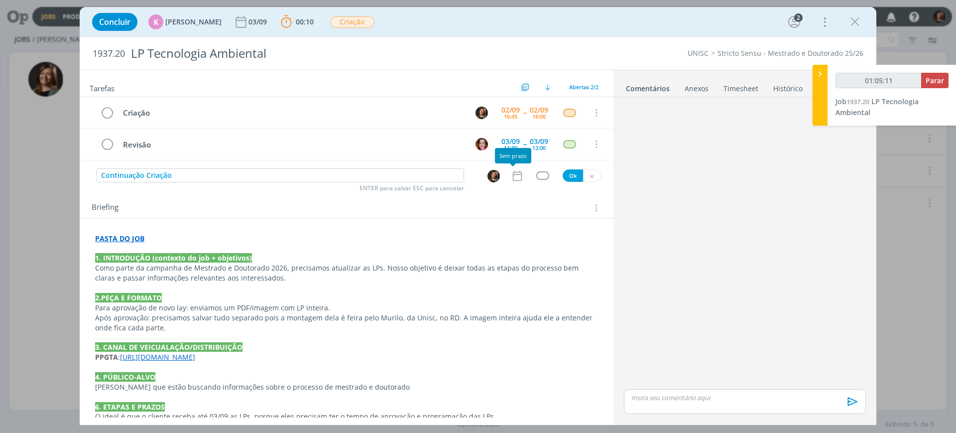
click at [515, 172] on icon "dialog" at bounding box center [517, 175] width 13 height 13
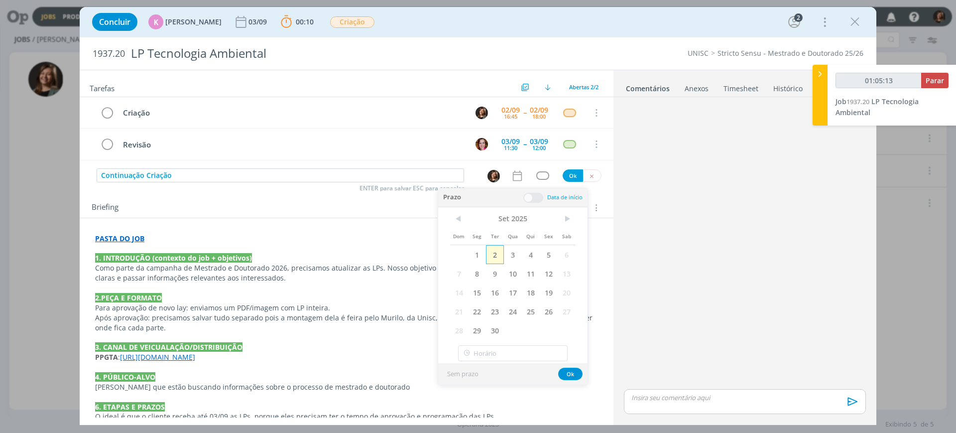
click at [493, 256] on span "2" at bounding box center [495, 254] width 18 height 19
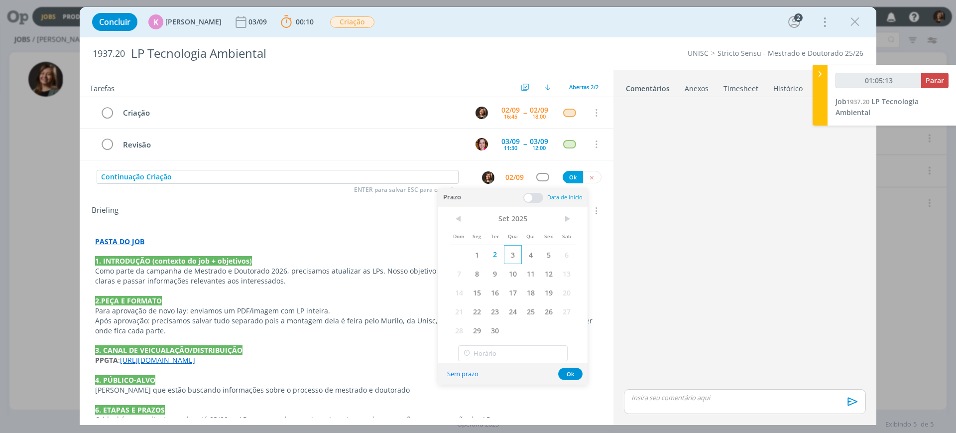
click at [520, 253] on span "3" at bounding box center [513, 254] width 18 height 19
click at [528, 197] on span at bounding box center [533, 198] width 20 height 10
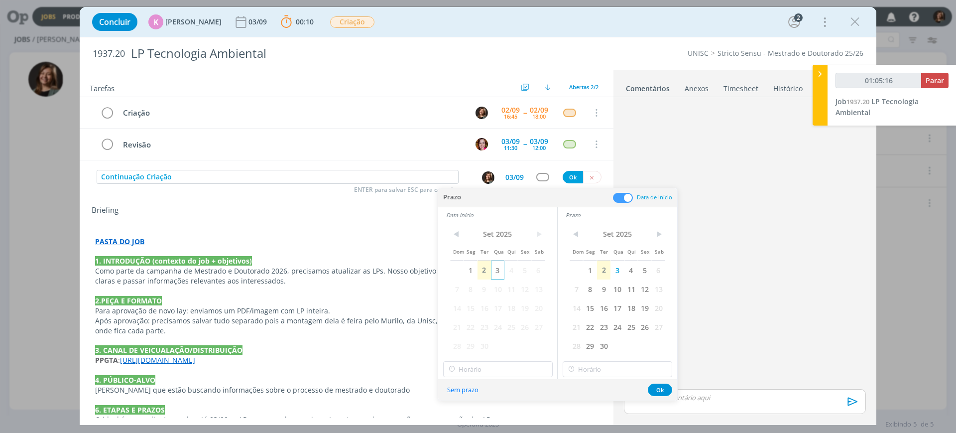
click at [500, 271] on span "3" at bounding box center [497, 269] width 13 height 19
type input "01:05:17"
click at [503, 357] on div "< [DATE] > Dom Seg Ter Qua Qui Sex Sab 1 2 3 4 5 6 7 8 9 10 11 12 13 14 15 16 1…" at bounding box center [497, 301] width 119 height 156
click at [500, 383] on div "Sem prazo Ok" at bounding box center [557, 389] width 239 height 21
type input "18:00"
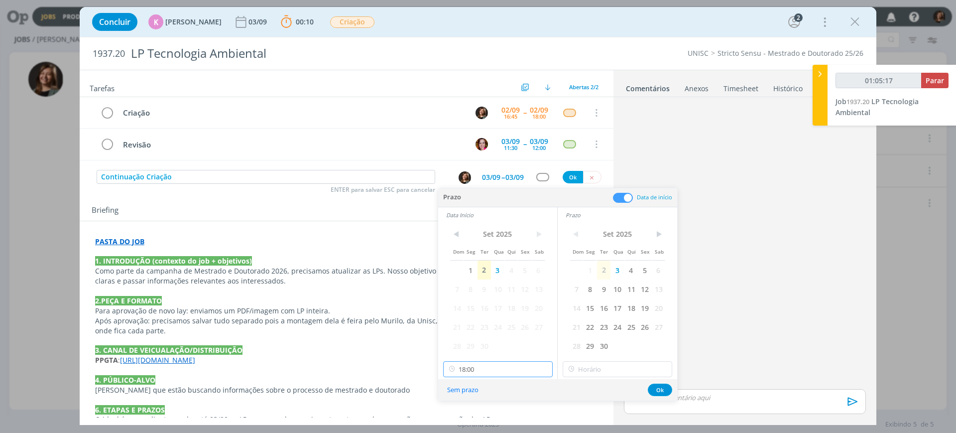
click at [500, 375] on input "18:00" at bounding box center [498, 369] width 110 height 16
type input "01:05:20"
click at [466, 317] on div "09:00" at bounding box center [500, 320] width 112 height 18
type input "09:00"
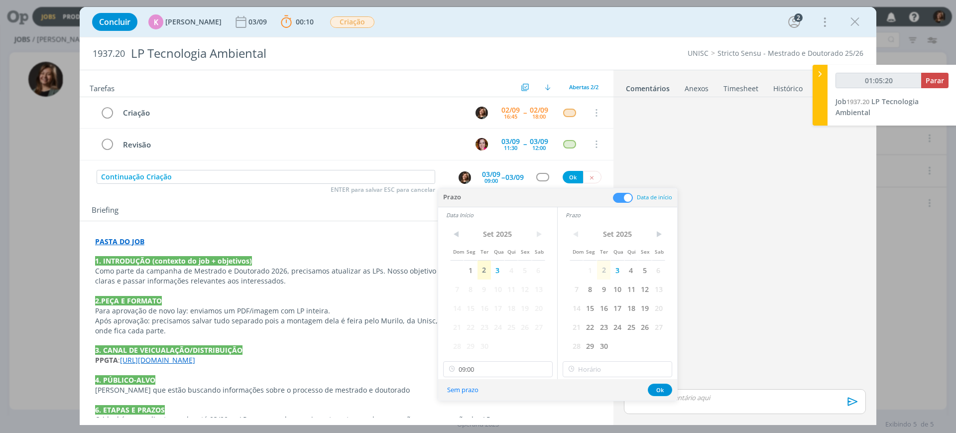
type input "01:05:21"
click at [593, 361] on div "< [DATE] > Dom Seg Ter Qua Qui Sex Sab 1 2 3 4 5 6 7 8 9 10 11 12 13 14 15 16 1…" at bounding box center [618, 301] width 120 height 156
type input "18:00"
click at [593, 362] on input "18:00" at bounding box center [618, 369] width 110 height 16
type input "01:05:25"
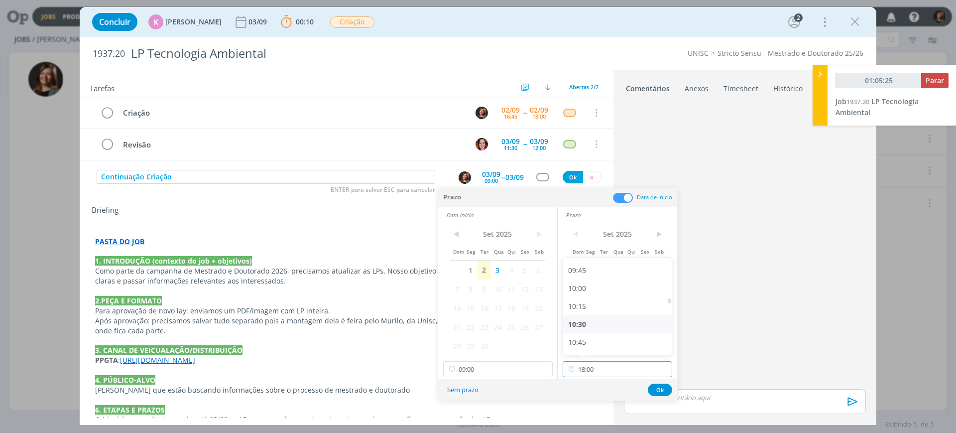
scroll to position [717, 0]
click at [589, 271] on div "10:00" at bounding box center [619, 267] width 112 height 18
type input "10:00"
click at [654, 385] on button "Ok" at bounding box center [660, 389] width 24 height 12
type input "01:05:27"
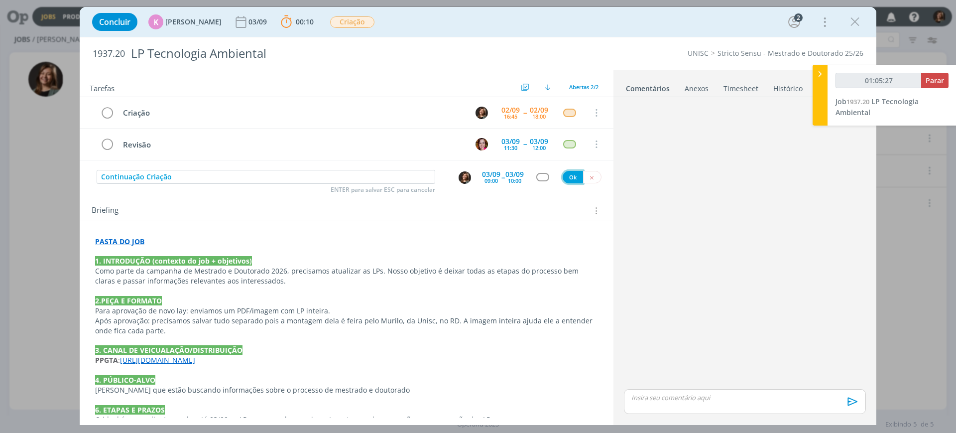
click at [567, 180] on button "Ok" at bounding box center [573, 177] width 20 height 12
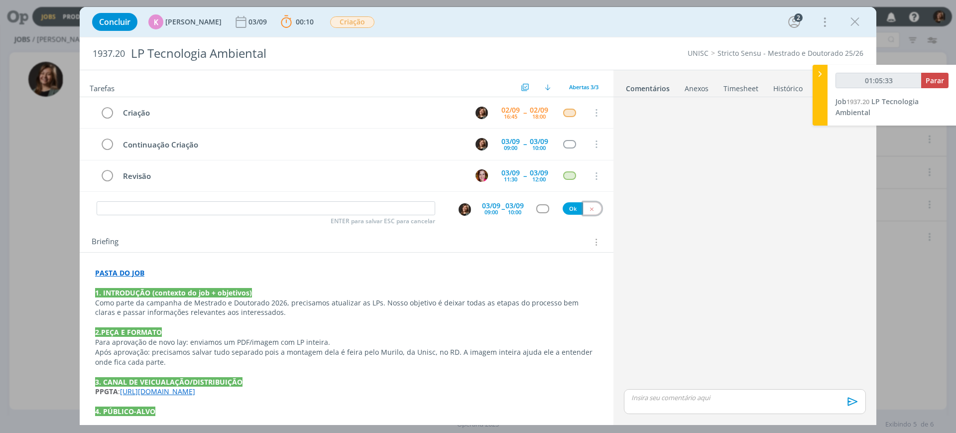
click at [591, 209] on button "dialog" at bounding box center [592, 208] width 18 height 12
click at [857, 27] on icon "dialog" at bounding box center [855, 21] width 15 height 15
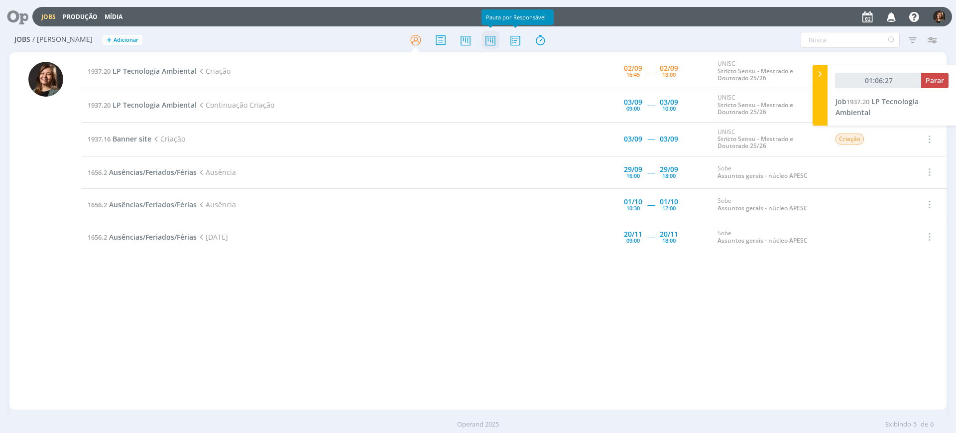
click at [492, 37] on icon at bounding box center [491, 39] width 18 height 19
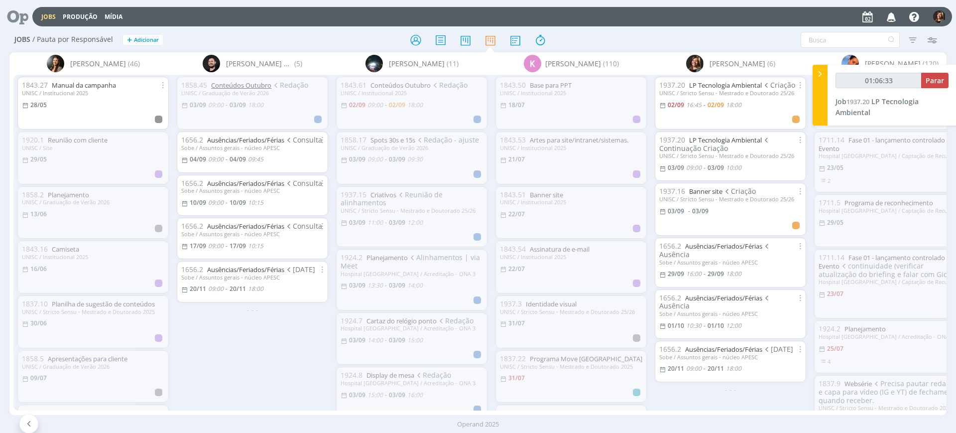
click at [247, 81] on link "Conteúdos Outubro" at bounding box center [241, 85] width 60 height 9
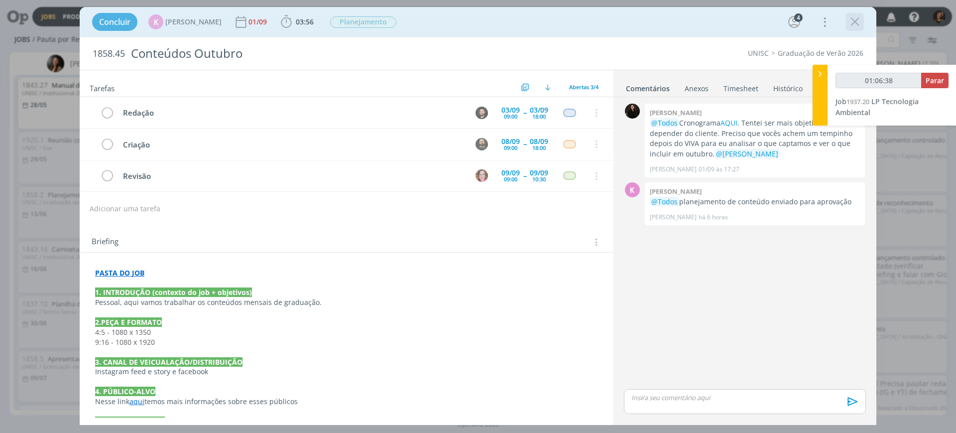
click at [852, 18] on icon "dialog" at bounding box center [855, 21] width 15 height 15
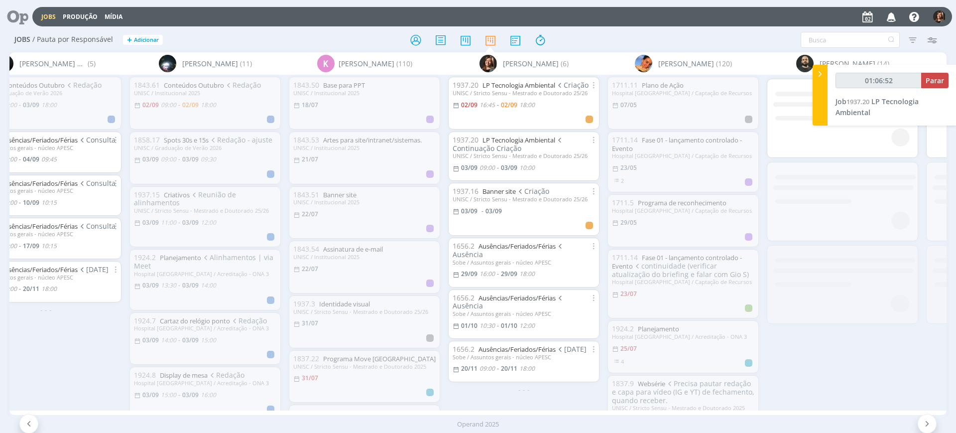
scroll to position [0, 242]
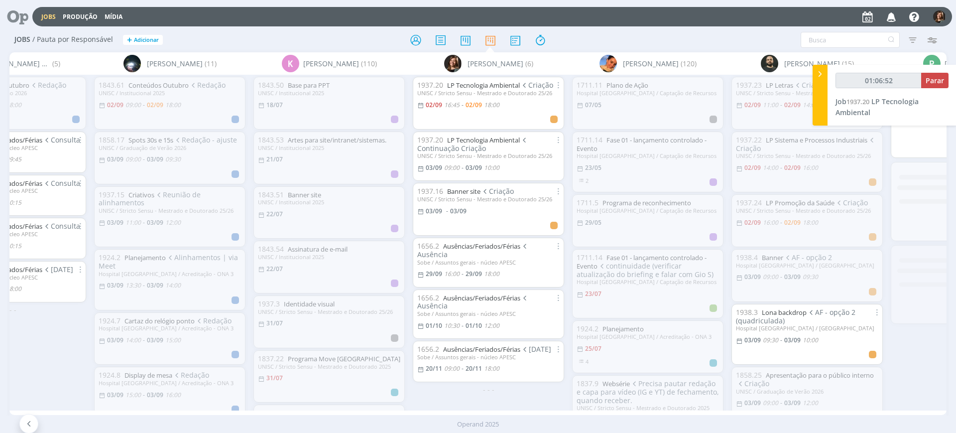
click at [823, 68] on div at bounding box center [820, 95] width 15 height 61
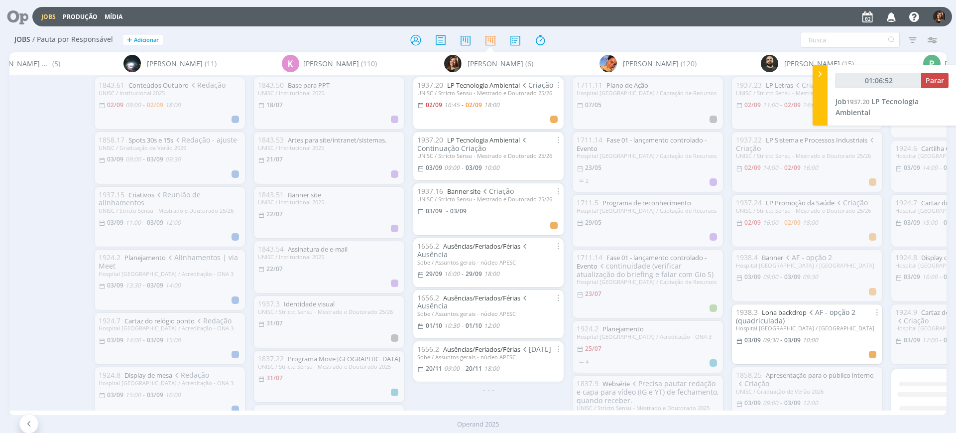
type input "01:06:54"
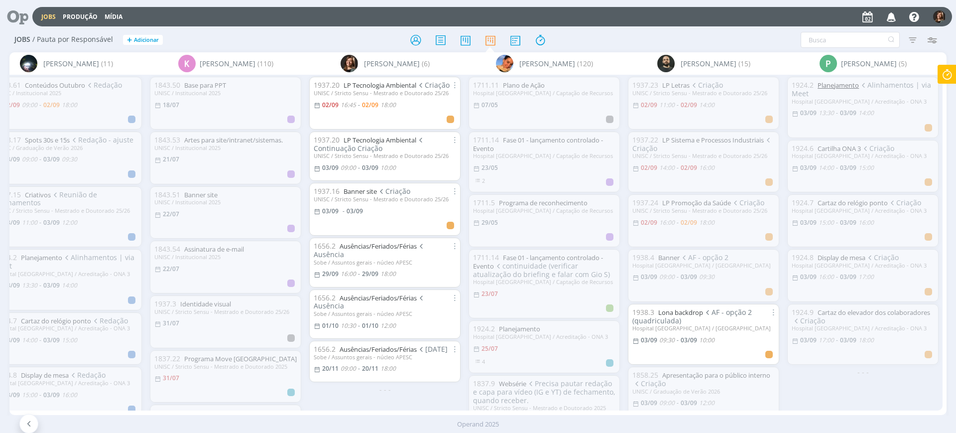
click at [839, 88] on link "Planejamento" at bounding box center [838, 85] width 41 height 9
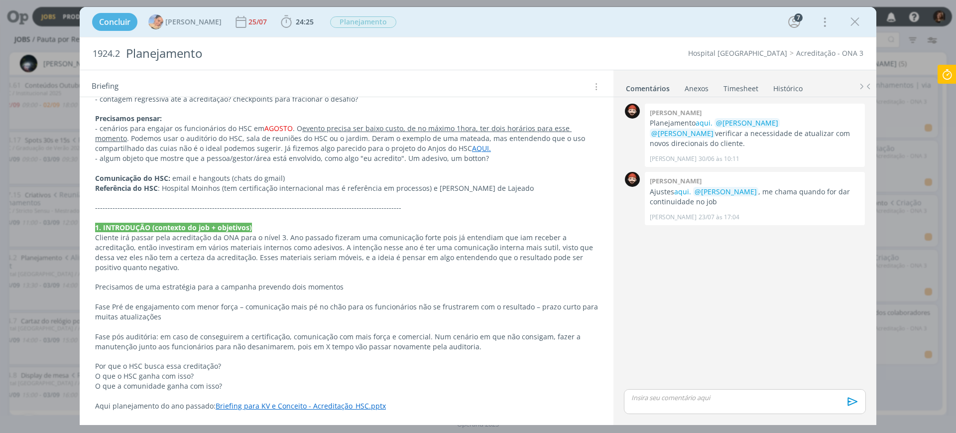
scroll to position [305, 0]
click at [866, 19] on div "Concluir [PERSON_NAME] 25/07 24:25 Iniciar Apontar Data * [DATE] Horas * 00:00 …" at bounding box center [478, 22] width 782 height 24
click at [861, 21] on icon "dialog" at bounding box center [855, 21] width 15 height 15
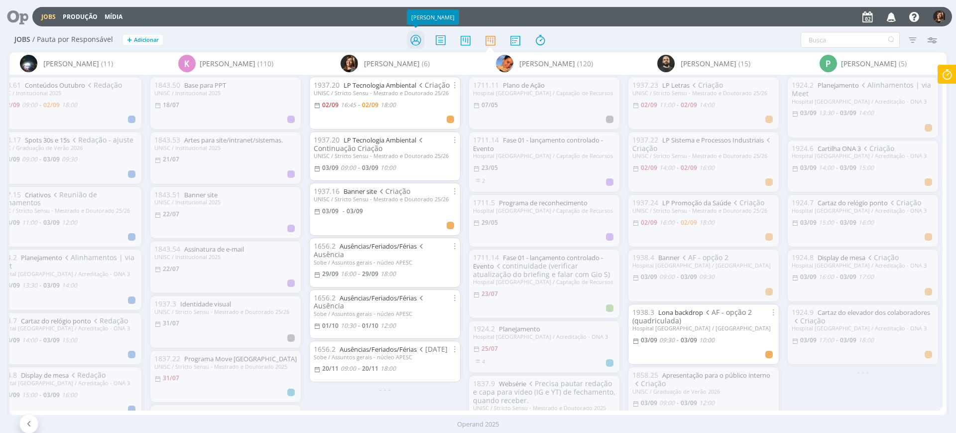
click at [418, 33] on icon at bounding box center [416, 39] width 18 height 19
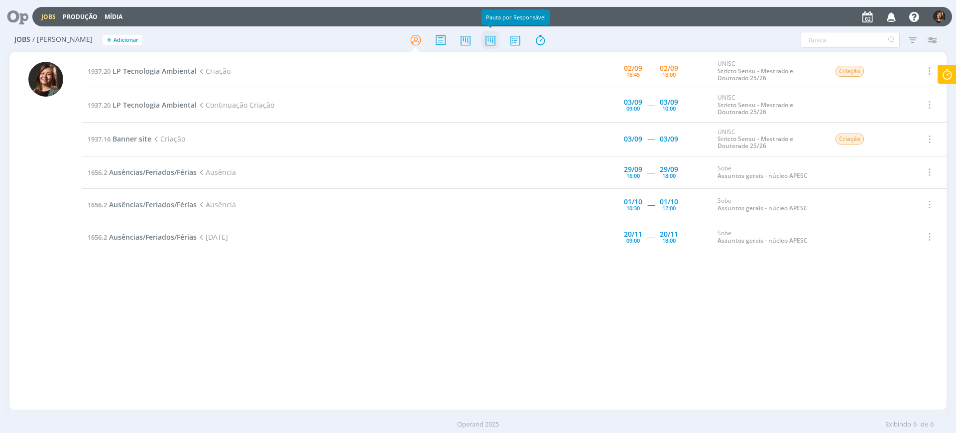
click at [493, 40] on icon at bounding box center [491, 39] width 18 height 19
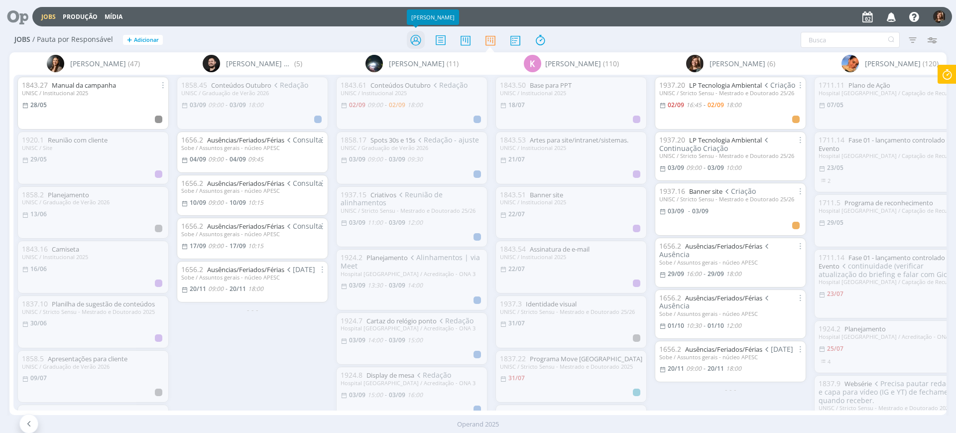
click at [421, 38] on icon at bounding box center [416, 39] width 18 height 19
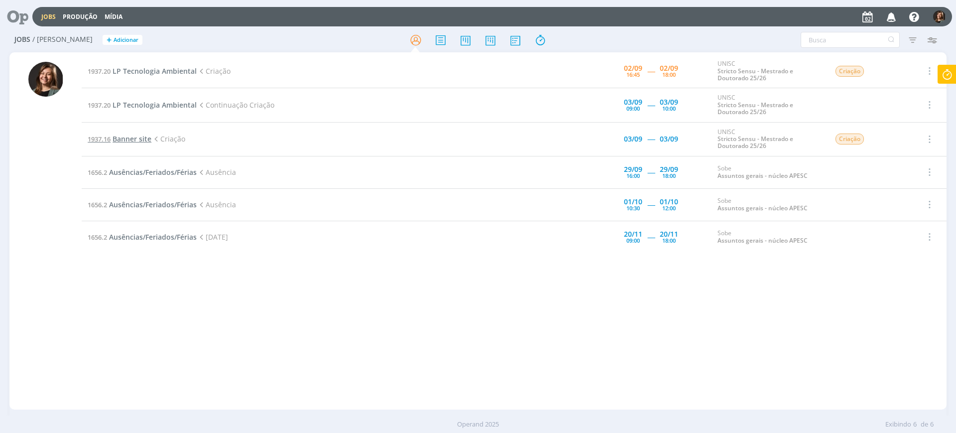
click at [135, 137] on span "Banner site" at bounding box center [132, 138] width 39 height 9
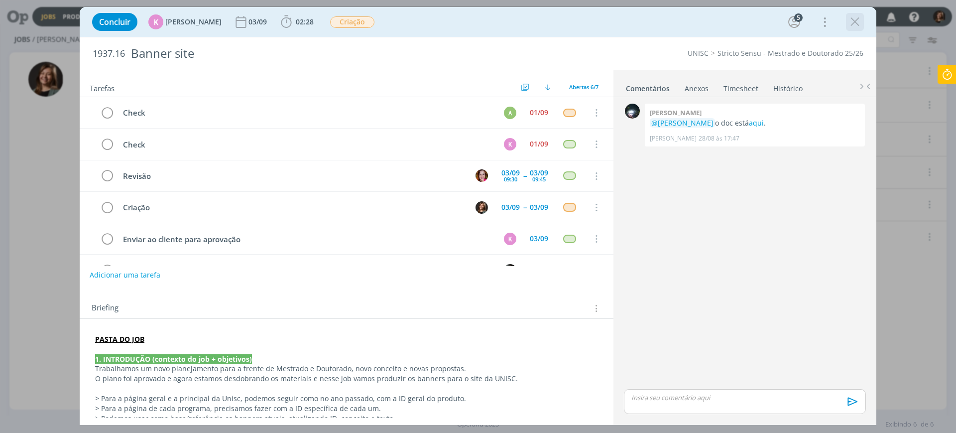
click at [853, 18] on icon "dialog" at bounding box center [855, 21] width 15 height 15
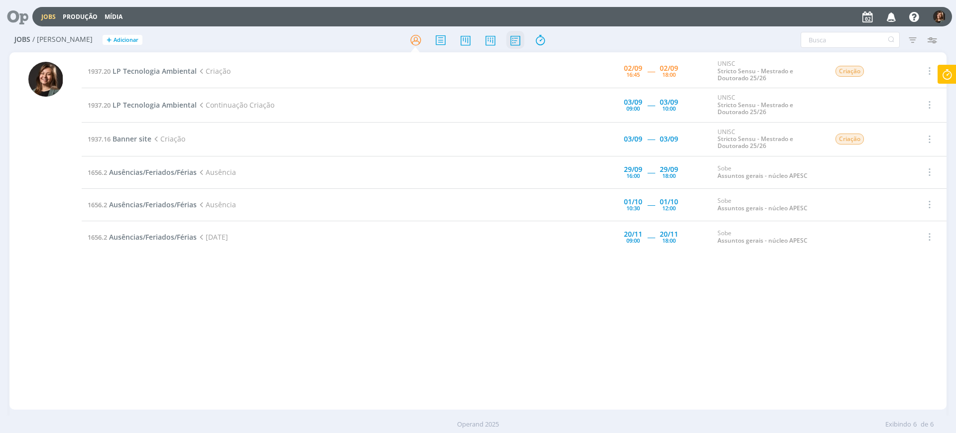
click at [517, 43] on icon at bounding box center [515, 39] width 18 height 19
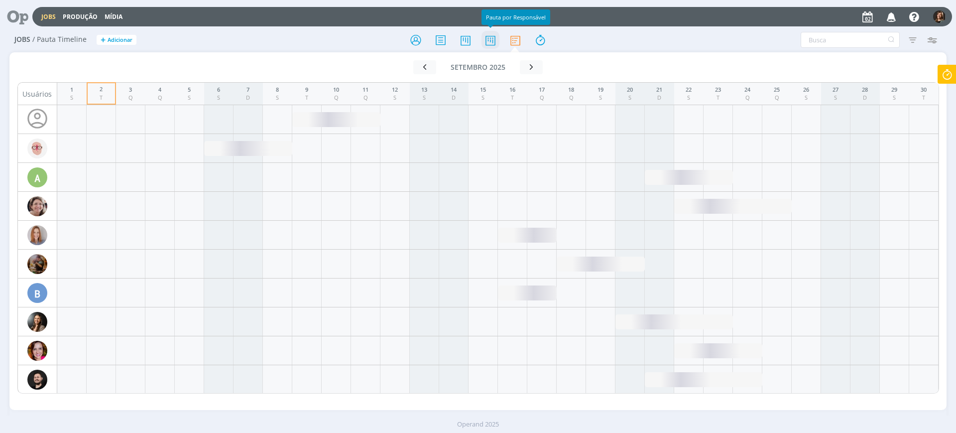
click at [488, 44] on icon at bounding box center [491, 39] width 18 height 19
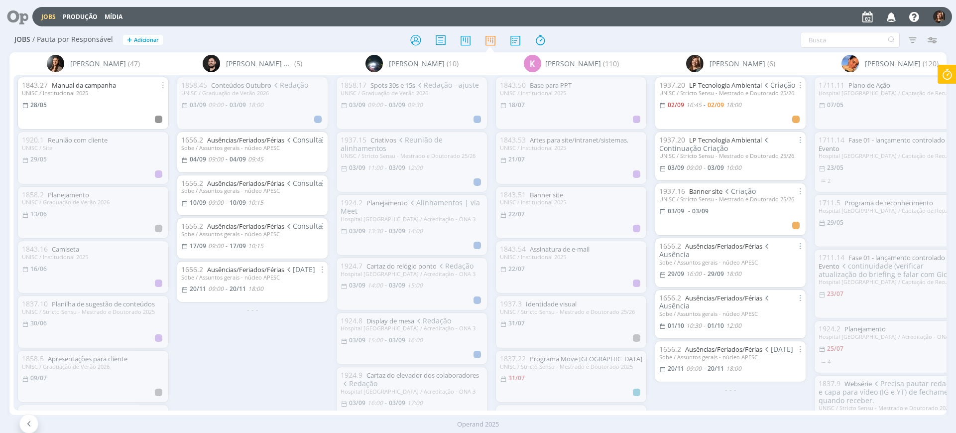
drag, startPoint x: 520, startPoint y: 415, endPoint x: 616, endPoint y: 416, distance: 95.6
click at [616, 416] on div "Operand 2025" at bounding box center [478, 423] width 956 height 17
click at [290, 374] on div "1858.45 Conteúdos Outubro Redação UNISC / Graduação de Verão 2026 [DATE] 09:00 …" at bounding box center [252, 242] width 159 height 335
click at [766, 55] on div "[PERSON_NAME] (6)" at bounding box center [730, 63] width 89 height 17
click at [409, 39] on icon at bounding box center [416, 39] width 18 height 19
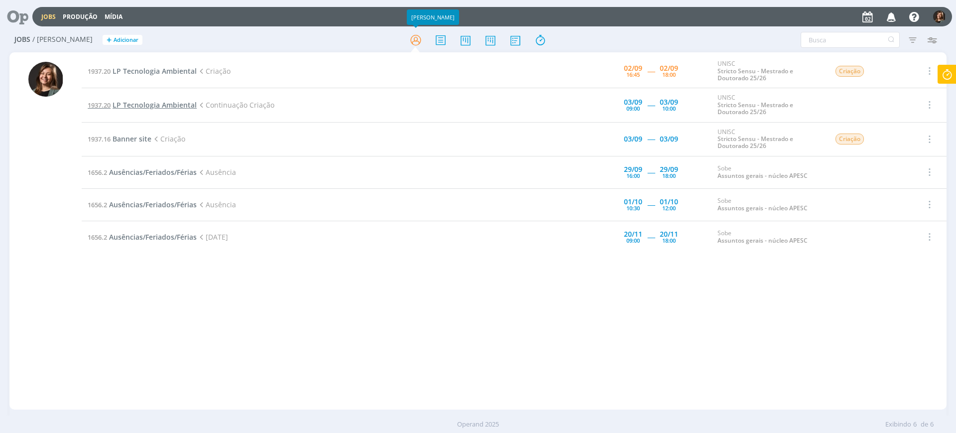
click at [139, 109] on span "LP Tecnologia Ambiental" at bounding box center [155, 104] width 84 height 9
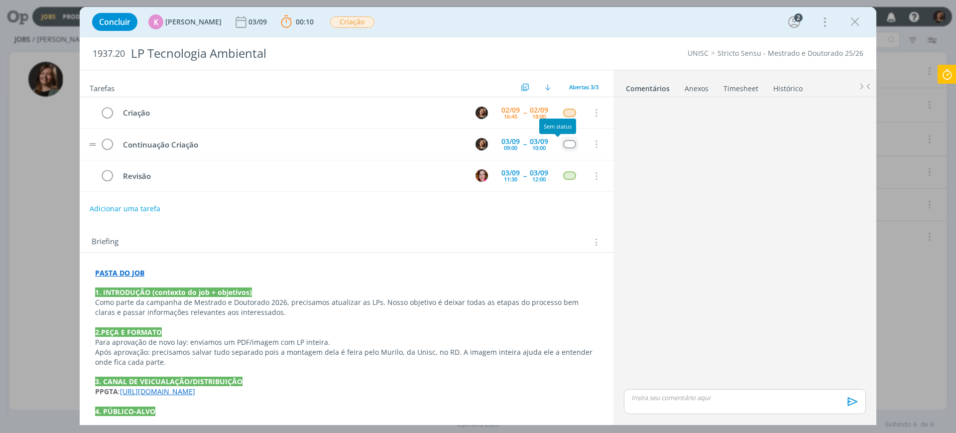
click at [563, 143] on div "dialog" at bounding box center [569, 144] width 12 height 8
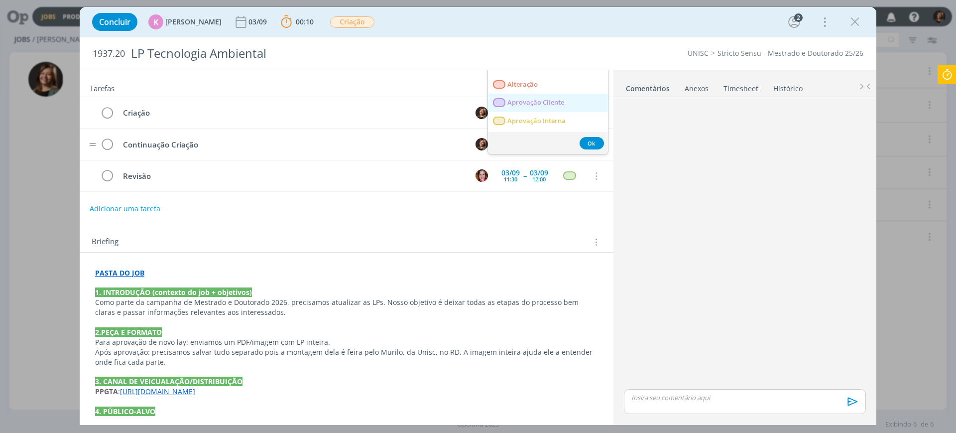
scroll to position [62, 0]
click at [553, 101] on link "Criação" at bounding box center [548, 95] width 120 height 18
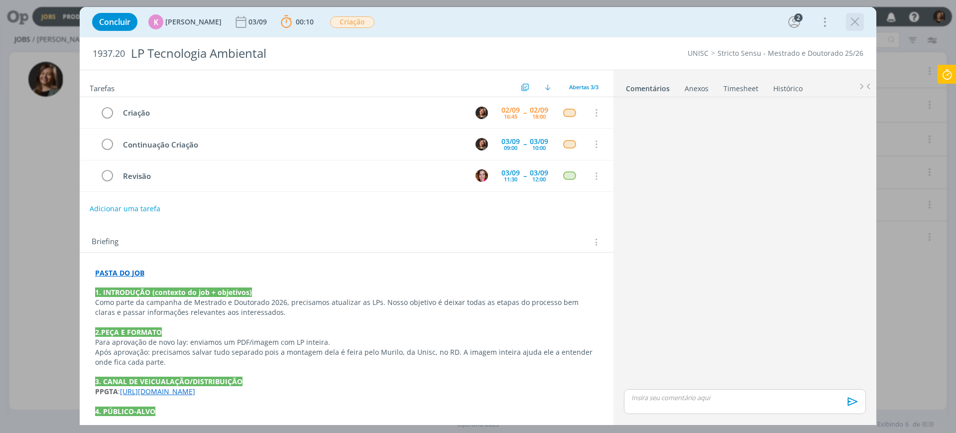
click at [853, 28] on icon "dialog" at bounding box center [855, 21] width 15 height 15
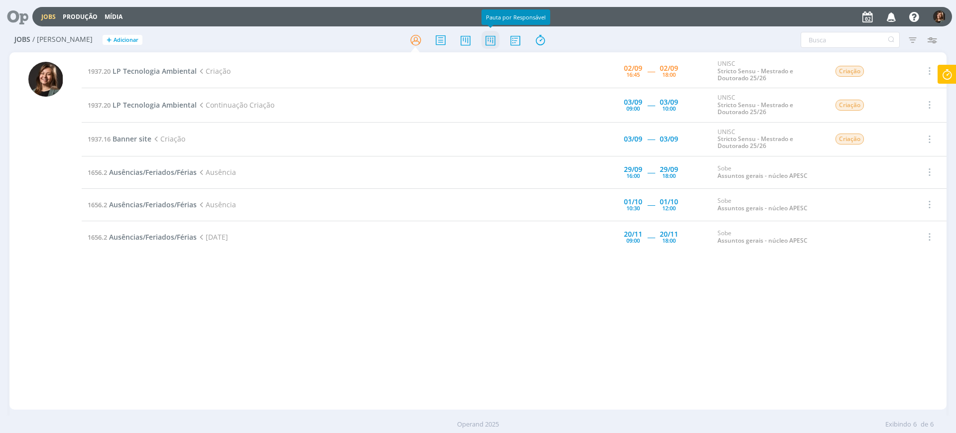
click at [484, 40] on icon at bounding box center [491, 39] width 18 height 19
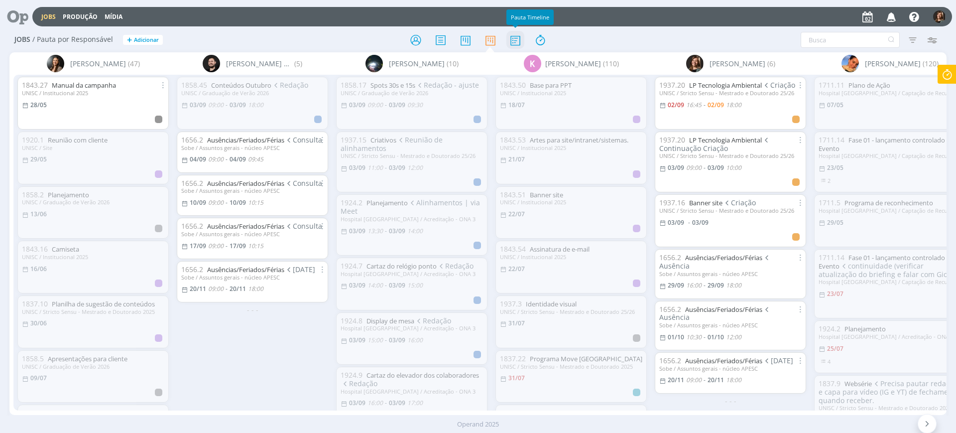
click at [523, 38] on icon at bounding box center [515, 39] width 18 height 19
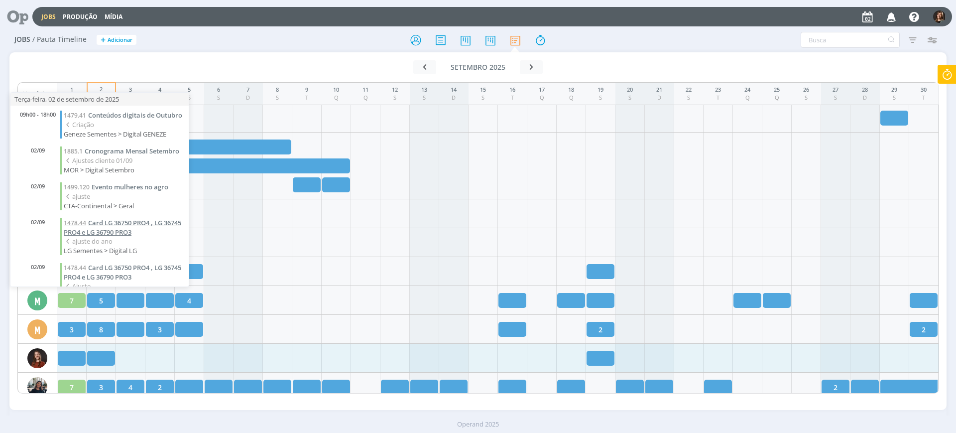
scroll to position [40, 0]
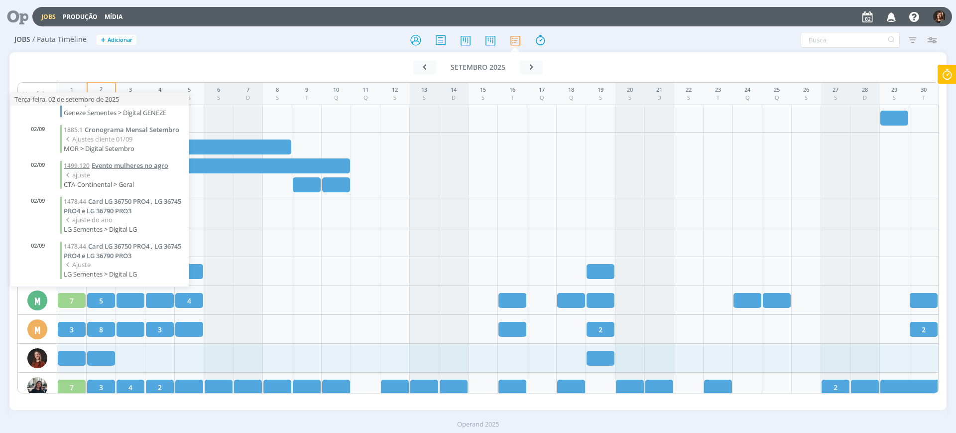
click at [158, 168] on span "Evento mulheres no agro" at bounding box center [130, 165] width 77 height 9
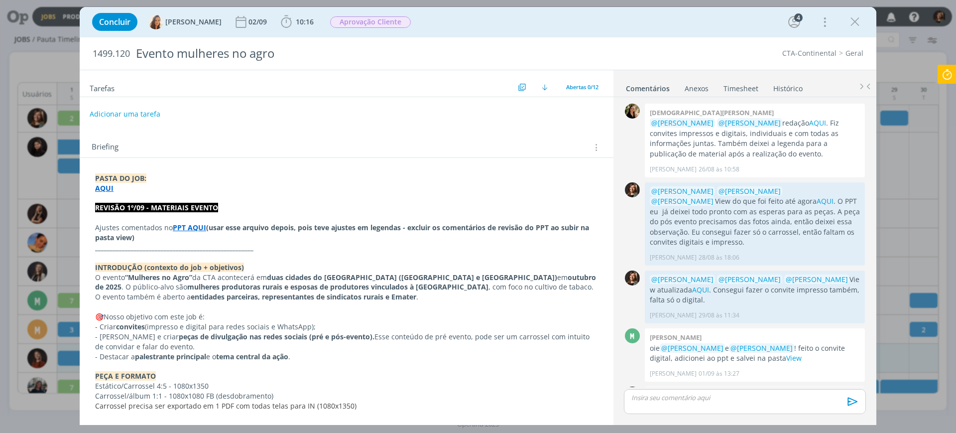
scroll to position [326, 0]
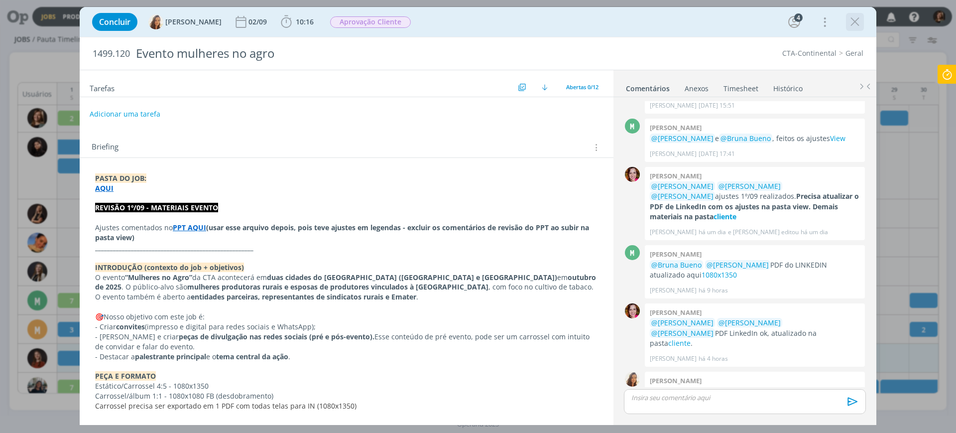
click at [854, 19] on icon "dialog" at bounding box center [855, 21] width 15 height 15
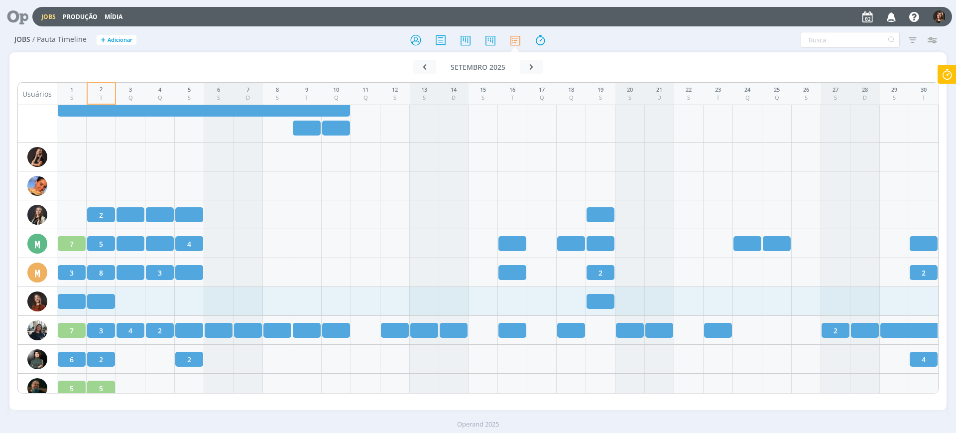
scroll to position [877, 0]
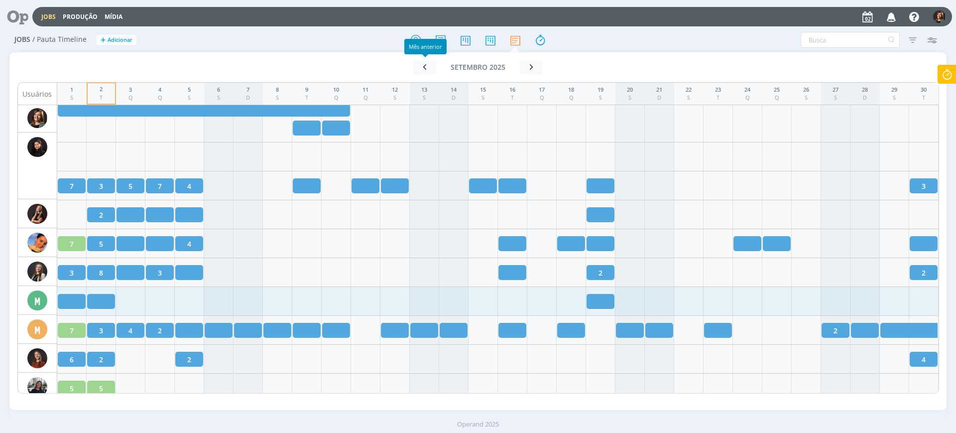
drag, startPoint x: 430, startPoint y: 55, endPoint x: 423, endPoint y: 46, distance: 11.5
click at [423, 46] on div "Mês anterior" at bounding box center [425, 46] width 42 height 15
click at [414, 31] on icon at bounding box center [416, 39] width 18 height 19
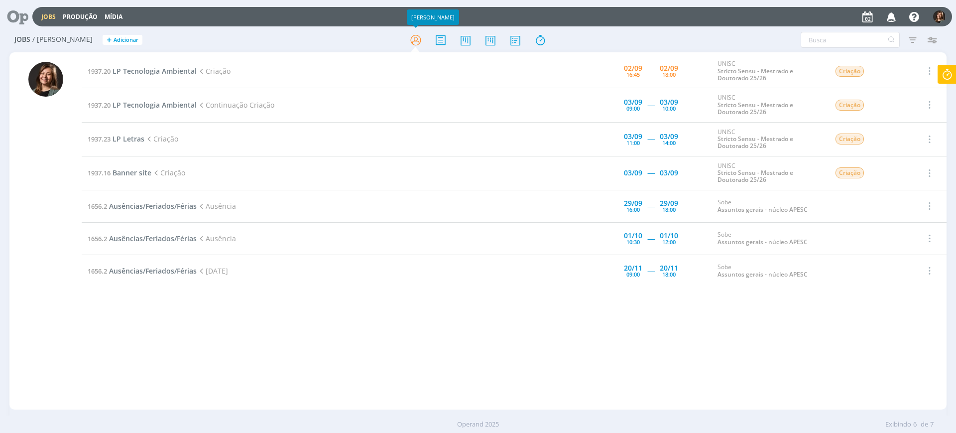
click at [953, 83] on icon at bounding box center [947, 74] width 18 height 19
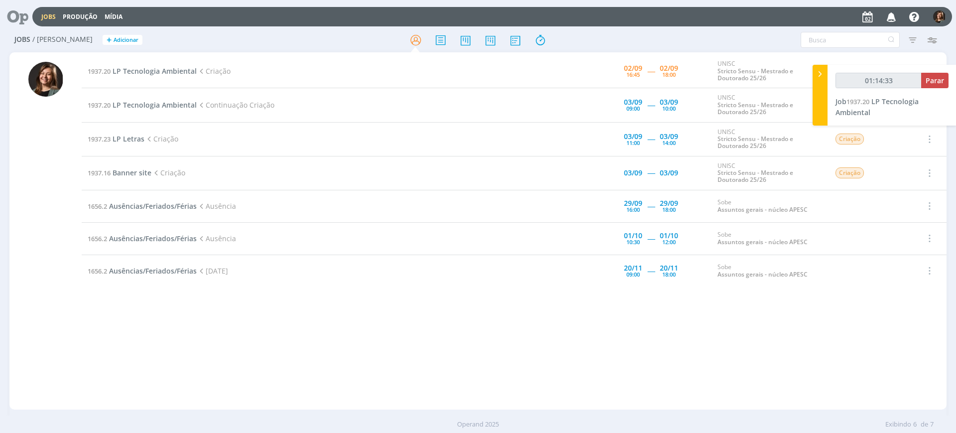
click at [155, 76] on td "1937.20 LP Tecnologia Ambiental Criação" at bounding box center [306, 71] width 449 height 34
type input "01:14:35"
click at [930, 82] on span "Parar" at bounding box center [935, 80] width 18 height 9
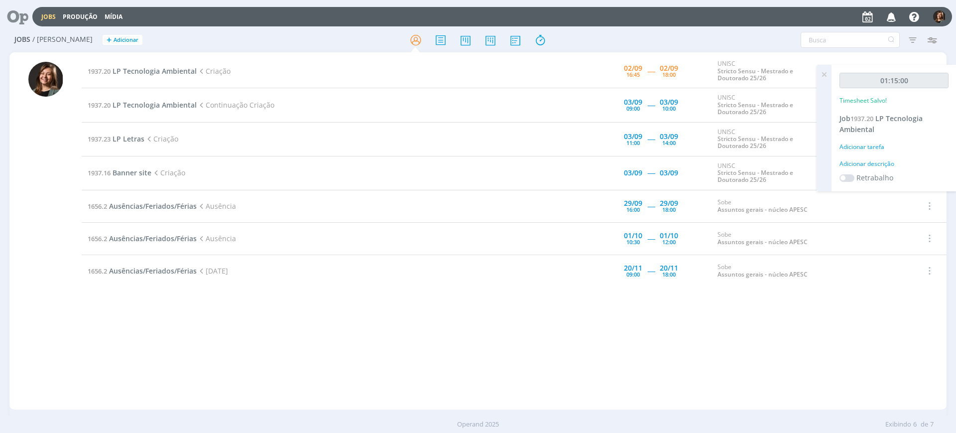
click at [864, 155] on div "01:15:00 Timesheet Salvo! Job 1937.20 LP Tecnologia Ambiental Adicionar tarefa …" at bounding box center [894, 128] width 125 height 126
click at [867, 145] on div "Adicionar tarefa" at bounding box center [894, 146] width 109 height 9
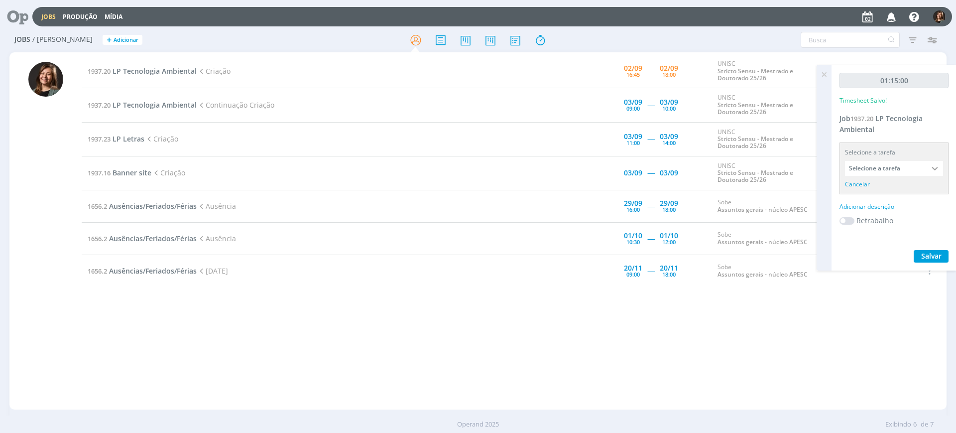
click at [874, 171] on input "Selecione a tarefa" at bounding box center [894, 168] width 98 height 15
click at [882, 207] on div "Criação - [PERSON_NAME]" at bounding box center [894, 213] width 97 height 17
type input "Criação"
click at [876, 189] on div "Adicionar descrição" at bounding box center [894, 193] width 109 height 9
click at [877, 193] on textarea at bounding box center [894, 209] width 104 height 35
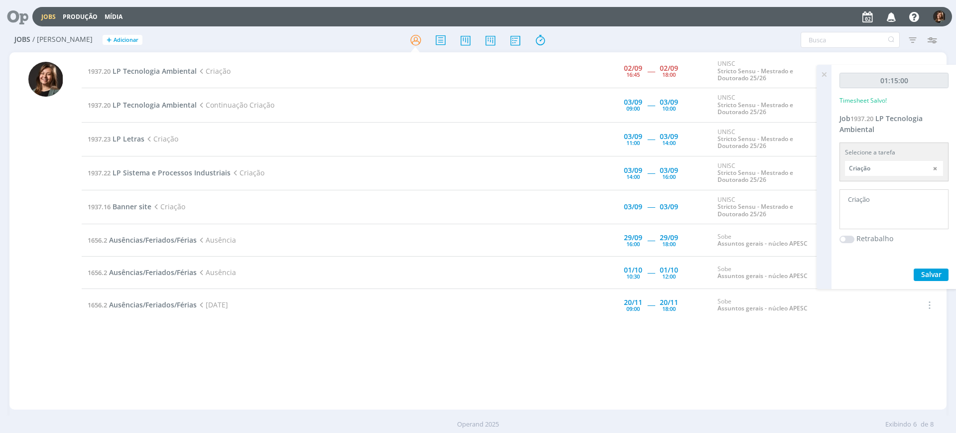
type textarea "Criação"
click at [929, 271] on span "Salvar" at bounding box center [931, 273] width 20 height 9
click at [155, 67] on span "LP Tecnologia Ambiental" at bounding box center [155, 70] width 84 height 9
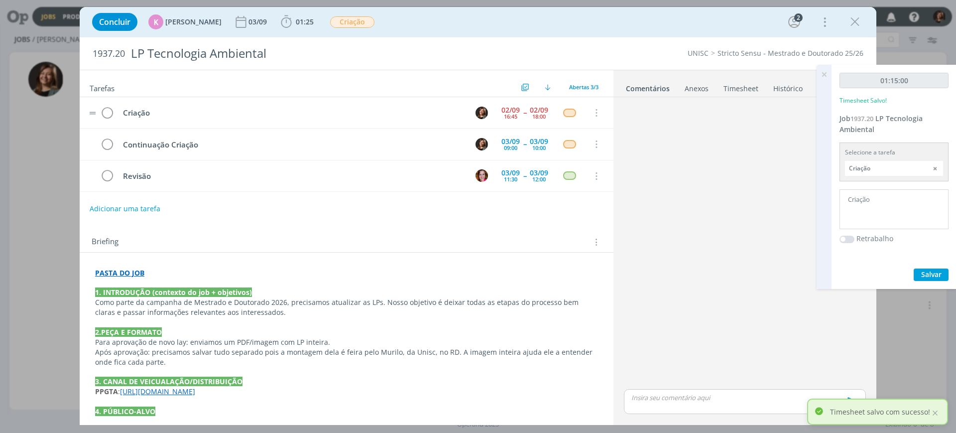
click at [99, 117] on tr "Criação [DATE] 16:45 -- [DATE] 18:00 Cancelar" at bounding box center [347, 112] width 534 height 31
click at [103, 116] on icon "dialog" at bounding box center [107, 113] width 14 height 15
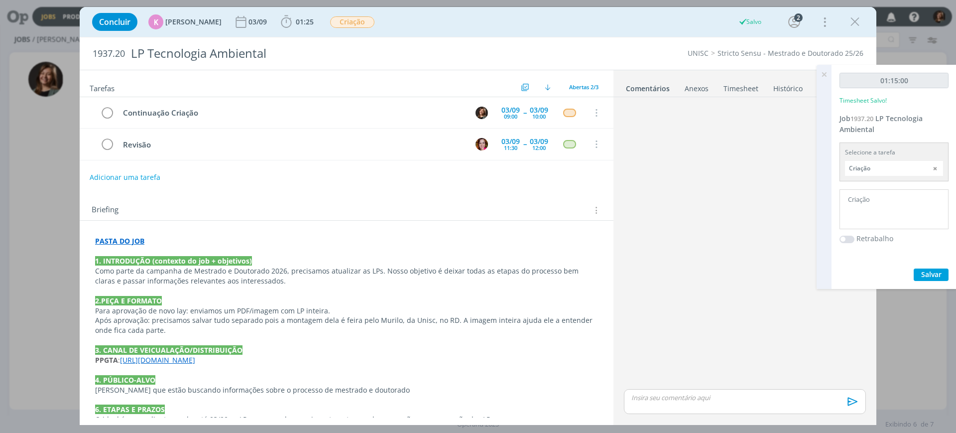
click at [823, 75] on icon at bounding box center [824, 74] width 18 height 19
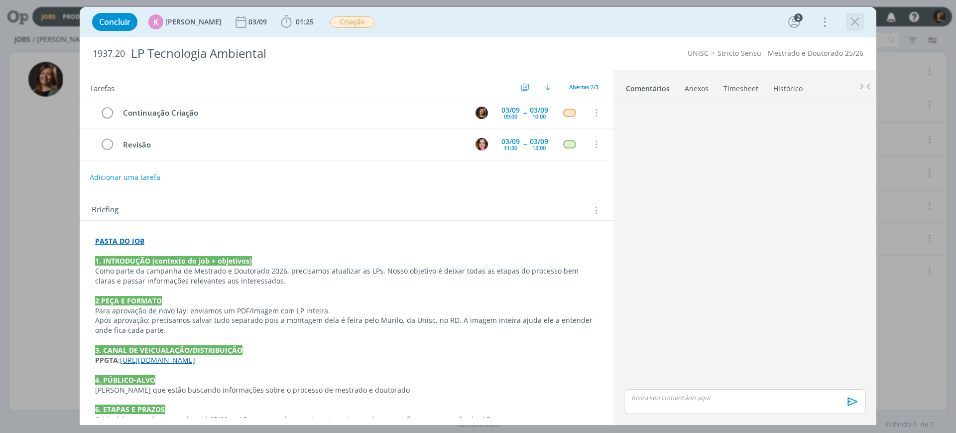
click at [851, 22] on icon "dialog" at bounding box center [855, 21] width 15 height 15
